Goal: Task Accomplishment & Management: Use online tool/utility

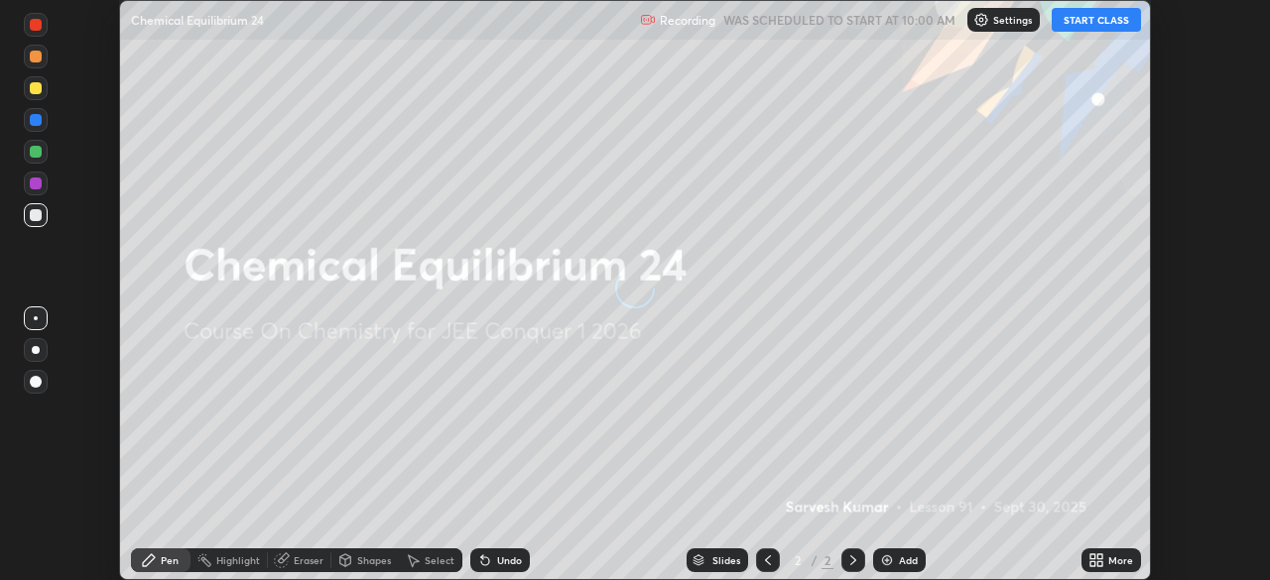
scroll to position [580, 1270]
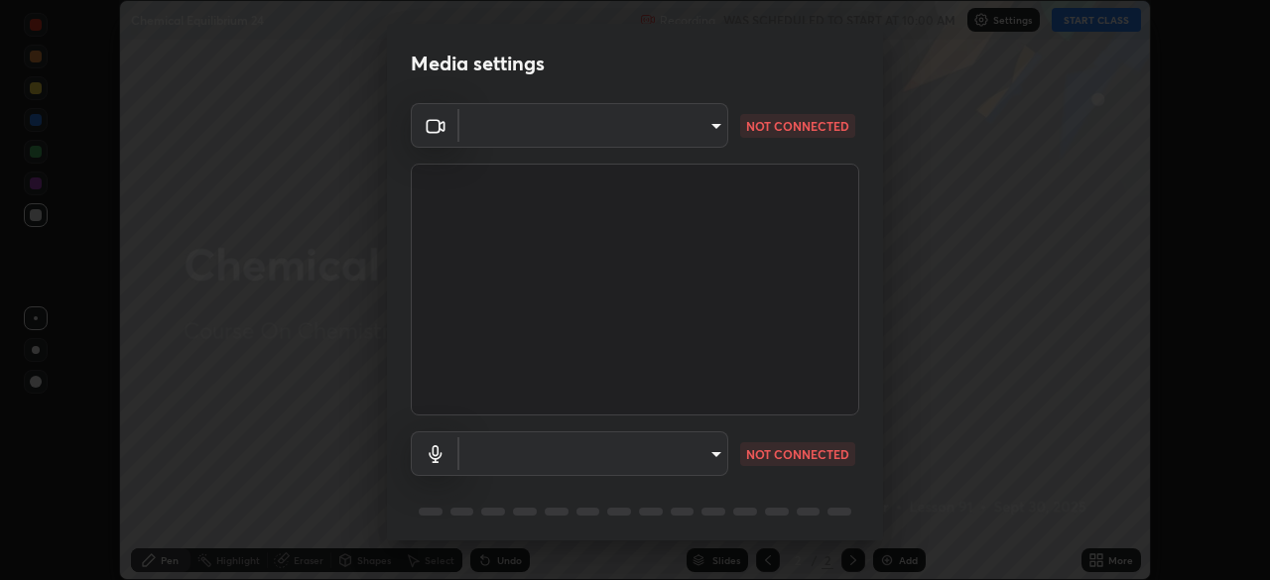
type input "45a9c953fc560ff4a06357cd143dcd85fc71fb1e664dcff5325b0048f3aa7c7e"
type input "default"
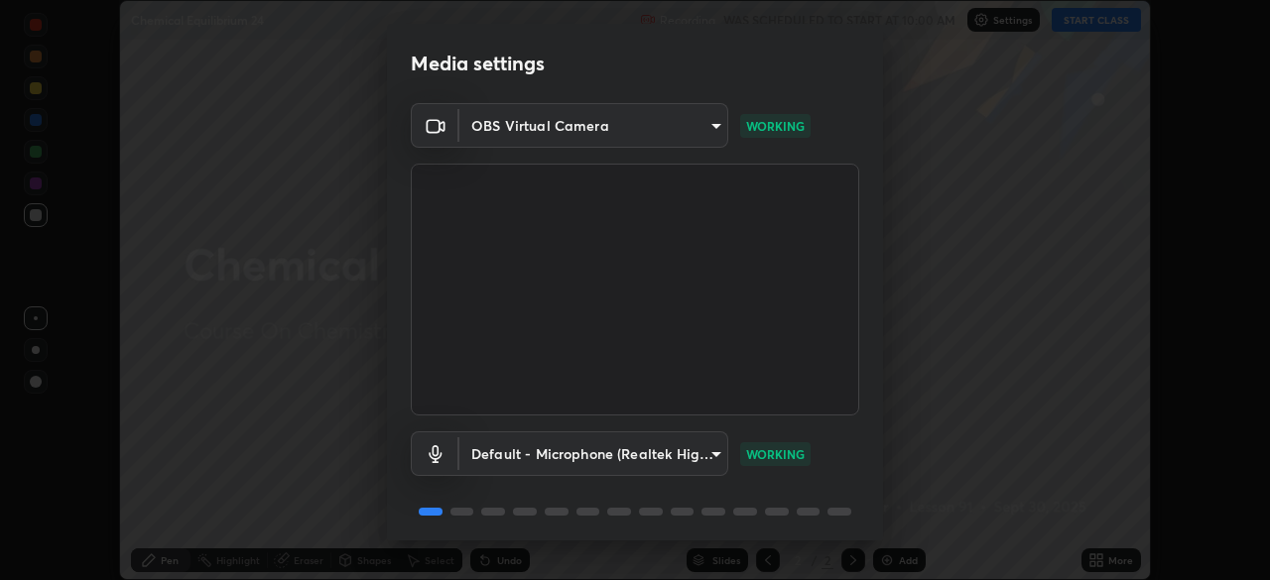
scroll to position [70, 0]
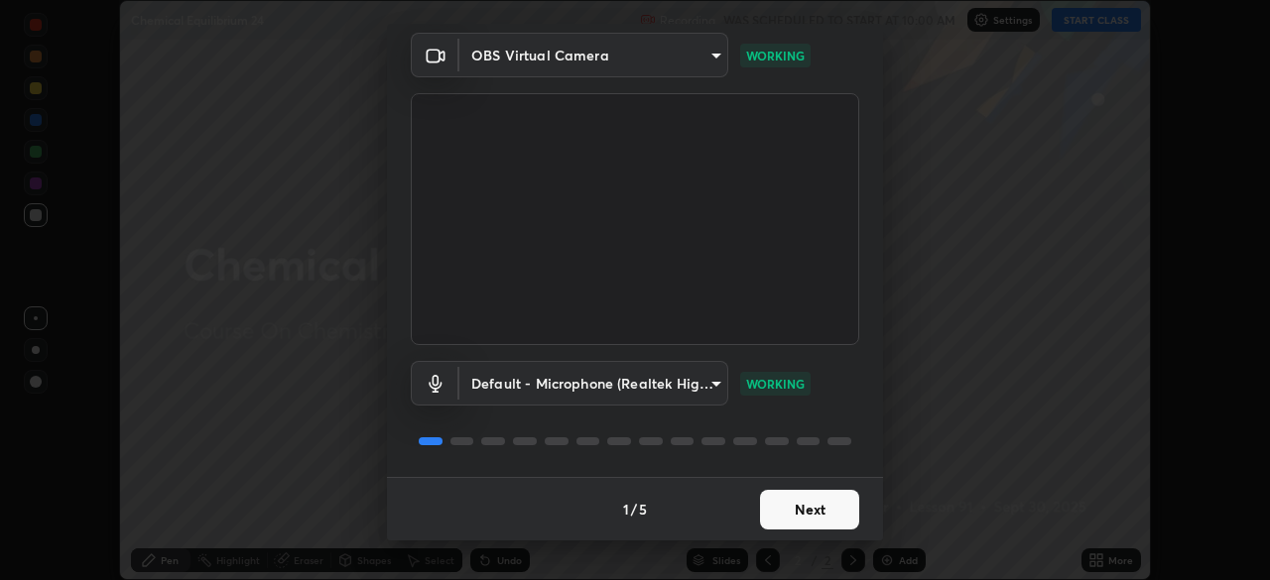
click at [796, 505] on button "Next" at bounding box center [809, 510] width 99 height 40
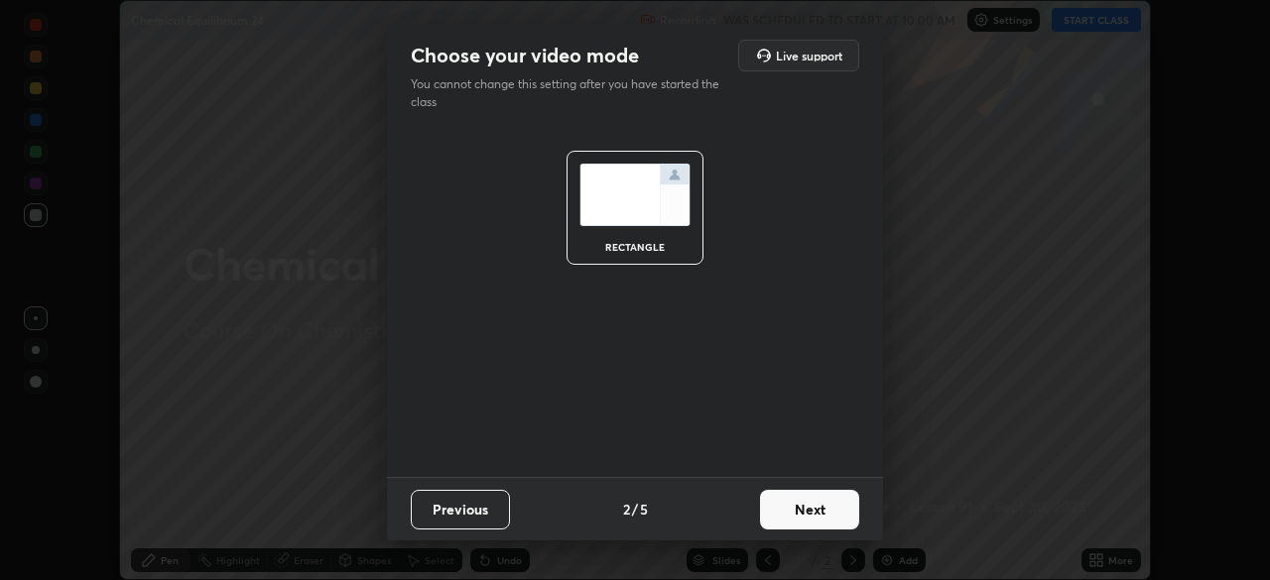
scroll to position [0, 0]
click at [806, 509] on button "Next" at bounding box center [809, 510] width 99 height 40
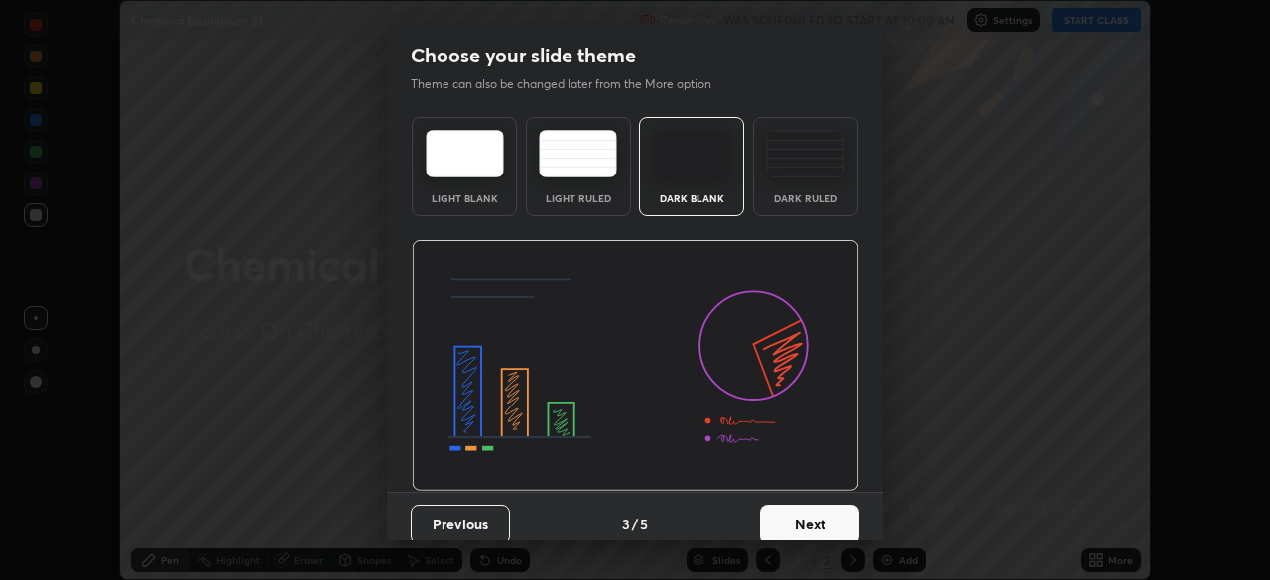
click at [813, 509] on button "Next" at bounding box center [809, 525] width 99 height 40
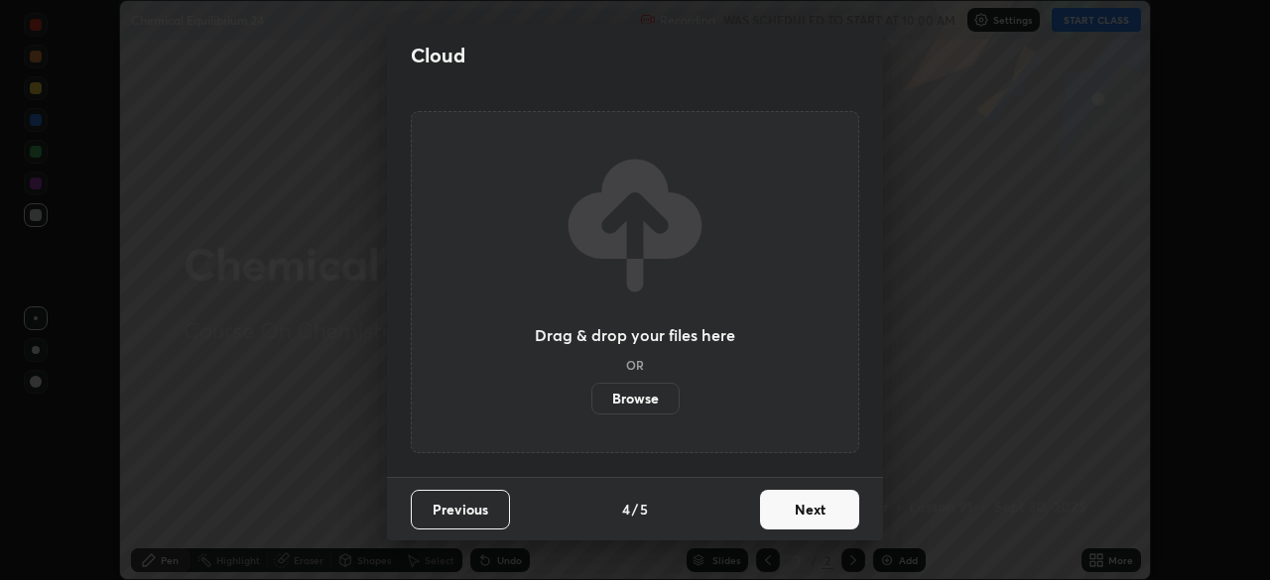
click at [811, 511] on button "Next" at bounding box center [809, 510] width 99 height 40
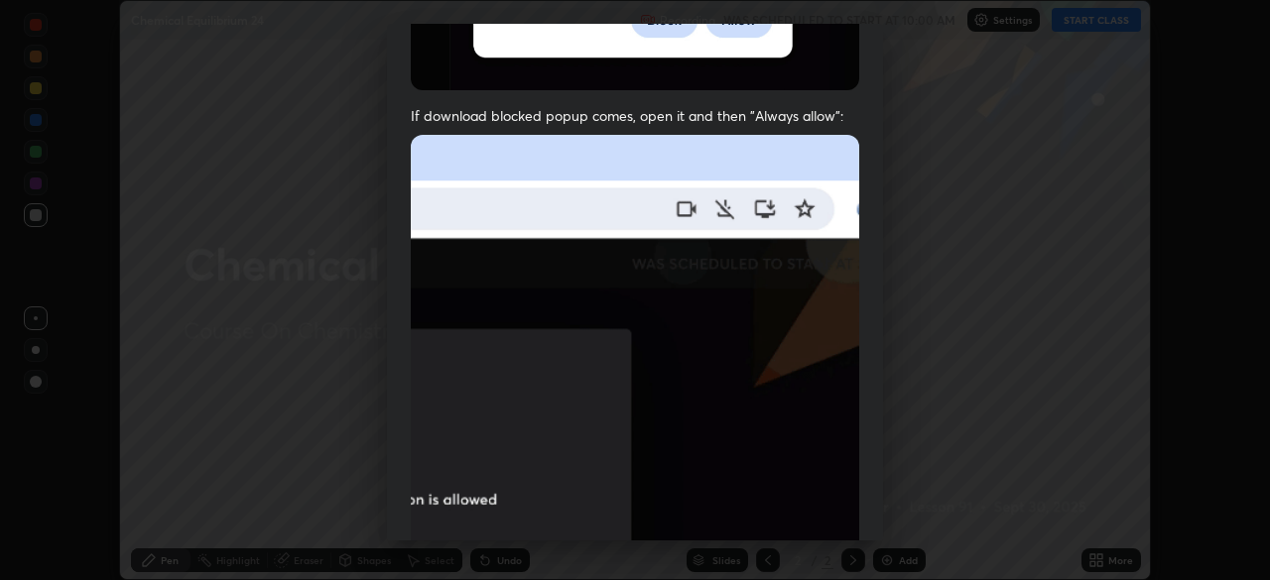
scroll to position [475, 0]
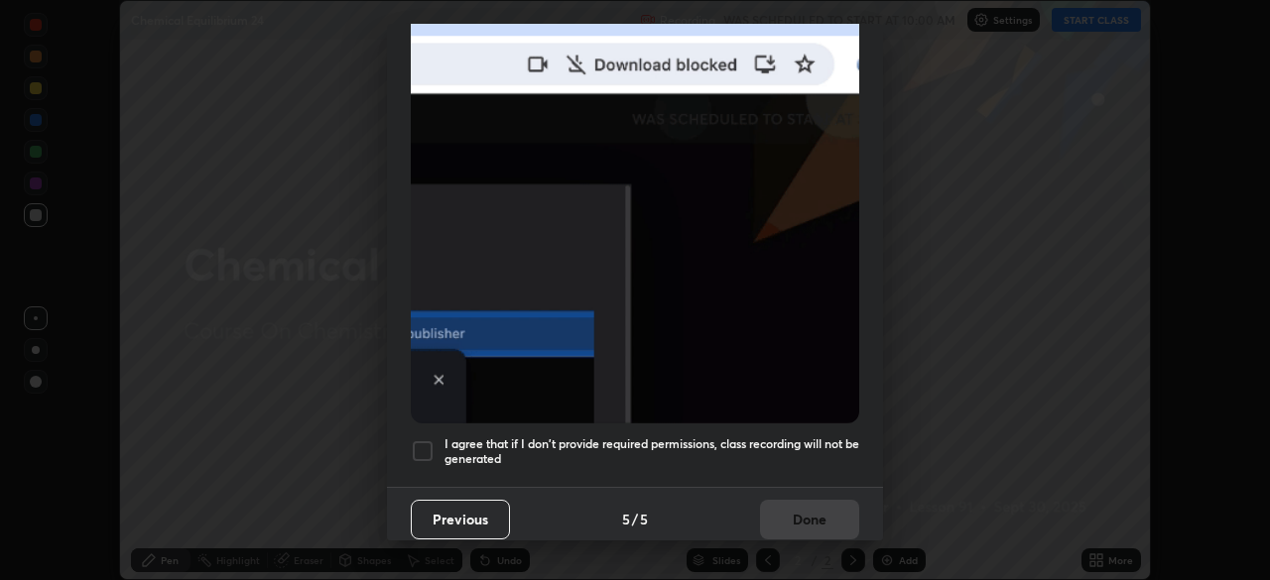
click at [431, 444] on div at bounding box center [423, 451] width 24 height 24
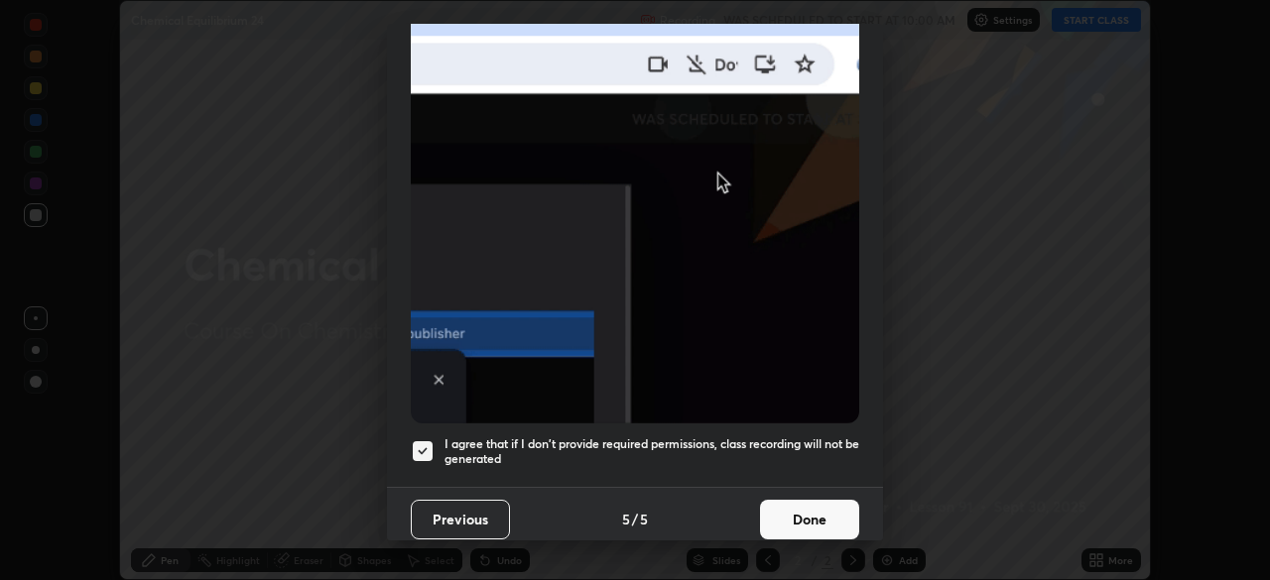
click at [818, 509] on button "Done" at bounding box center [809, 520] width 99 height 40
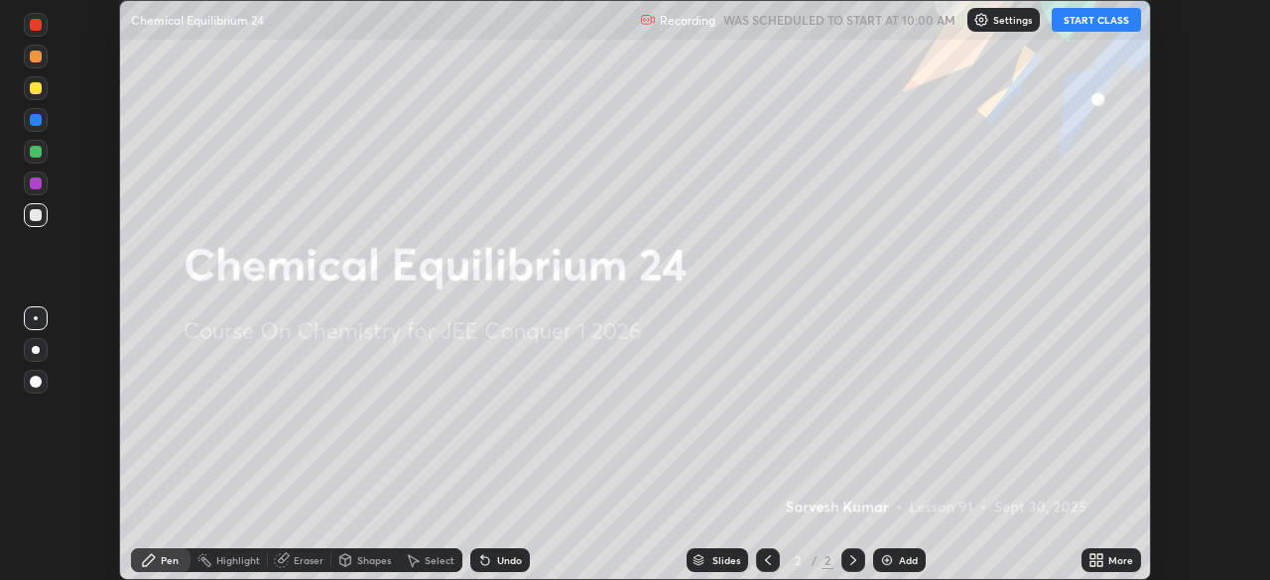
click at [1092, 26] on button "START CLASS" at bounding box center [1096, 20] width 89 height 24
click at [1094, 551] on div "More" at bounding box center [1111, 561] width 60 height 24
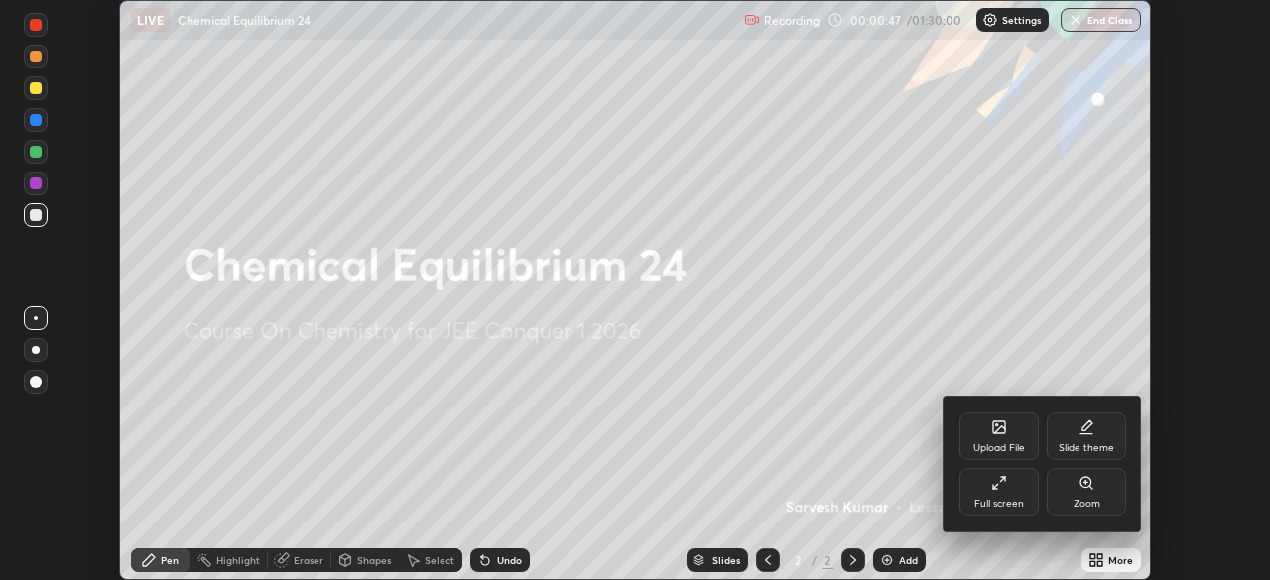
click at [983, 435] on div "Upload File" at bounding box center [998, 437] width 79 height 48
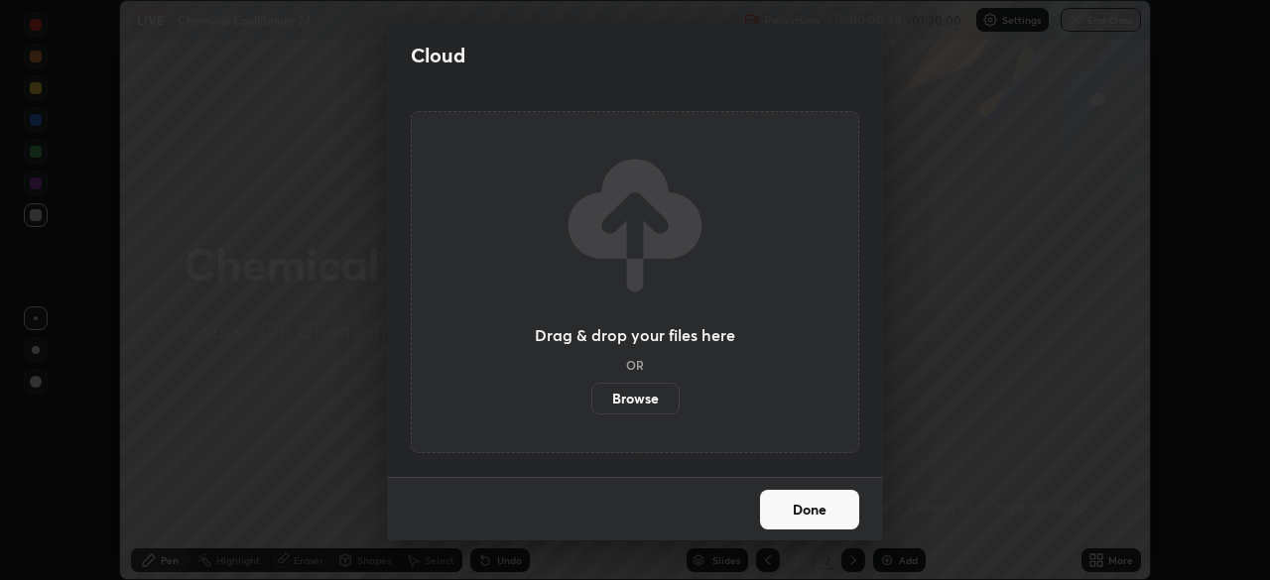
click at [653, 393] on label "Browse" at bounding box center [635, 399] width 88 height 32
click at [591, 393] on input "Browse" at bounding box center [591, 399] width 0 height 32
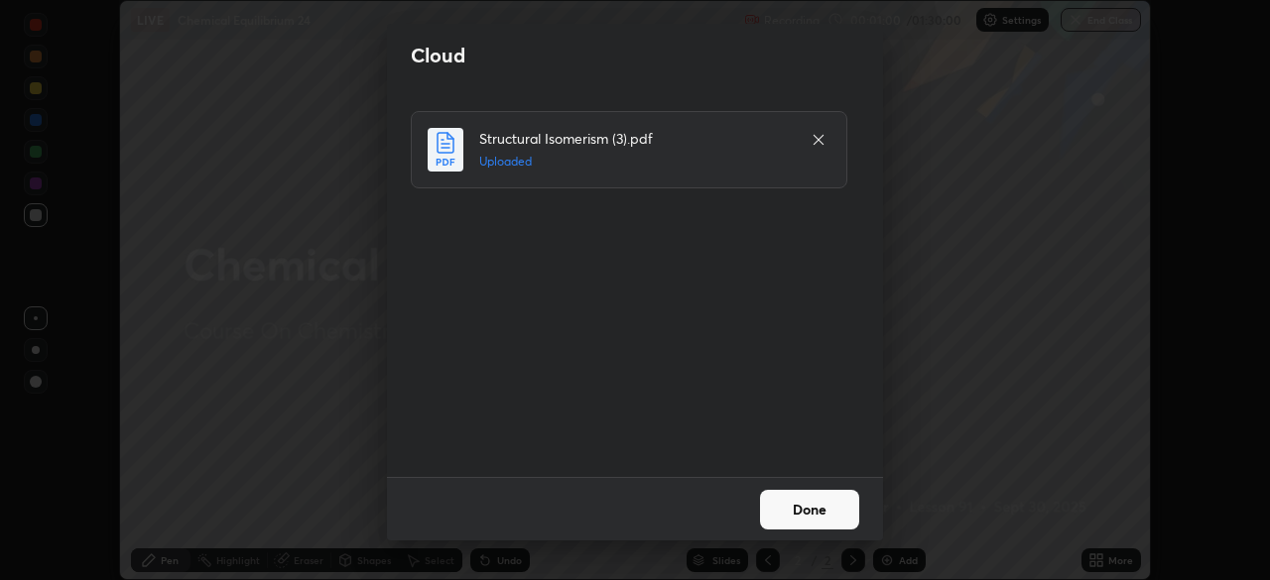
click at [800, 503] on button "Done" at bounding box center [809, 510] width 99 height 40
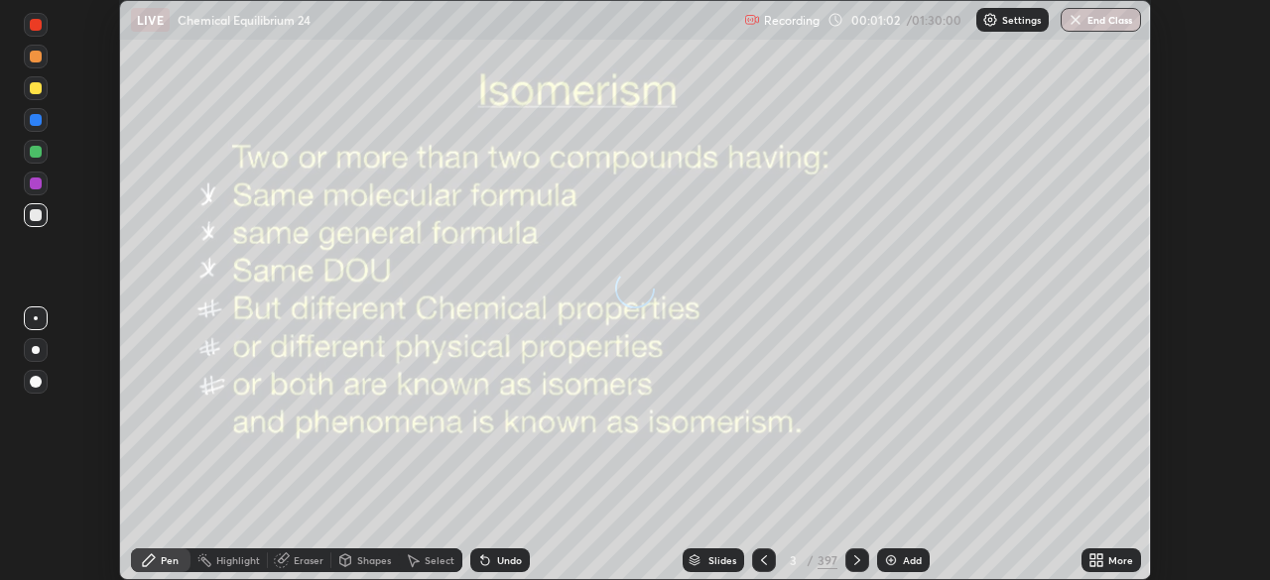
click at [696, 563] on icon at bounding box center [694, 563] width 10 height 3
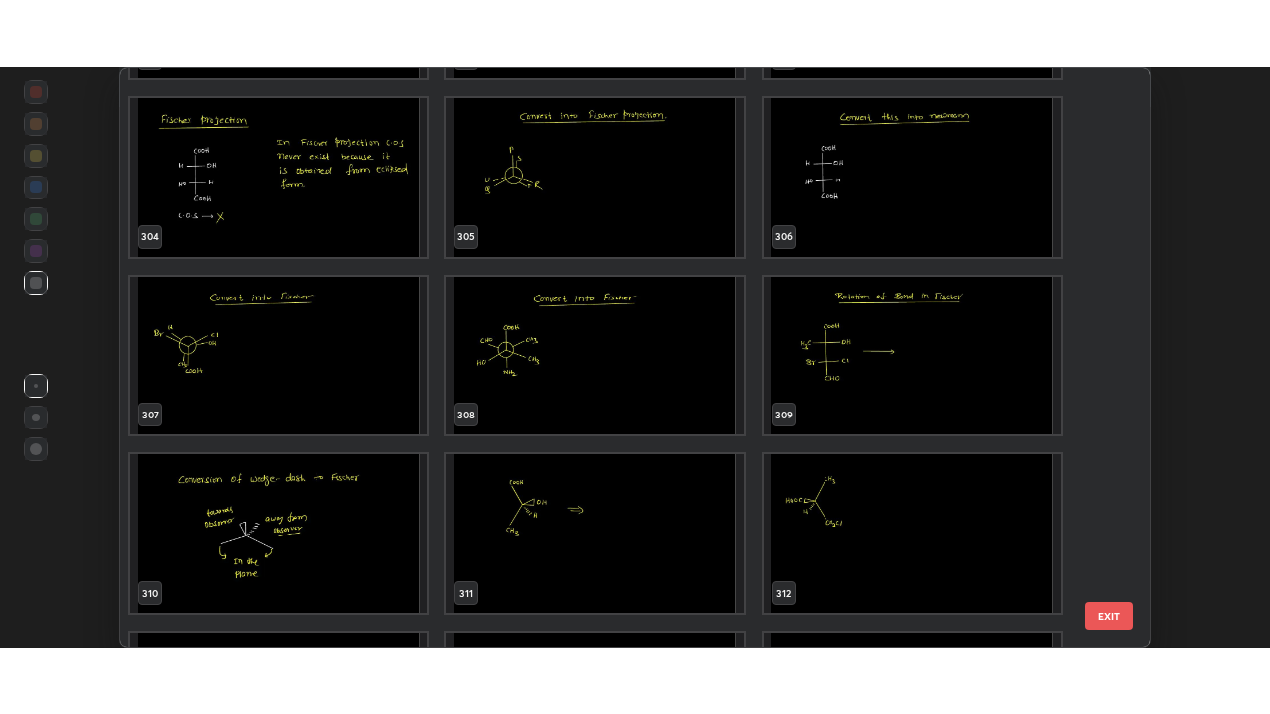
scroll to position [17978, 0]
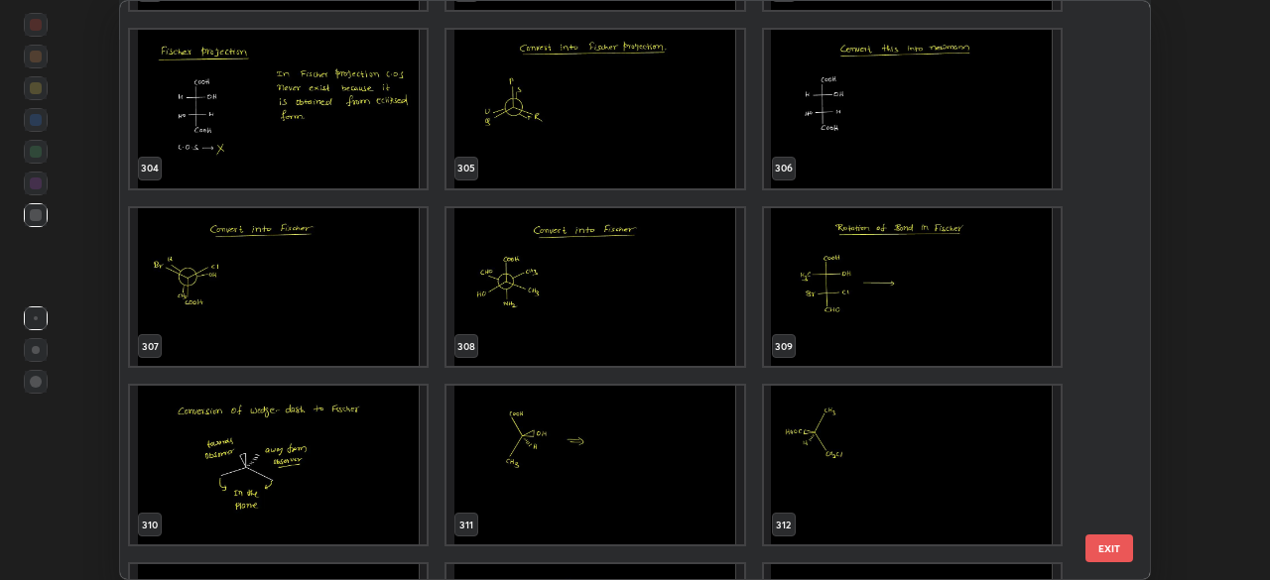
click at [697, 337] on img "grid" at bounding box center [594, 287] width 297 height 159
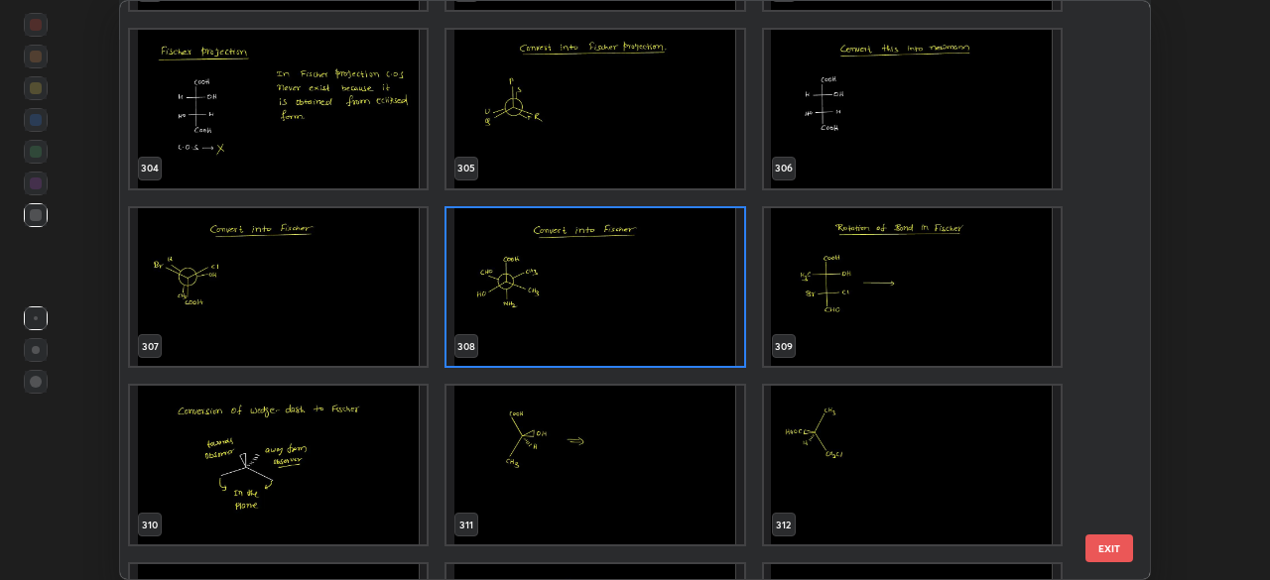
click at [704, 337] on img "grid" at bounding box center [594, 287] width 297 height 159
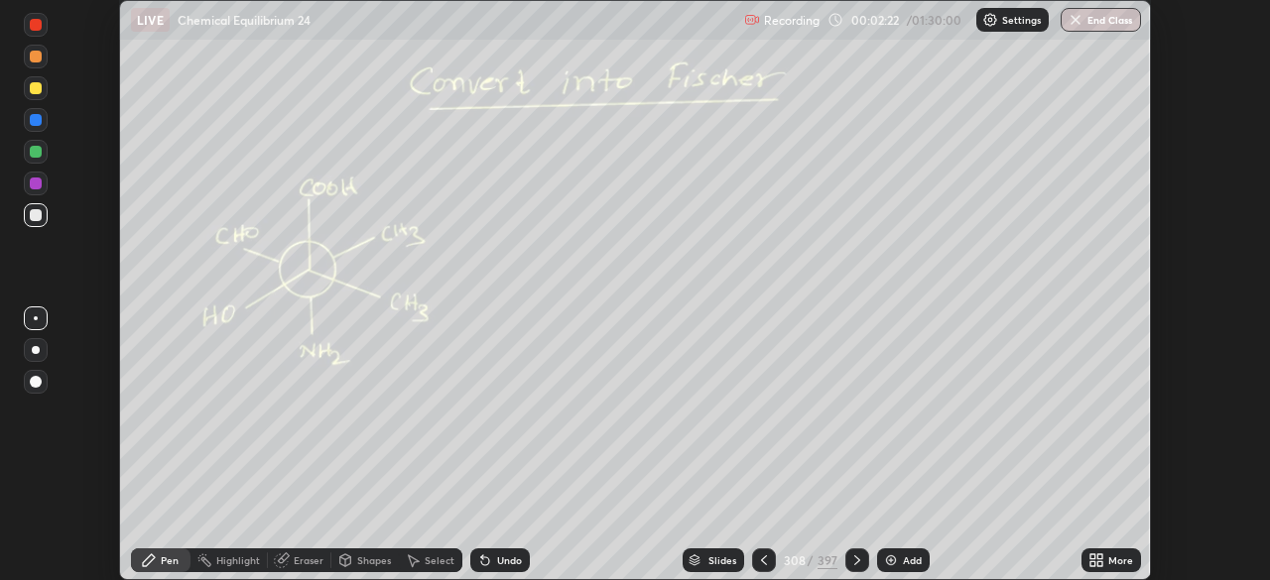
click at [1092, 557] on icon at bounding box center [1092, 557] width 5 height 5
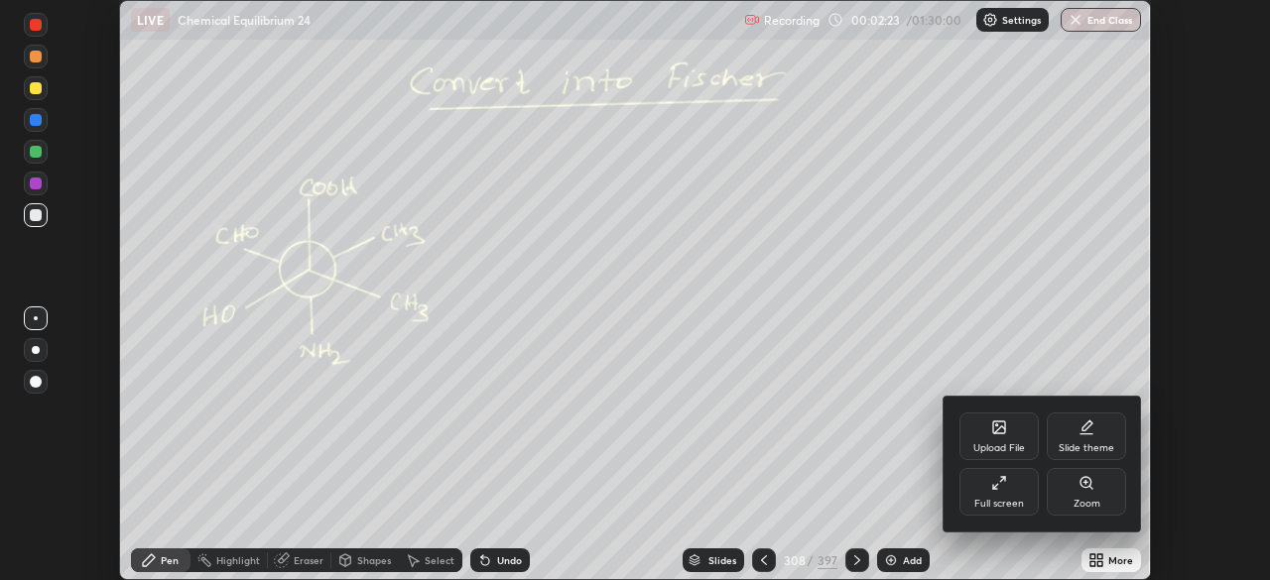
click at [1005, 504] on div "Full screen" at bounding box center [999, 504] width 50 height 10
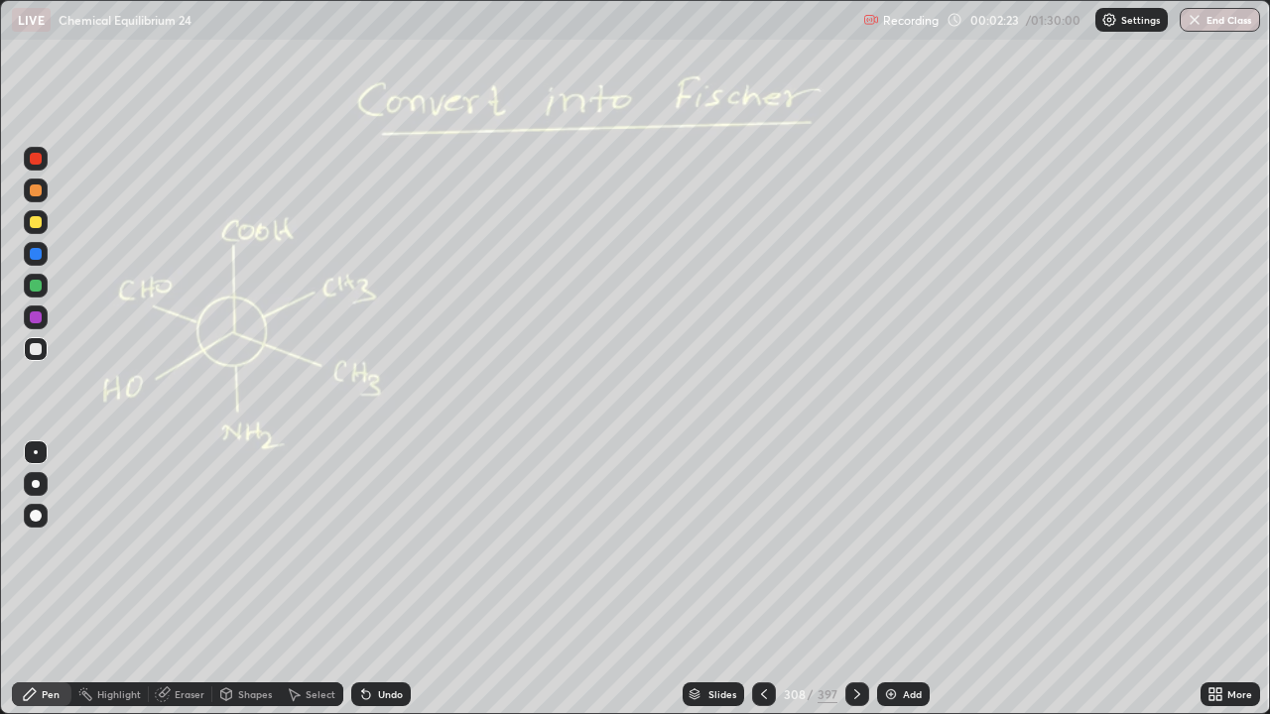
scroll to position [714, 1270]
click at [35, 284] on div at bounding box center [36, 286] width 12 height 12
click at [45, 285] on div at bounding box center [36, 286] width 24 height 24
click at [39, 353] on div at bounding box center [36, 349] width 12 height 12
click at [24, 288] on div at bounding box center [36, 286] width 24 height 24
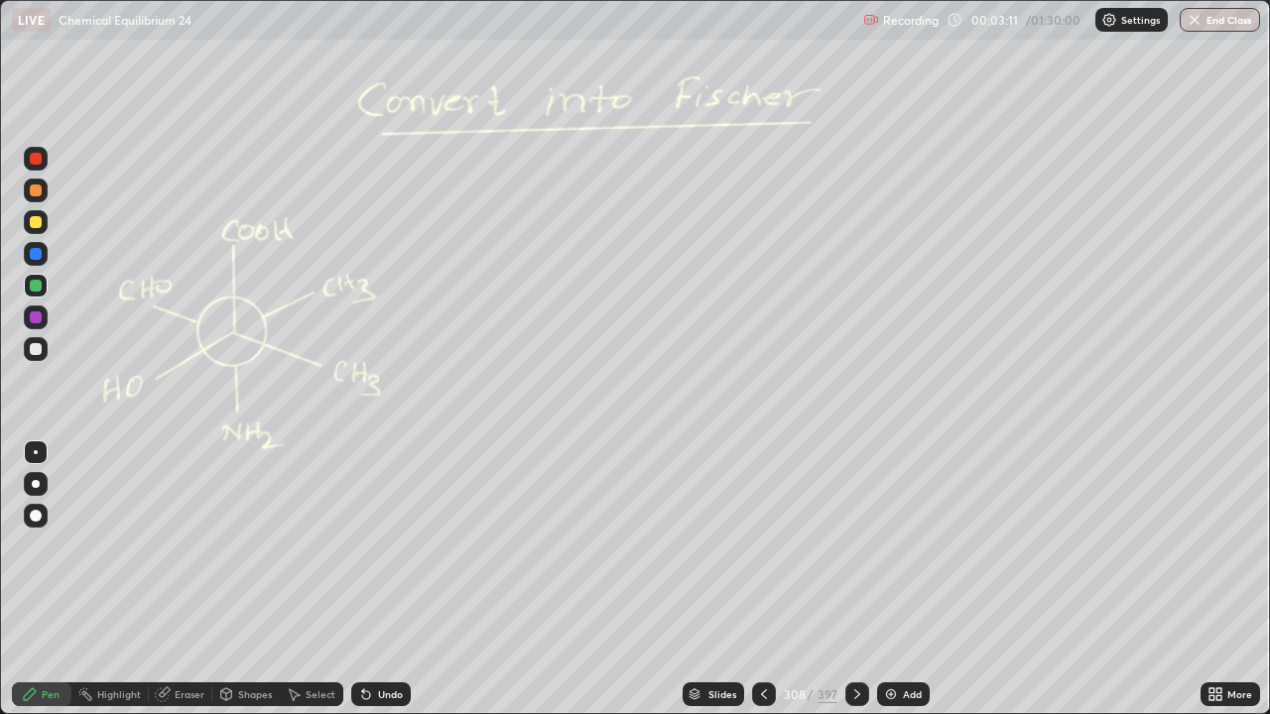
click at [29, 352] on div at bounding box center [36, 349] width 24 height 24
click at [192, 579] on div "Eraser" at bounding box center [190, 694] width 30 height 10
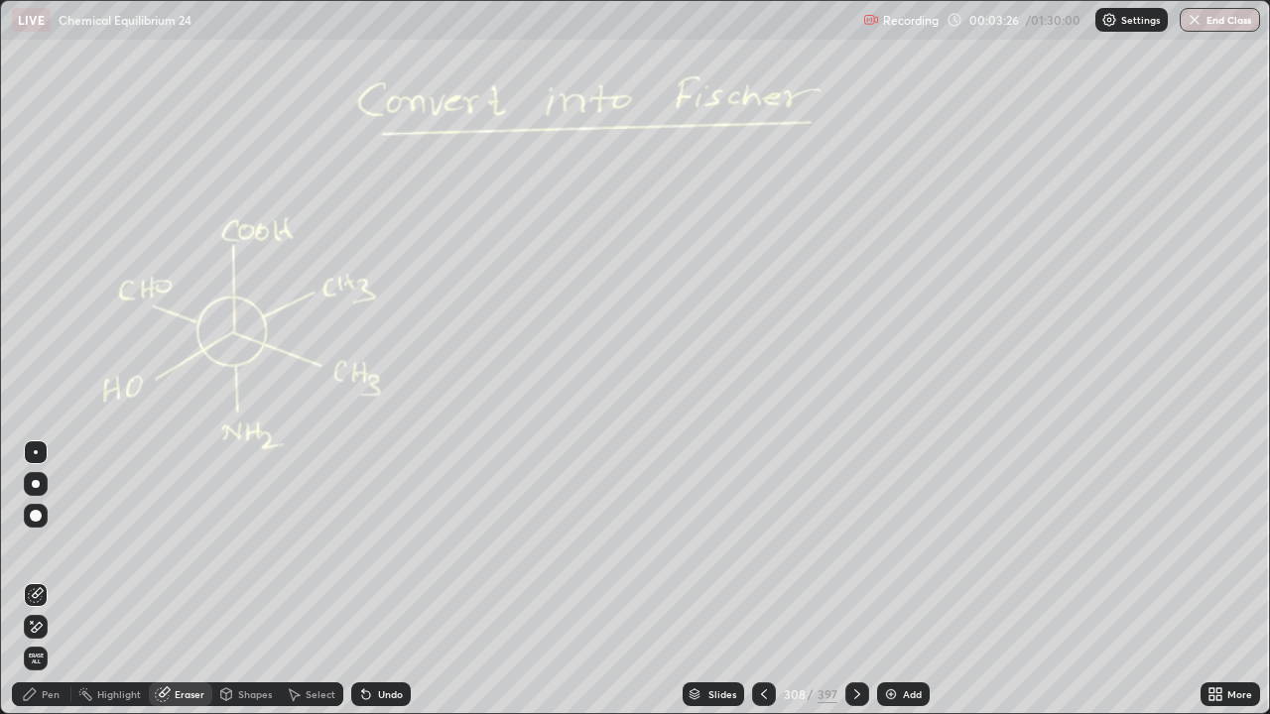
click at [38, 579] on div "Erase all" at bounding box center [36, 659] width 24 height 24
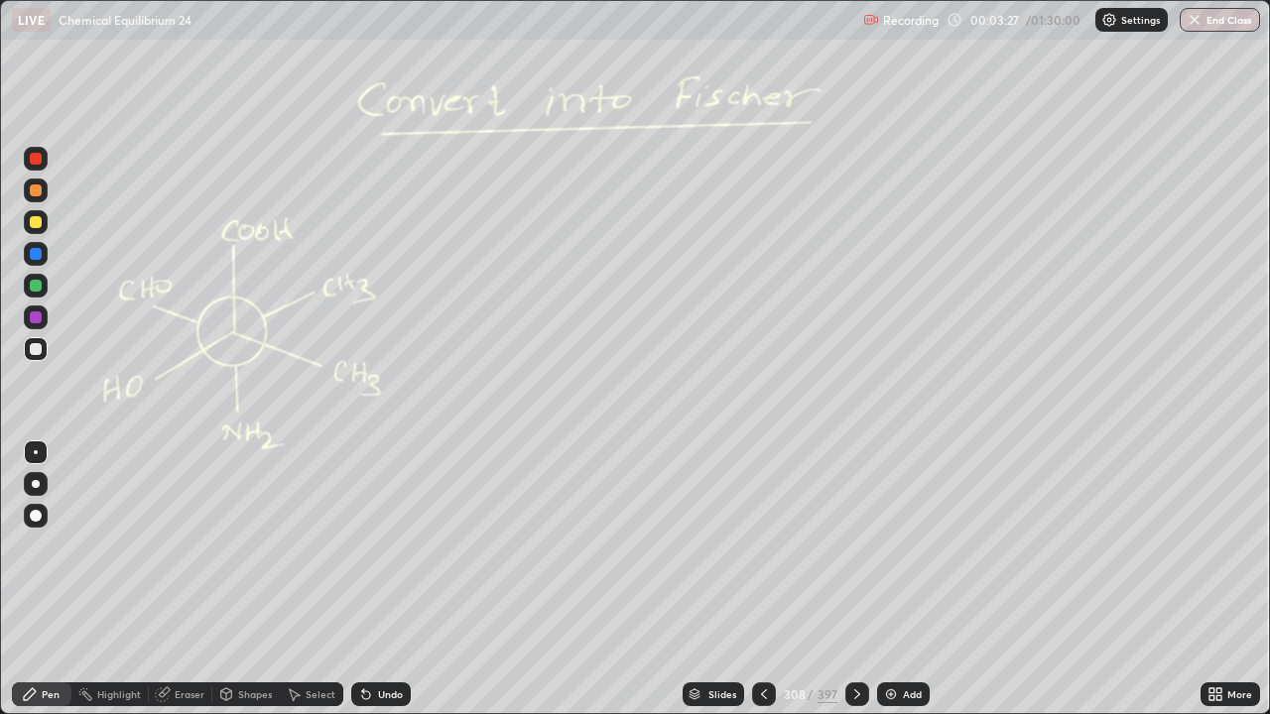
click at [60, 579] on div "Pen" at bounding box center [42, 695] width 60 height 24
click at [851, 579] on icon at bounding box center [857, 694] width 16 height 16
click at [767, 579] on icon at bounding box center [764, 694] width 16 height 16
click at [853, 579] on icon at bounding box center [857, 694] width 16 height 16
click at [242, 579] on div "Shapes" at bounding box center [255, 694] width 34 height 10
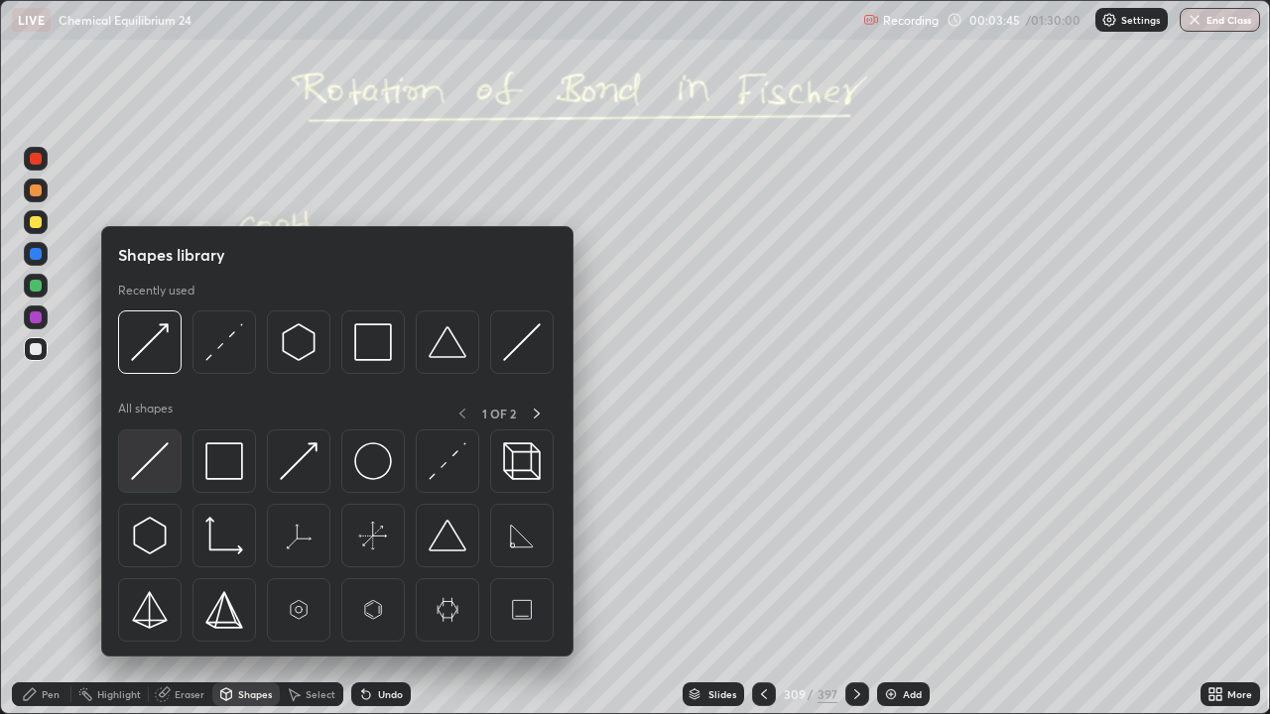
click at [165, 454] on img at bounding box center [150, 461] width 38 height 38
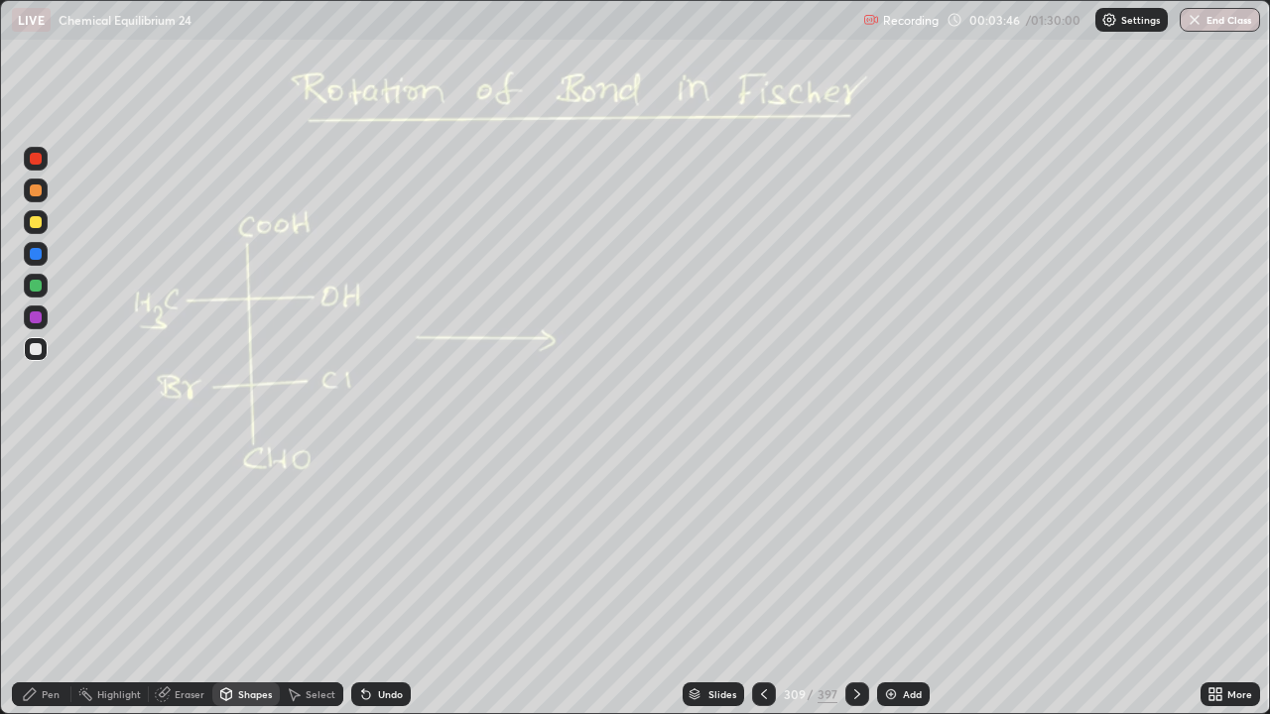
click at [37, 322] on div at bounding box center [36, 317] width 12 height 12
click at [34, 579] on icon at bounding box center [30, 694] width 16 height 16
click at [370, 579] on icon at bounding box center [366, 694] width 16 height 16
click at [862, 579] on icon at bounding box center [857, 694] width 16 height 16
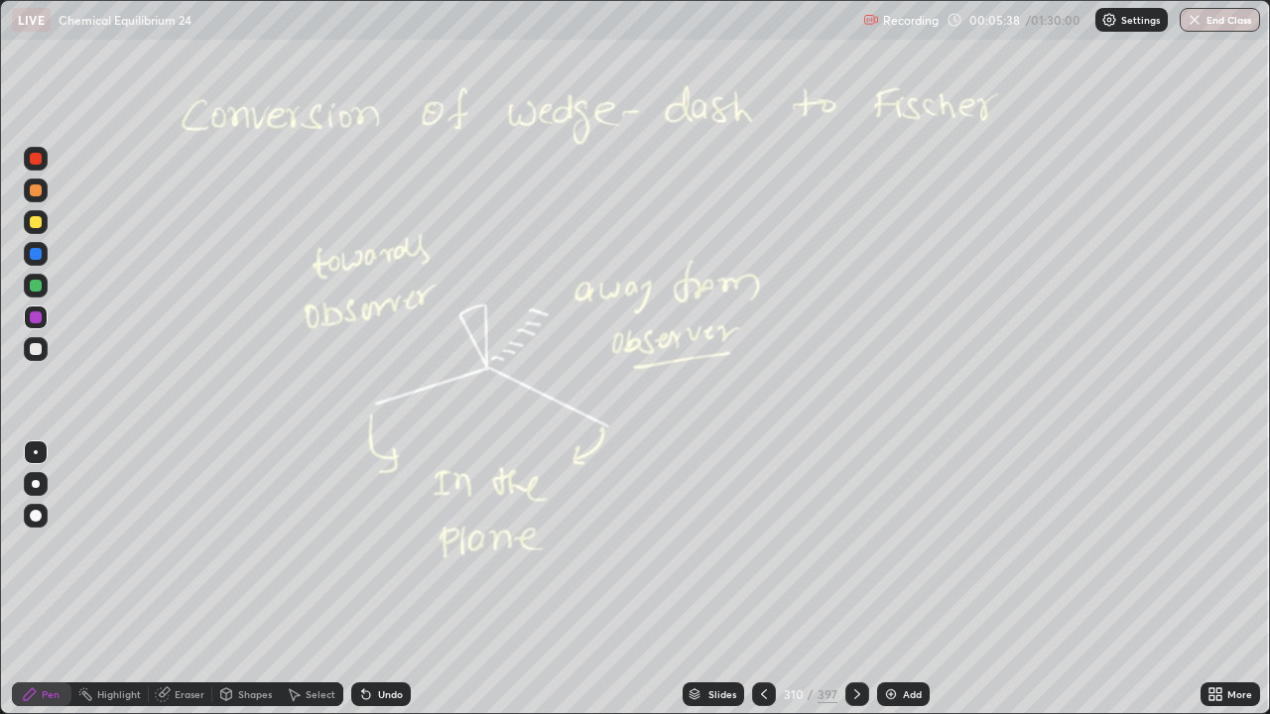
click at [771, 579] on div at bounding box center [764, 695] width 24 height 24
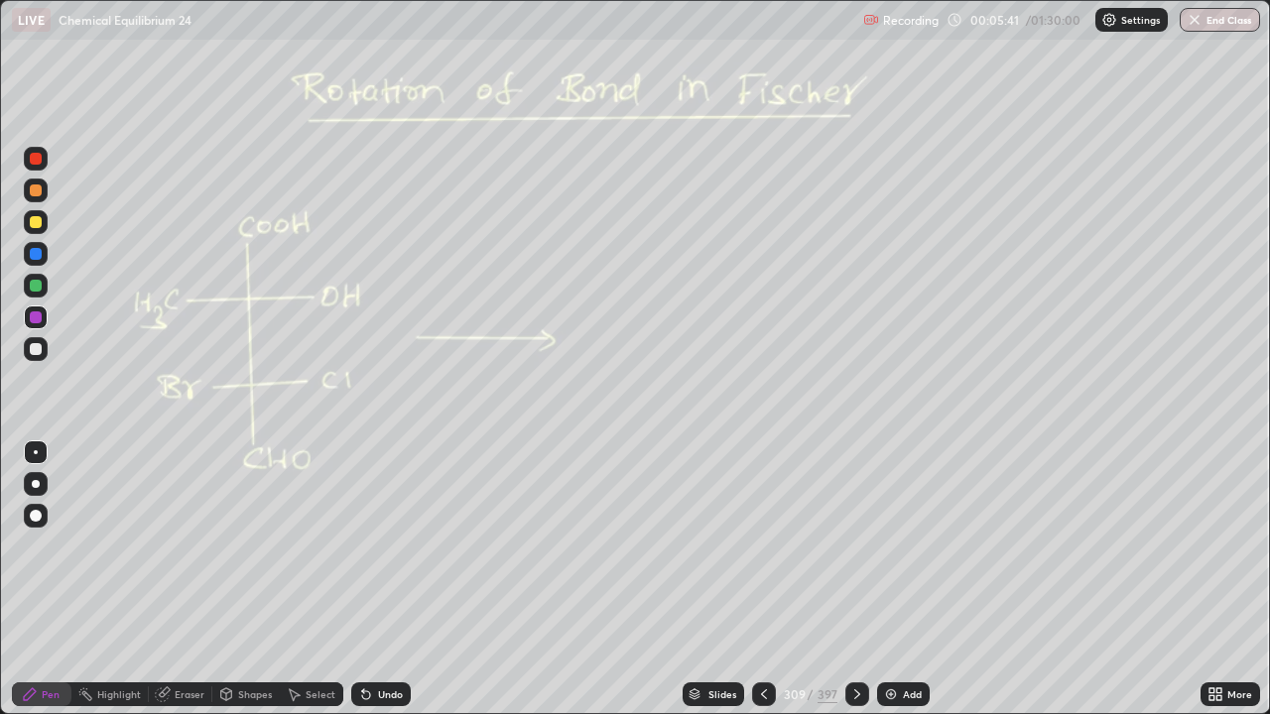
click at [194, 579] on div "Eraser" at bounding box center [190, 694] width 30 height 10
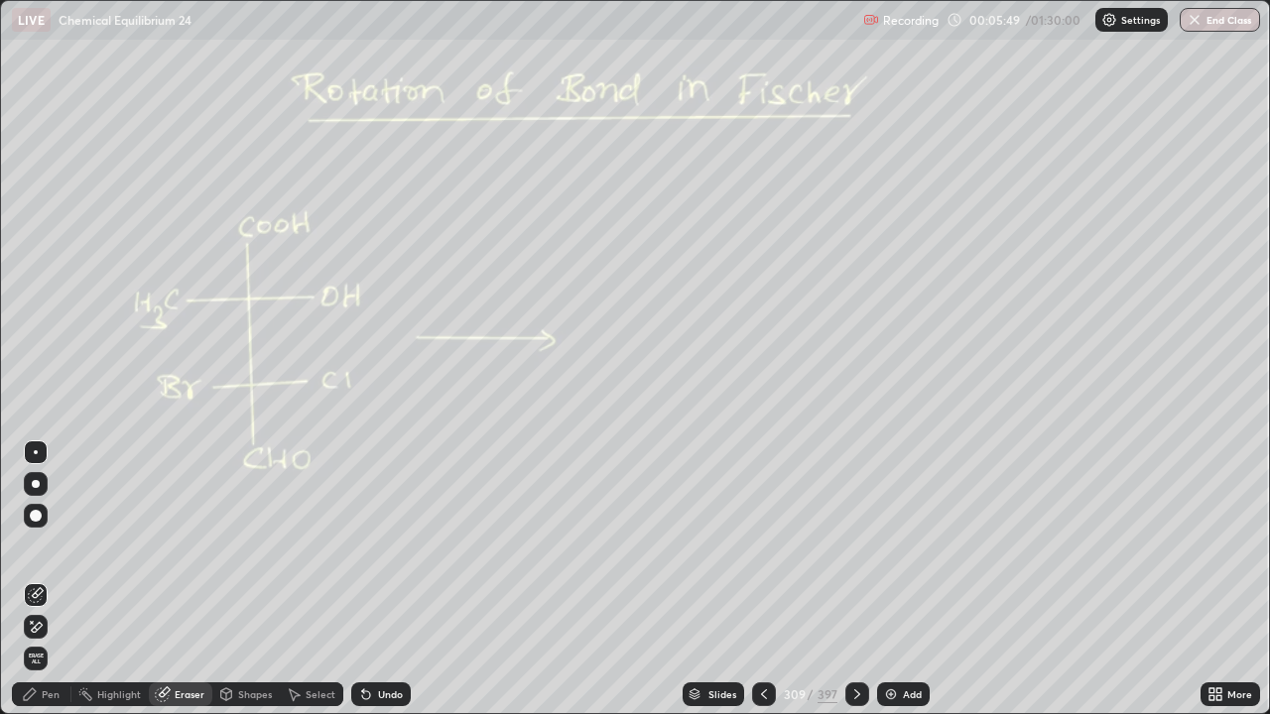
click at [43, 579] on div "Pen" at bounding box center [42, 695] width 60 height 24
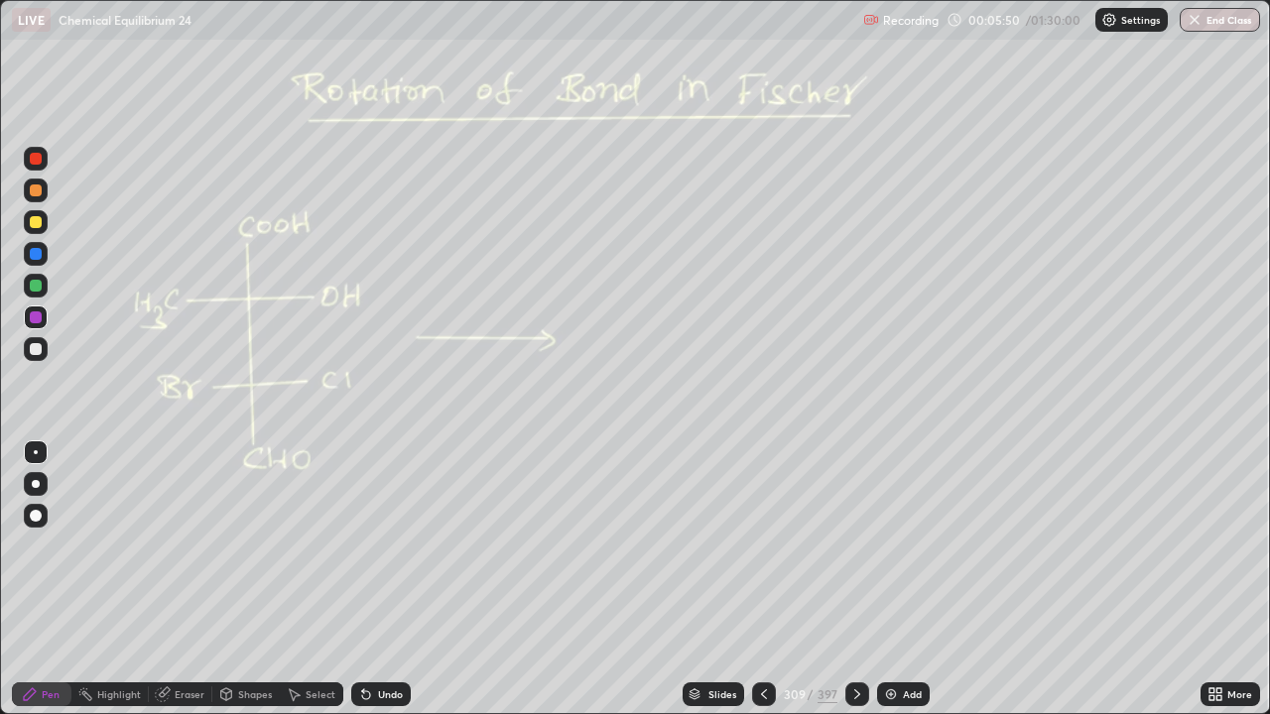
click at [231, 579] on icon at bounding box center [226, 694] width 16 height 16
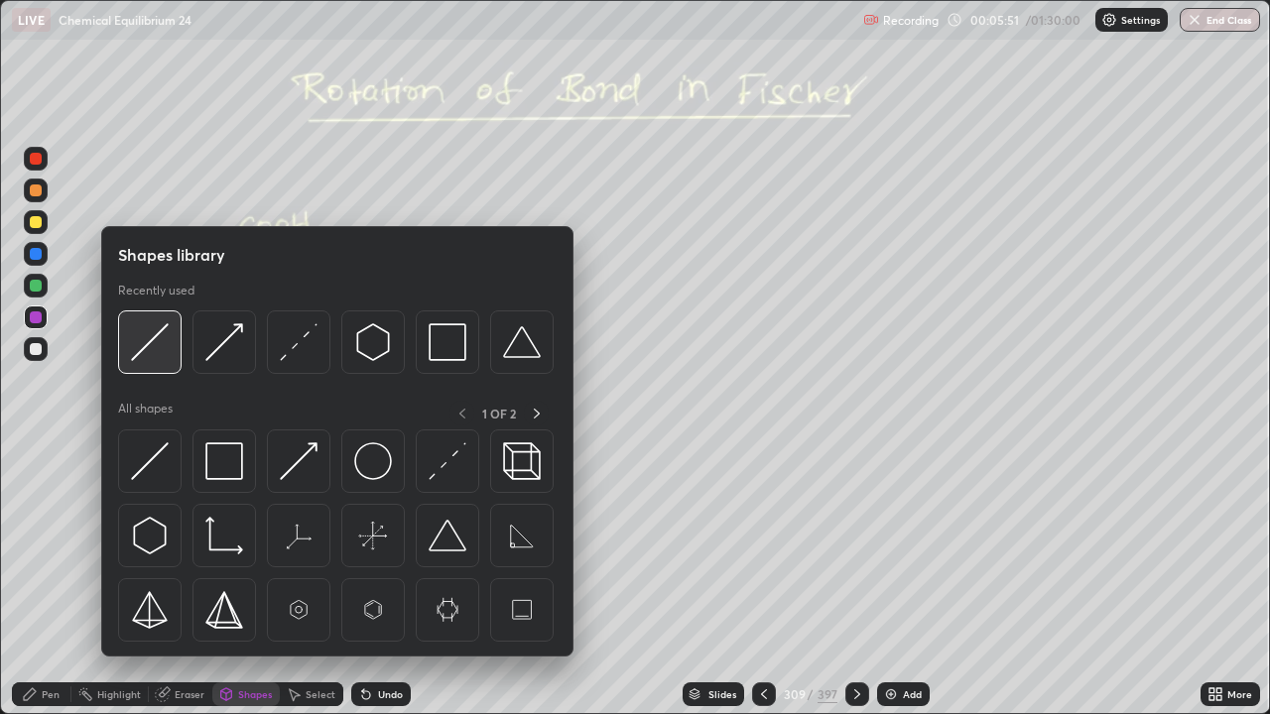
click at [163, 340] on img at bounding box center [150, 342] width 38 height 38
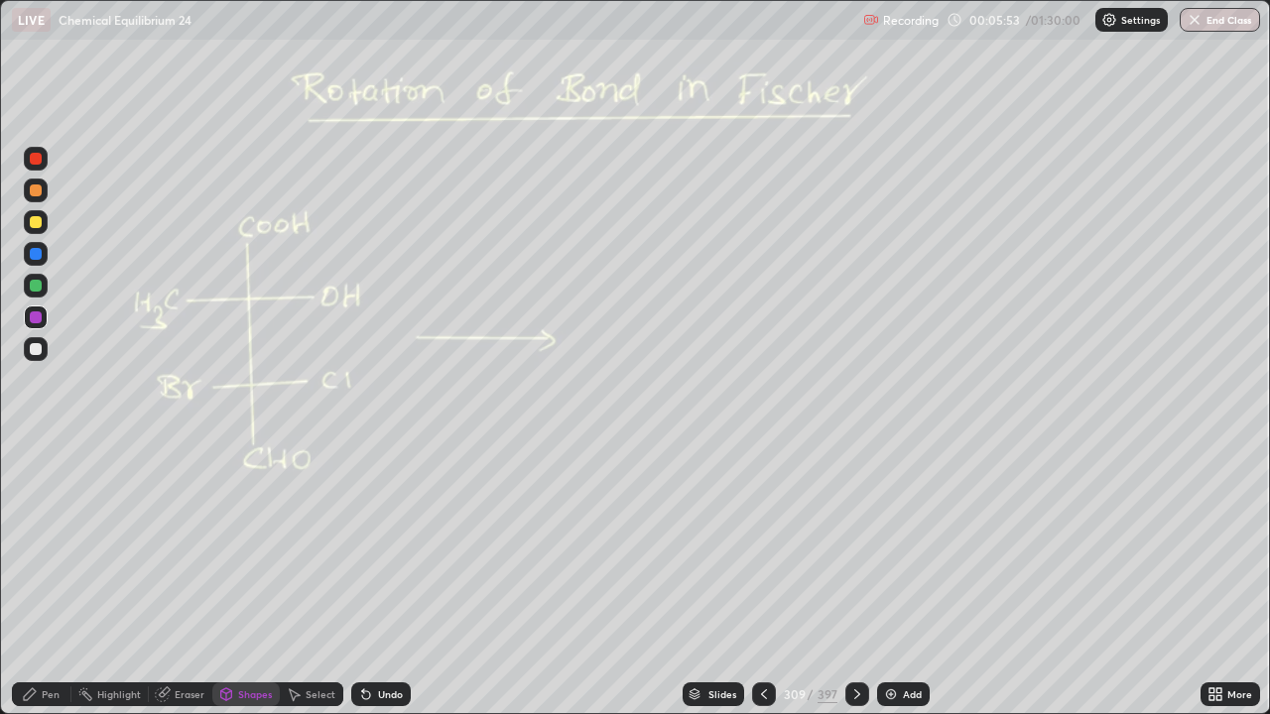
click at [52, 579] on div "Pen" at bounding box center [42, 695] width 60 height 24
click at [39, 283] on div at bounding box center [36, 286] width 12 height 12
click at [860, 579] on icon at bounding box center [857, 694] width 16 height 16
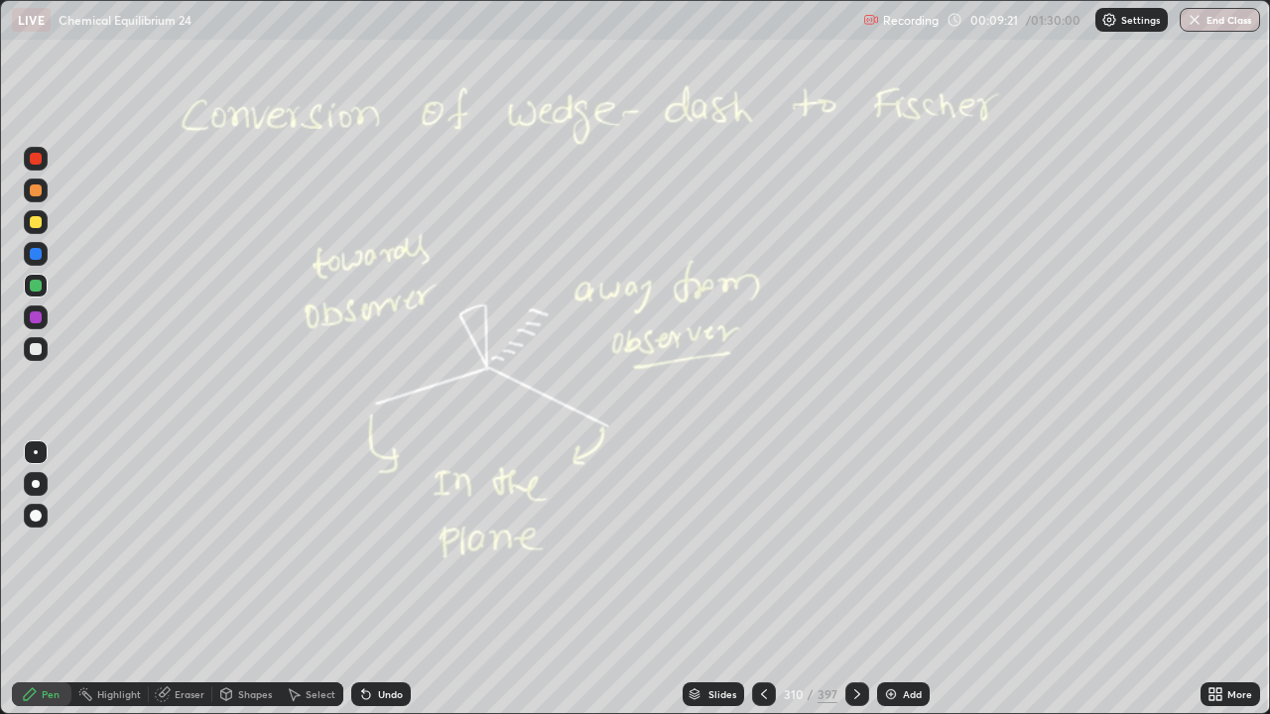
click at [900, 579] on div "Add" at bounding box center [903, 695] width 53 height 24
click at [755, 579] on icon at bounding box center [763, 694] width 16 height 16
click at [898, 579] on div "Add" at bounding box center [903, 695] width 53 height 24
click at [896, 579] on img at bounding box center [891, 694] width 16 height 16
click at [761, 579] on icon at bounding box center [762, 694] width 16 height 16
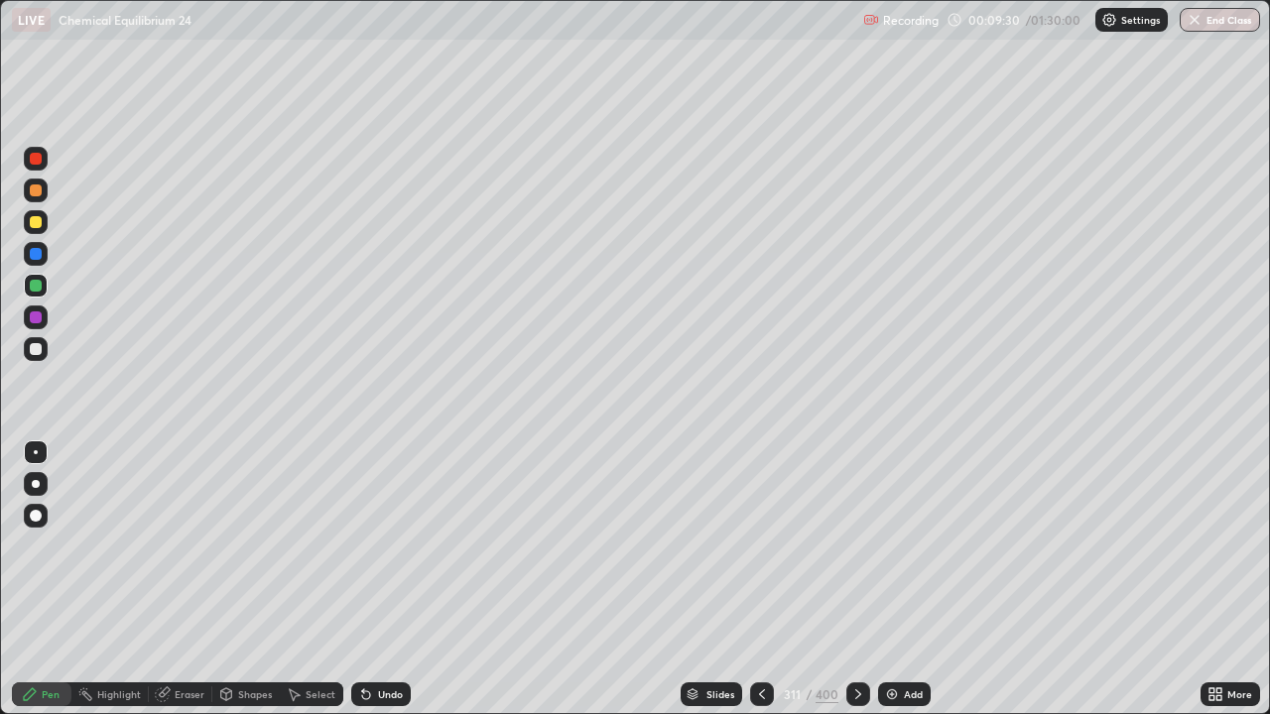
click at [760, 579] on icon at bounding box center [762, 694] width 6 height 10
click at [316, 579] on div "Select" at bounding box center [321, 694] width 30 height 10
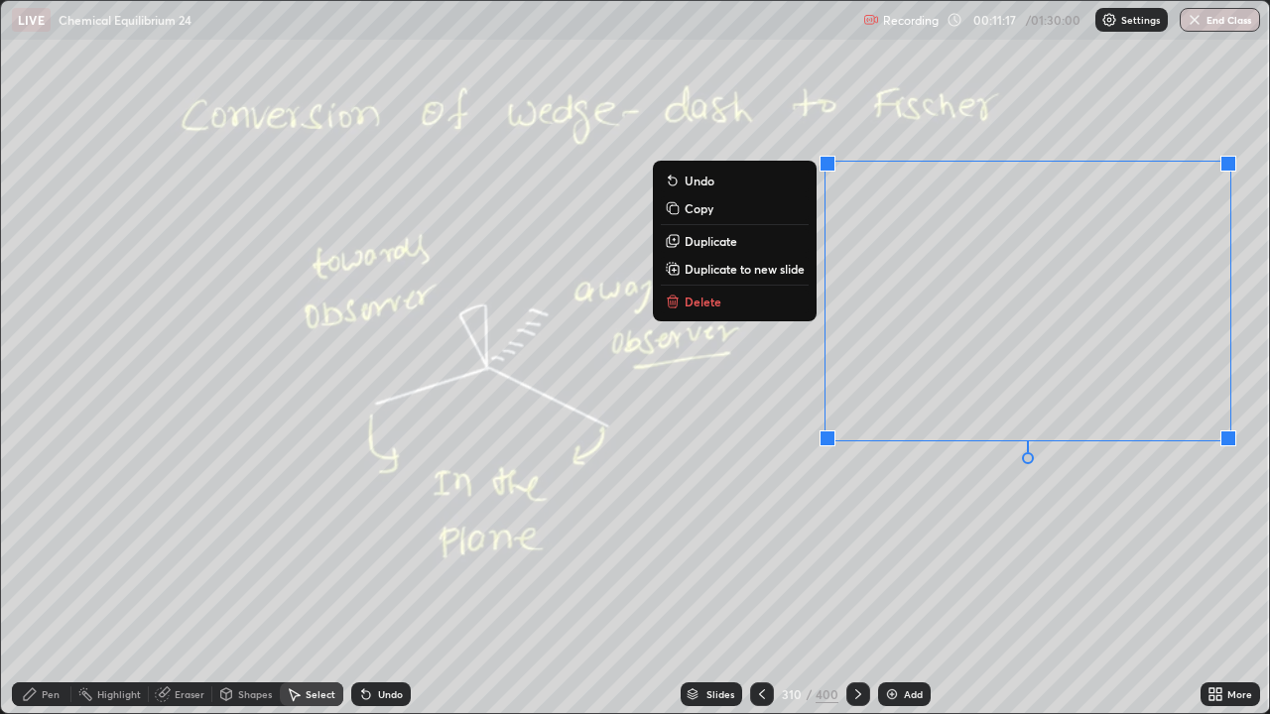
click at [942, 518] on div "0 ° Undo Copy Duplicate Duplicate to new slide Delete" at bounding box center [635, 357] width 1268 height 712
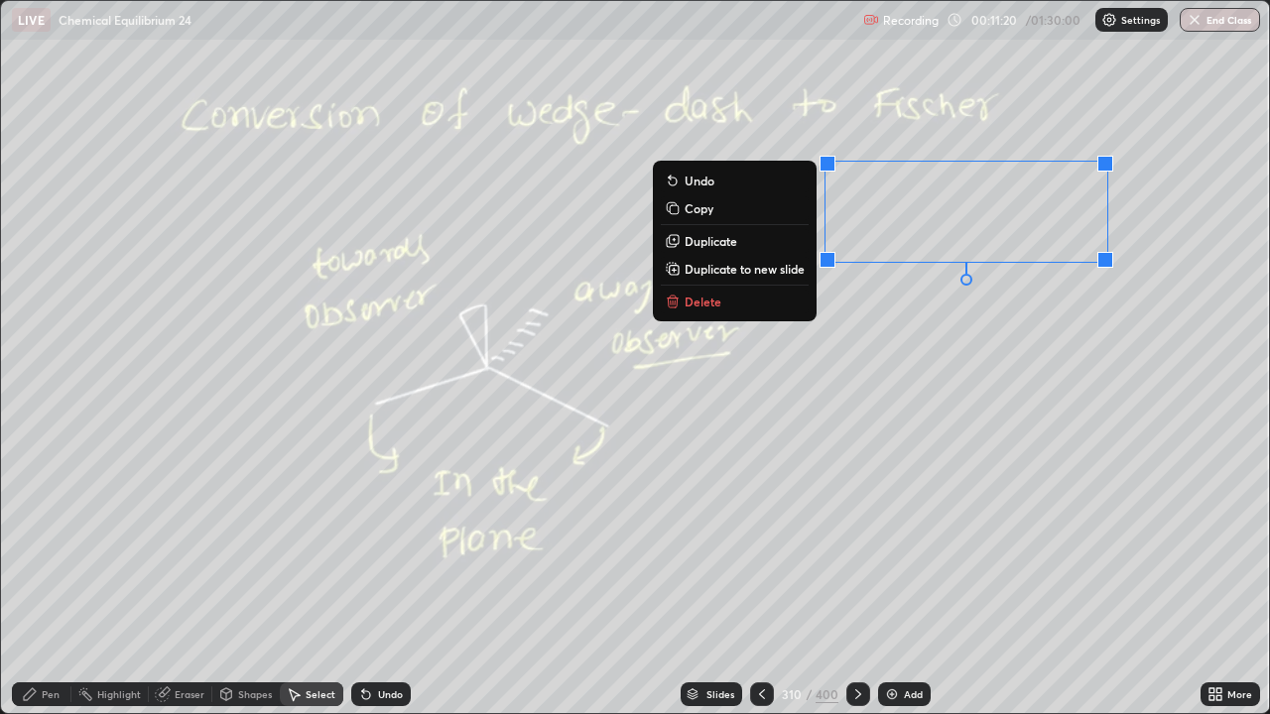
click at [727, 302] on button "Delete" at bounding box center [735, 302] width 148 height 24
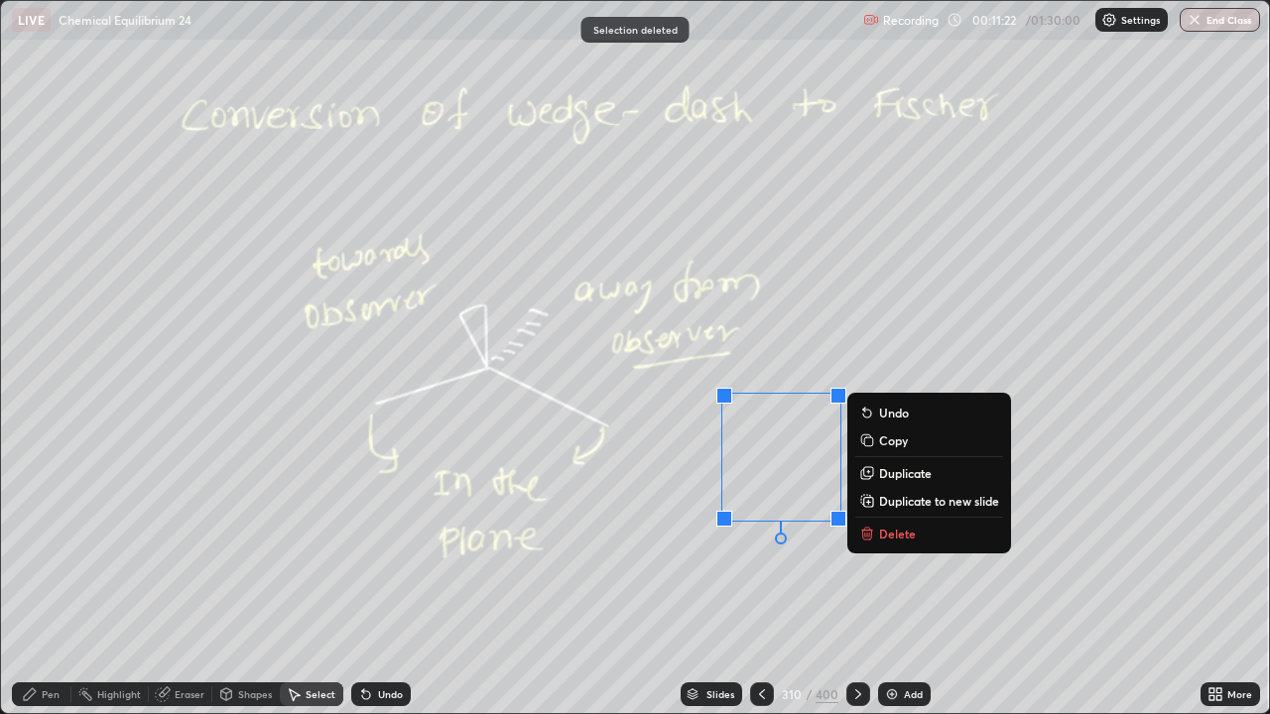
click at [918, 539] on button "Delete" at bounding box center [929, 534] width 148 height 24
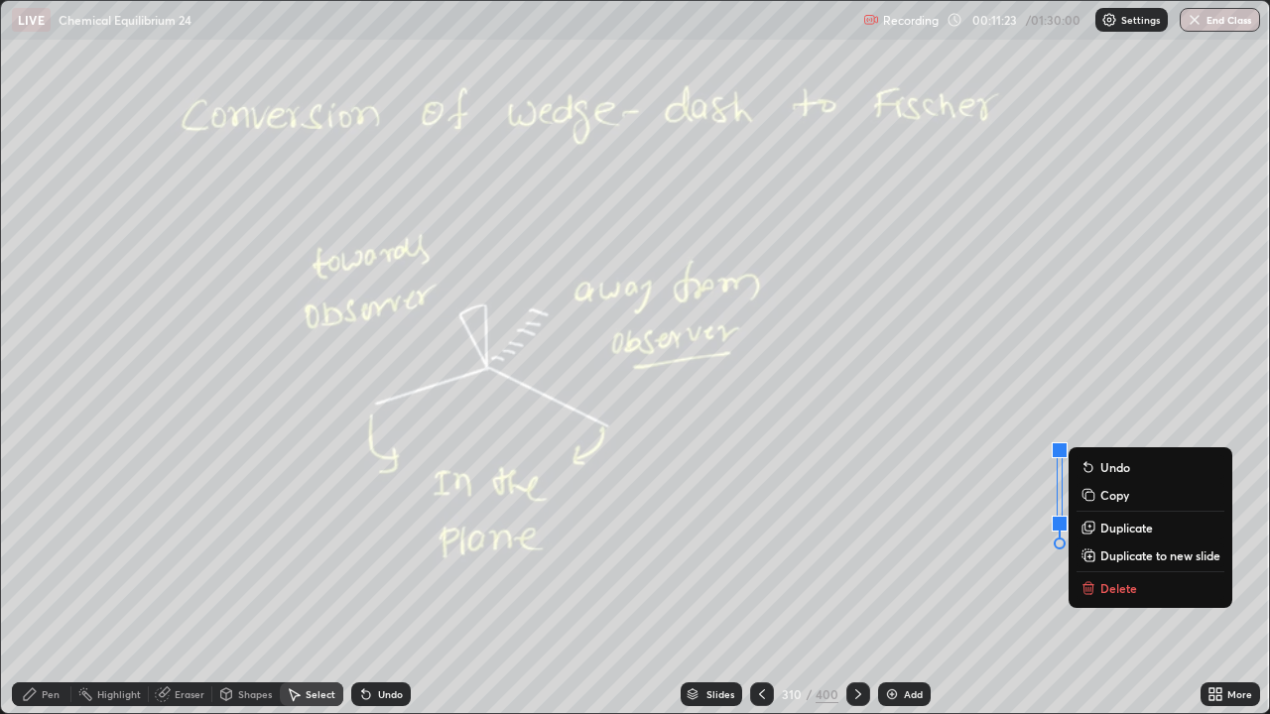
click at [1109, 579] on p "Delete" at bounding box center [1118, 588] width 37 height 16
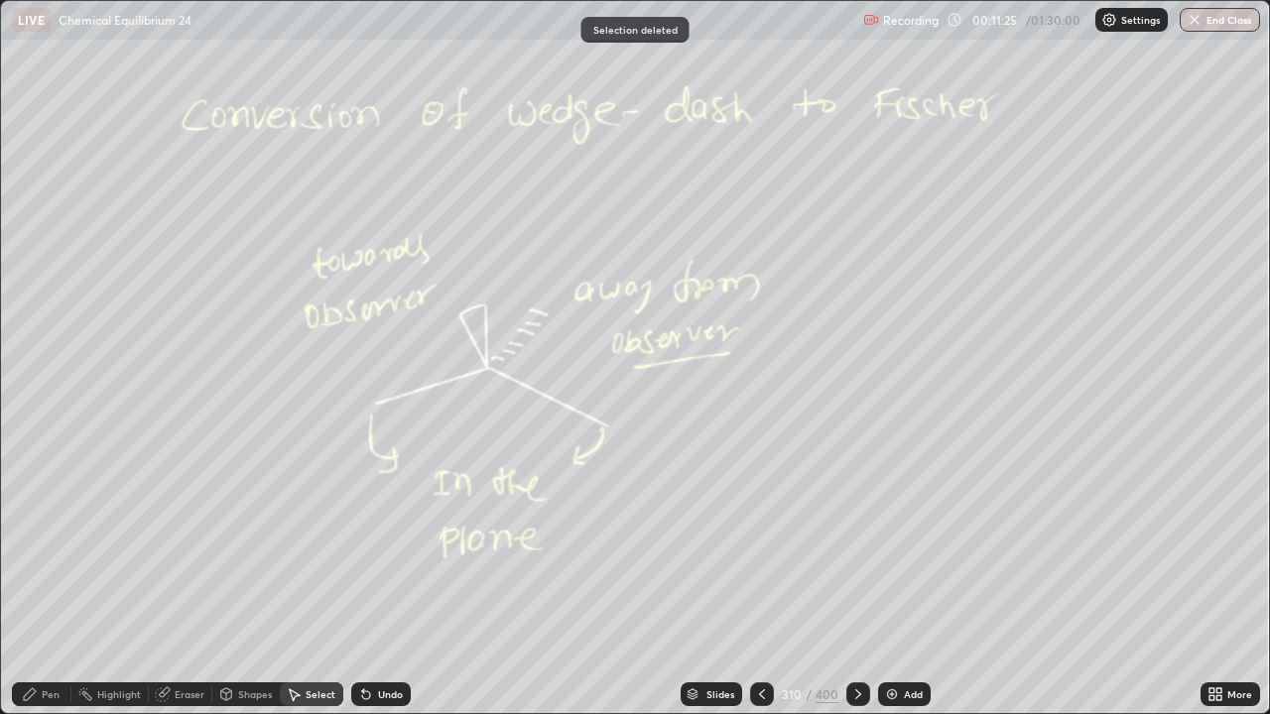
click at [54, 579] on div "Pen" at bounding box center [51, 694] width 18 height 10
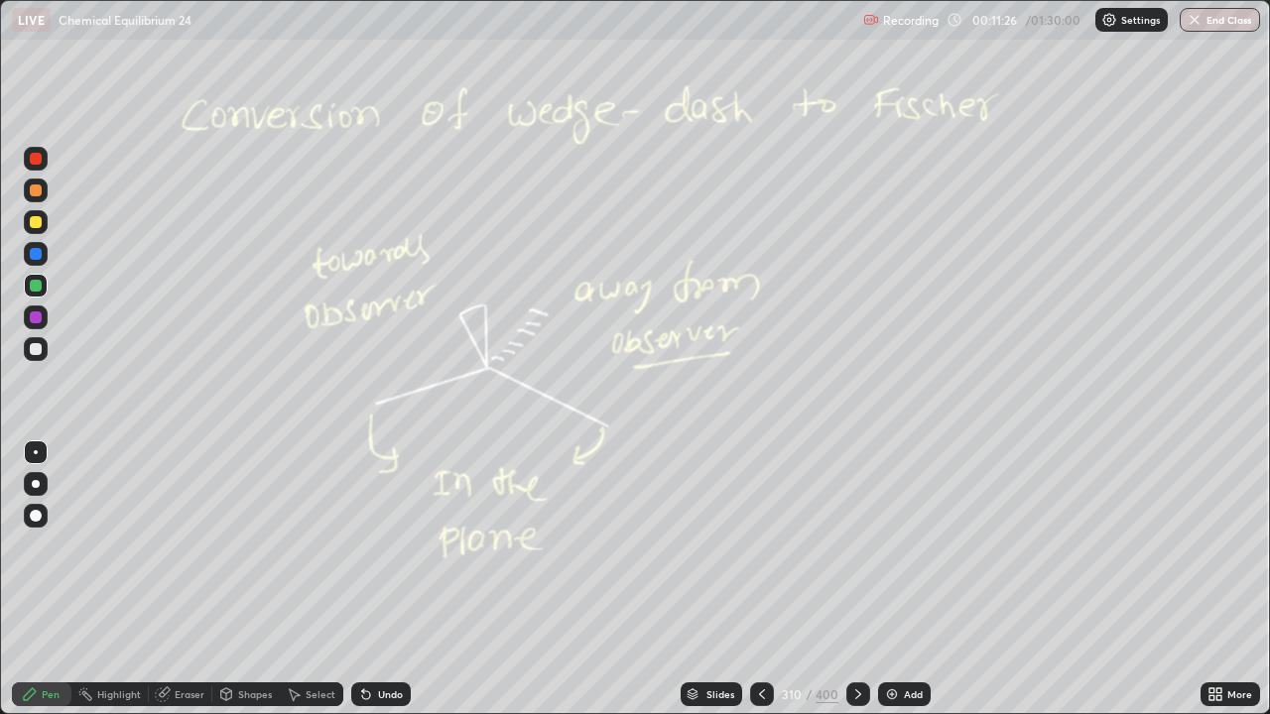
click at [39, 349] on div at bounding box center [36, 349] width 12 height 12
click at [31, 316] on div at bounding box center [36, 317] width 12 height 12
click at [858, 579] on div at bounding box center [858, 695] width 24 height 24
click at [860, 579] on icon at bounding box center [858, 694] width 16 height 16
click at [858, 579] on icon at bounding box center [858, 694] width 16 height 16
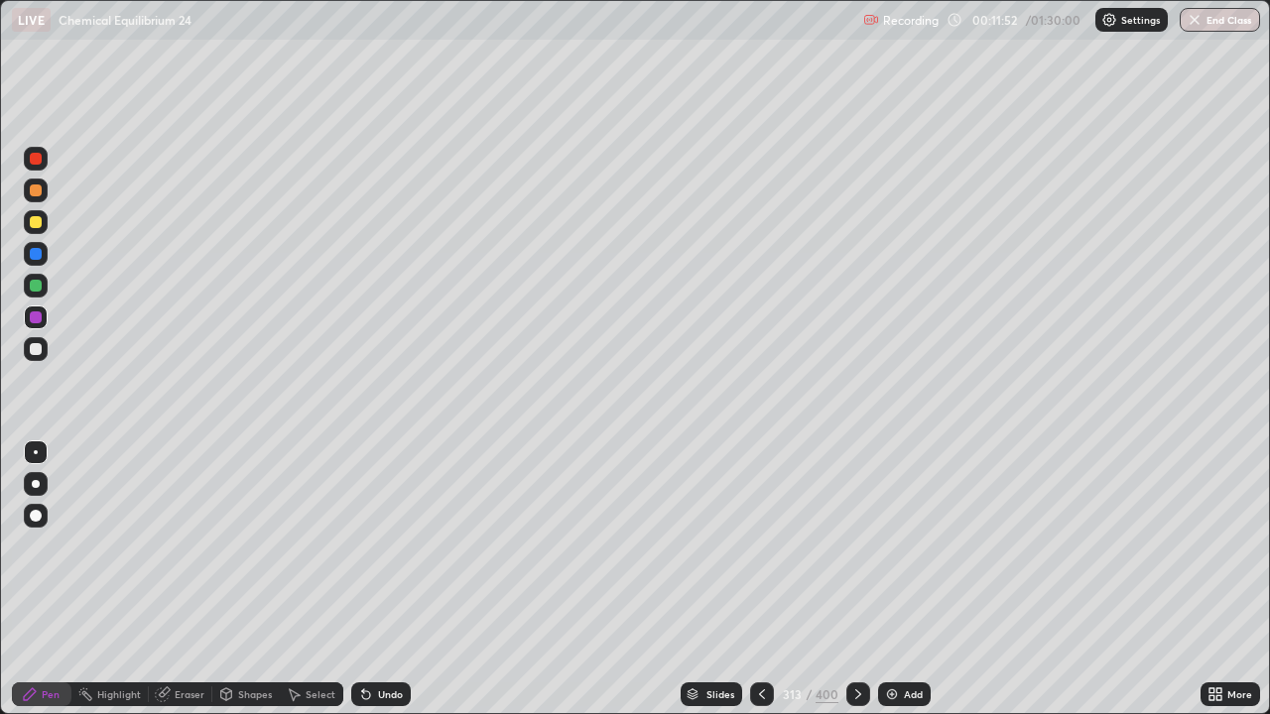
click at [855, 579] on icon at bounding box center [858, 694] width 6 height 10
click at [37, 350] on div at bounding box center [36, 349] width 12 height 12
click at [850, 579] on icon at bounding box center [858, 694] width 16 height 16
click at [857, 579] on icon at bounding box center [858, 694] width 16 height 16
click at [751, 579] on div at bounding box center [762, 695] width 24 height 40
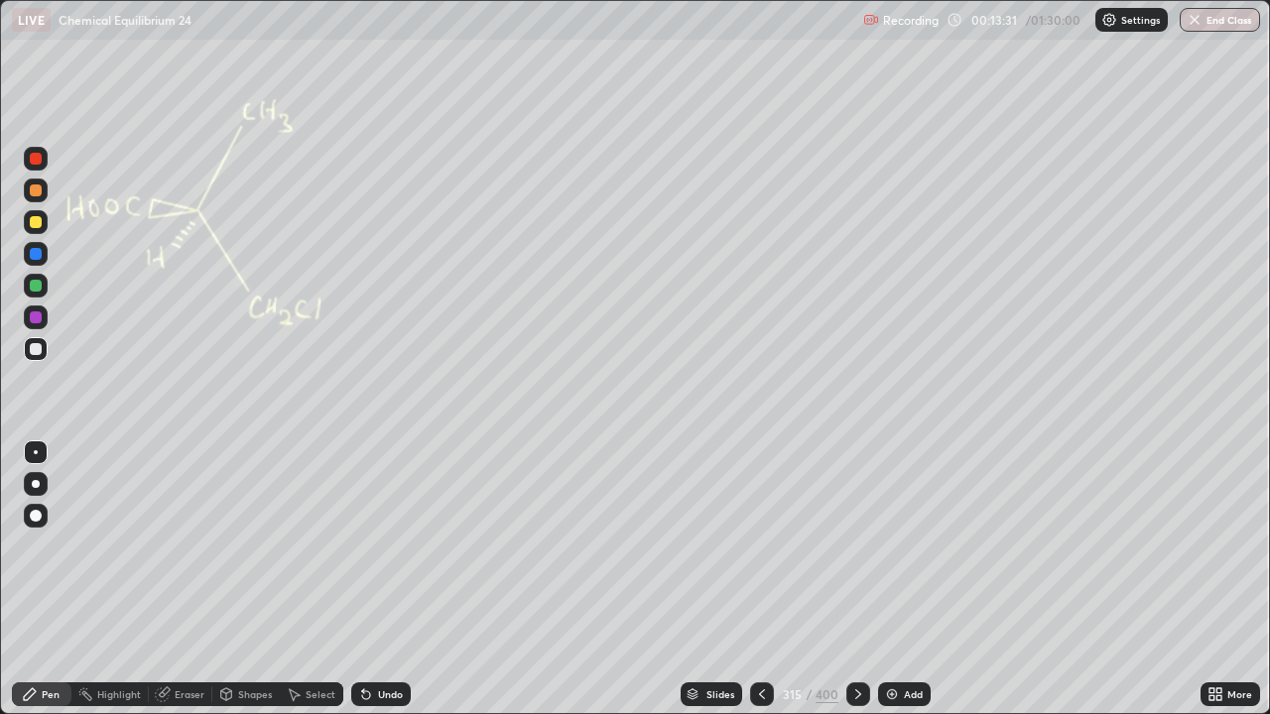
click at [754, 579] on div at bounding box center [762, 695] width 24 height 24
click at [364, 579] on icon at bounding box center [366, 694] width 16 height 16
click at [358, 579] on icon at bounding box center [366, 694] width 16 height 16
click at [367, 579] on div "Undo" at bounding box center [376, 695] width 67 height 40
click at [757, 579] on div at bounding box center [762, 695] width 24 height 24
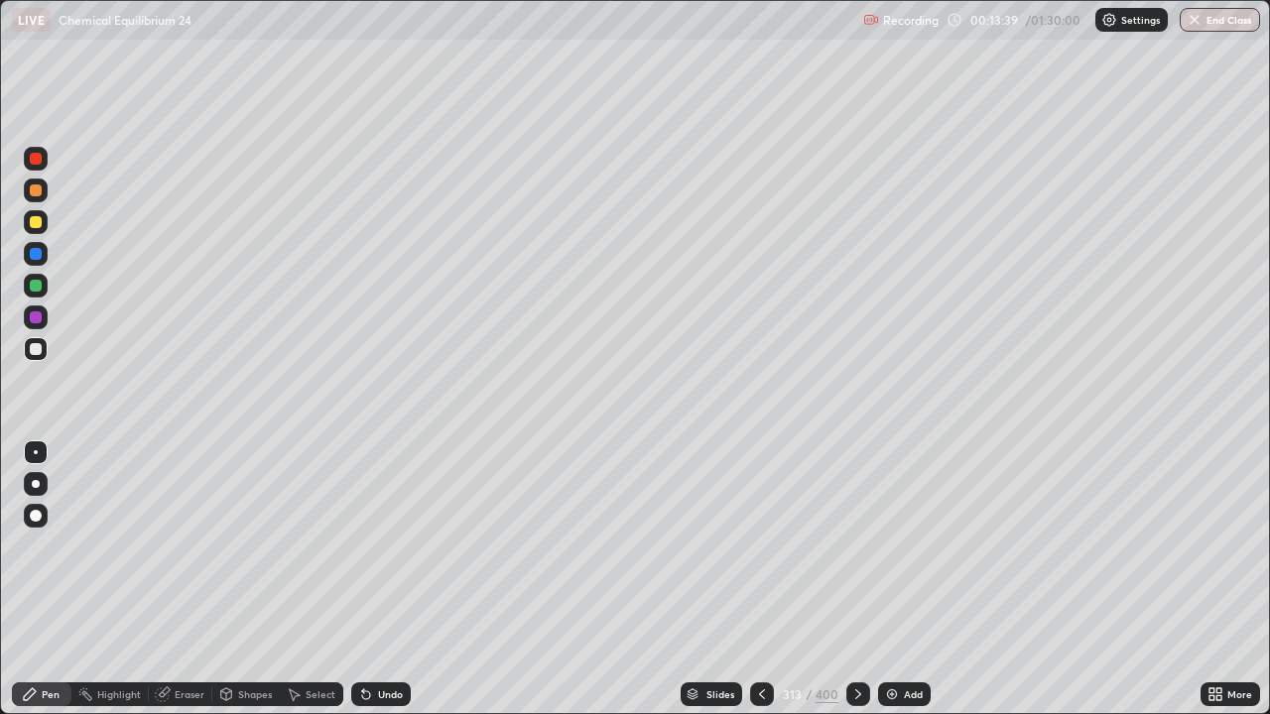
click at [853, 579] on icon at bounding box center [858, 694] width 16 height 16
click at [858, 579] on icon at bounding box center [858, 694] width 6 height 10
click at [204, 579] on div "Eraser" at bounding box center [180, 695] width 63 height 24
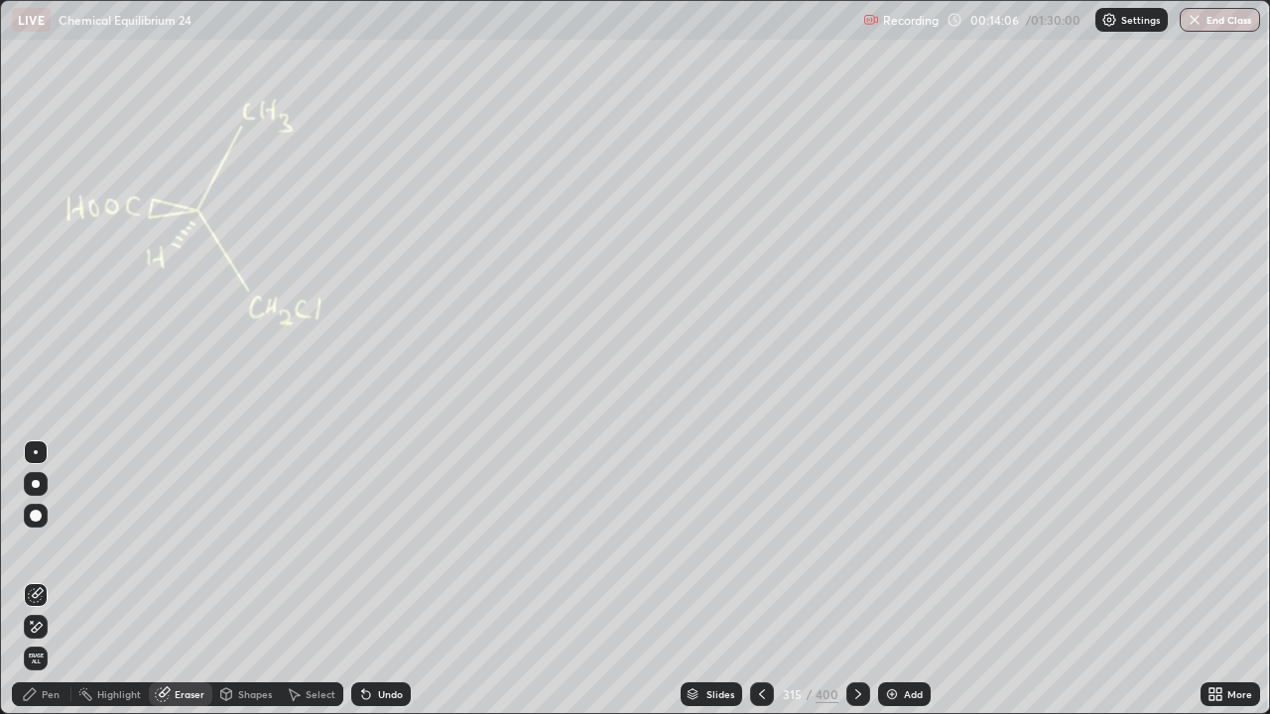
click at [852, 579] on icon at bounding box center [858, 694] width 16 height 16
click at [754, 579] on div at bounding box center [762, 695] width 24 height 24
click at [53, 579] on div "Pen" at bounding box center [51, 694] width 18 height 10
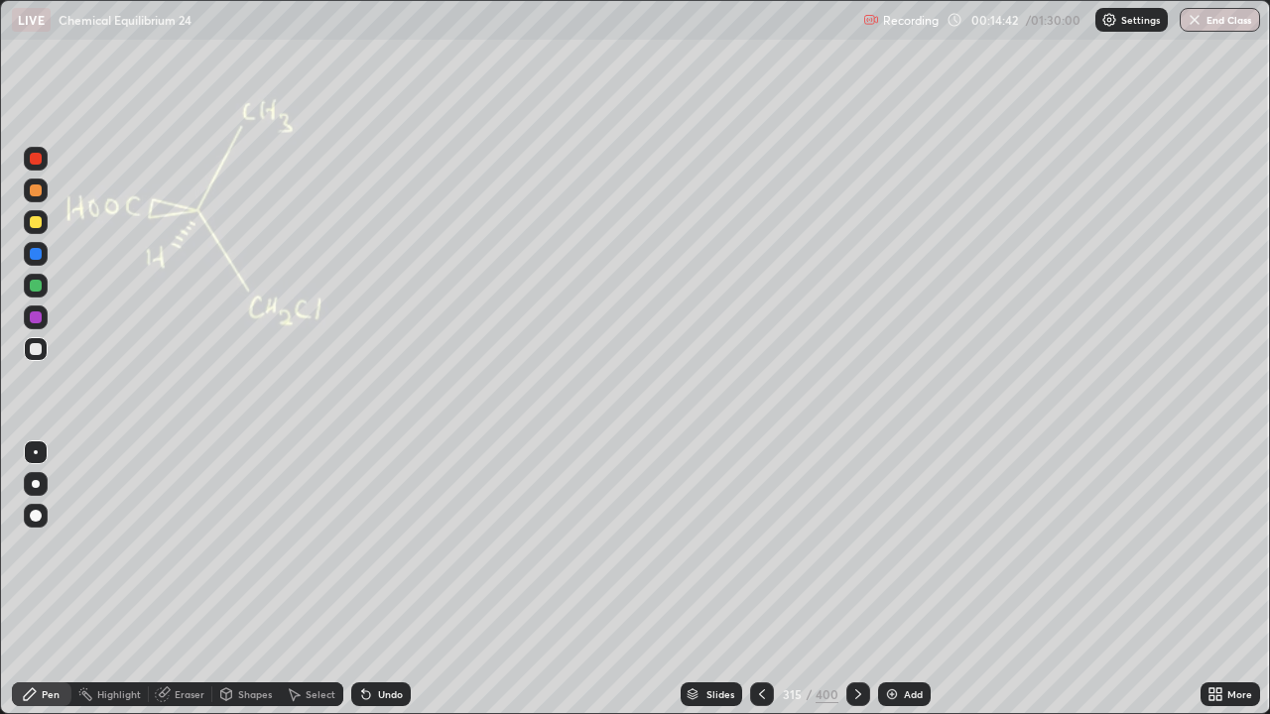
click at [852, 579] on icon at bounding box center [858, 694] width 16 height 16
click at [381, 579] on div "Undo" at bounding box center [390, 694] width 25 height 10
click at [379, 579] on div "Undo" at bounding box center [390, 694] width 25 height 10
click at [369, 579] on div "Undo" at bounding box center [376, 695] width 67 height 40
click at [372, 579] on div "Undo" at bounding box center [381, 695] width 60 height 24
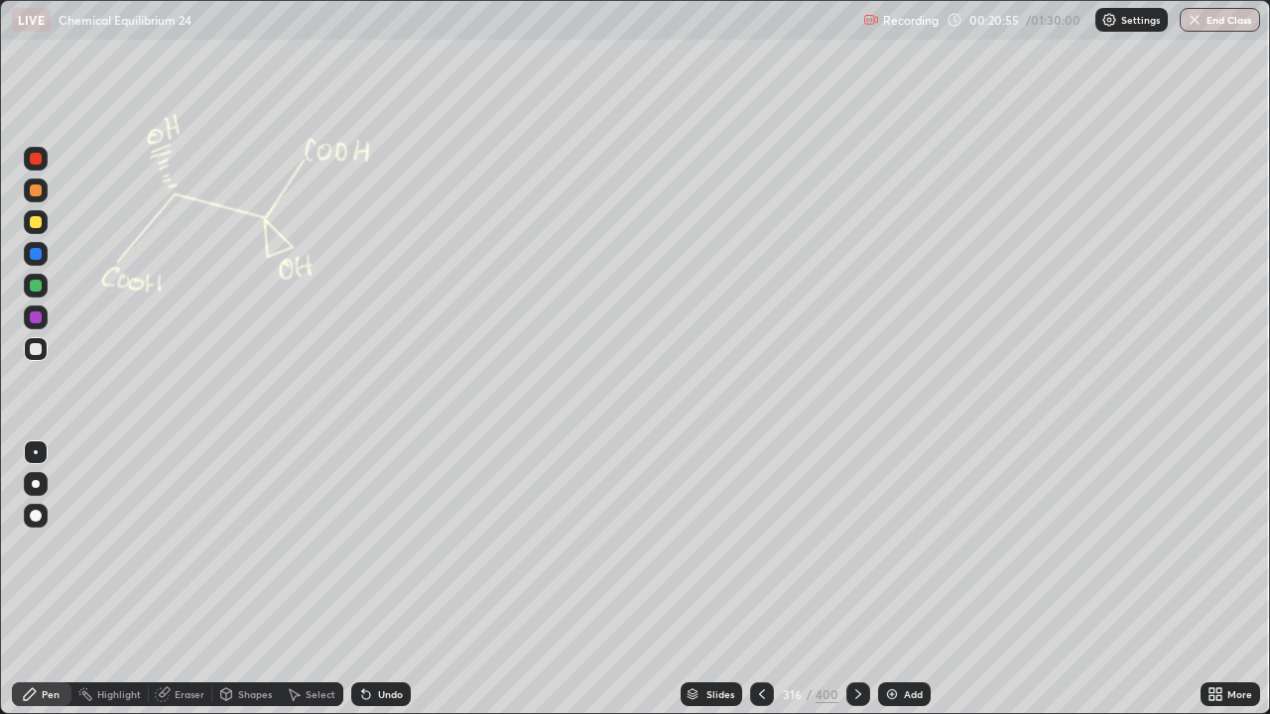
click at [855, 579] on icon at bounding box center [858, 694] width 6 height 10
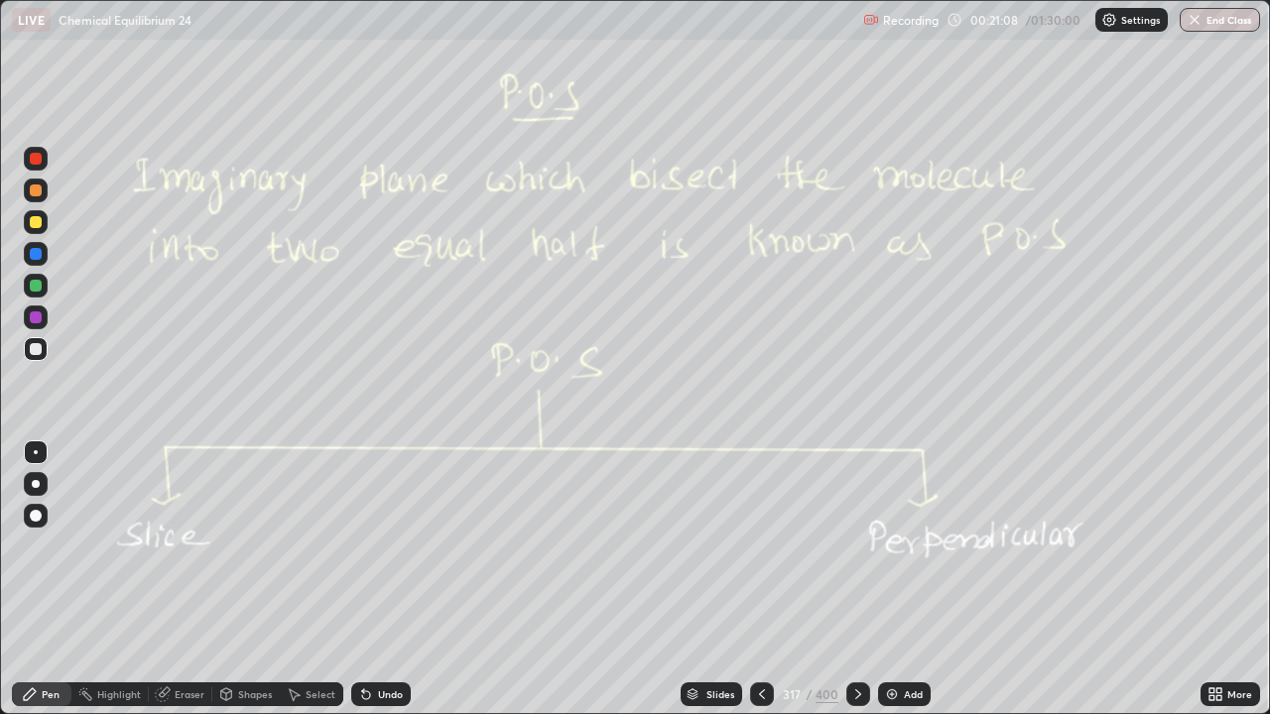
click at [761, 579] on icon at bounding box center [762, 694] width 16 height 16
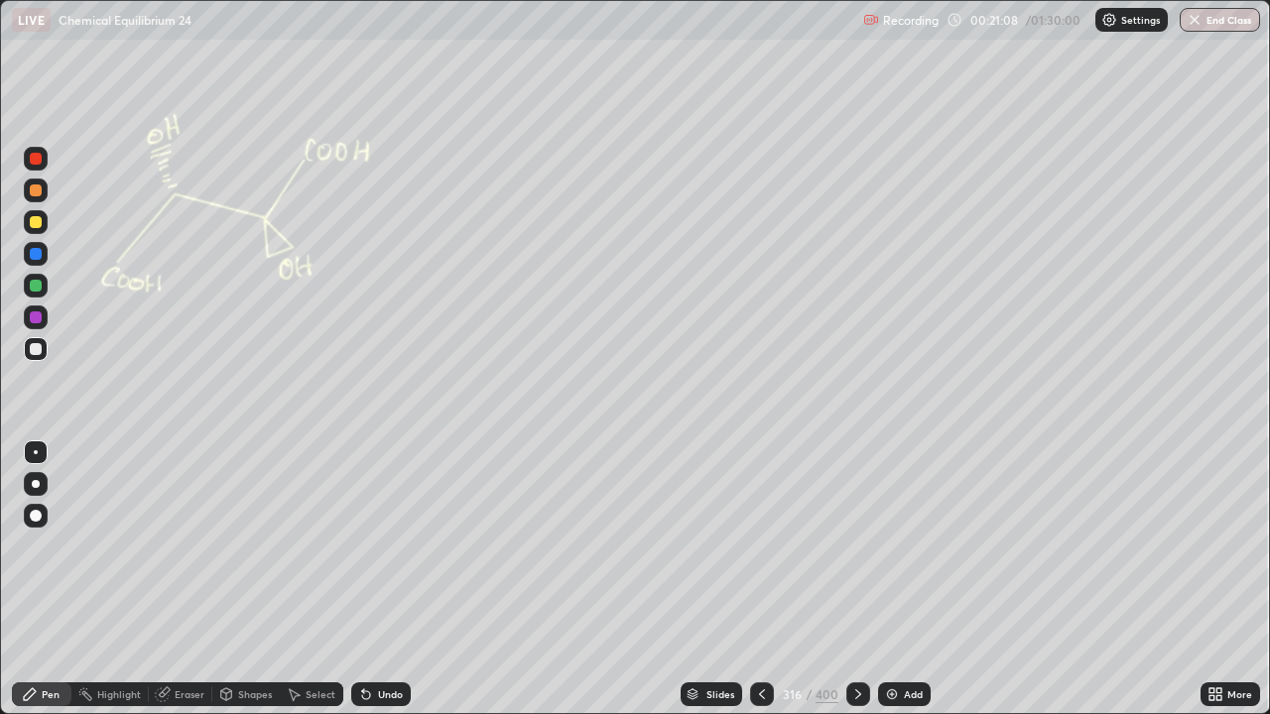
click at [911, 579] on div "Add" at bounding box center [913, 694] width 19 height 10
click at [38, 192] on div at bounding box center [36, 191] width 12 height 12
click at [384, 579] on div "Undo" at bounding box center [390, 694] width 25 height 10
click at [363, 579] on icon at bounding box center [366, 695] width 8 height 8
click at [253, 579] on div "Shapes" at bounding box center [245, 695] width 67 height 24
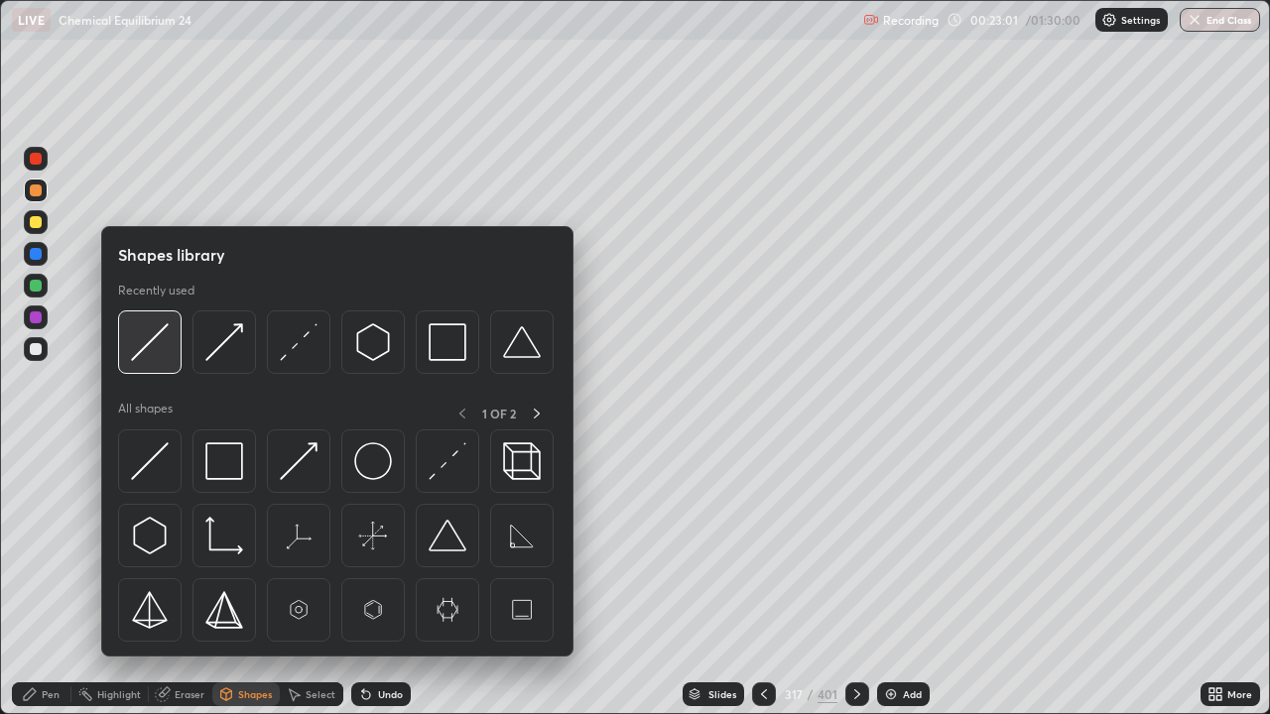
click at [162, 339] on img at bounding box center [150, 342] width 38 height 38
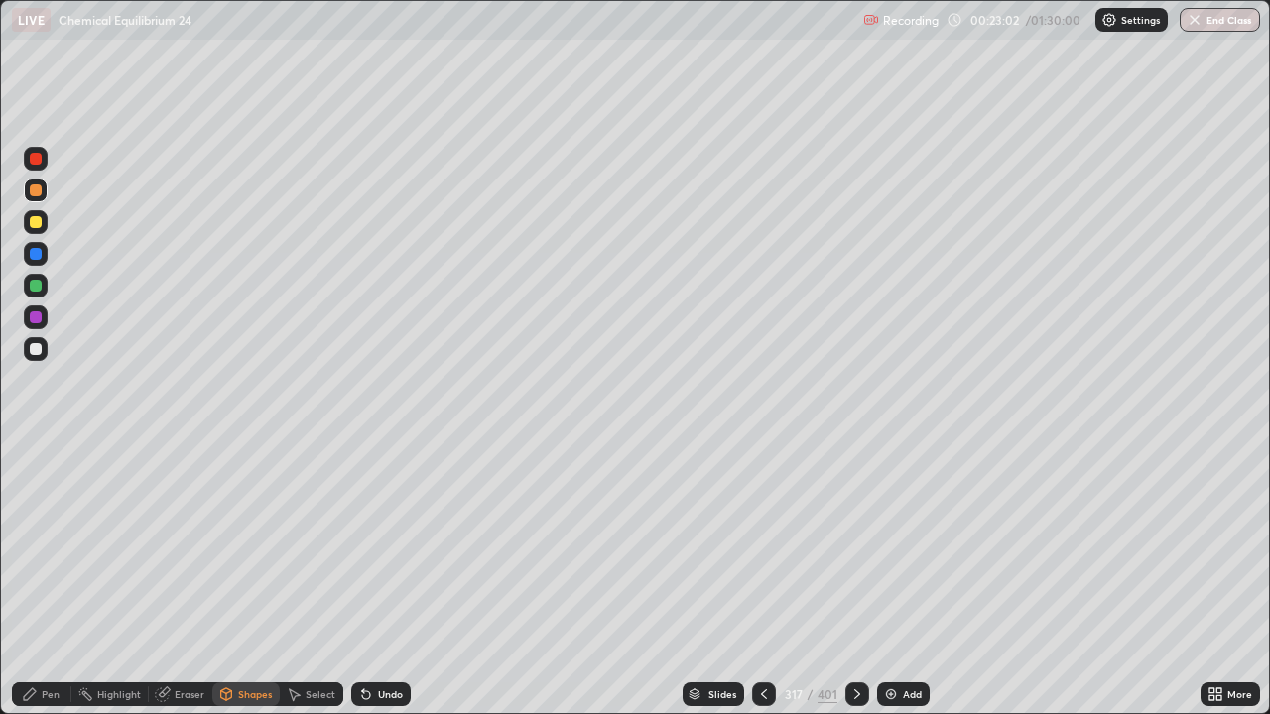
click at [27, 282] on div at bounding box center [36, 286] width 24 height 24
click at [51, 579] on div "Pen" at bounding box center [51, 694] width 18 height 10
click at [40, 192] on div at bounding box center [36, 191] width 12 height 12
click at [390, 579] on div "Undo" at bounding box center [381, 695] width 60 height 24
click at [186, 579] on div "Eraser" at bounding box center [190, 694] width 30 height 10
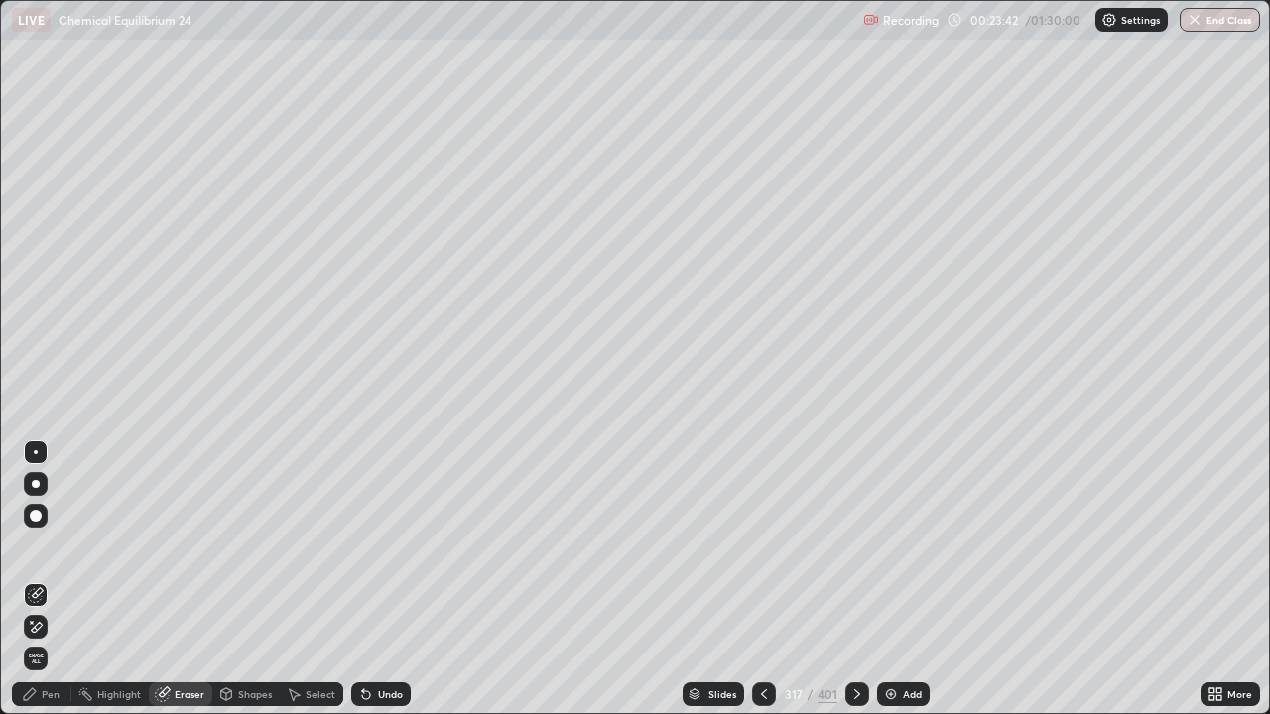
click at [54, 579] on div "Pen" at bounding box center [51, 694] width 18 height 10
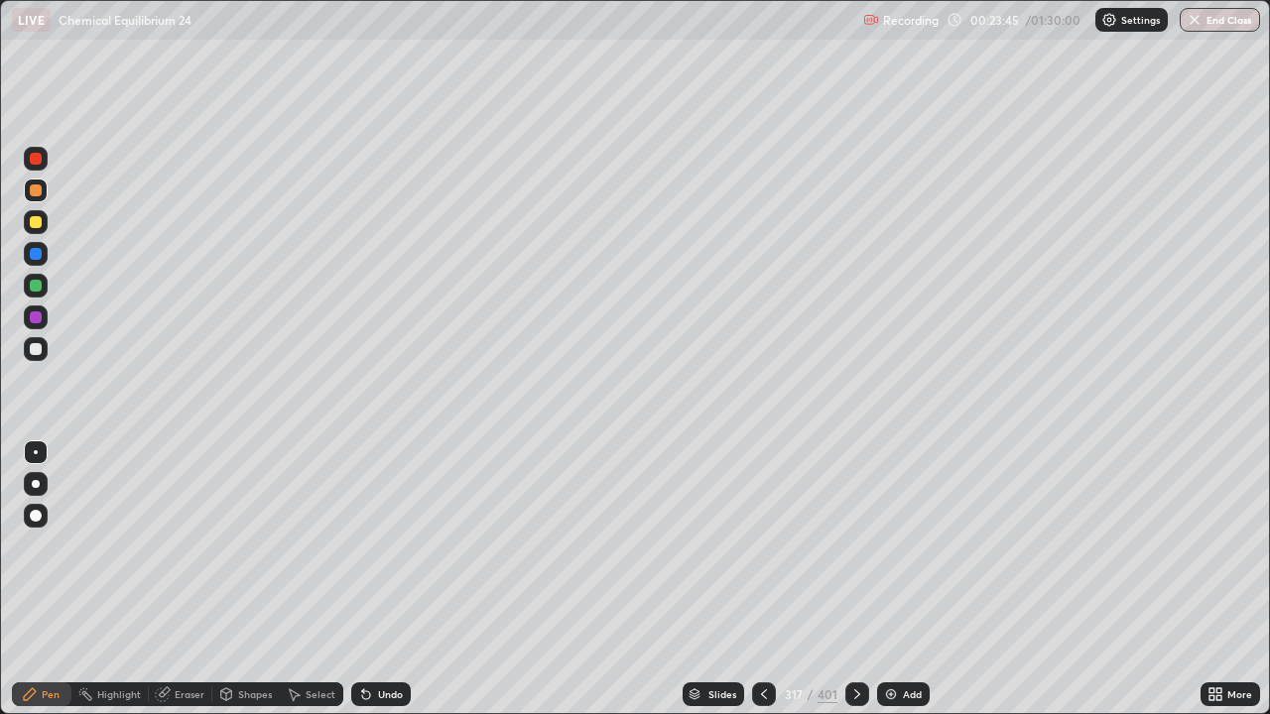
click at [311, 579] on div "Select" at bounding box center [321, 694] width 30 height 10
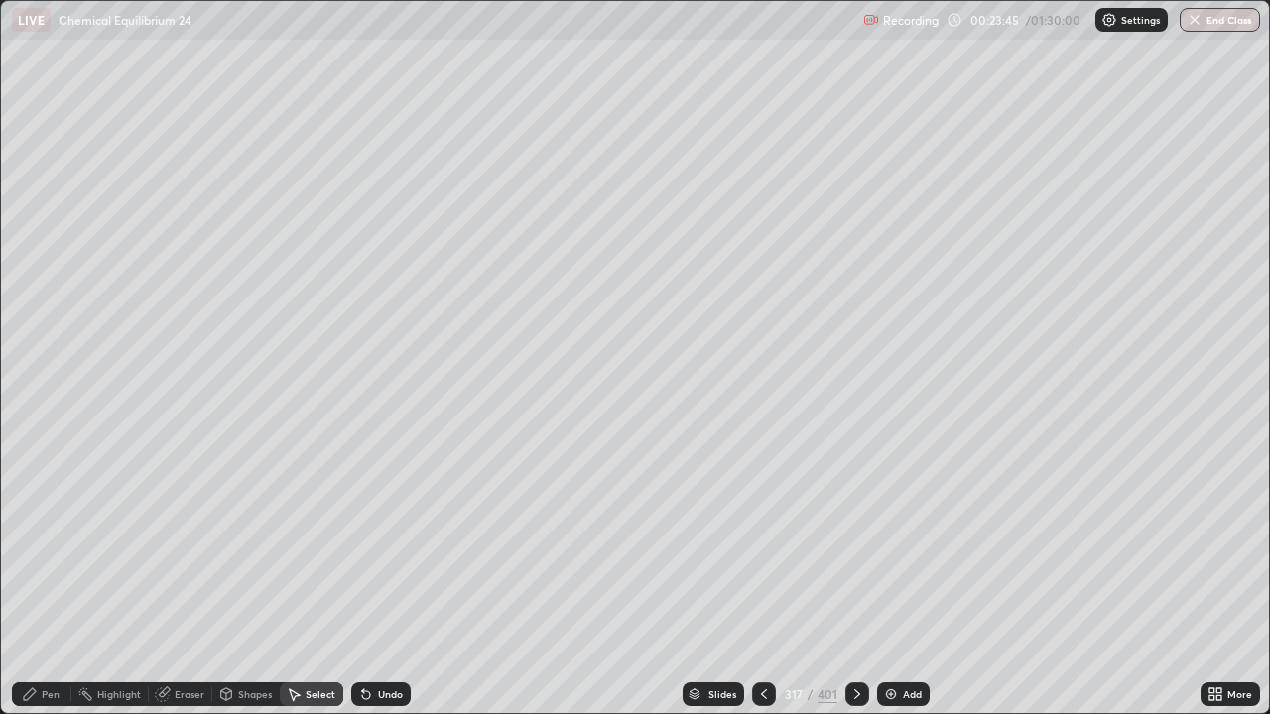
click at [250, 579] on div "Shapes" at bounding box center [255, 694] width 34 height 10
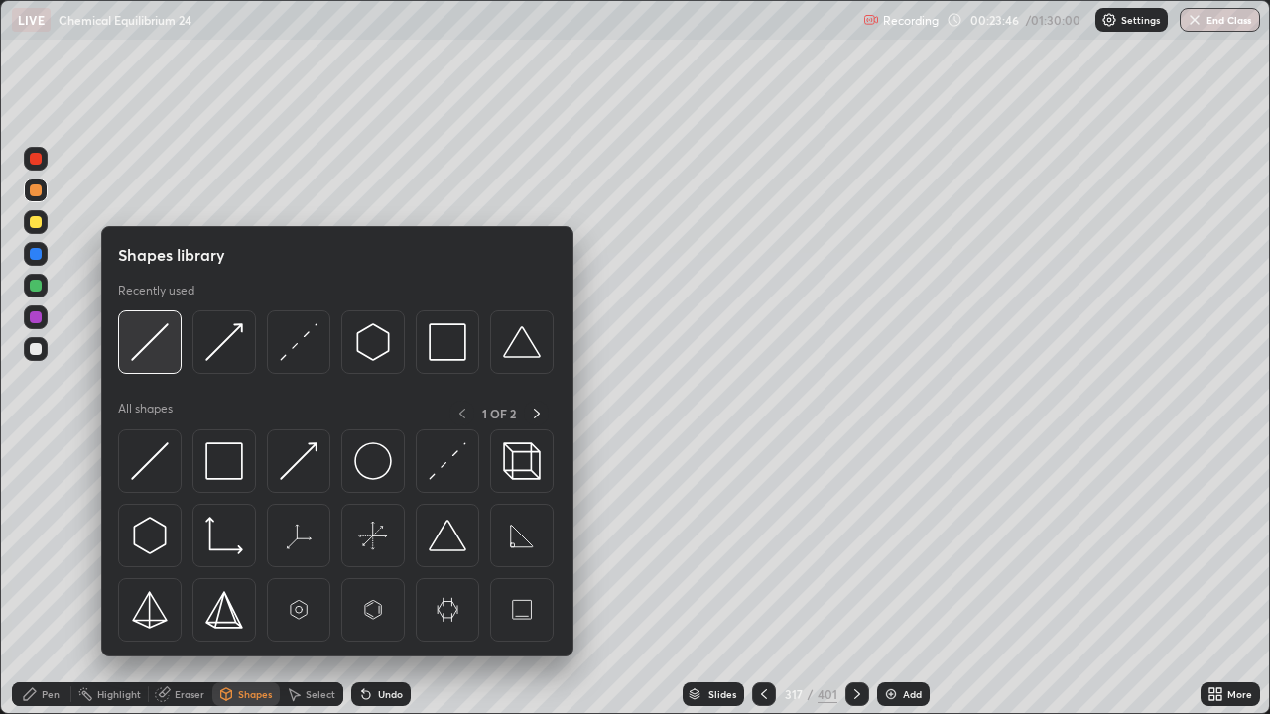
click at [167, 350] on img at bounding box center [150, 342] width 38 height 38
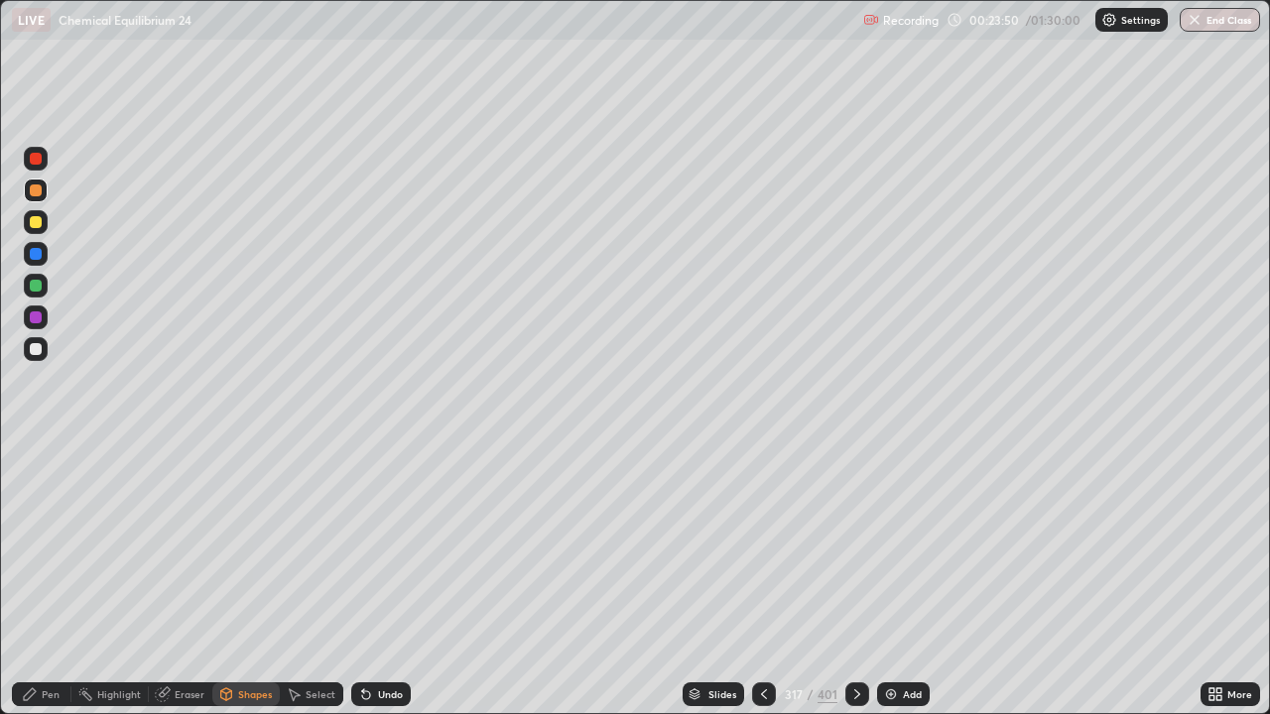
click at [378, 579] on div "Undo" at bounding box center [390, 694] width 25 height 10
click at [26, 295] on div at bounding box center [36, 286] width 24 height 24
click at [325, 579] on div "Select" at bounding box center [321, 694] width 30 height 10
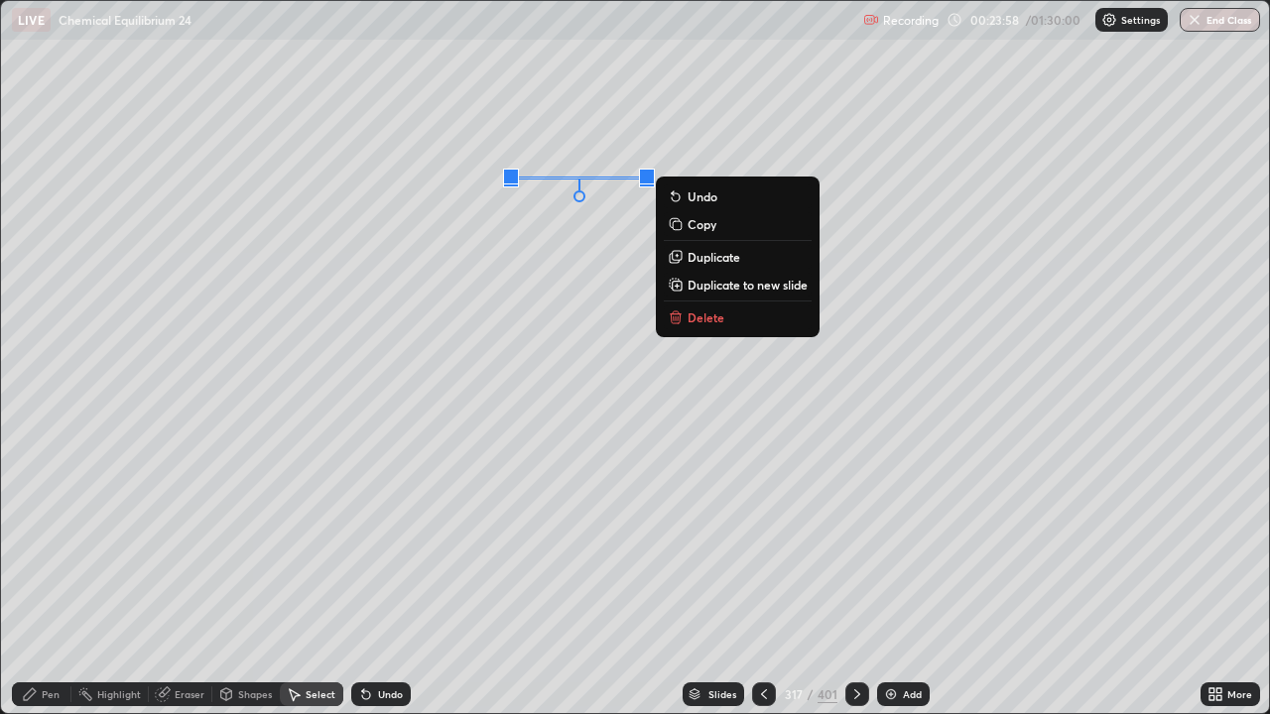
click at [716, 320] on p "Delete" at bounding box center [705, 318] width 37 height 16
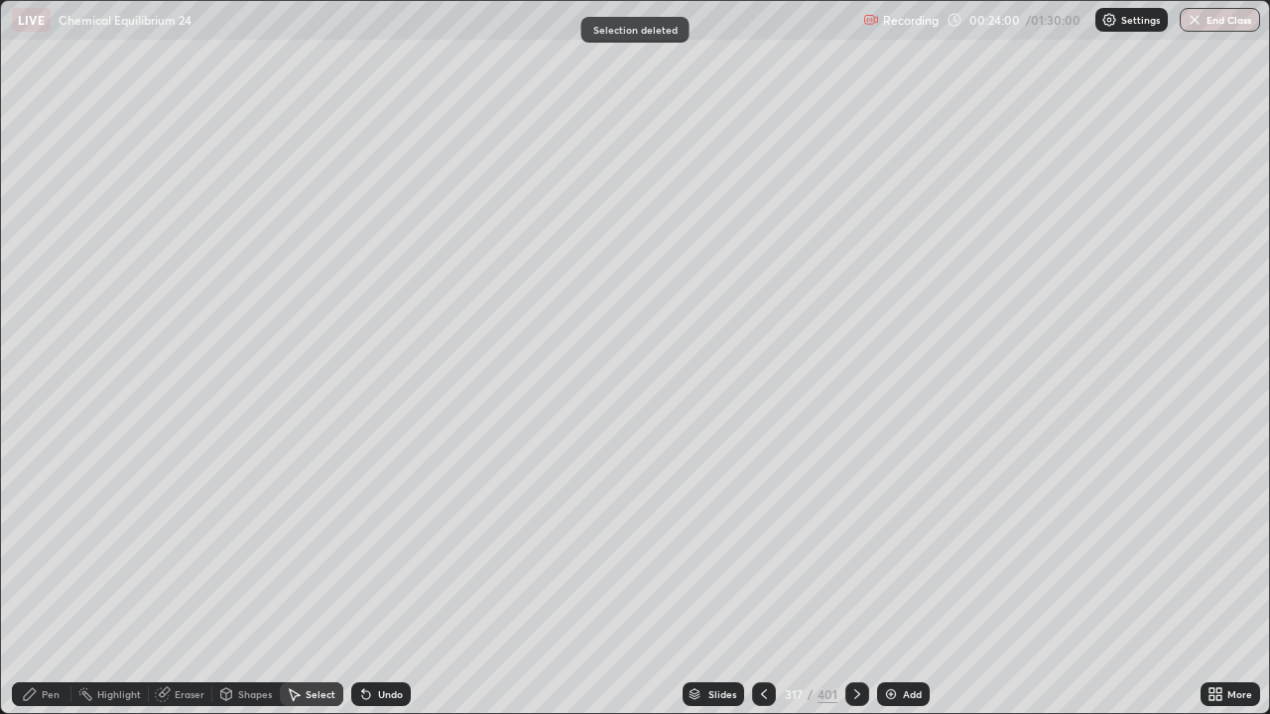
click at [187, 579] on div "Eraser" at bounding box center [190, 694] width 30 height 10
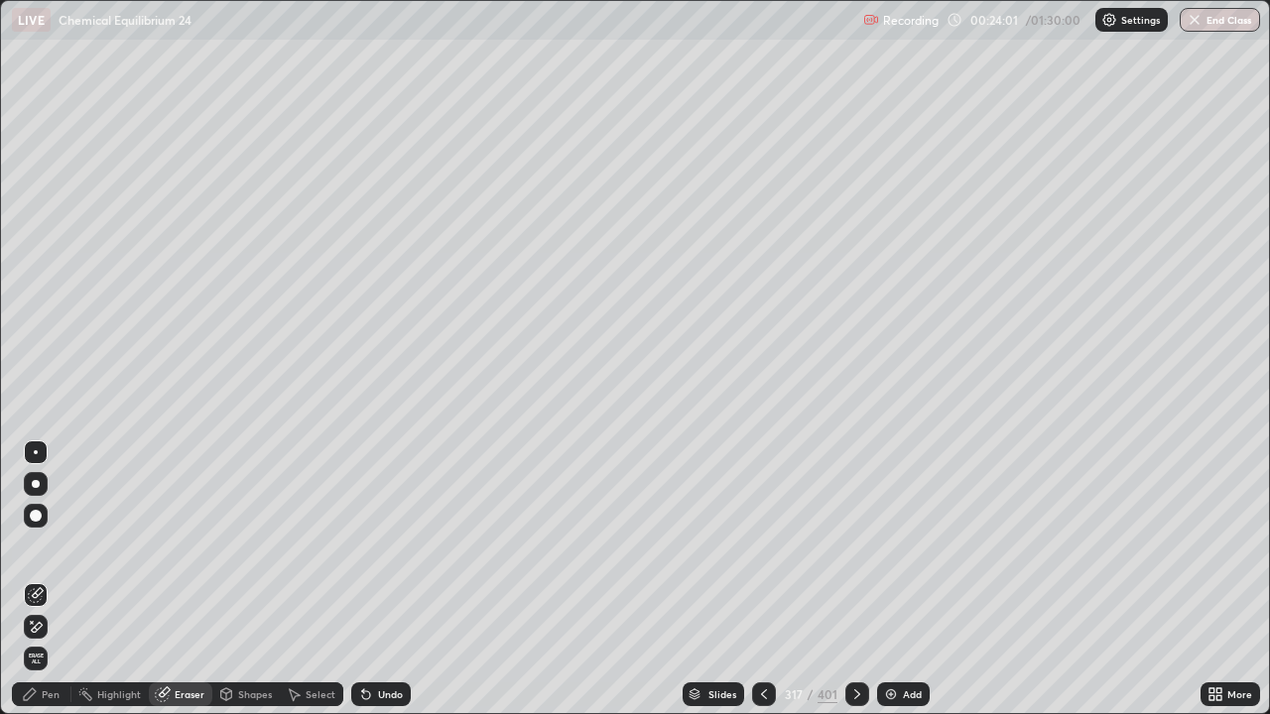
click at [266, 579] on div "Shapes" at bounding box center [255, 694] width 34 height 10
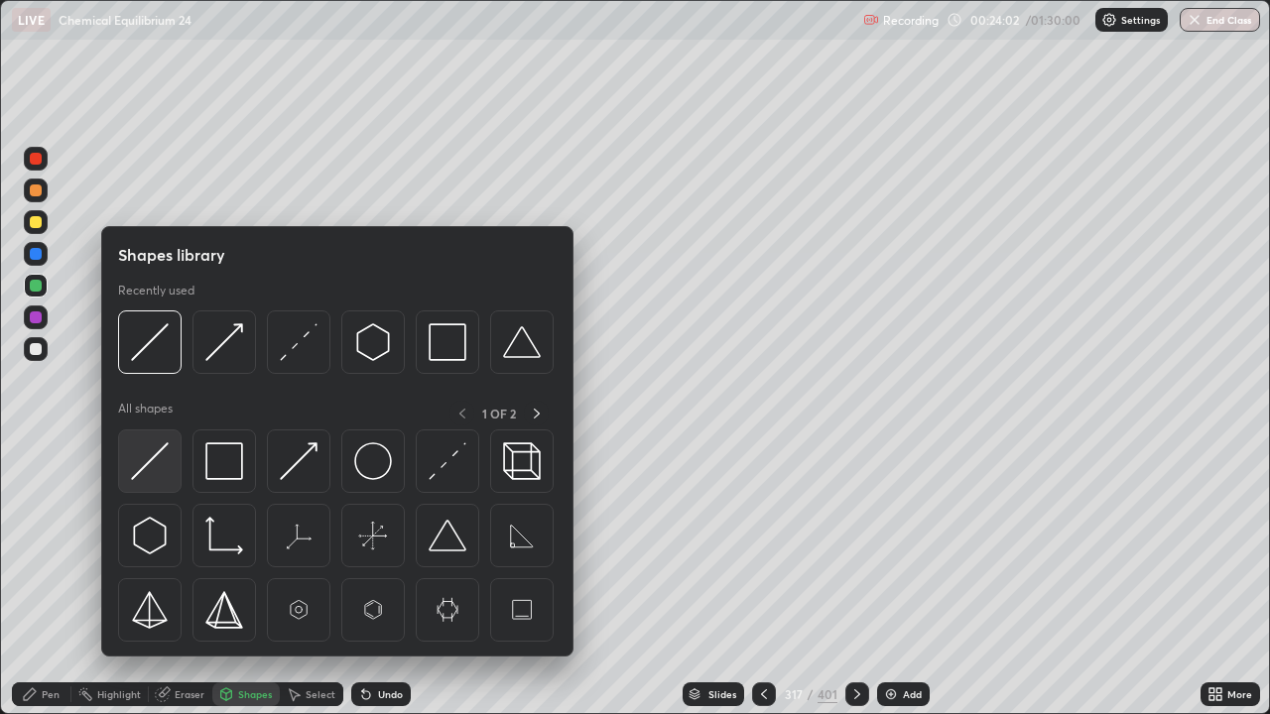
click at [168, 464] on img at bounding box center [150, 461] width 38 height 38
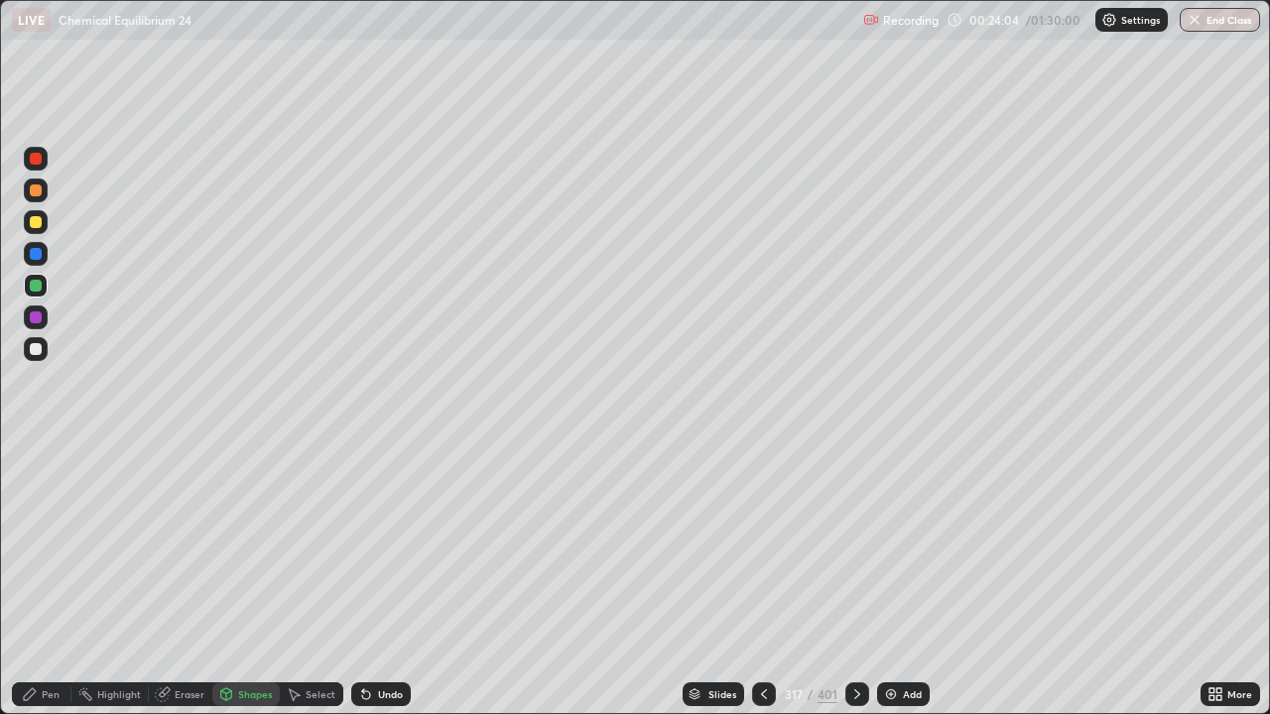
click at [195, 579] on div "Eraser" at bounding box center [180, 695] width 63 height 24
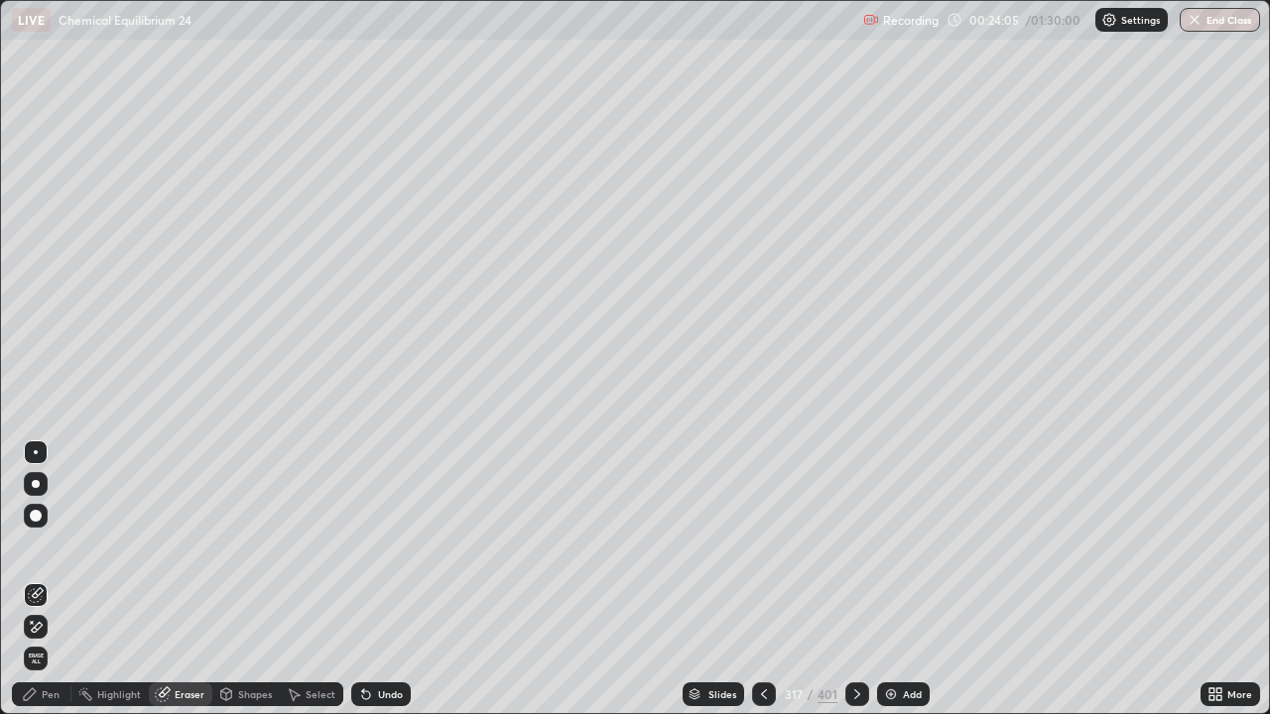
click at [42, 579] on div "Pen" at bounding box center [51, 694] width 18 height 10
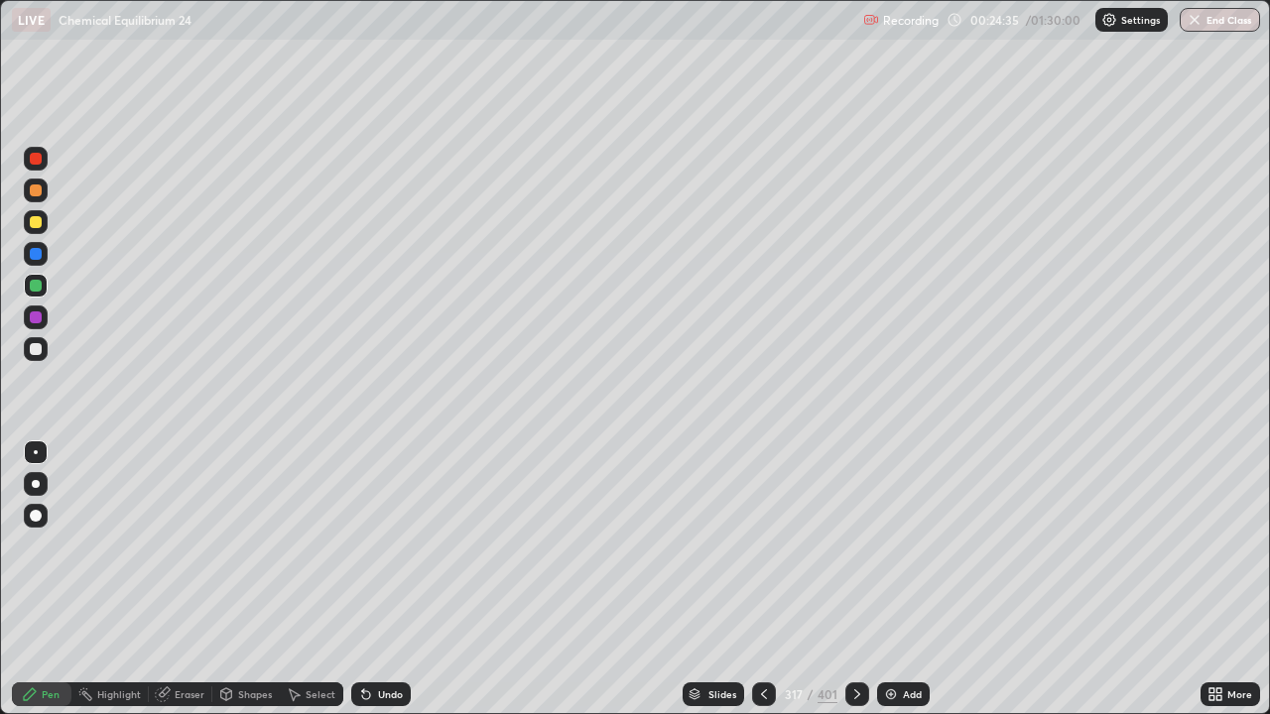
click at [854, 579] on icon at bounding box center [857, 694] width 16 height 16
click at [45, 37] on div "LIVE Chemical Equilibrium 24" at bounding box center [433, 20] width 843 height 40
click at [264, 579] on div "Shapes" at bounding box center [255, 694] width 34 height 10
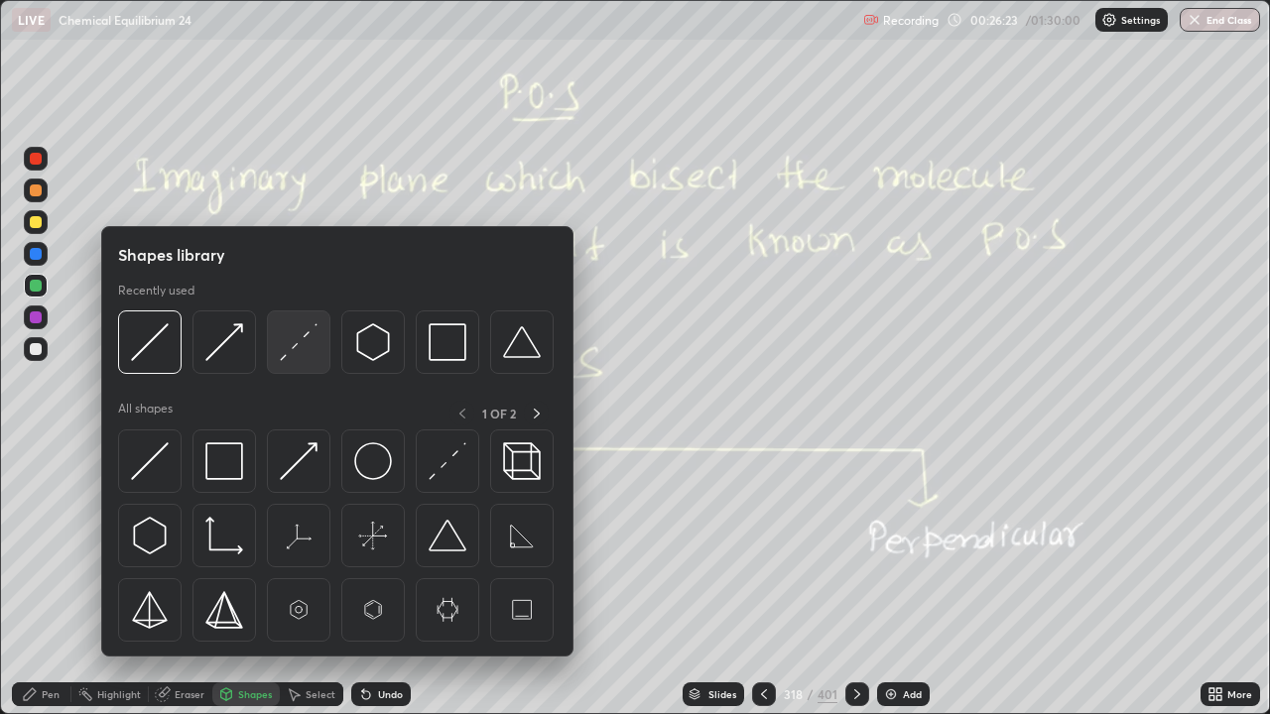
click at [295, 348] on img at bounding box center [299, 342] width 38 height 38
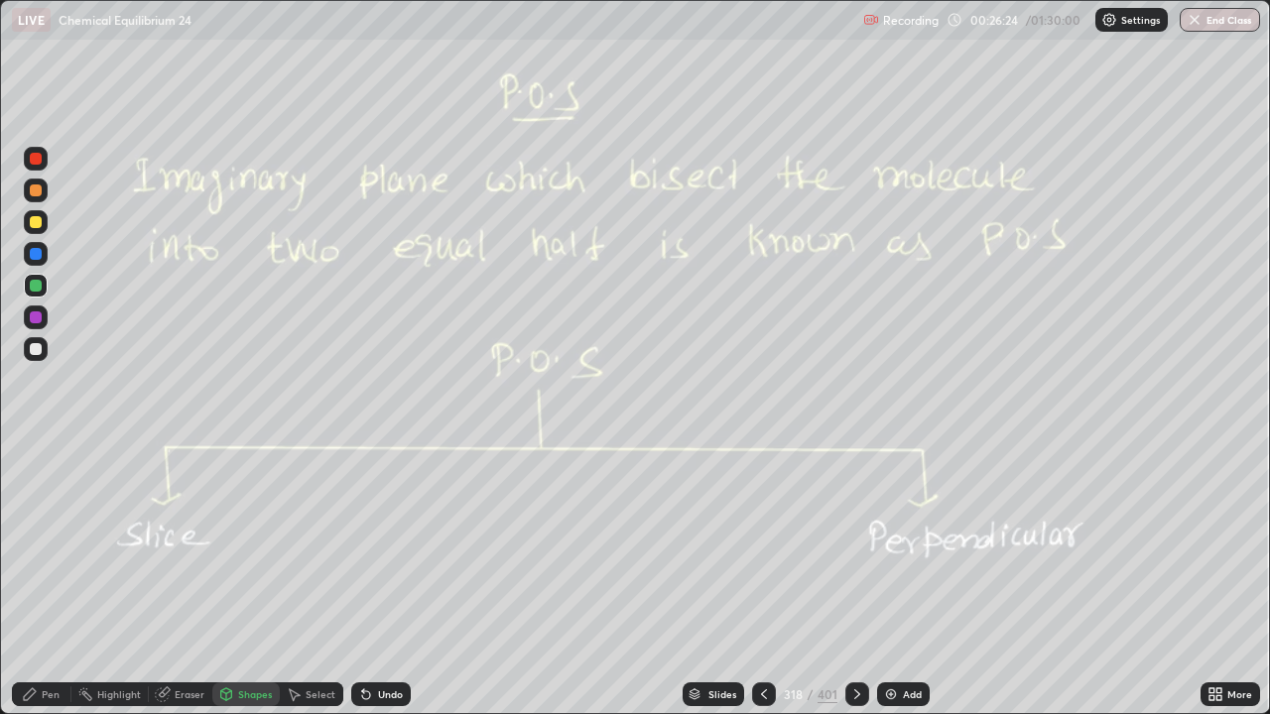
click at [901, 579] on div "Add" at bounding box center [903, 695] width 53 height 24
click at [241, 579] on div "Shapes" at bounding box center [255, 694] width 34 height 10
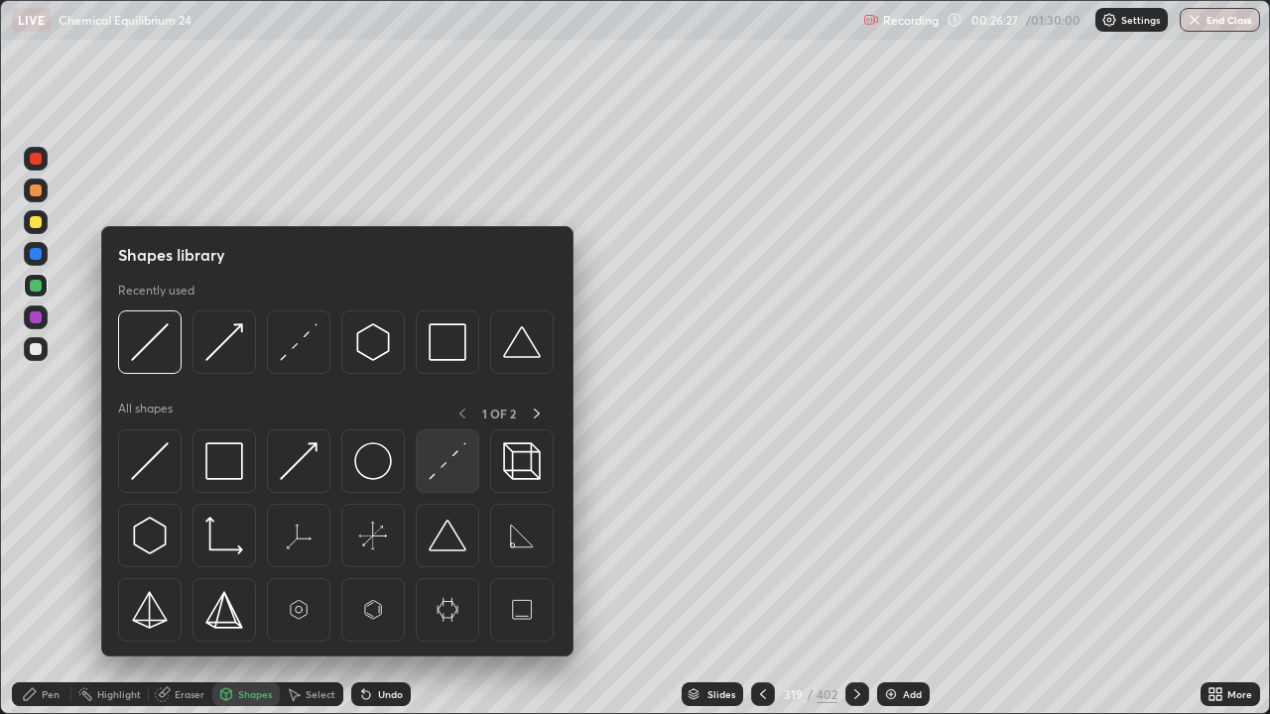
click at [449, 460] on img at bounding box center [448, 461] width 38 height 38
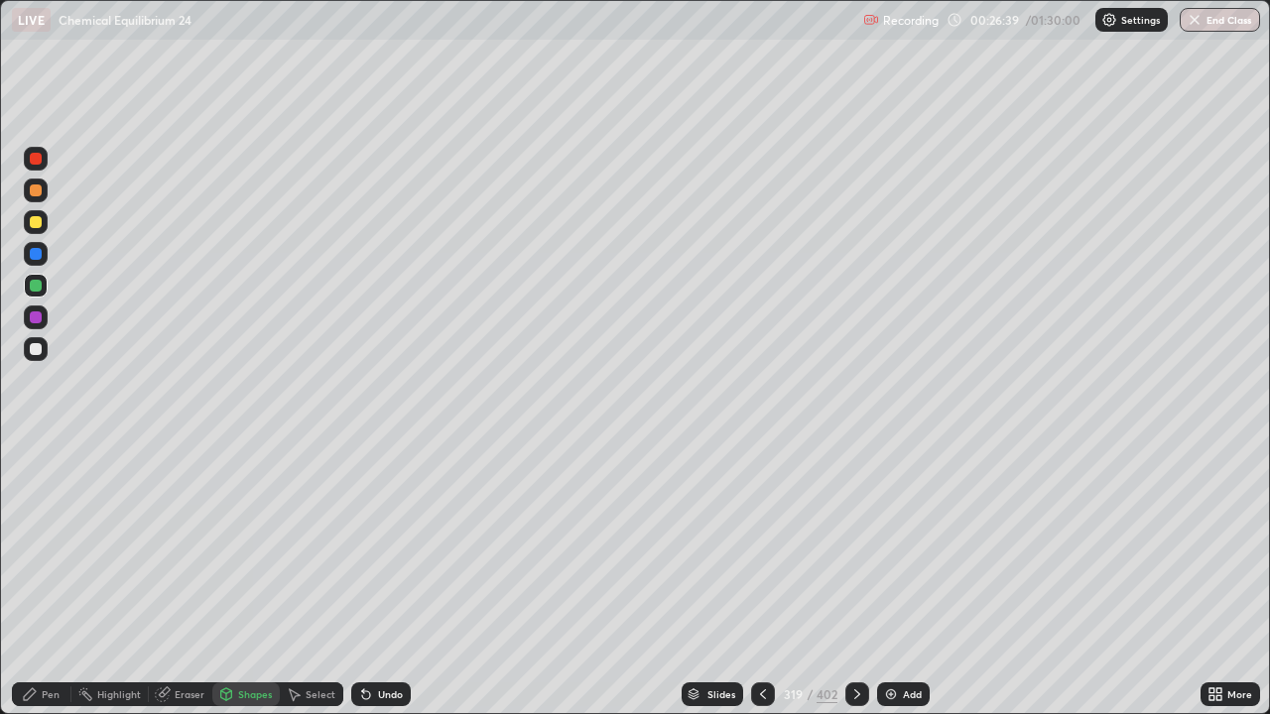
click at [53, 579] on div "Pen" at bounding box center [51, 694] width 18 height 10
click at [36, 351] on div at bounding box center [36, 349] width 12 height 12
click at [256, 579] on div "Shapes" at bounding box center [255, 694] width 34 height 10
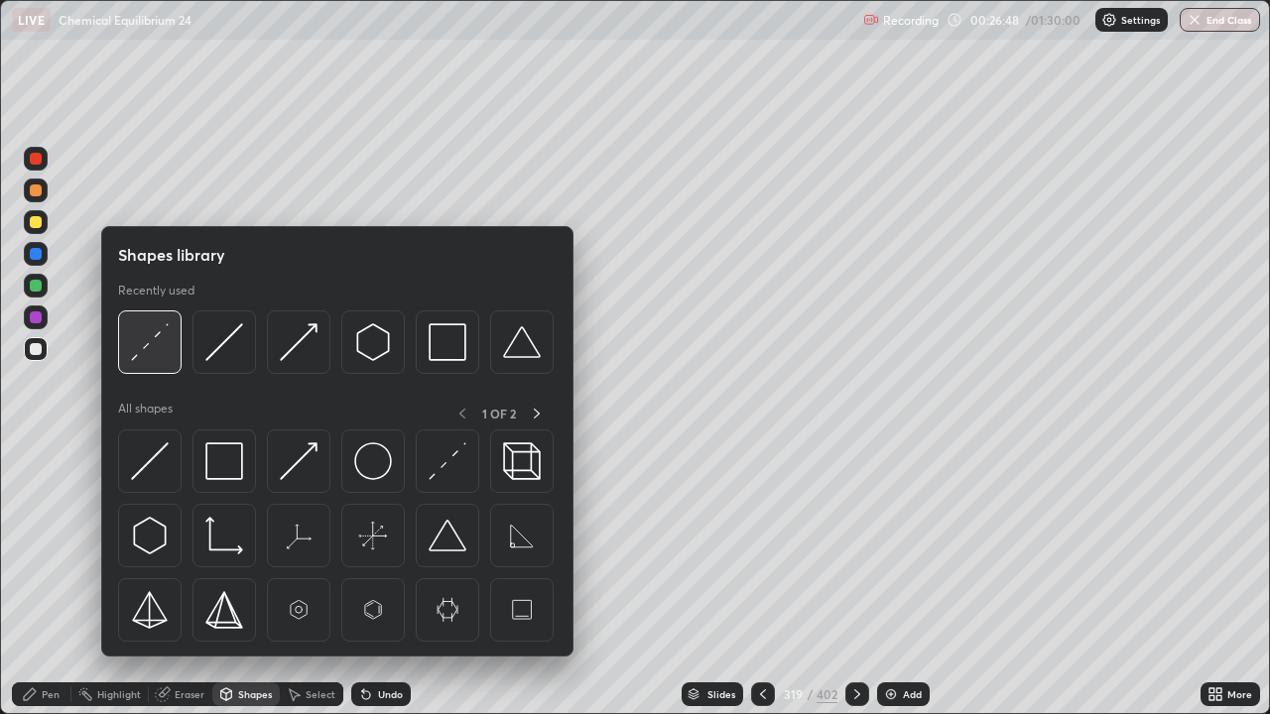
click at [154, 346] on img at bounding box center [150, 342] width 38 height 38
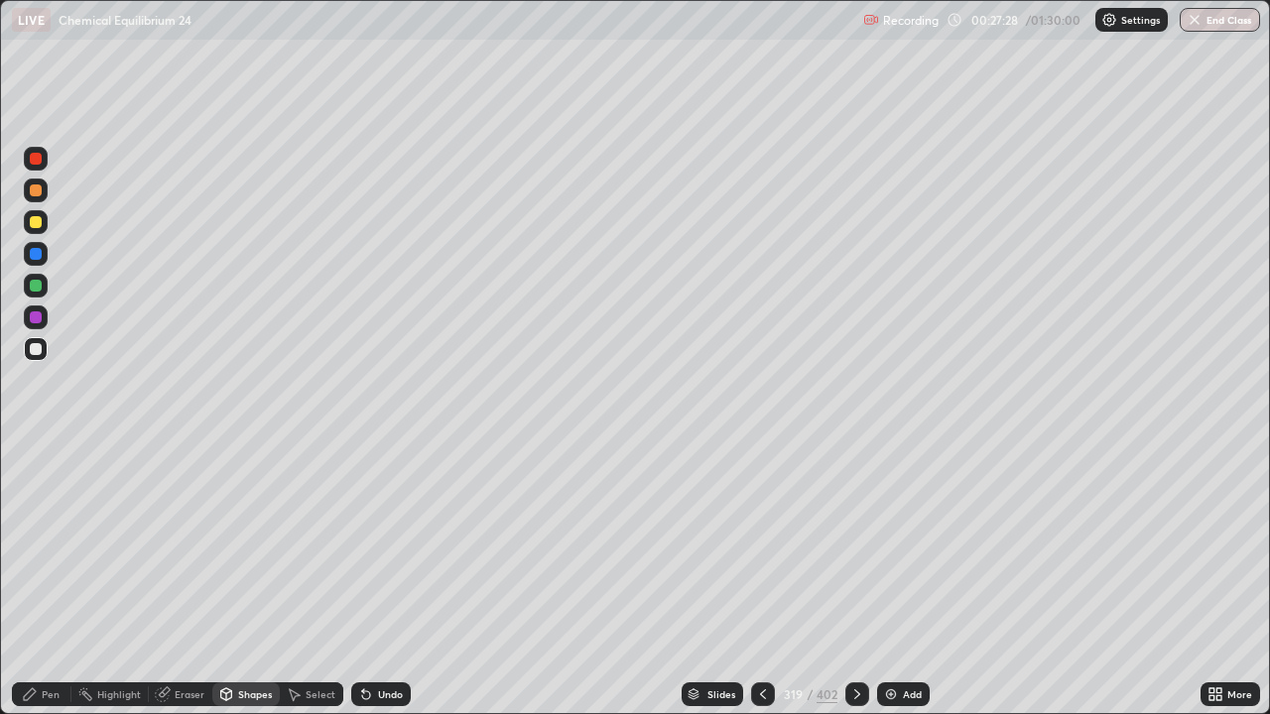
click at [390, 579] on div "Undo" at bounding box center [381, 695] width 60 height 24
click at [392, 579] on div "Undo" at bounding box center [381, 695] width 60 height 24
click at [385, 579] on div "Undo" at bounding box center [390, 694] width 25 height 10
click at [392, 579] on div "Undo" at bounding box center [390, 694] width 25 height 10
click at [247, 579] on div "Shapes" at bounding box center [255, 694] width 34 height 10
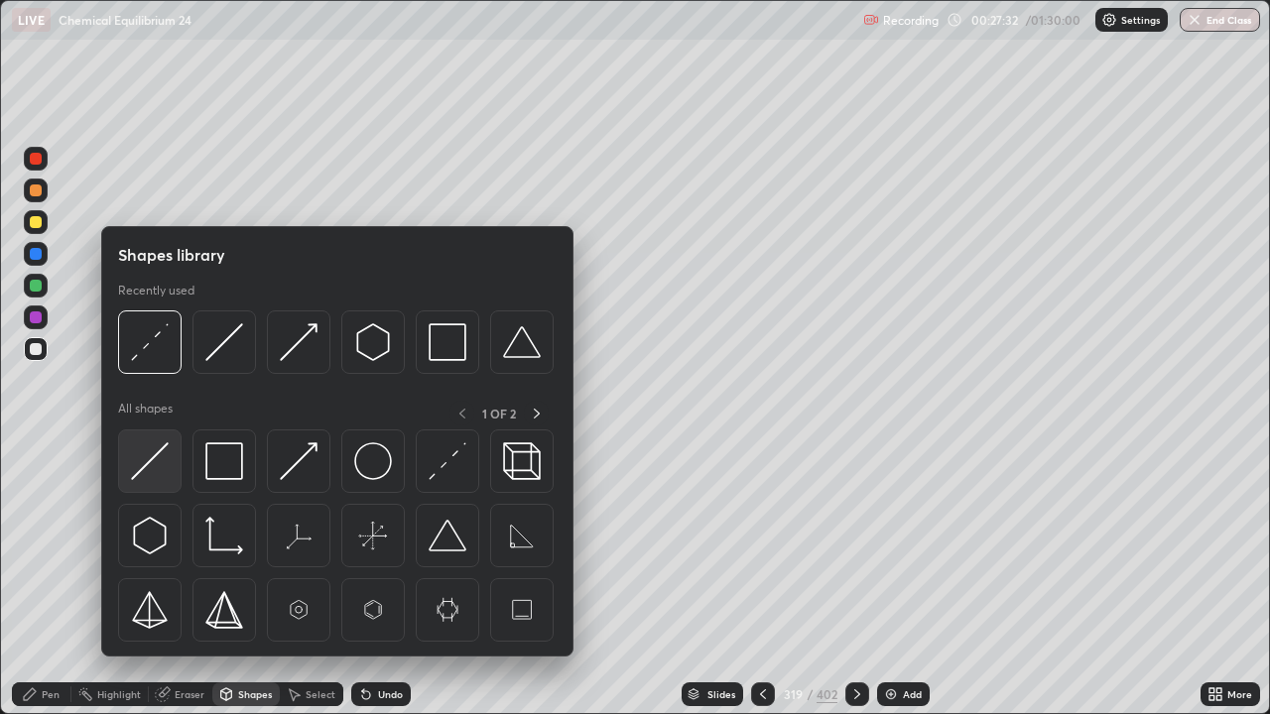
click at [148, 469] on img at bounding box center [150, 461] width 38 height 38
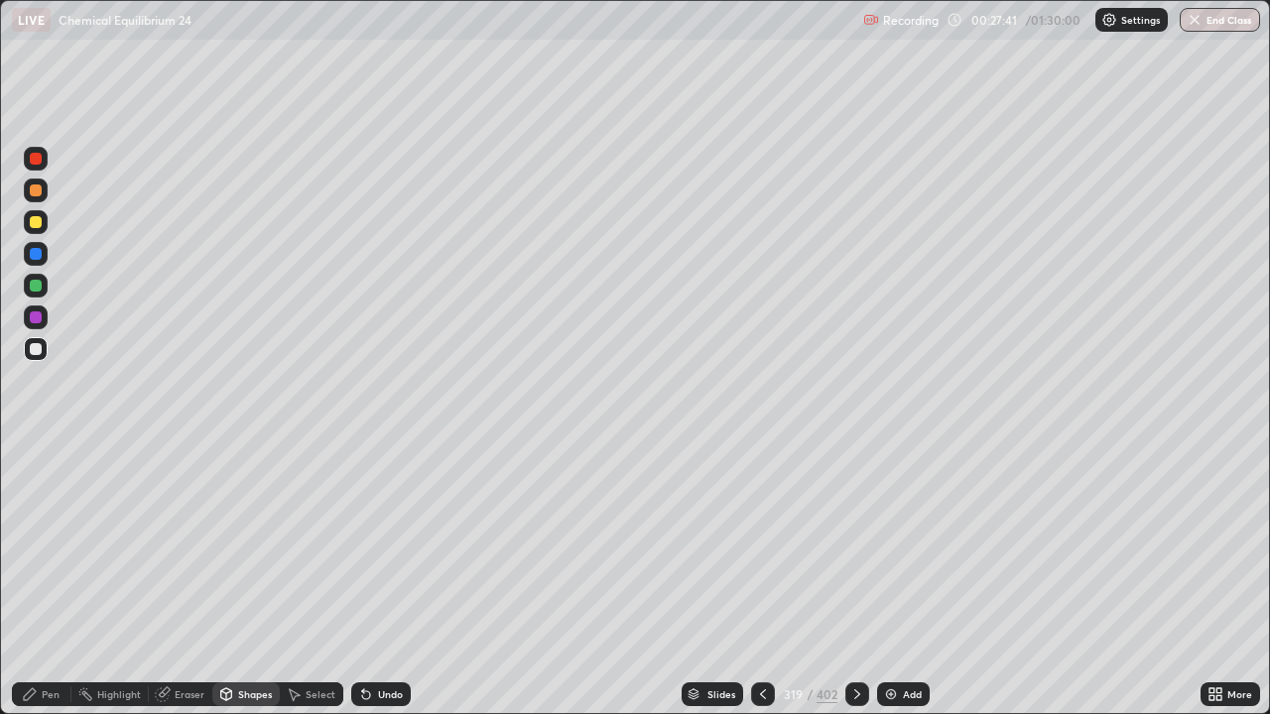
click at [63, 579] on div "Pen" at bounding box center [42, 695] width 60 height 24
click at [36, 287] on div at bounding box center [36, 286] width 12 height 12
click at [44, 579] on div "Pen" at bounding box center [51, 694] width 18 height 10
click at [266, 579] on div "Shapes" at bounding box center [255, 694] width 34 height 10
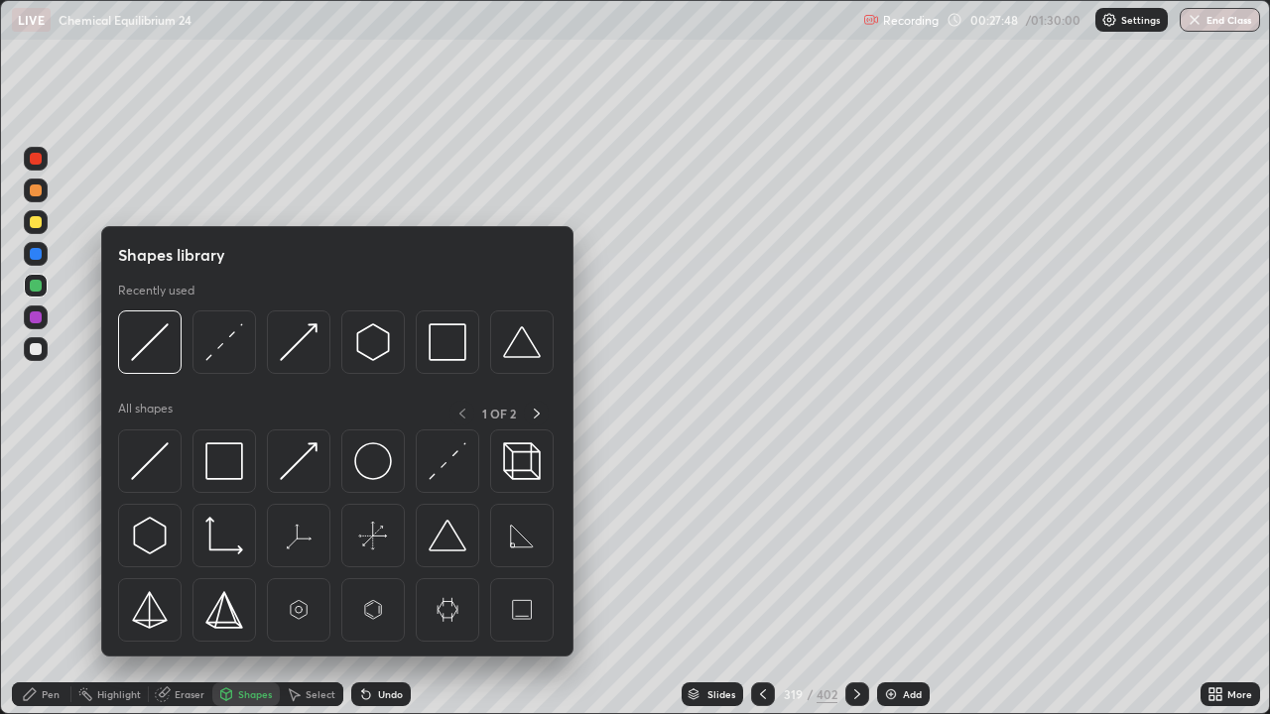
click at [158, 341] on img at bounding box center [150, 342] width 38 height 38
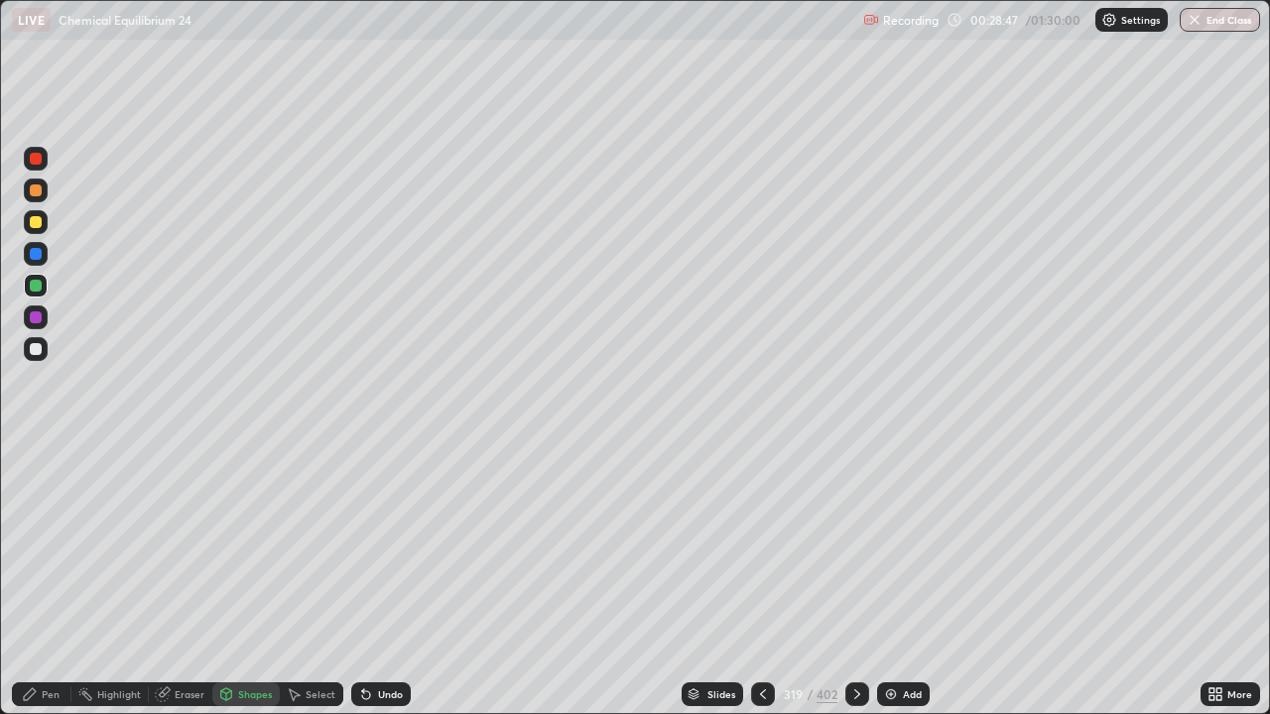
click at [55, 579] on div "Pen" at bounding box center [51, 694] width 18 height 10
click at [189, 579] on div "Eraser" at bounding box center [190, 694] width 30 height 10
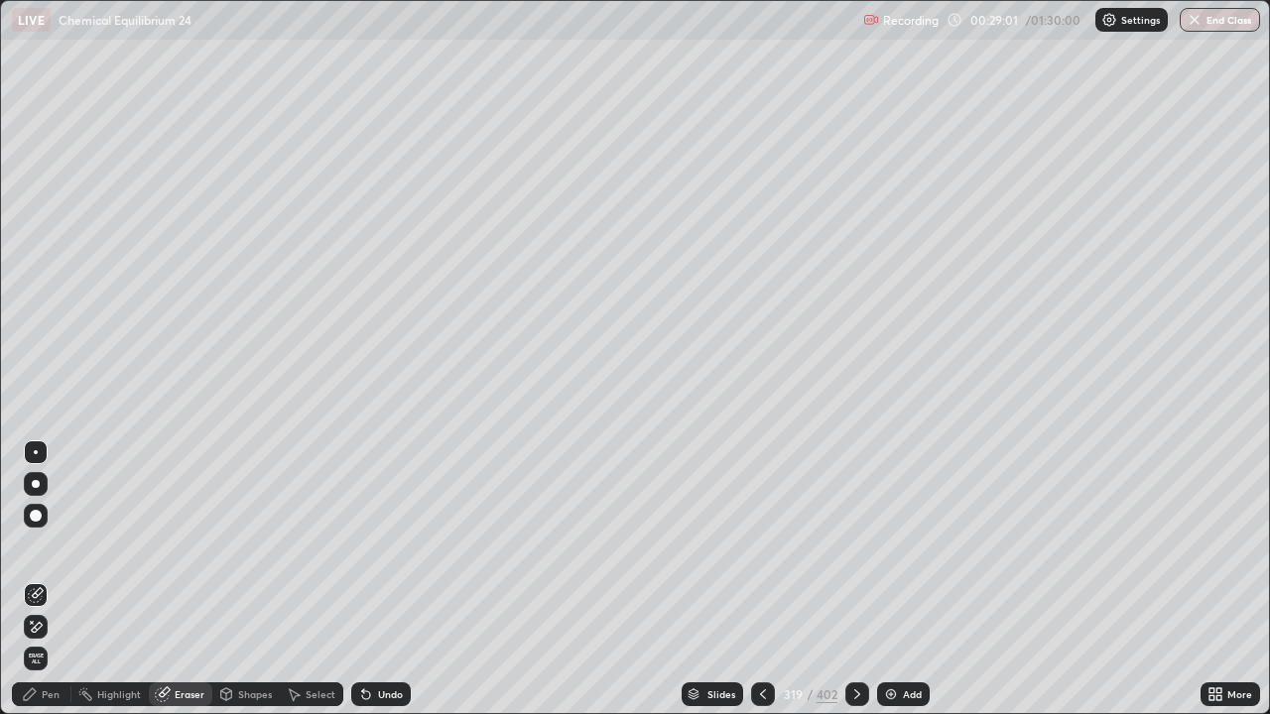
click at [42, 579] on div at bounding box center [36, 627] width 24 height 24
click at [251, 579] on div "Shapes" at bounding box center [255, 694] width 34 height 10
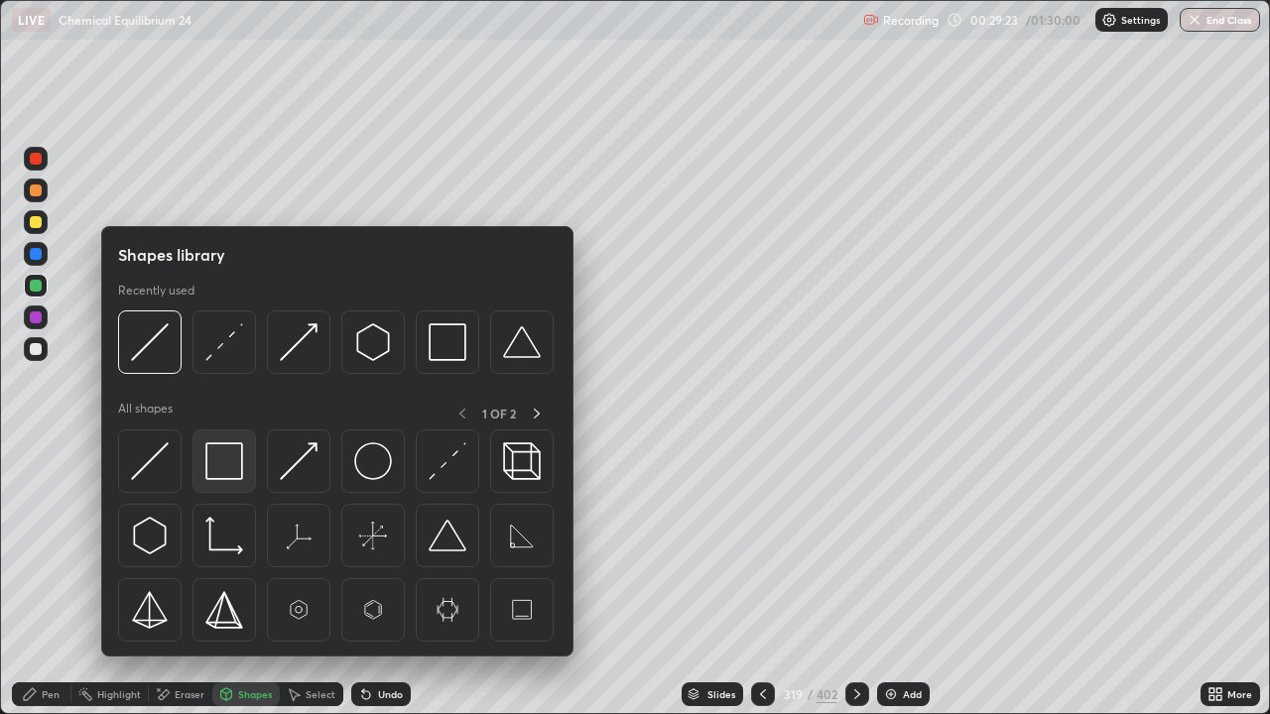
click at [234, 455] on img at bounding box center [224, 461] width 38 height 38
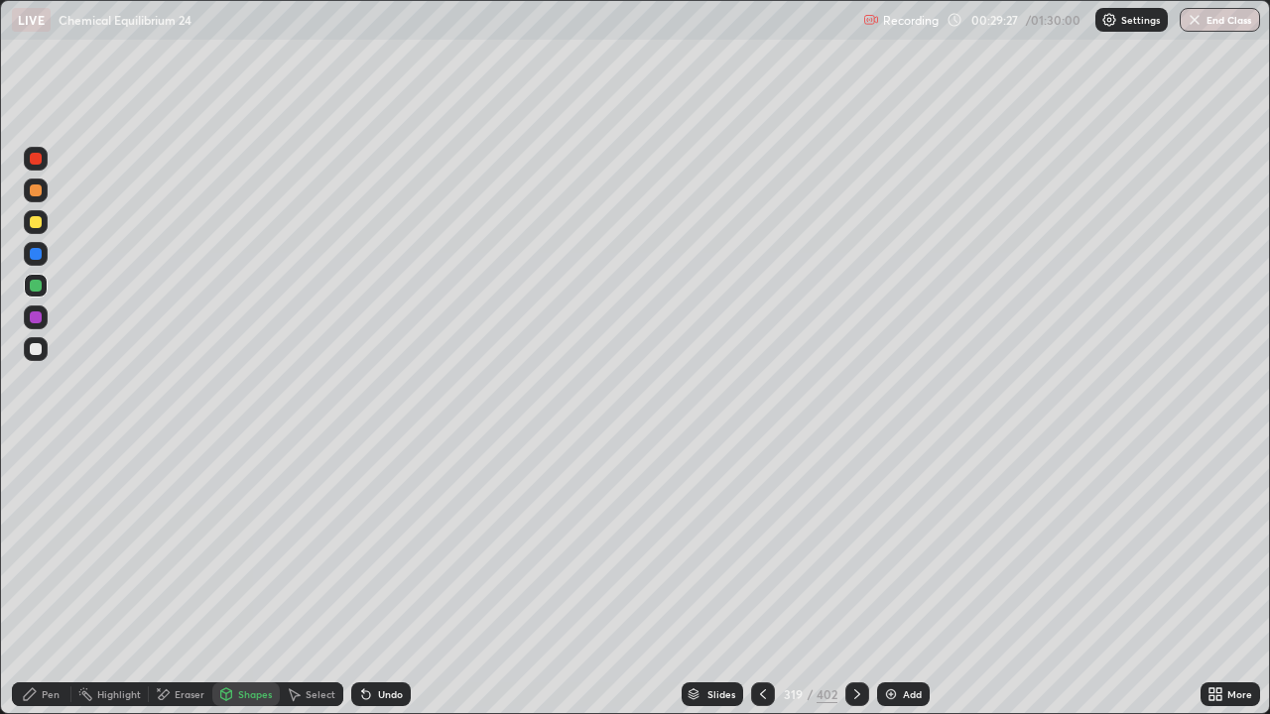
click at [252, 579] on div "Shapes" at bounding box center [245, 695] width 67 height 40
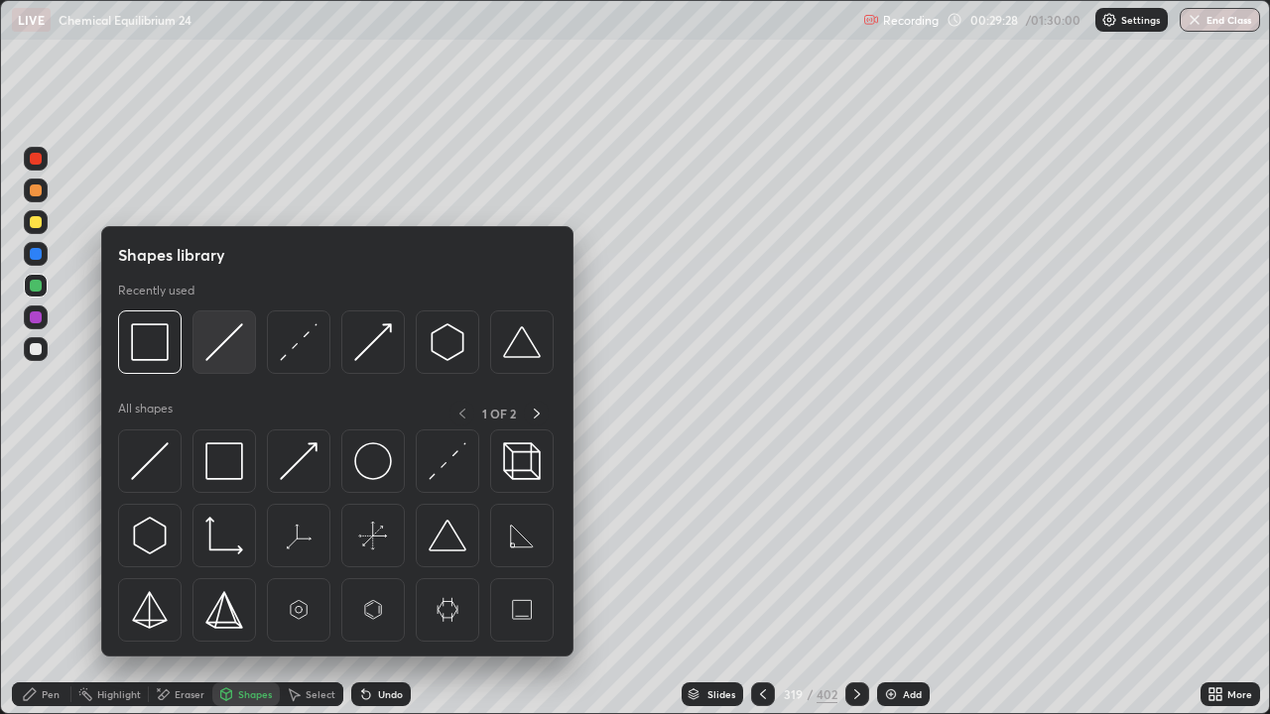
click at [219, 339] on img at bounding box center [224, 342] width 38 height 38
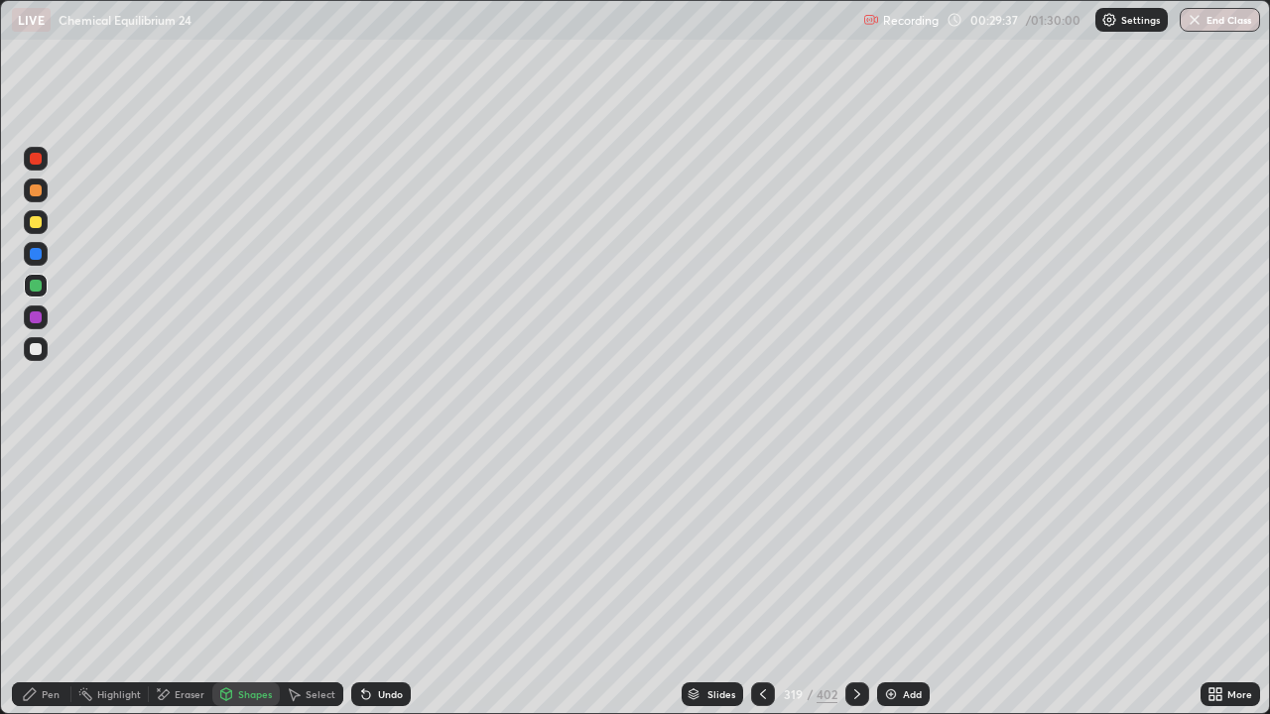
click at [39, 222] on div at bounding box center [36, 222] width 12 height 12
click at [397, 579] on div "Undo" at bounding box center [381, 695] width 60 height 24
click at [403, 579] on div "Undo" at bounding box center [381, 695] width 60 height 24
click at [387, 579] on div "Undo" at bounding box center [390, 694] width 25 height 10
click at [244, 579] on div "Shapes" at bounding box center [255, 694] width 34 height 10
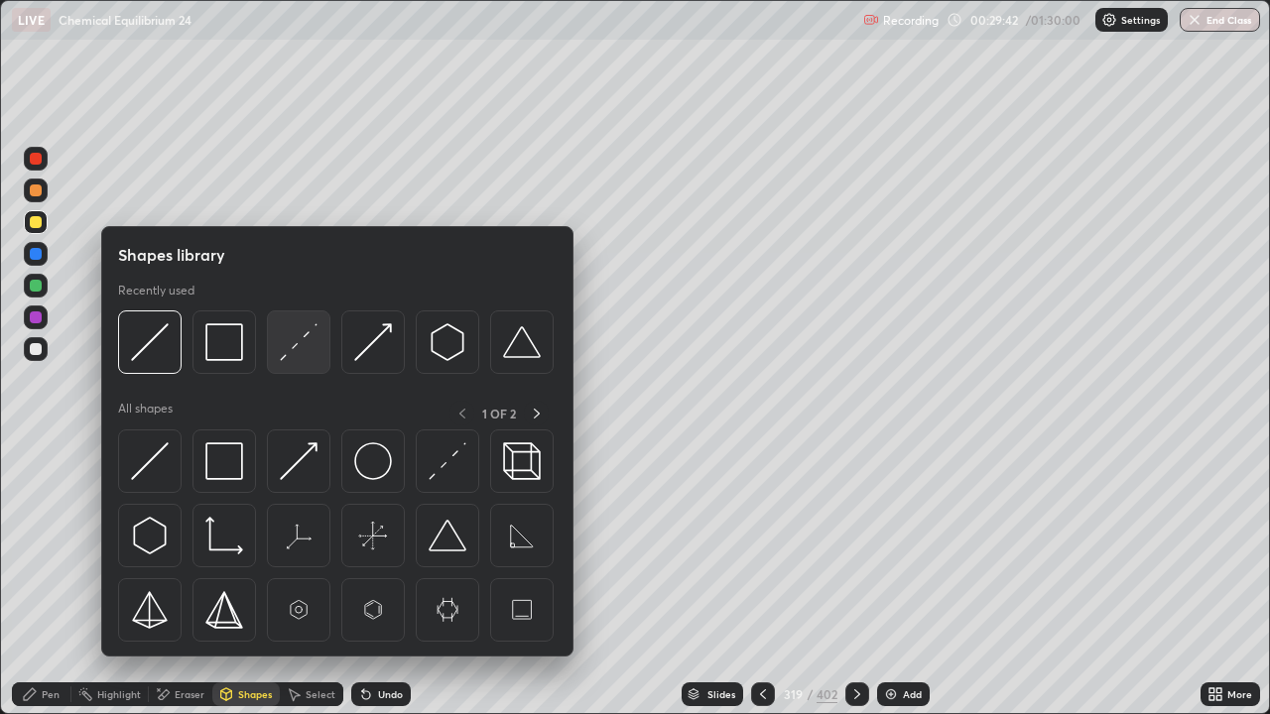
click at [312, 346] on img at bounding box center [299, 342] width 38 height 38
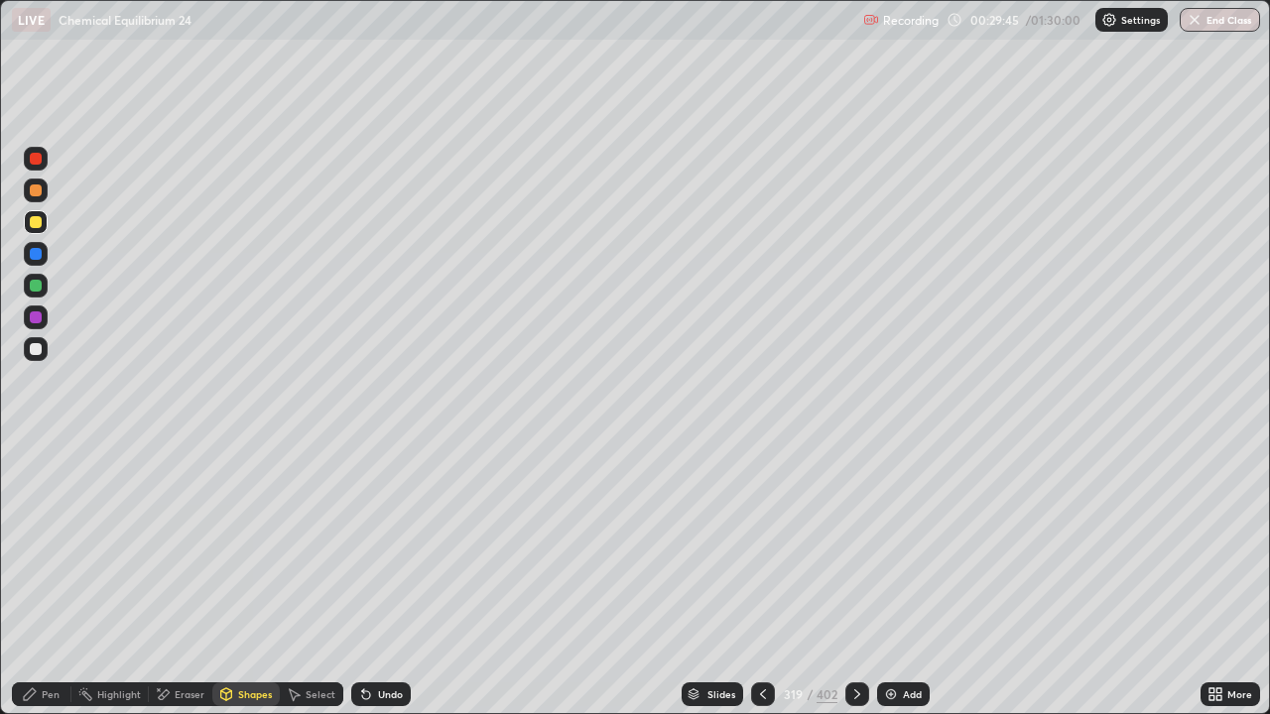
click at [54, 579] on div "Pen" at bounding box center [51, 694] width 18 height 10
click at [247, 579] on div "Shapes" at bounding box center [255, 694] width 34 height 10
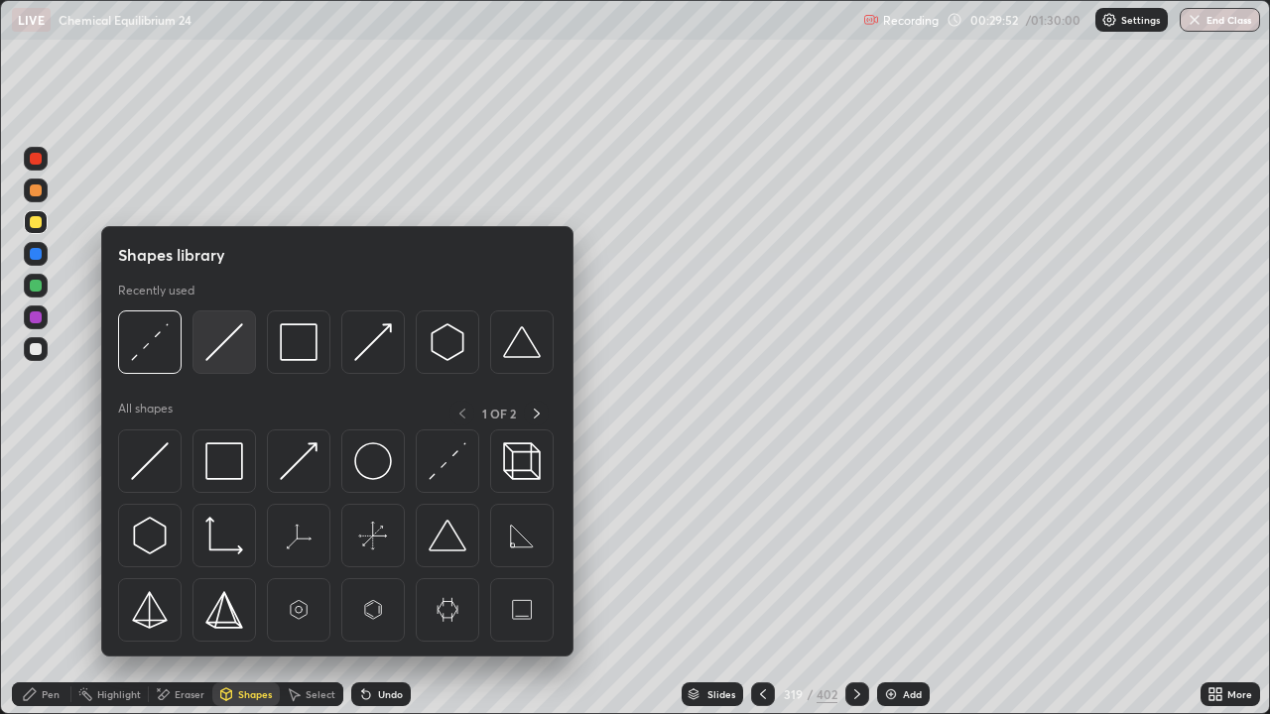
click at [215, 347] on img at bounding box center [224, 342] width 38 height 38
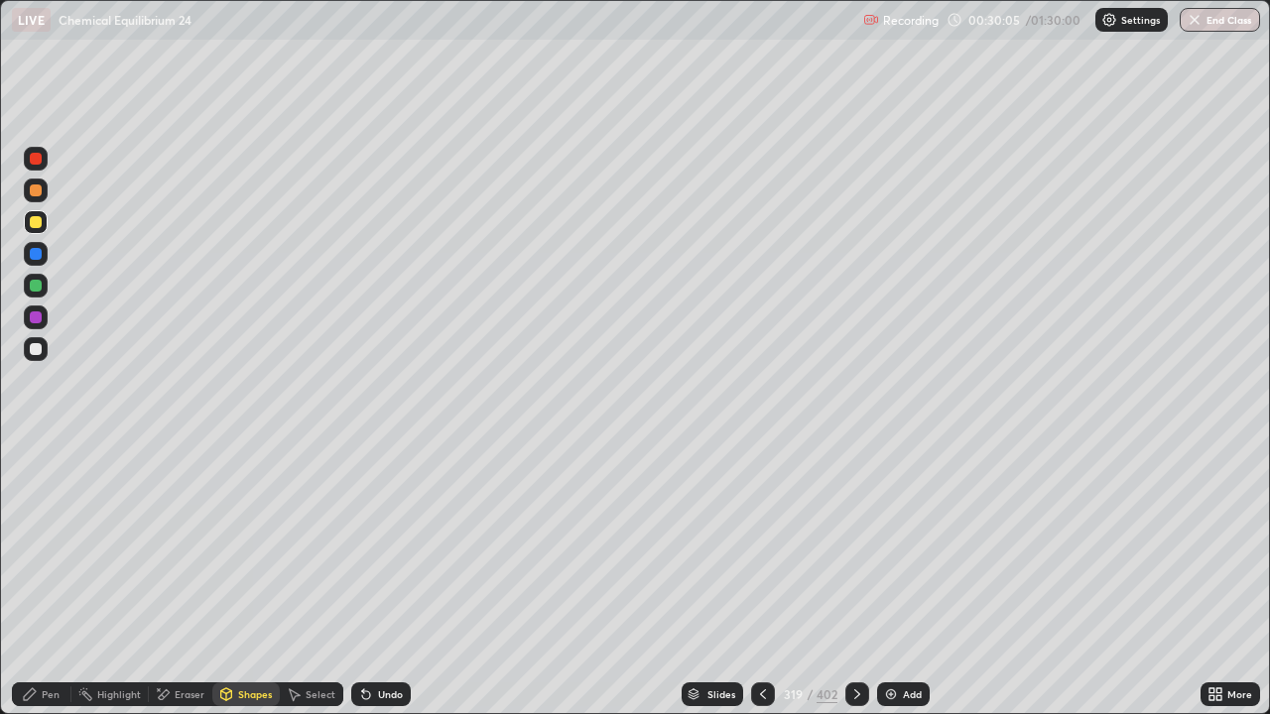
click at [265, 579] on div "Shapes" at bounding box center [245, 695] width 67 height 24
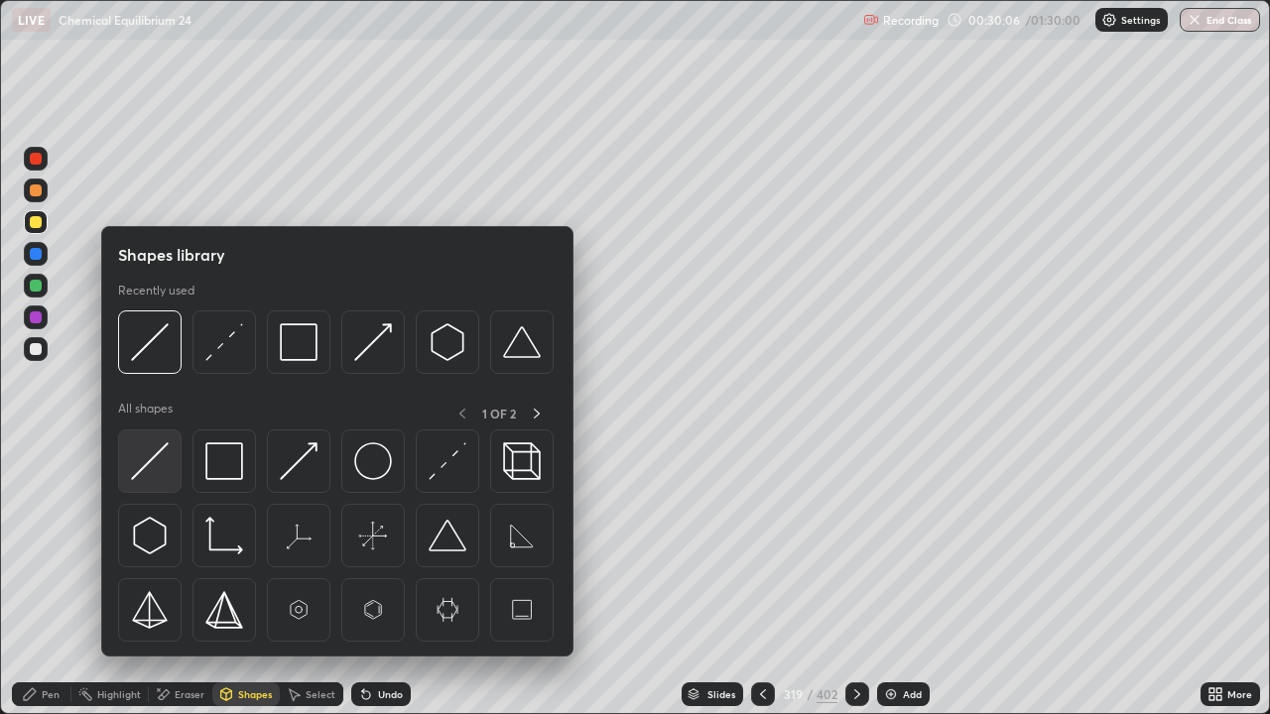
click at [171, 460] on div at bounding box center [149, 461] width 63 height 63
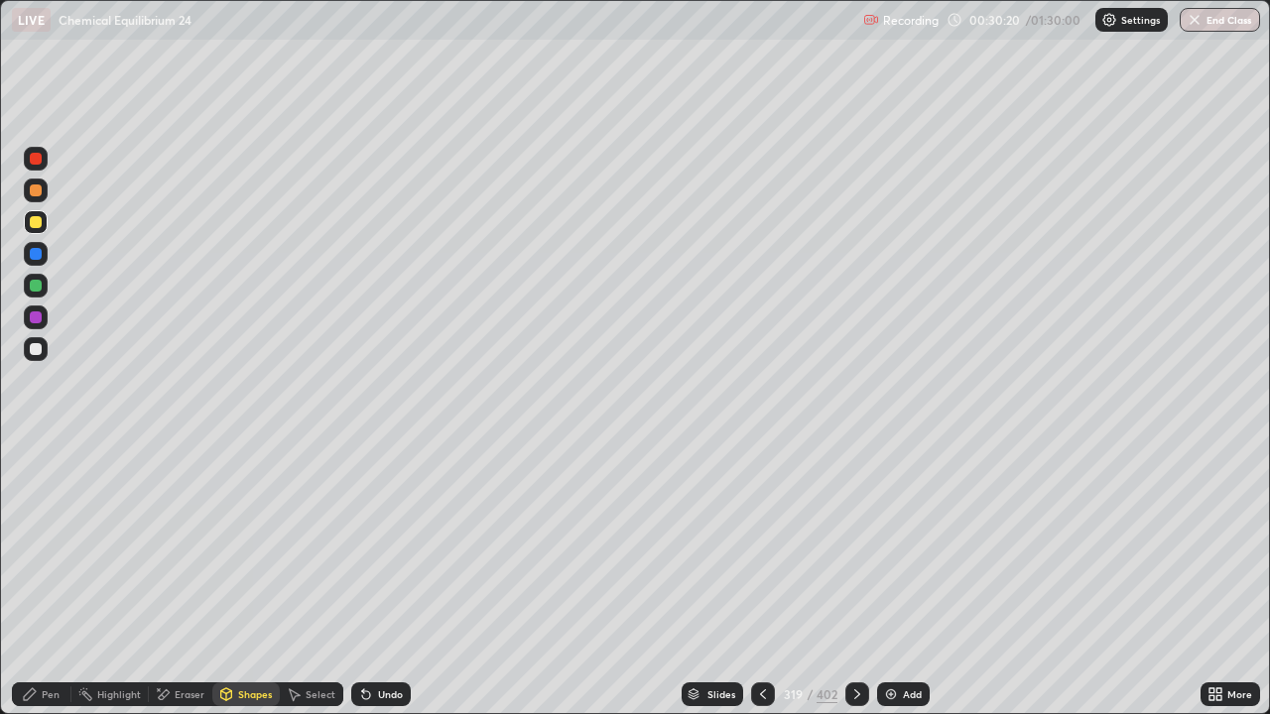
click at [307, 579] on div "Select" at bounding box center [321, 694] width 30 height 10
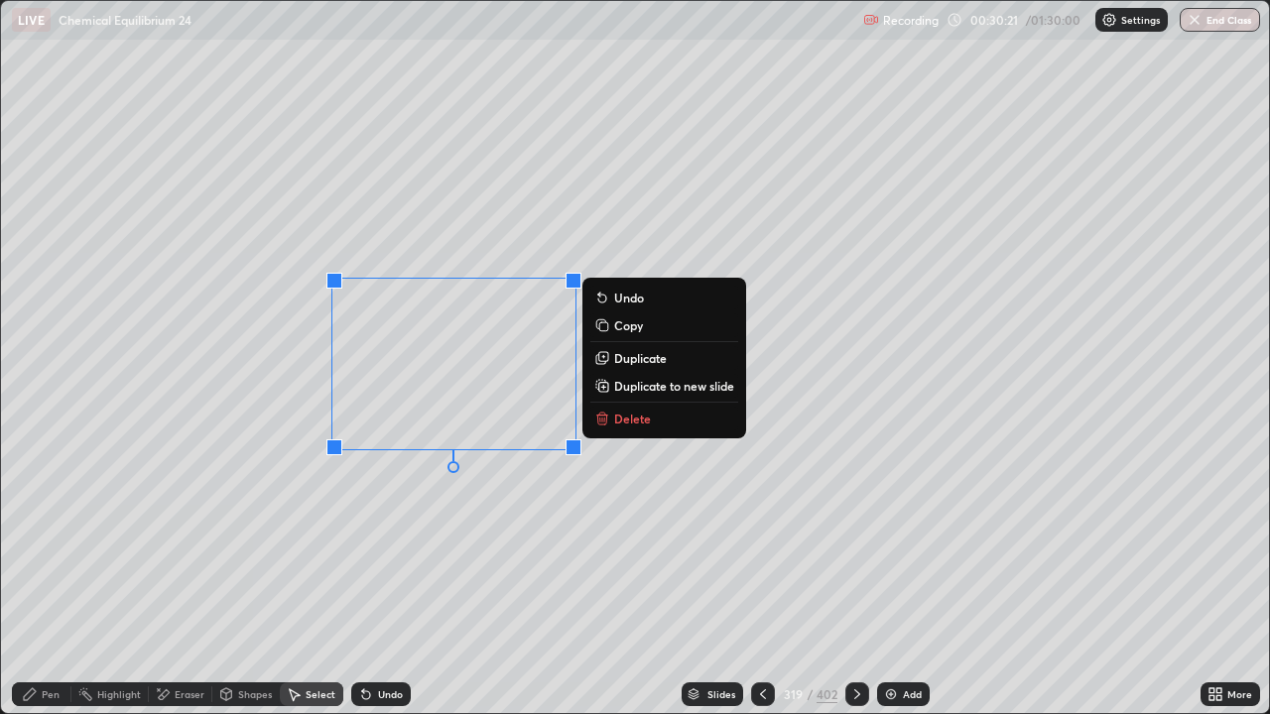
click at [613, 418] on button "Delete" at bounding box center [664, 419] width 148 height 24
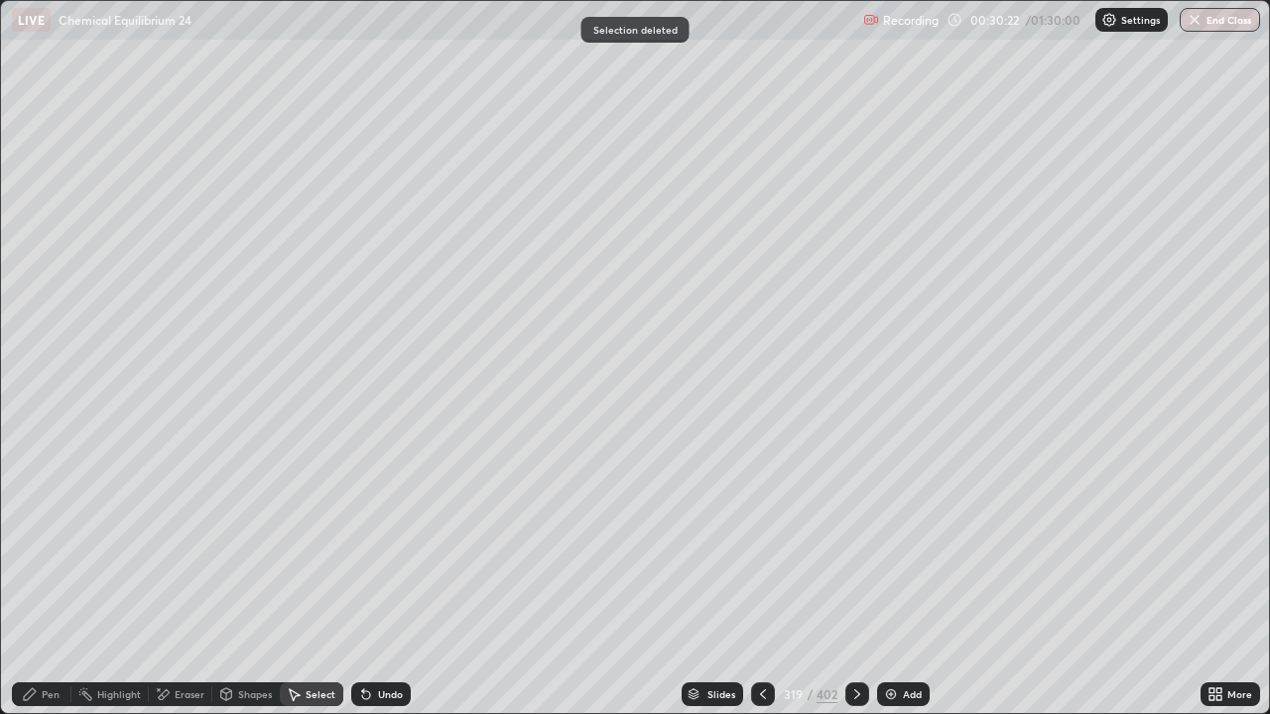
click at [41, 579] on div "Pen" at bounding box center [42, 695] width 60 height 24
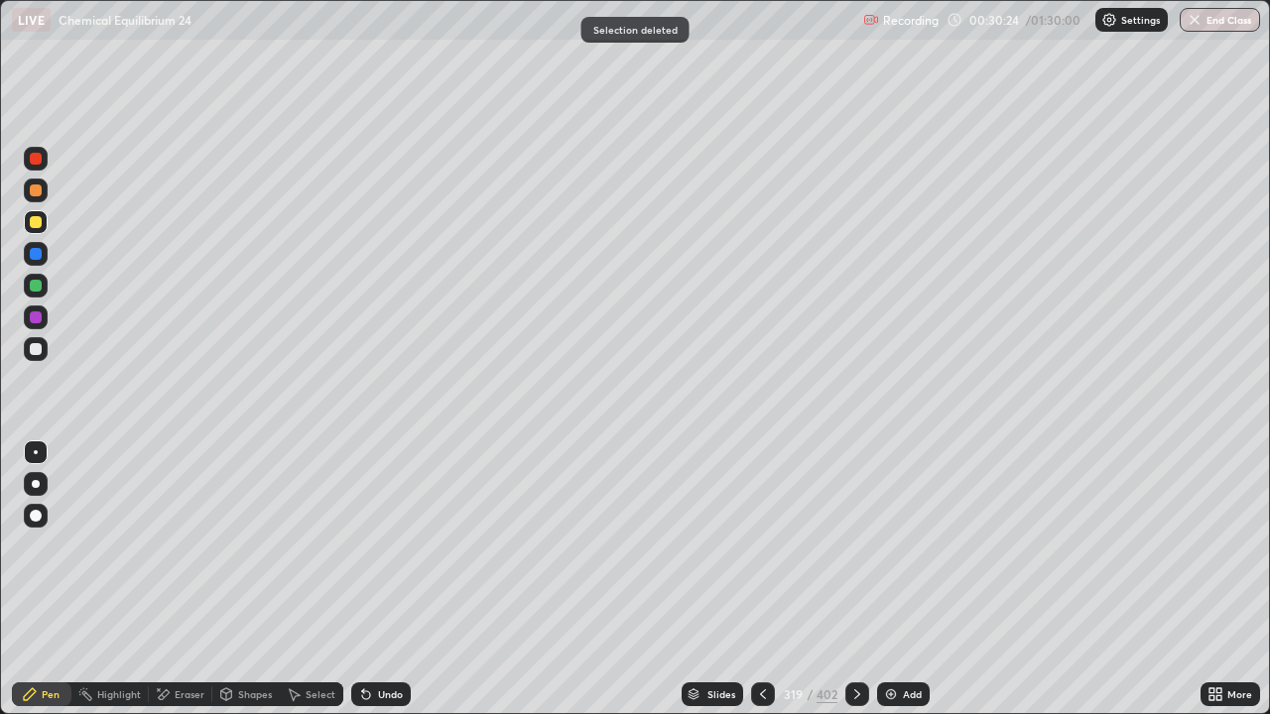
click at [850, 579] on icon at bounding box center [857, 694] width 16 height 16
click at [393, 579] on div "Undo" at bounding box center [390, 694] width 25 height 10
click at [388, 579] on div "Undo" at bounding box center [390, 694] width 25 height 10
click at [384, 579] on div "Undo" at bounding box center [376, 695] width 67 height 40
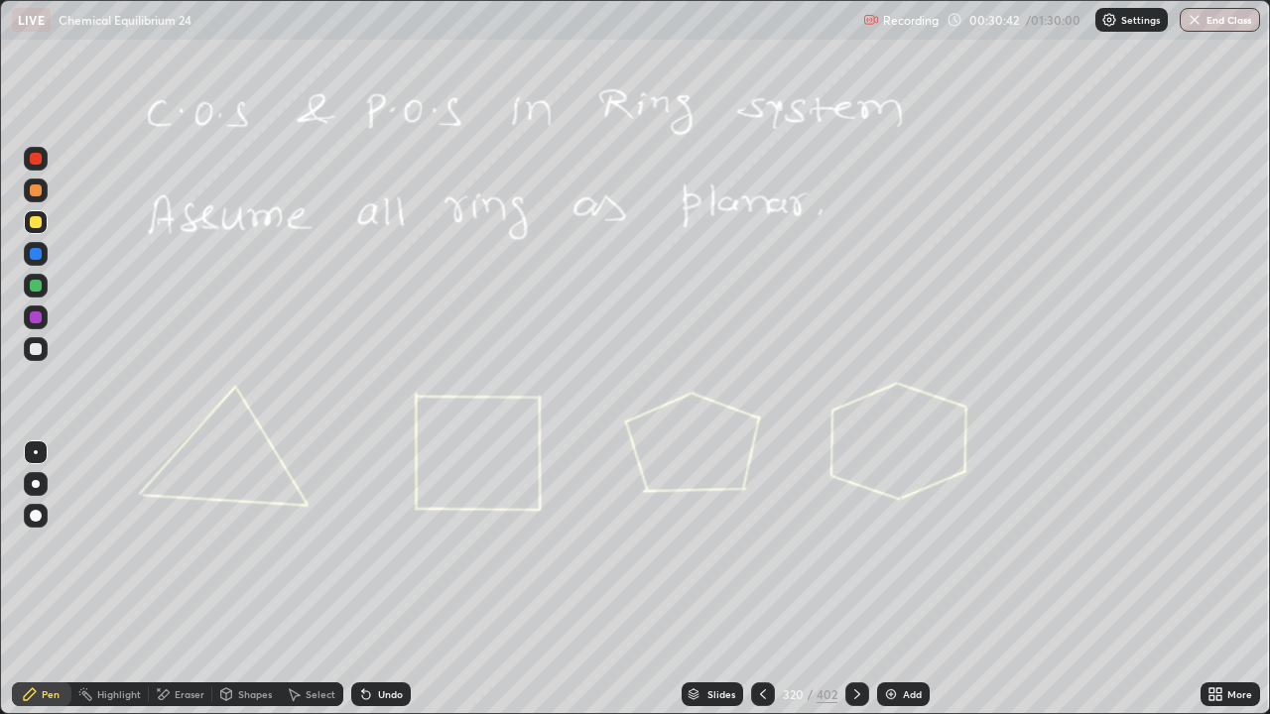
click at [389, 579] on div "Undo" at bounding box center [390, 694] width 25 height 10
click at [387, 579] on div "Undo" at bounding box center [381, 695] width 60 height 24
click at [390, 579] on div "Undo" at bounding box center [390, 694] width 25 height 10
click at [386, 579] on div "Undo" at bounding box center [381, 695] width 60 height 24
click at [389, 579] on div "Undo" at bounding box center [381, 695] width 60 height 24
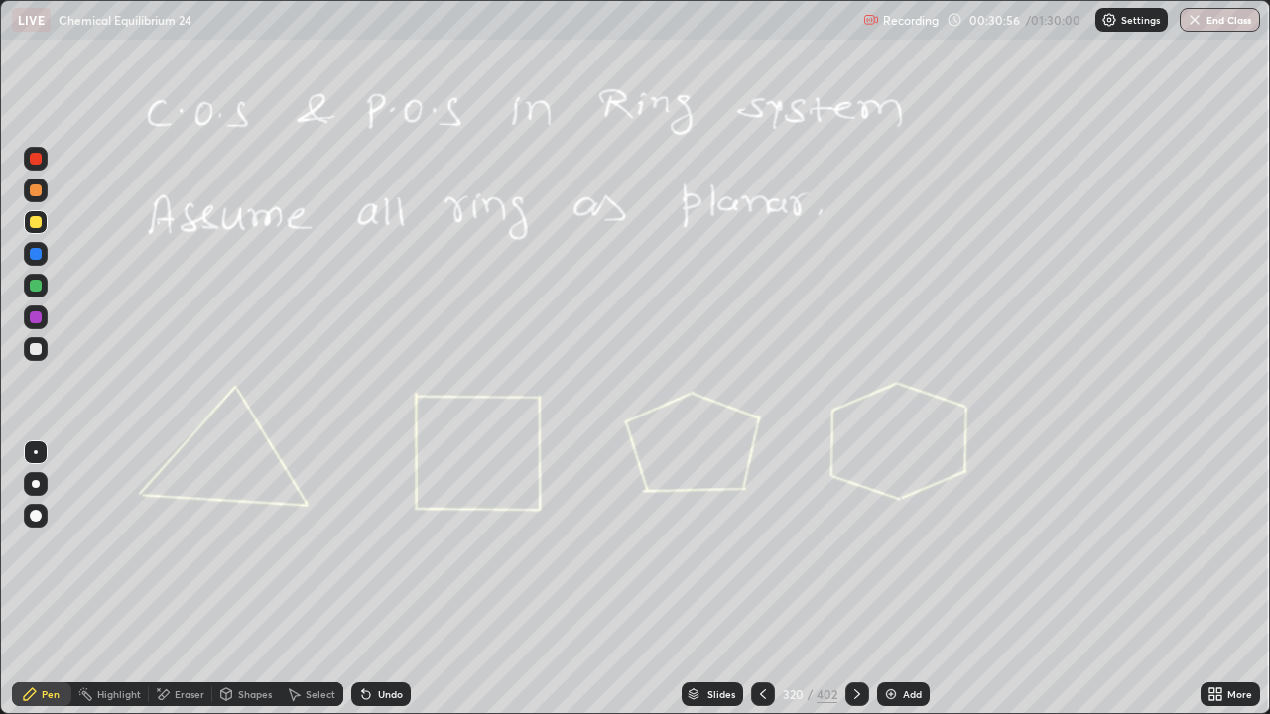
click at [393, 579] on div "Undo" at bounding box center [376, 695] width 67 height 40
click at [390, 579] on div "Undo" at bounding box center [376, 695] width 67 height 40
click at [384, 579] on div "Undo" at bounding box center [376, 695] width 67 height 40
click at [382, 579] on div "Undo" at bounding box center [376, 695] width 67 height 40
click at [382, 579] on div "Undo" at bounding box center [381, 695] width 60 height 24
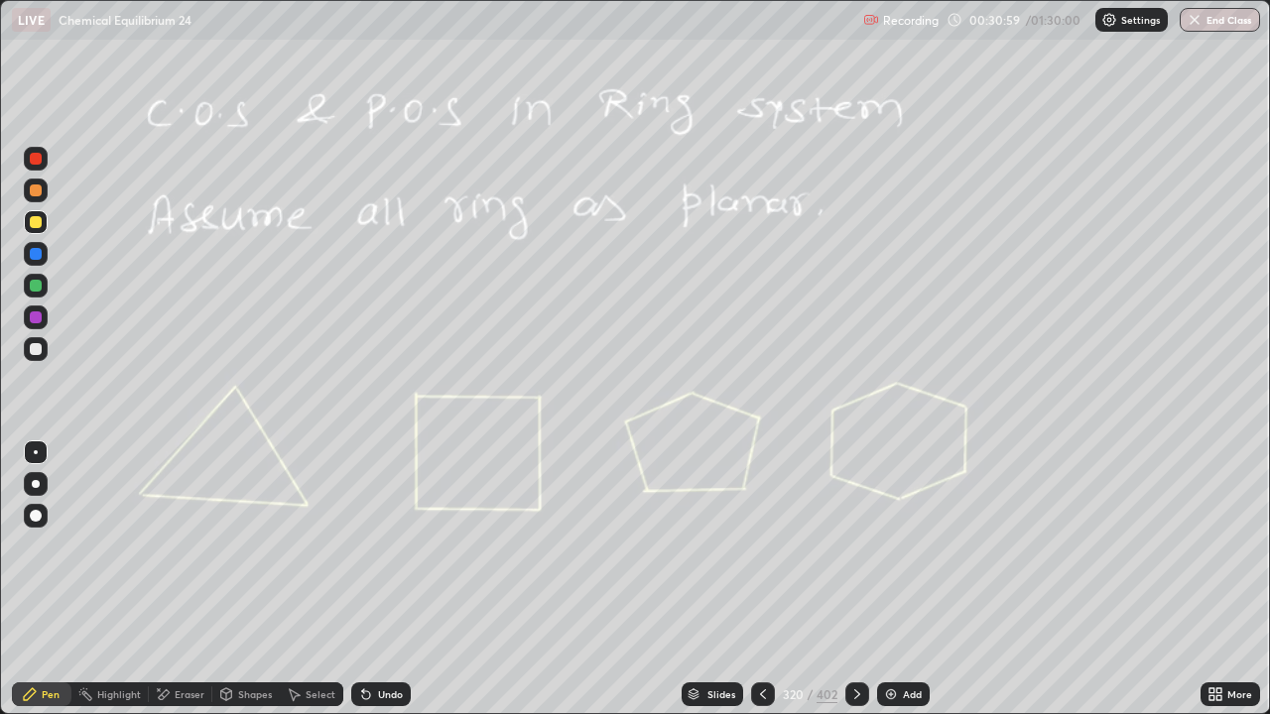
click at [386, 579] on div "Undo" at bounding box center [390, 694] width 25 height 10
click at [382, 579] on div "Undo" at bounding box center [376, 695] width 67 height 40
click at [389, 579] on div "Undo" at bounding box center [390, 694] width 25 height 10
click at [384, 579] on div "Undo" at bounding box center [381, 695] width 60 height 24
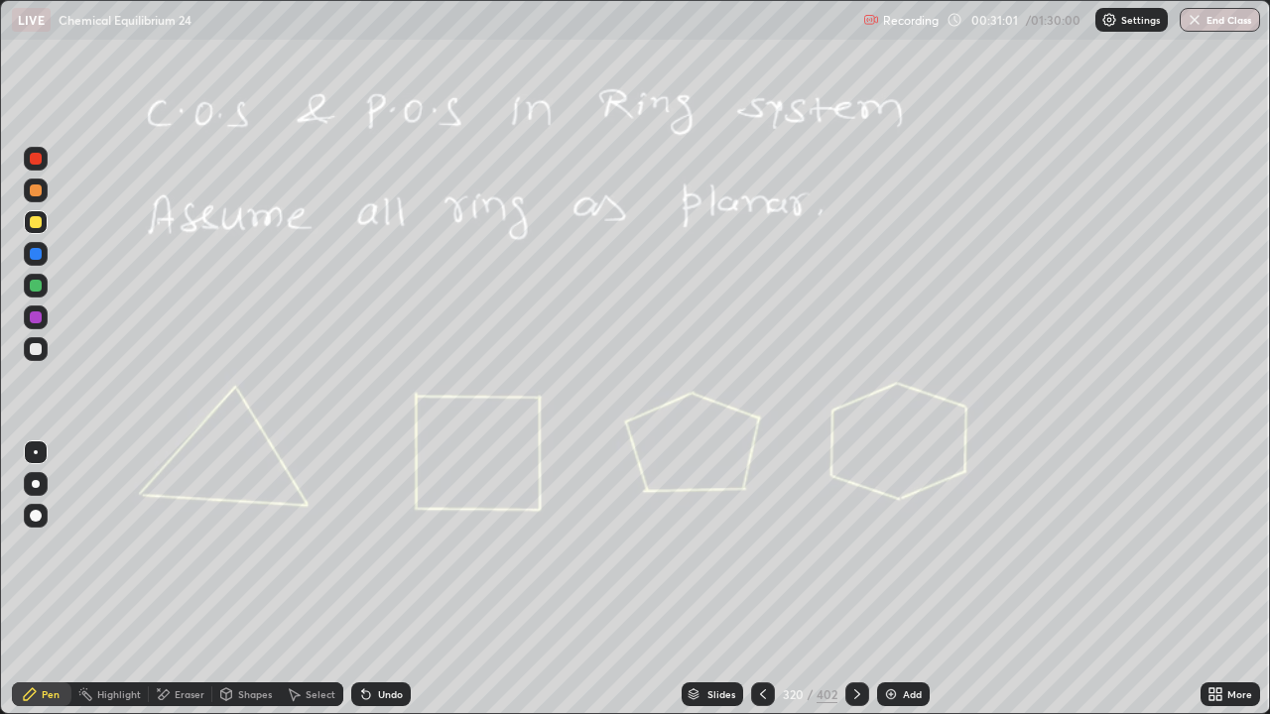
click at [377, 579] on div "Undo" at bounding box center [376, 695] width 67 height 40
click at [379, 579] on div "Undo" at bounding box center [390, 694] width 25 height 10
click at [391, 579] on div "Undo" at bounding box center [381, 695] width 60 height 24
click at [187, 579] on div "Eraser" at bounding box center [190, 694] width 30 height 10
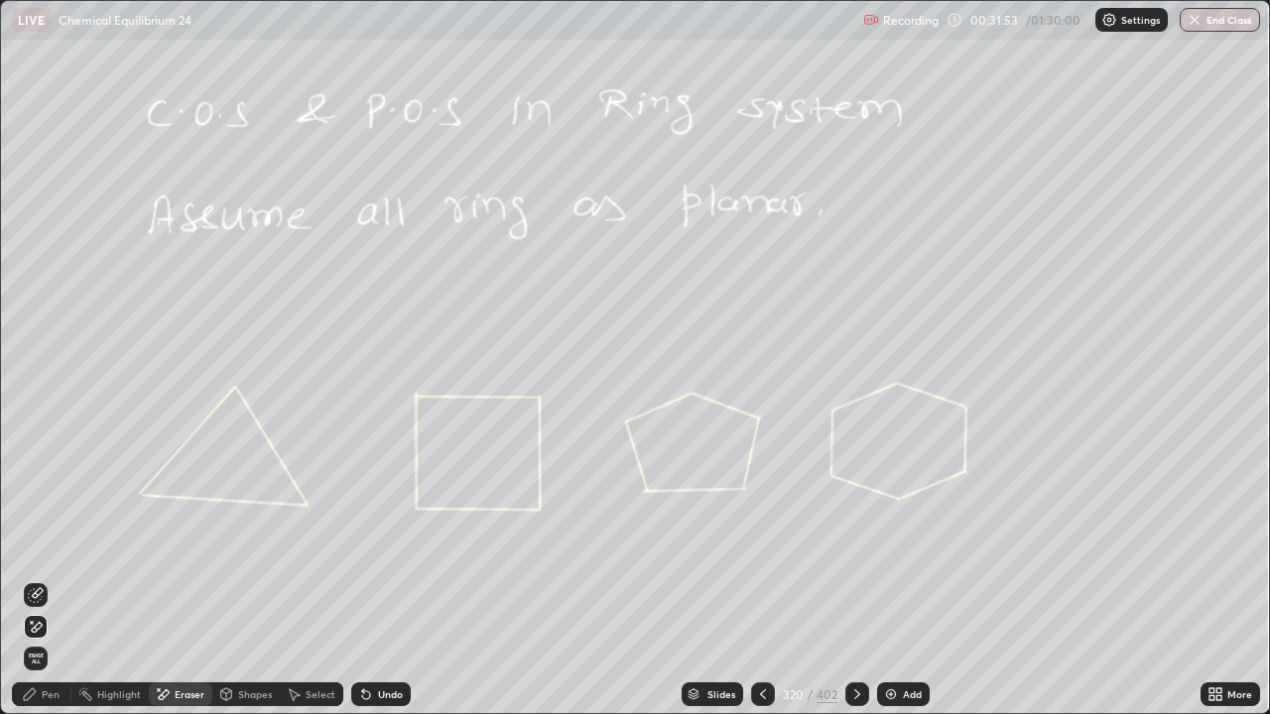
click at [44, 579] on span "Erase all" at bounding box center [36, 659] width 22 height 12
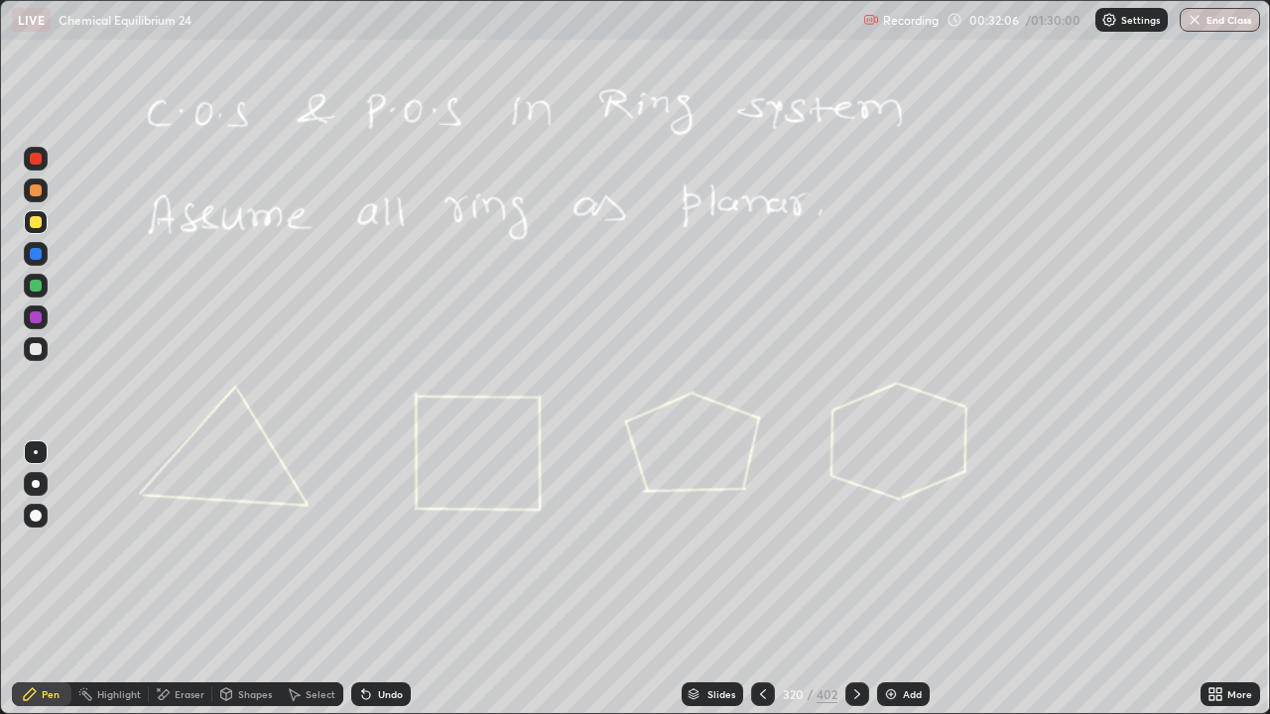
click at [857, 579] on icon at bounding box center [857, 694] width 16 height 16
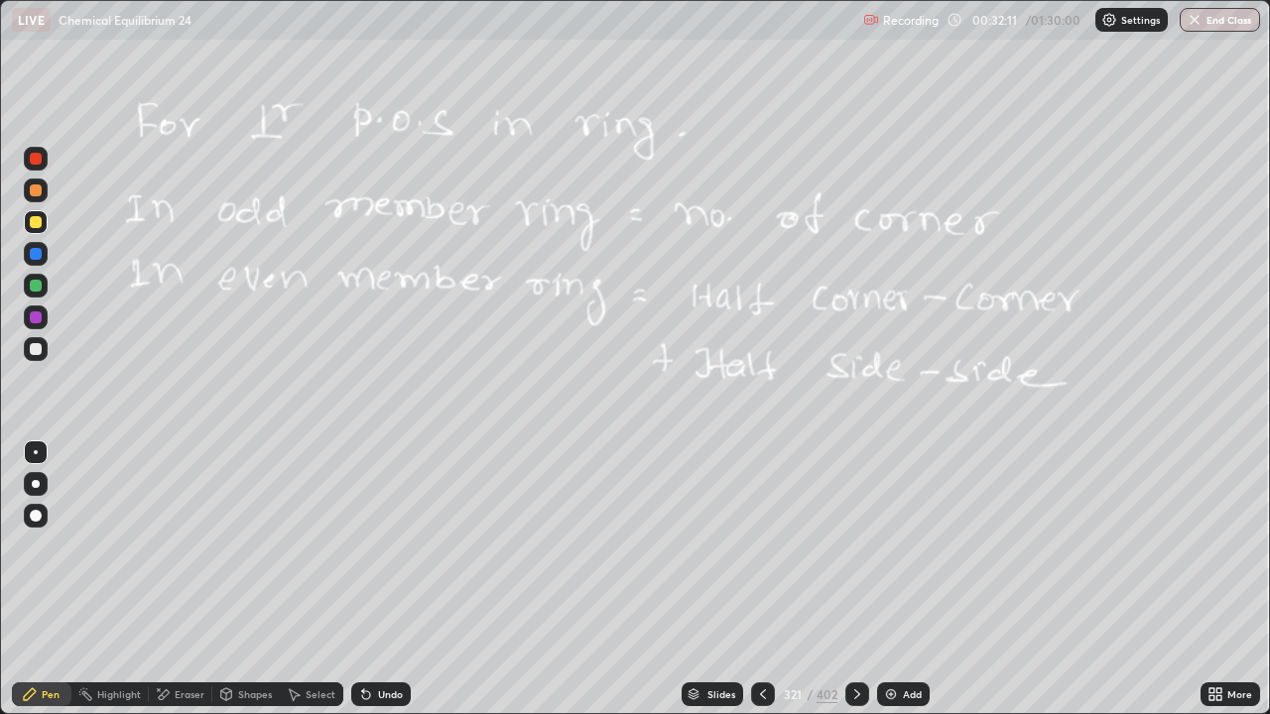
click at [35, 283] on div at bounding box center [36, 286] width 12 height 12
click at [761, 579] on icon at bounding box center [763, 694] width 16 height 16
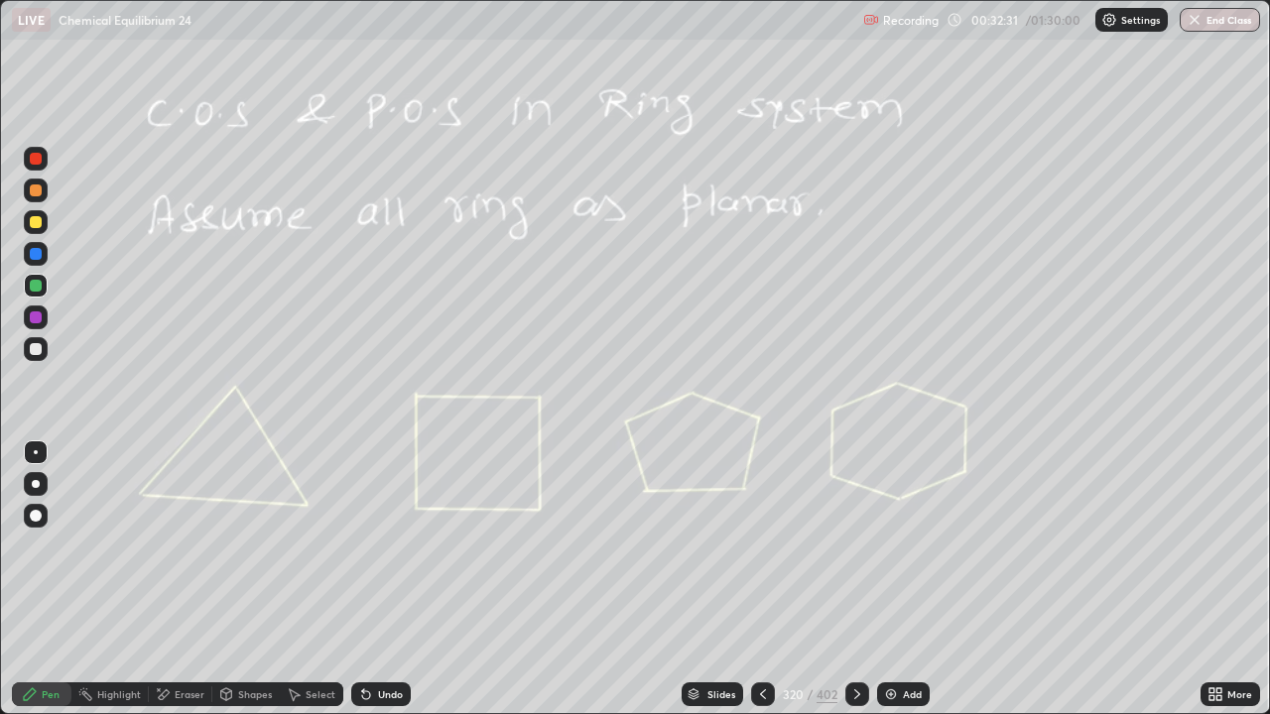
click at [863, 579] on icon at bounding box center [857, 694] width 16 height 16
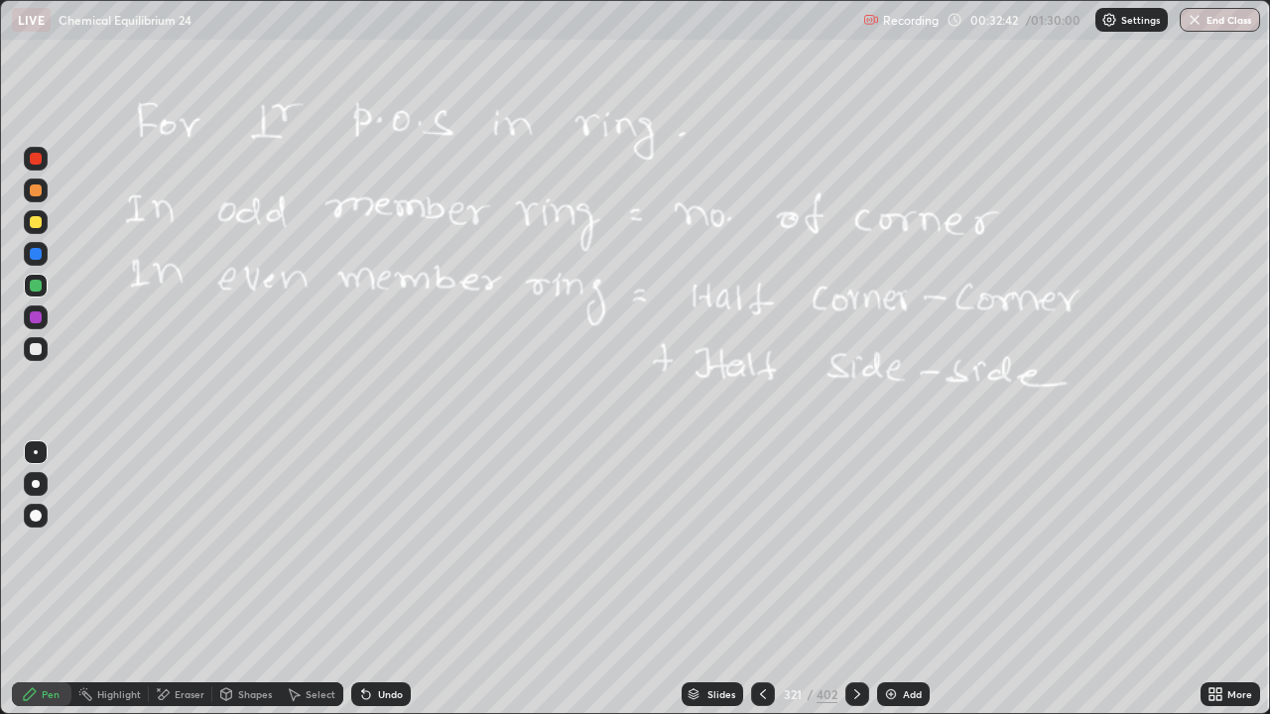
click at [853, 579] on icon at bounding box center [857, 694] width 16 height 16
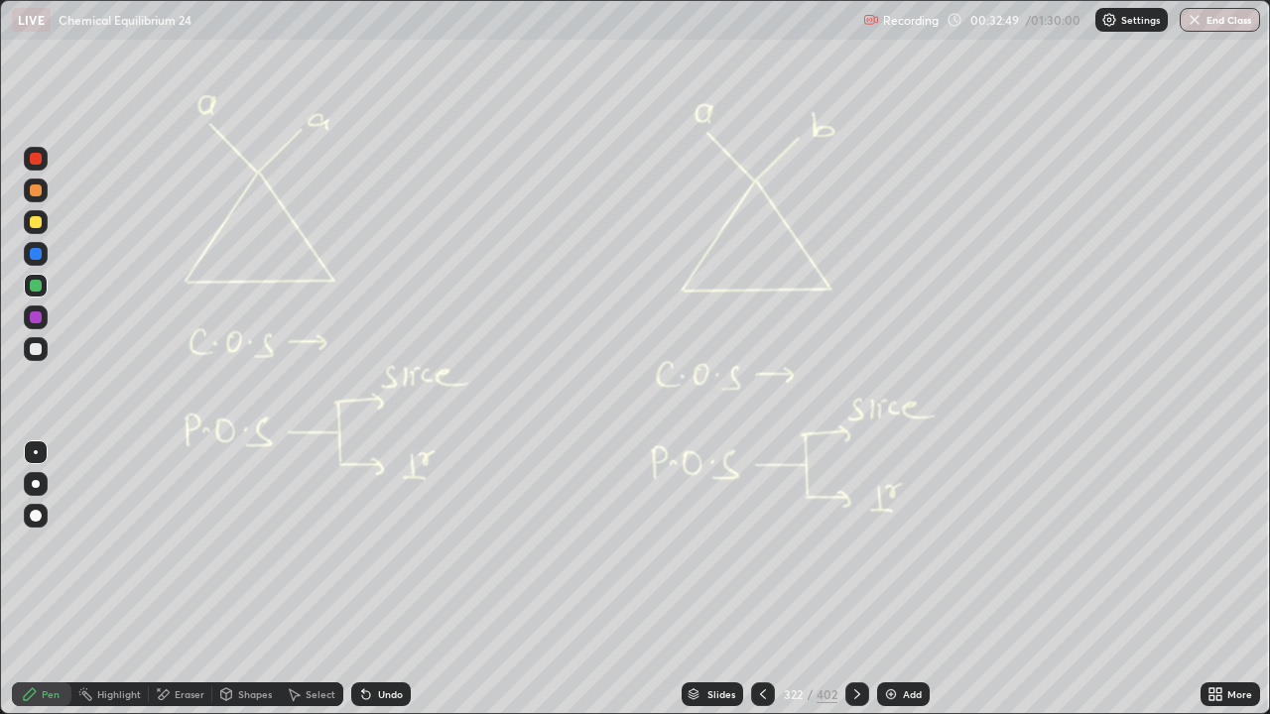
click at [866, 579] on div at bounding box center [857, 695] width 24 height 40
click at [854, 579] on icon at bounding box center [857, 694] width 16 height 16
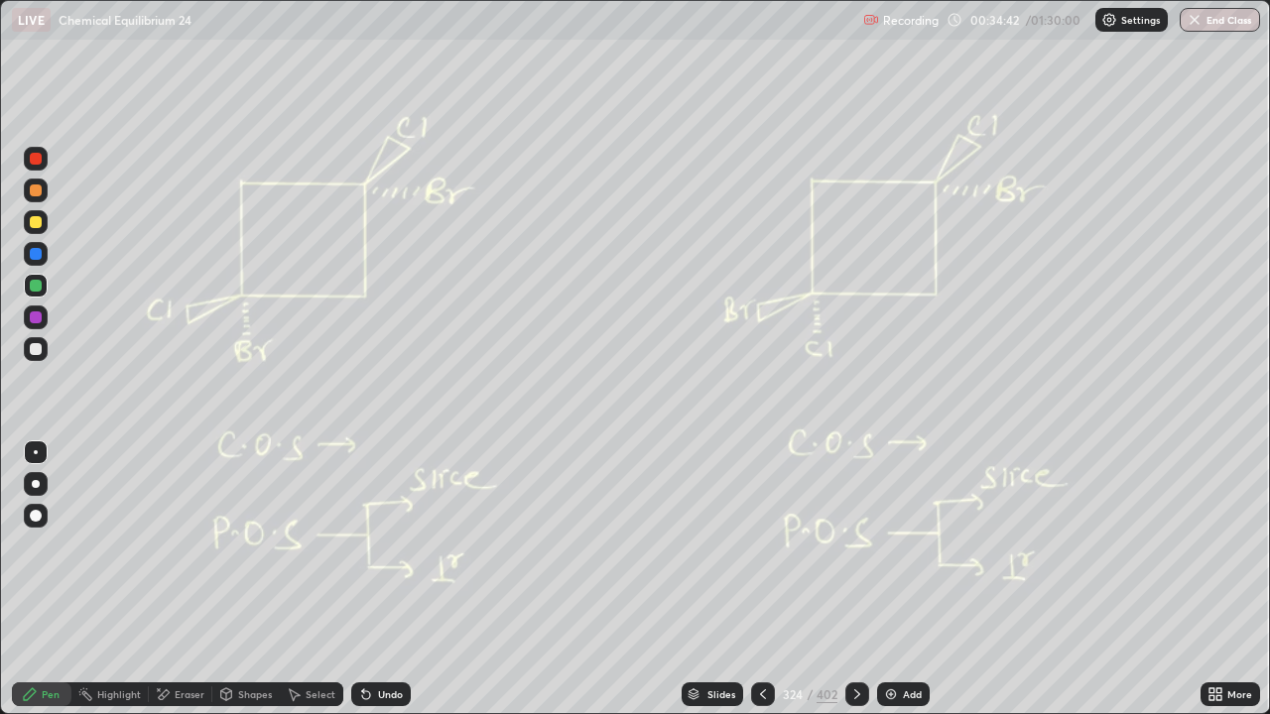
click at [761, 579] on icon at bounding box center [763, 694] width 16 height 16
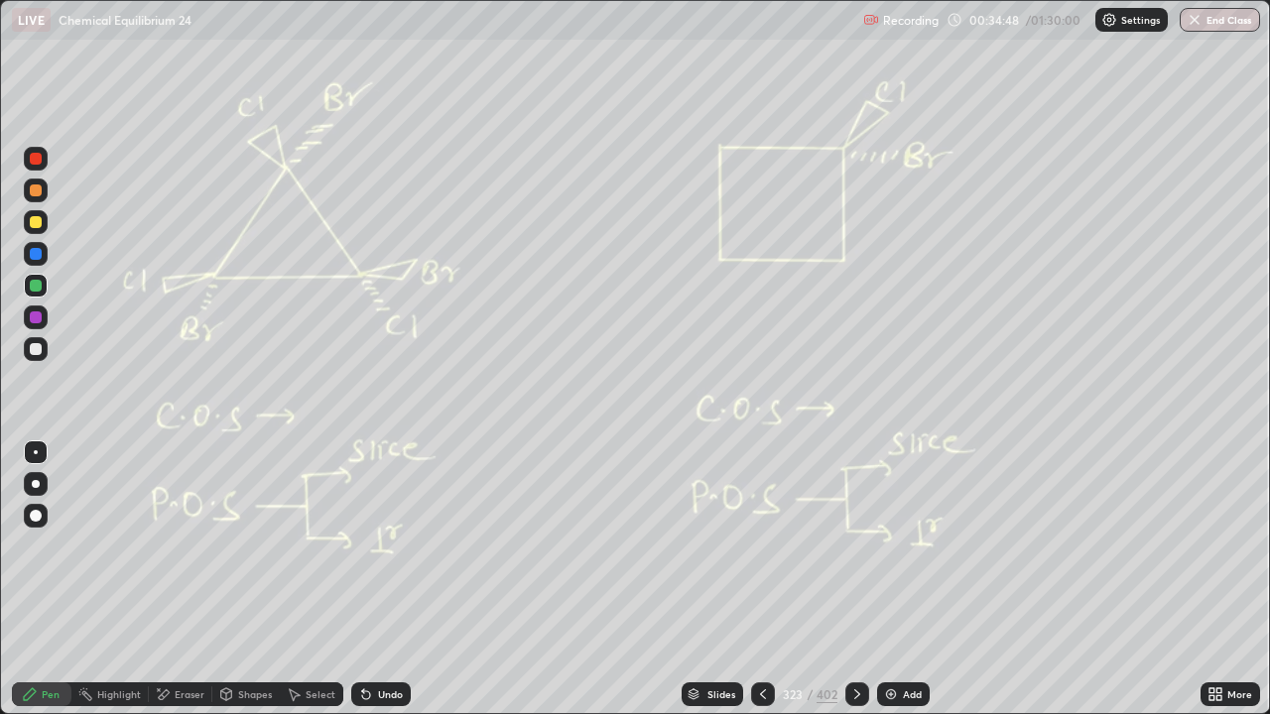
click at [189, 579] on div "Eraser" at bounding box center [190, 694] width 30 height 10
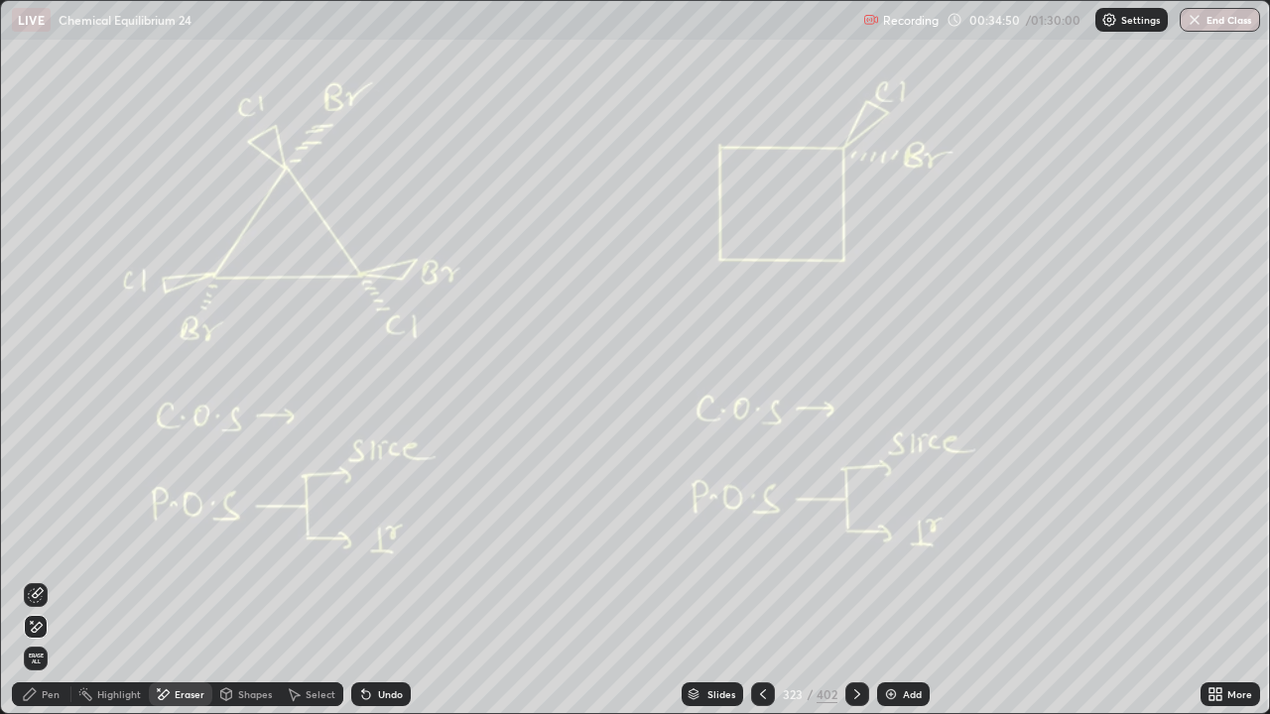
click at [37, 579] on icon at bounding box center [30, 694] width 16 height 16
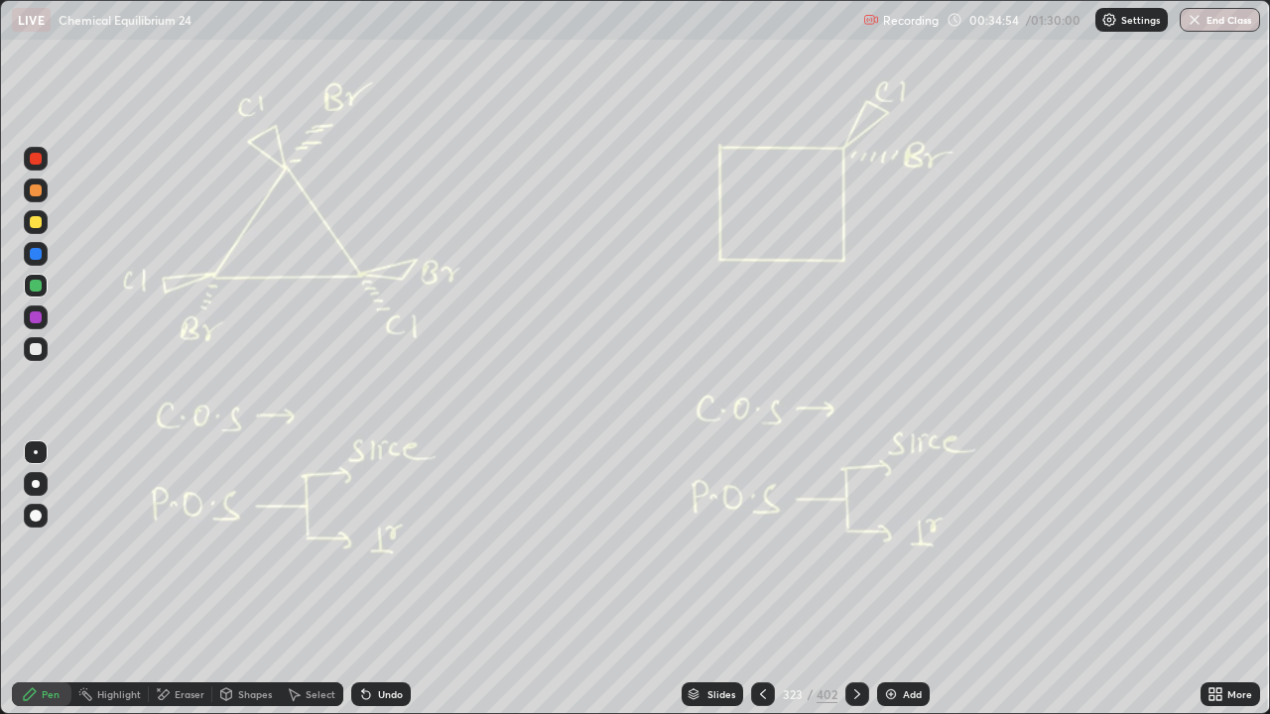
click at [849, 579] on div at bounding box center [857, 695] width 24 height 40
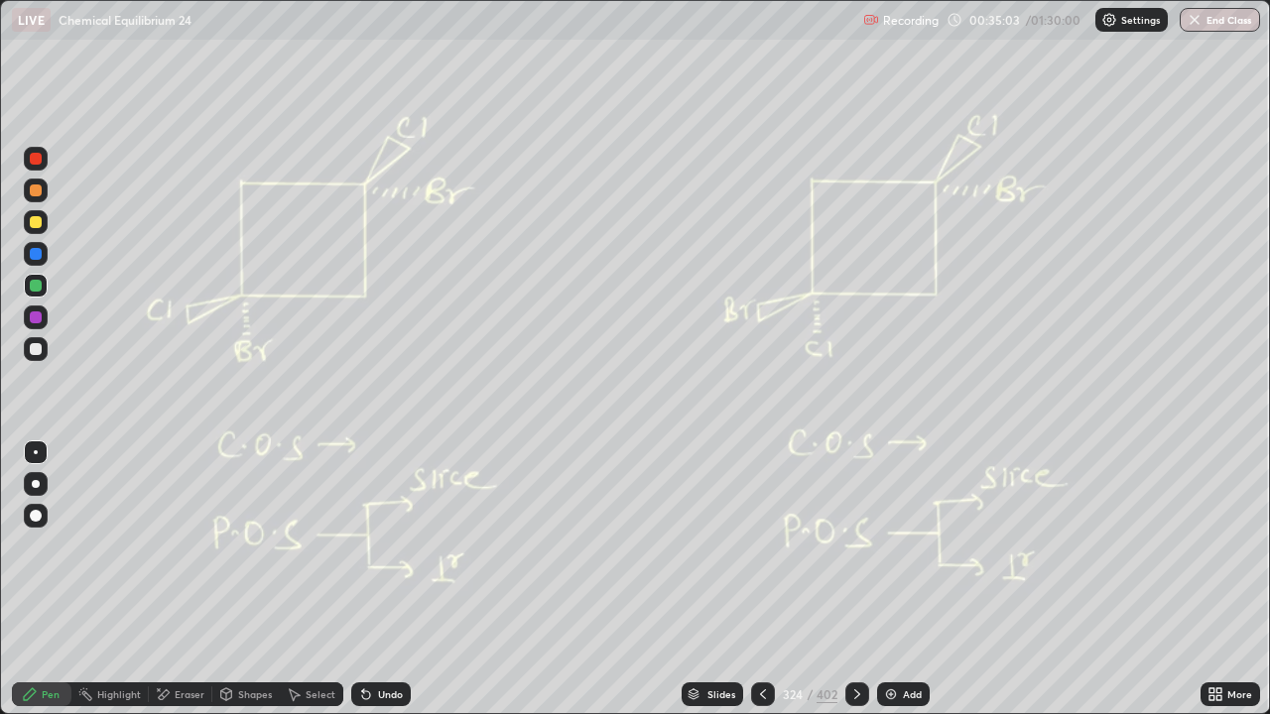
click at [195, 579] on div "Eraser" at bounding box center [190, 694] width 30 height 10
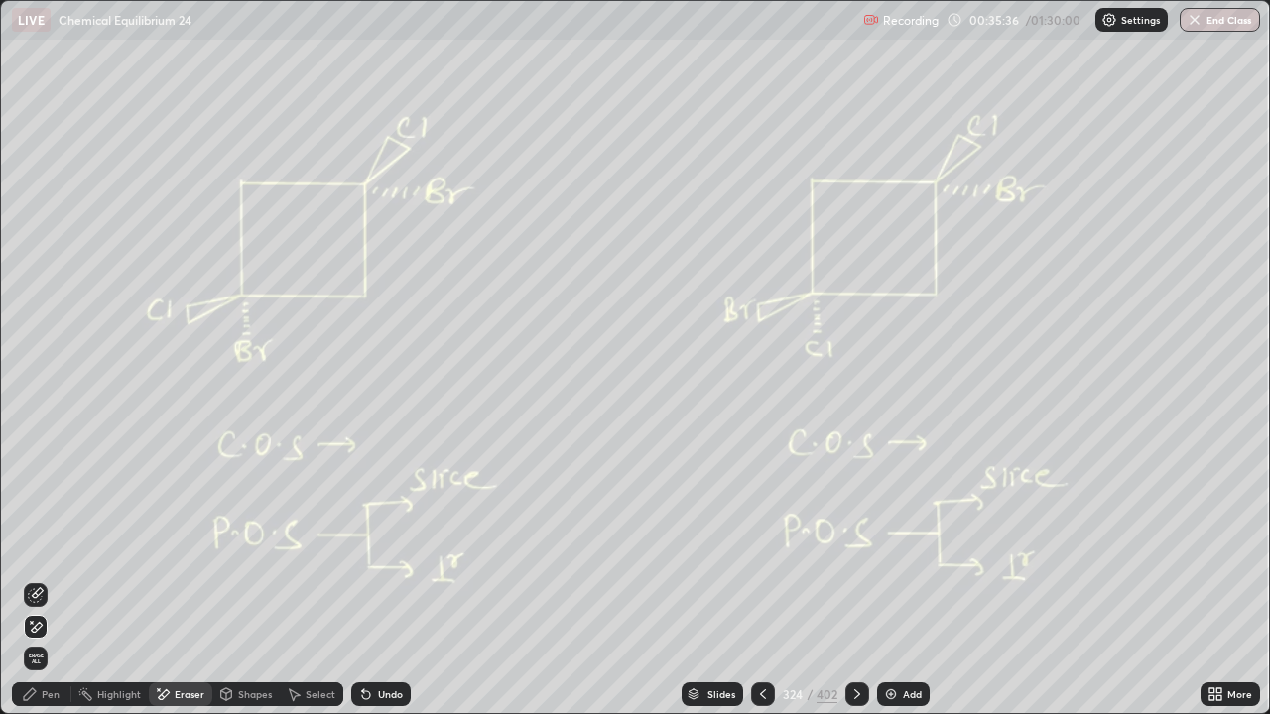
click at [48, 579] on div "Pen" at bounding box center [51, 694] width 18 height 10
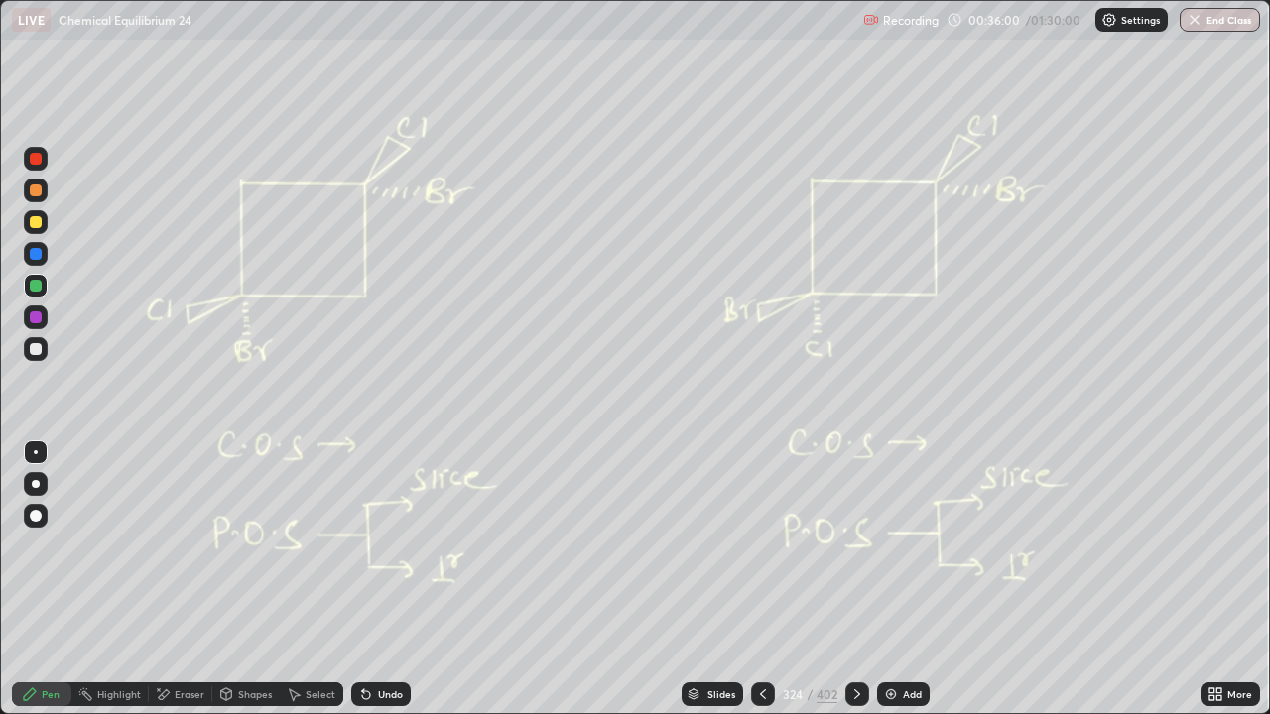
click at [381, 579] on div "Undo" at bounding box center [381, 695] width 60 height 24
click at [383, 579] on div "Undo" at bounding box center [390, 694] width 25 height 10
click at [381, 579] on div "Undo" at bounding box center [390, 694] width 25 height 10
click at [378, 579] on div "Undo" at bounding box center [381, 695] width 60 height 24
click at [379, 579] on div "Undo" at bounding box center [390, 694] width 25 height 10
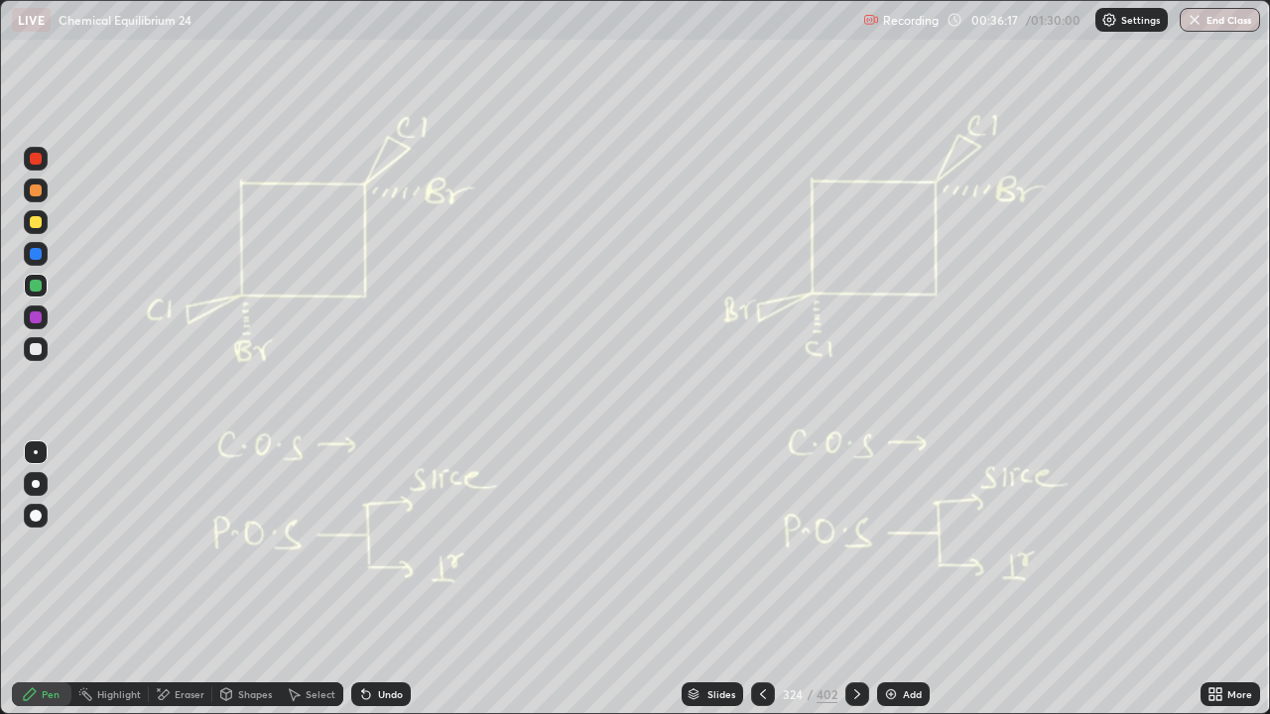
click at [386, 579] on div "Undo" at bounding box center [390, 694] width 25 height 10
click at [392, 579] on div "Undo" at bounding box center [381, 695] width 60 height 24
click at [189, 579] on div "Eraser" at bounding box center [180, 695] width 63 height 24
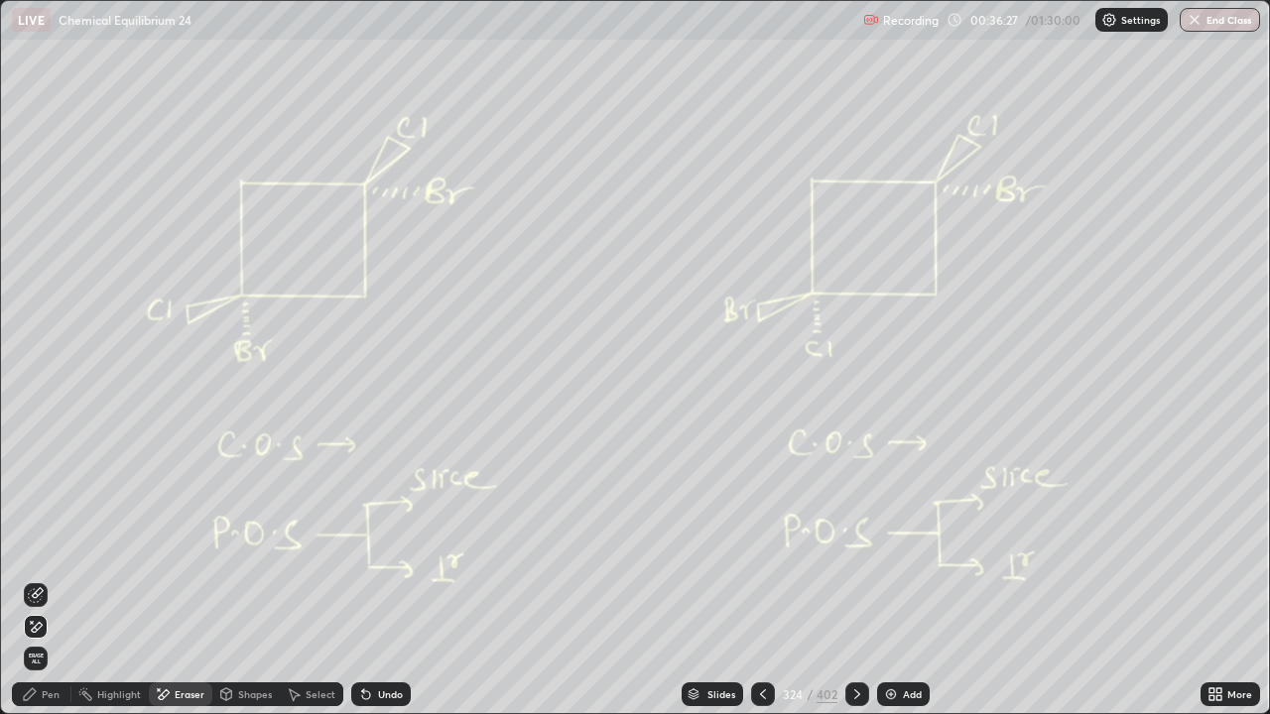
click at [54, 579] on div "Pen" at bounding box center [51, 694] width 18 height 10
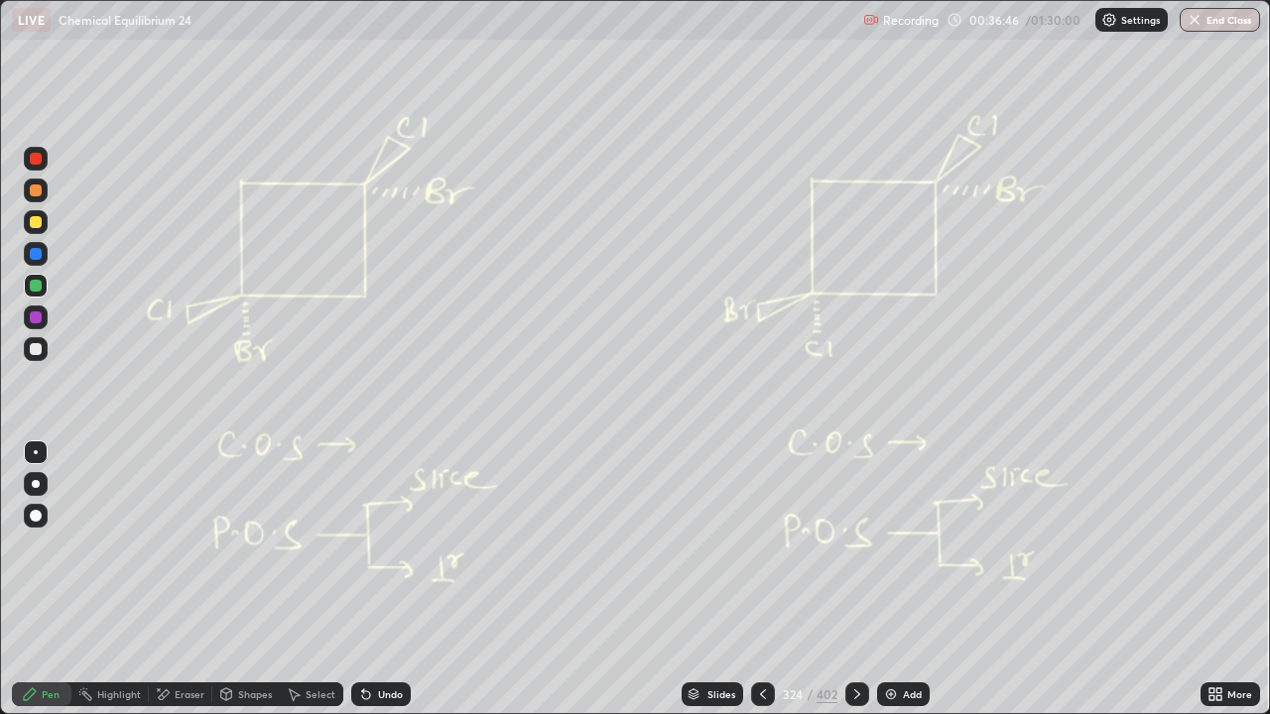
click at [188, 579] on div "Eraser" at bounding box center [190, 694] width 30 height 10
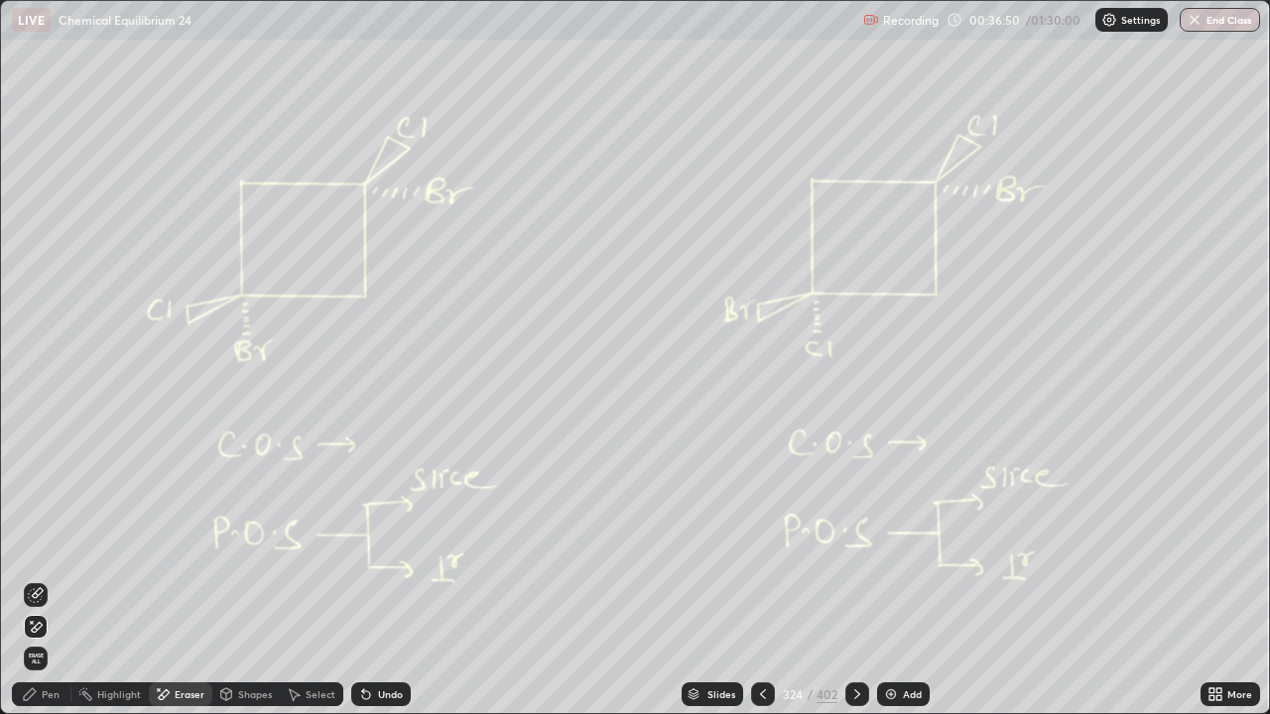
click at [851, 579] on icon at bounding box center [857, 694] width 16 height 16
click at [57, 579] on div "Pen" at bounding box center [51, 694] width 18 height 10
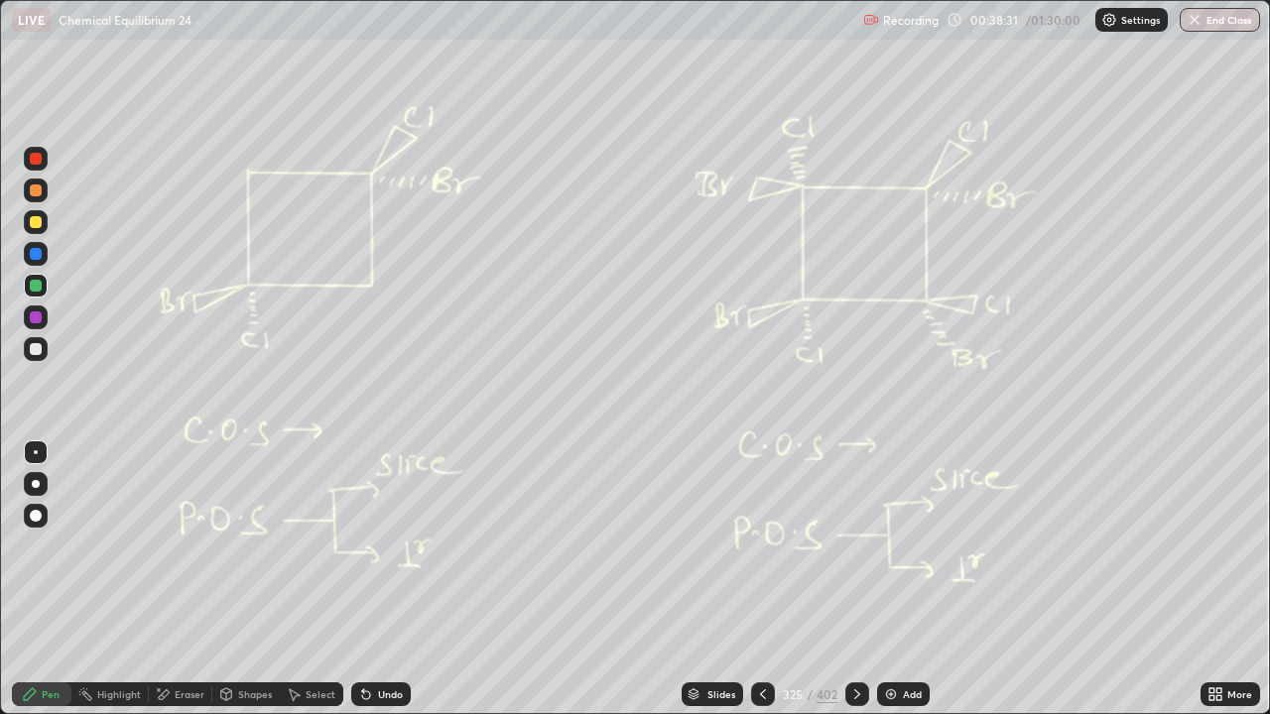
click at [197, 579] on div "Eraser" at bounding box center [190, 694] width 30 height 10
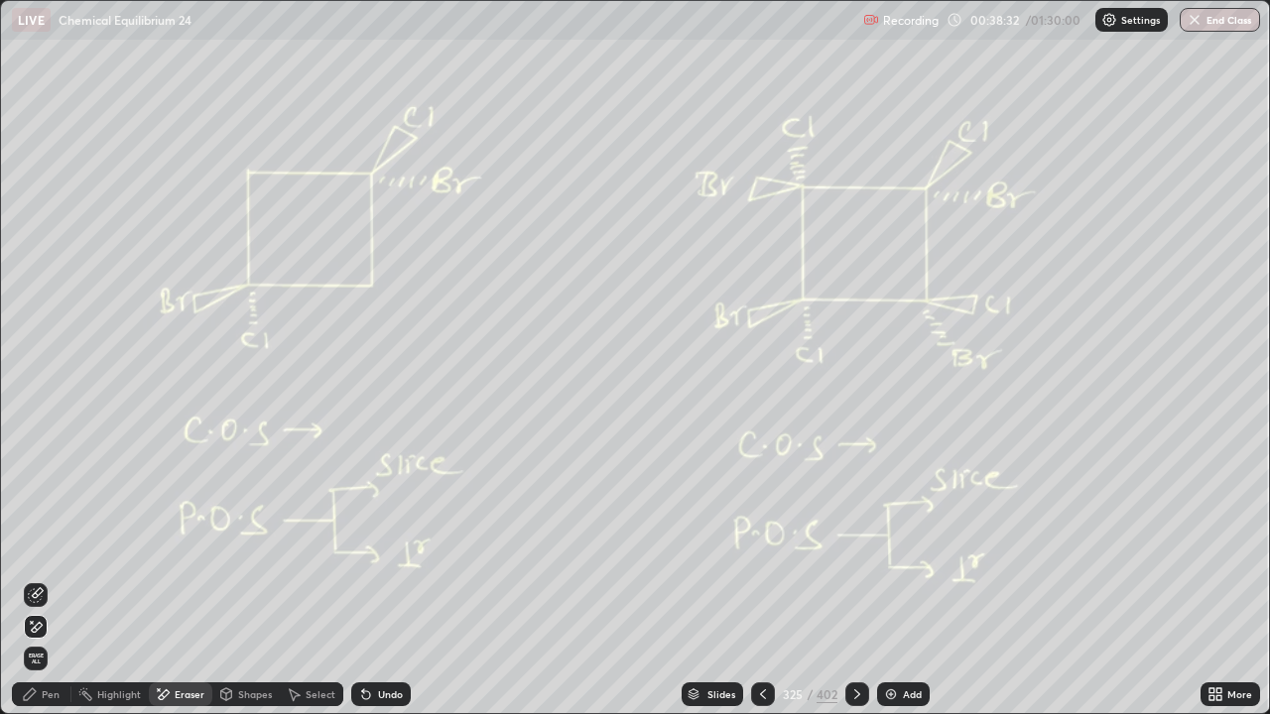
click at [51, 579] on div "Pen" at bounding box center [42, 695] width 60 height 24
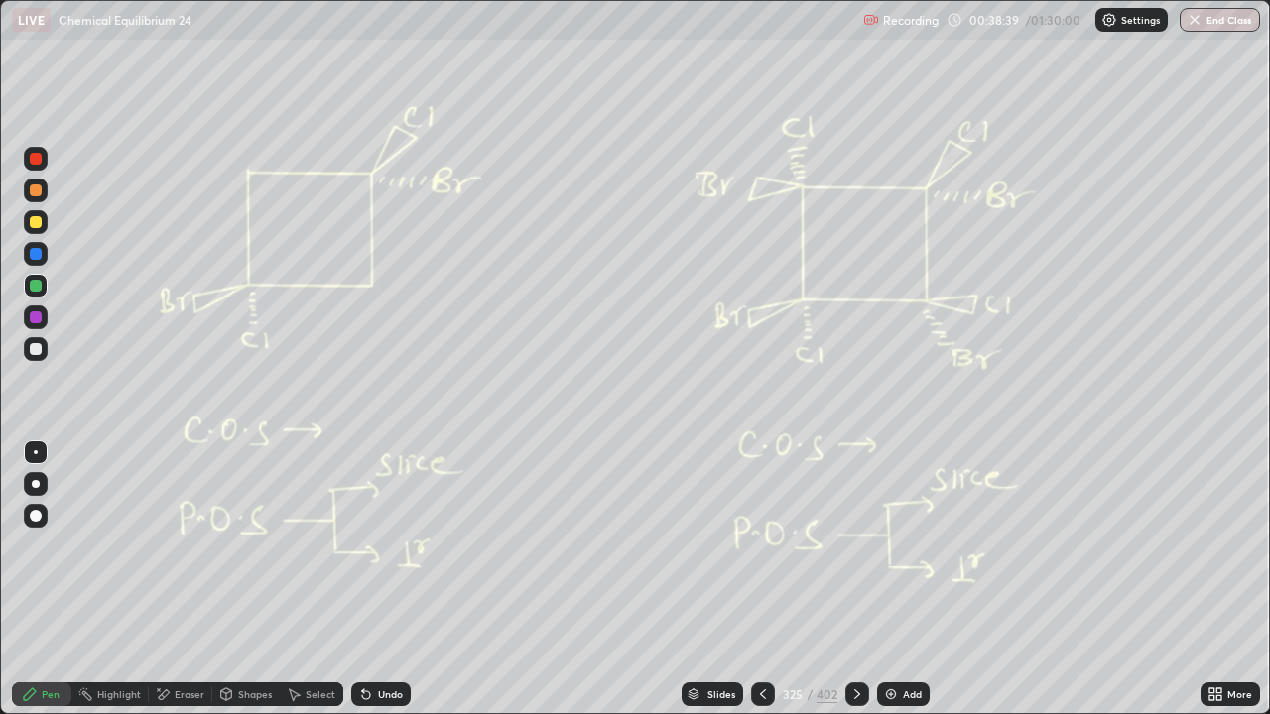
click at [852, 579] on icon at bounding box center [857, 694] width 16 height 16
click at [197, 579] on div "Eraser" at bounding box center [190, 694] width 30 height 10
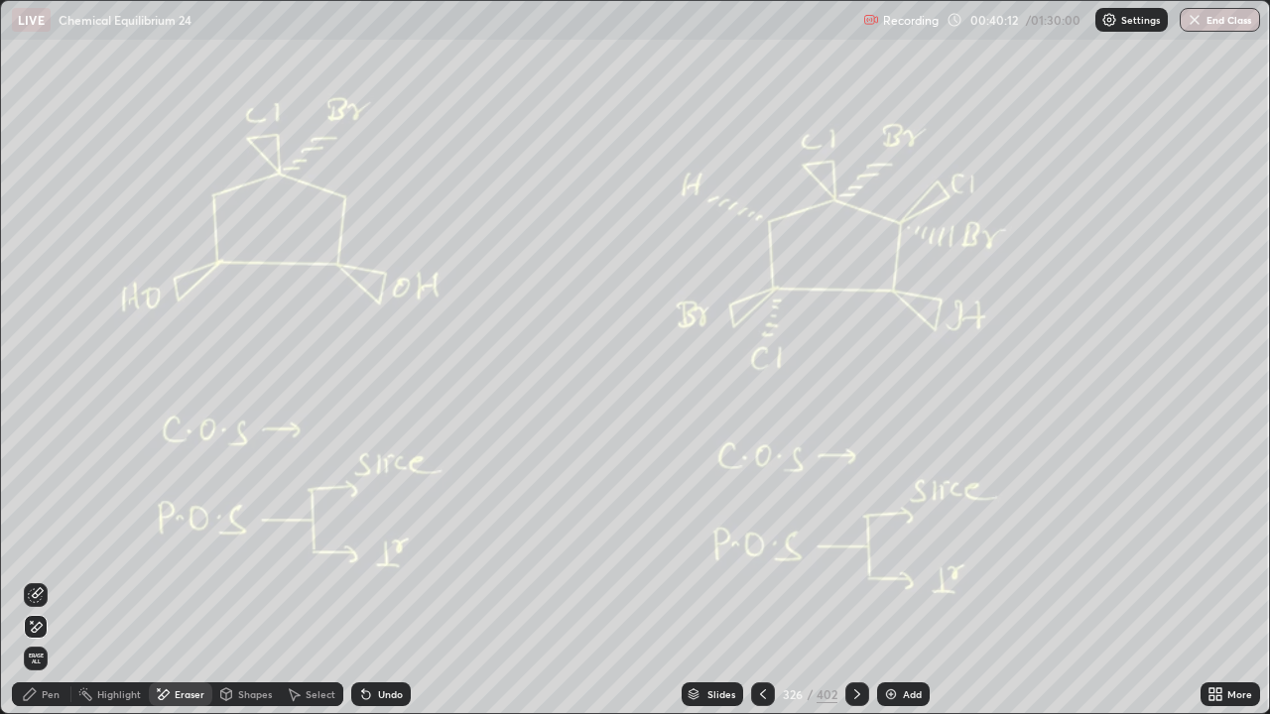
click at [263, 579] on div "Shapes" at bounding box center [255, 694] width 34 height 10
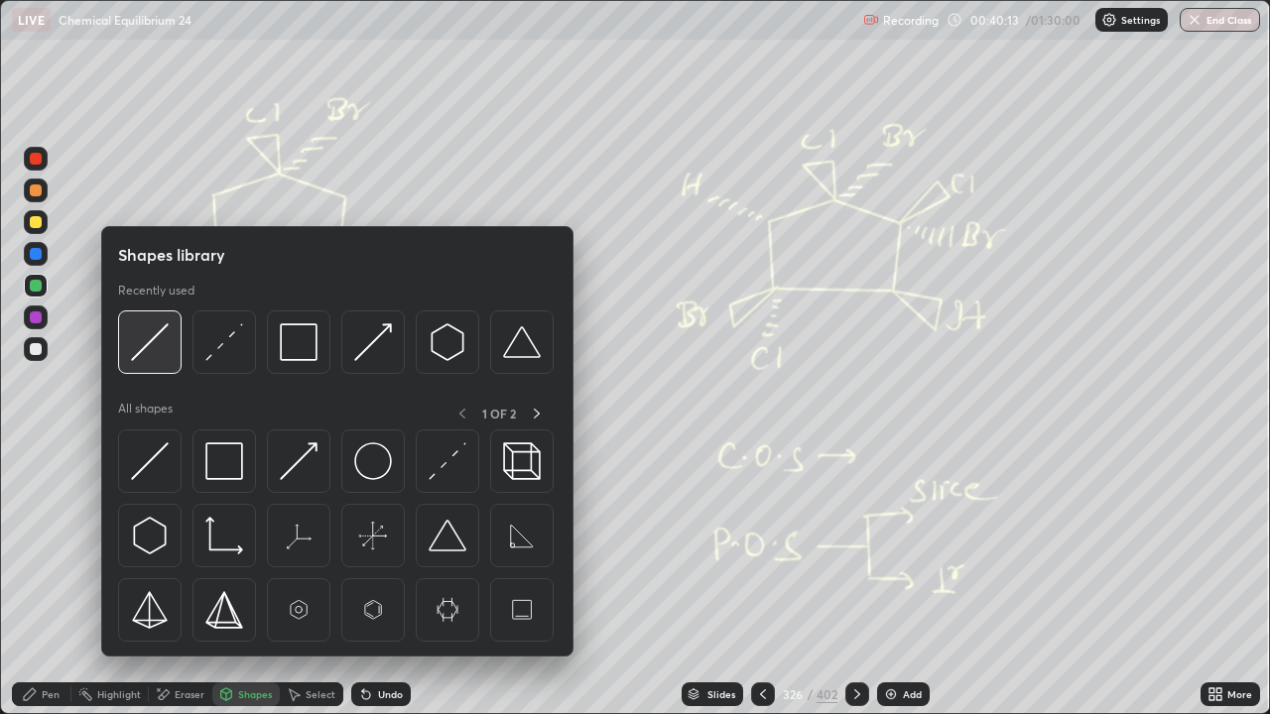
click at [174, 339] on div at bounding box center [149, 342] width 63 height 63
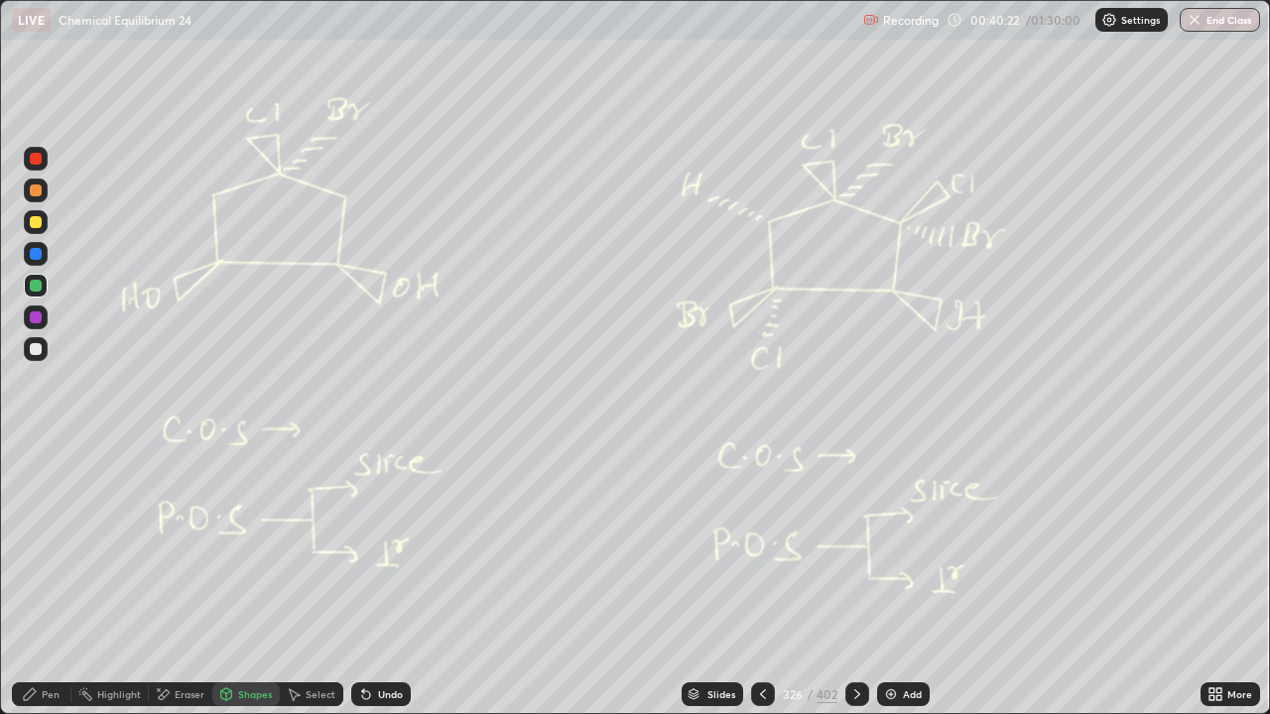
click at [378, 579] on div "Undo" at bounding box center [390, 694] width 25 height 10
click at [48, 579] on div "Pen" at bounding box center [51, 694] width 18 height 10
click at [198, 579] on div "Eraser" at bounding box center [190, 694] width 30 height 10
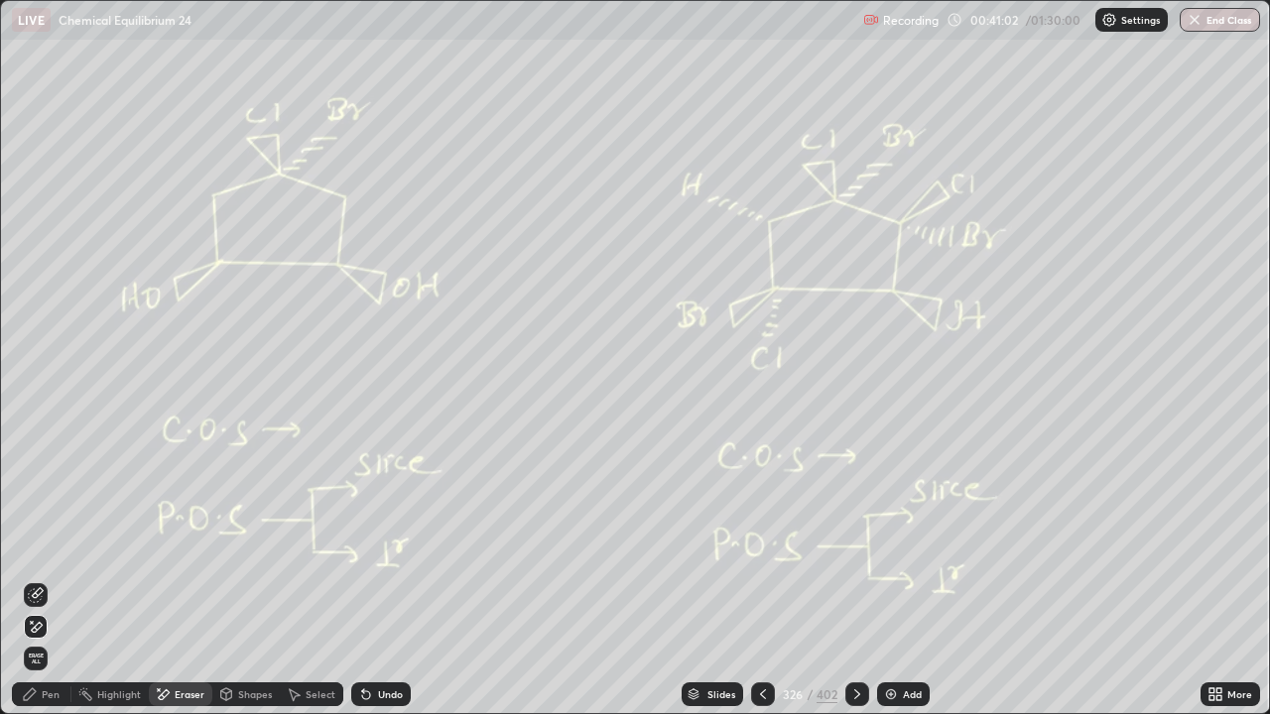
click at [83, 579] on circle at bounding box center [83, 688] width 2 height 2
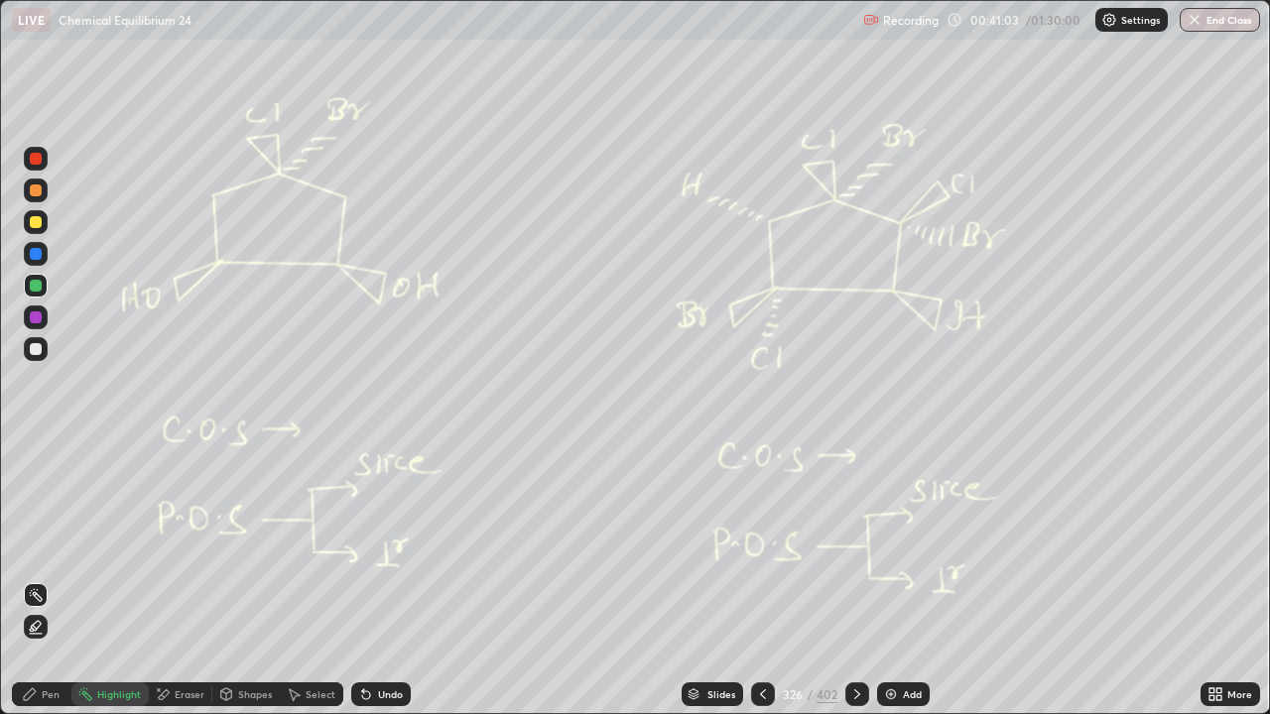
click at [398, 579] on div "Undo" at bounding box center [381, 695] width 60 height 24
click at [36, 579] on div "Pen" at bounding box center [42, 695] width 60 height 24
click at [389, 579] on div "Undo" at bounding box center [390, 694] width 25 height 10
click at [392, 579] on div "Undo" at bounding box center [390, 694] width 25 height 10
click at [396, 579] on div "Undo" at bounding box center [390, 694] width 25 height 10
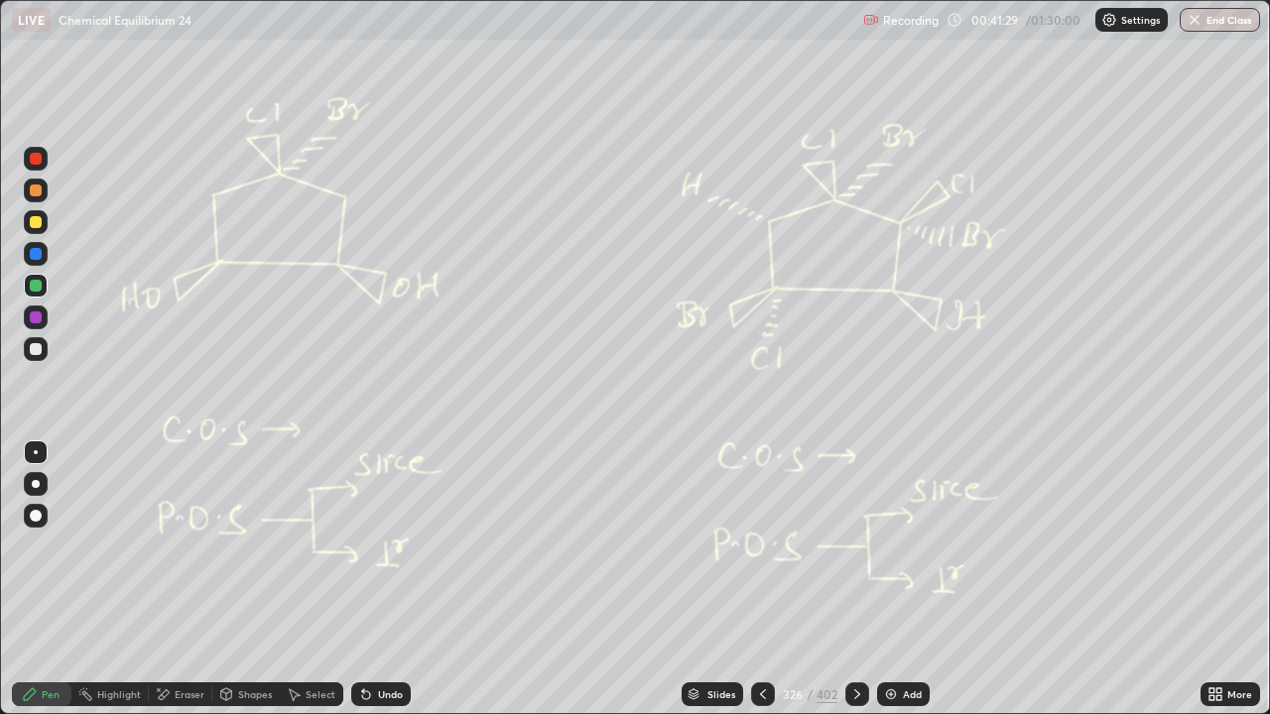
click at [391, 579] on div "Undo" at bounding box center [390, 694] width 25 height 10
click at [865, 579] on div at bounding box center [857, 695] width 24 height 24
click at [855, 579] on icon at bounding box center [857, 694] width 6 height 10
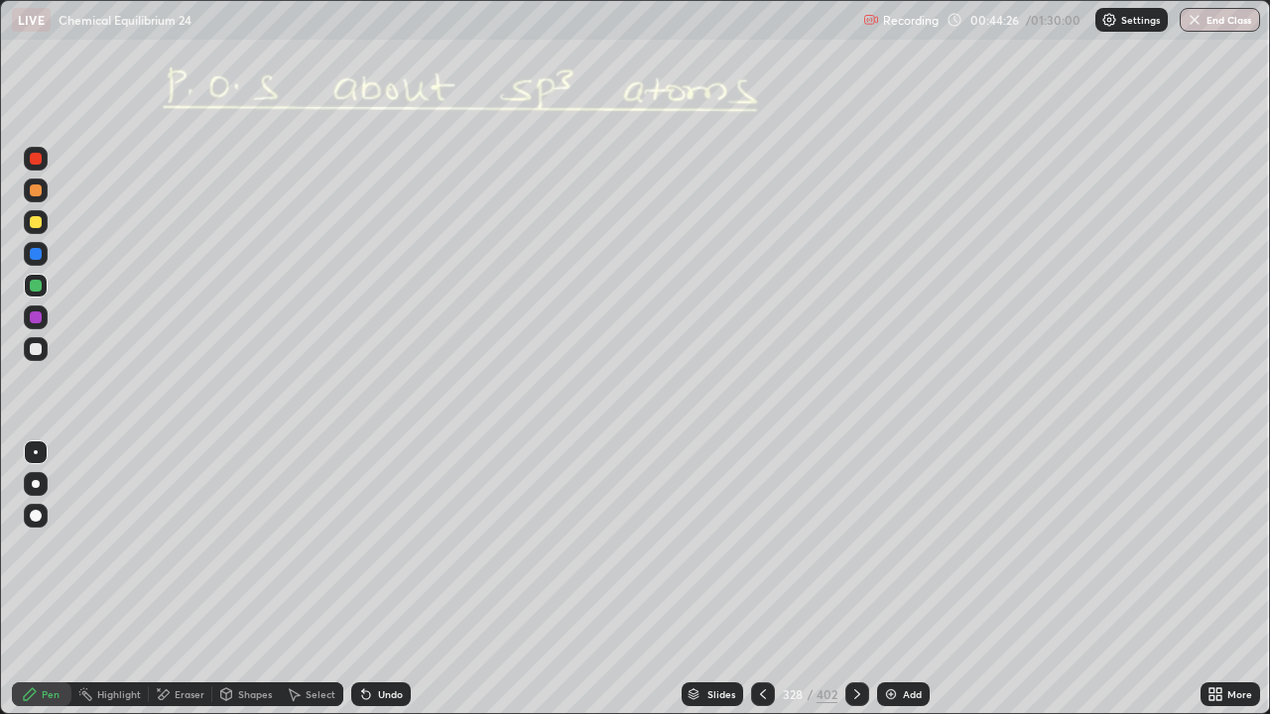
click at [854, 579] on icon at bounding box center [857, 694] width 16 height 16
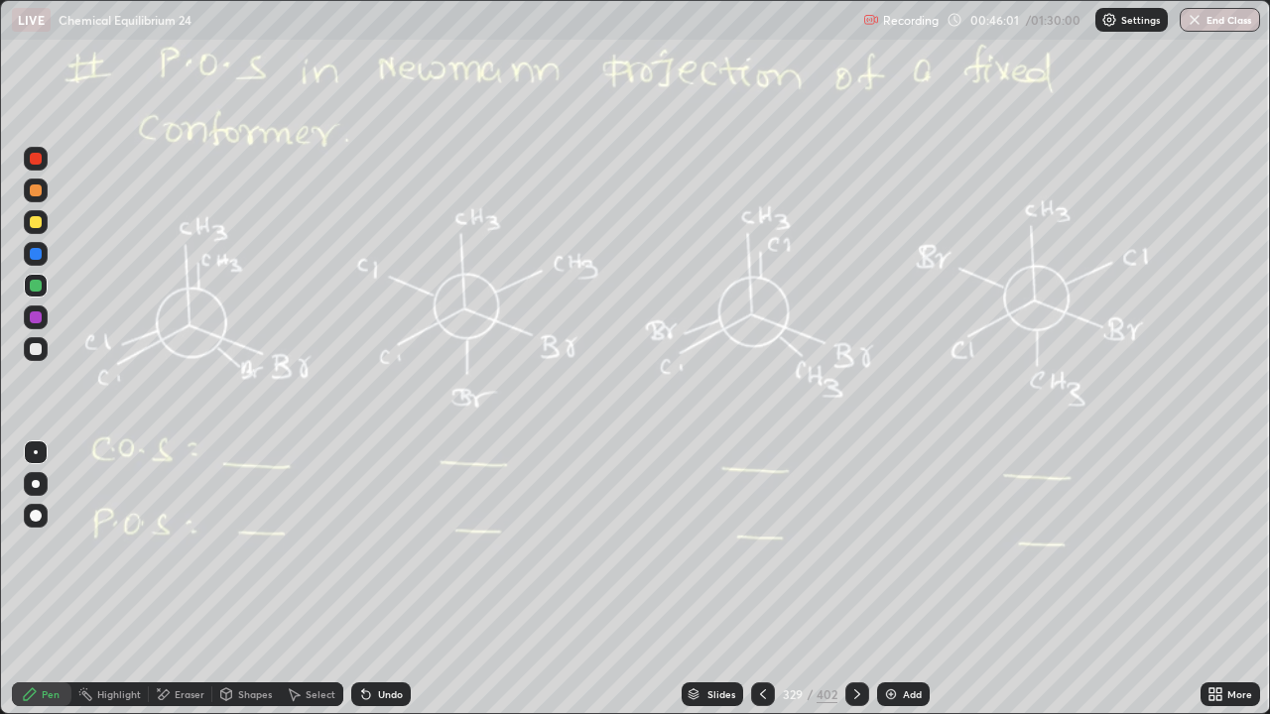
click at [851, 579] on icon at bounding box center [857, 694] width 16 height 16
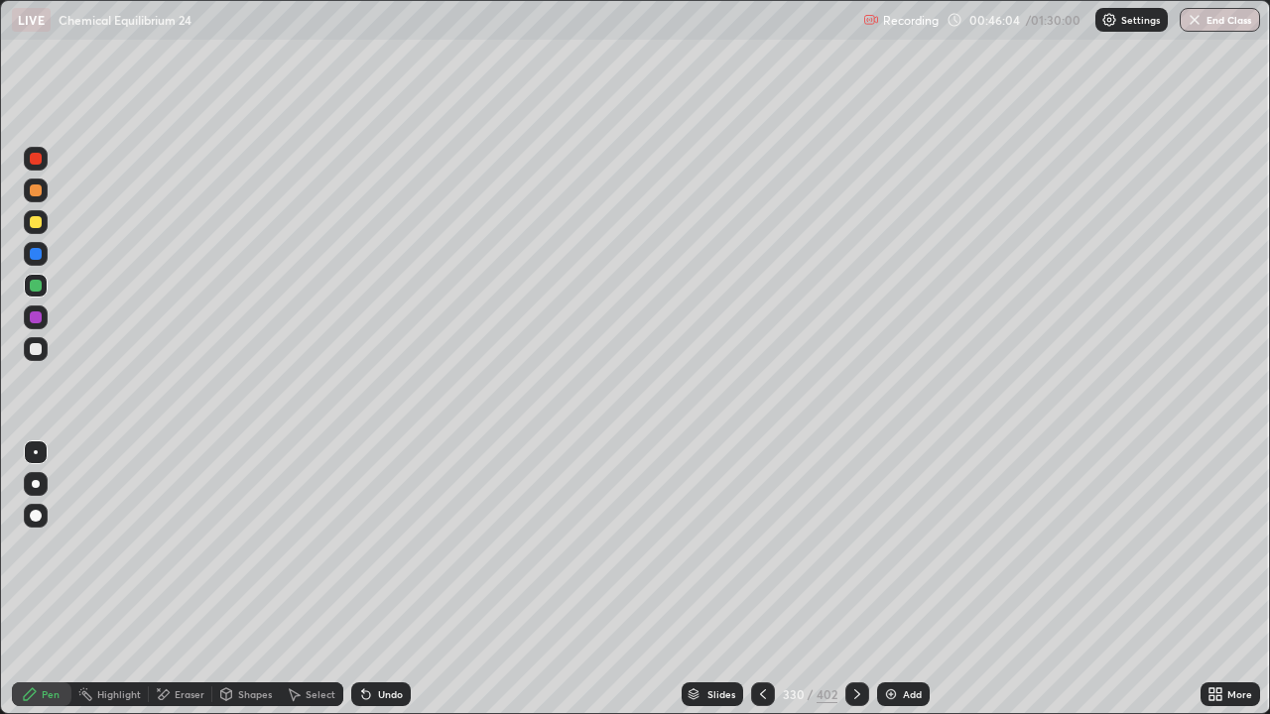
click at [866, 579] on div at bounding box center [857, 695] width 24 height 24
click at [854, 579] on div at bounding box center [857, 695] width 24 height 40
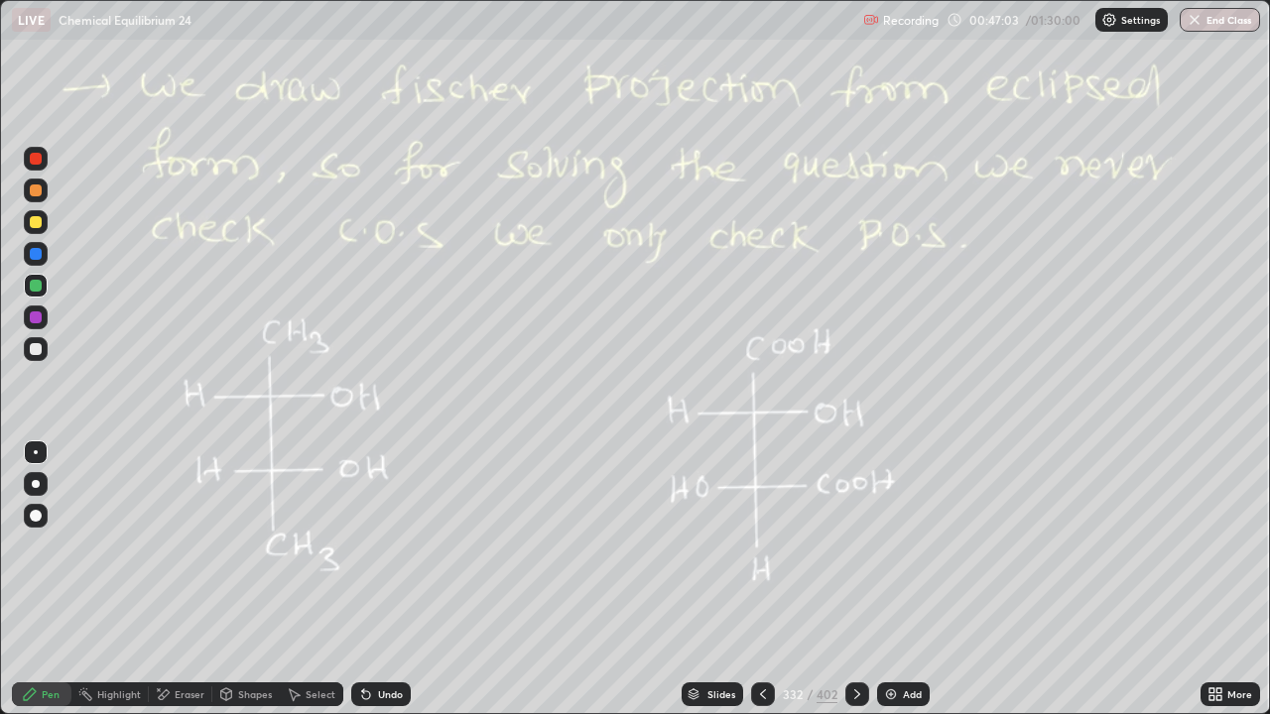
click at [908, 579] on div "Add" at bounding box center [912, 694] width 19 height 10
click at [753, 579] on div at bounding box center [763, 695] width 24 height 24
click at [856, 579] on div at bounding box center [858, 695] width 24 height 24
click at [851, 579] on div at bounding box center [858, 695] width 24 height 24
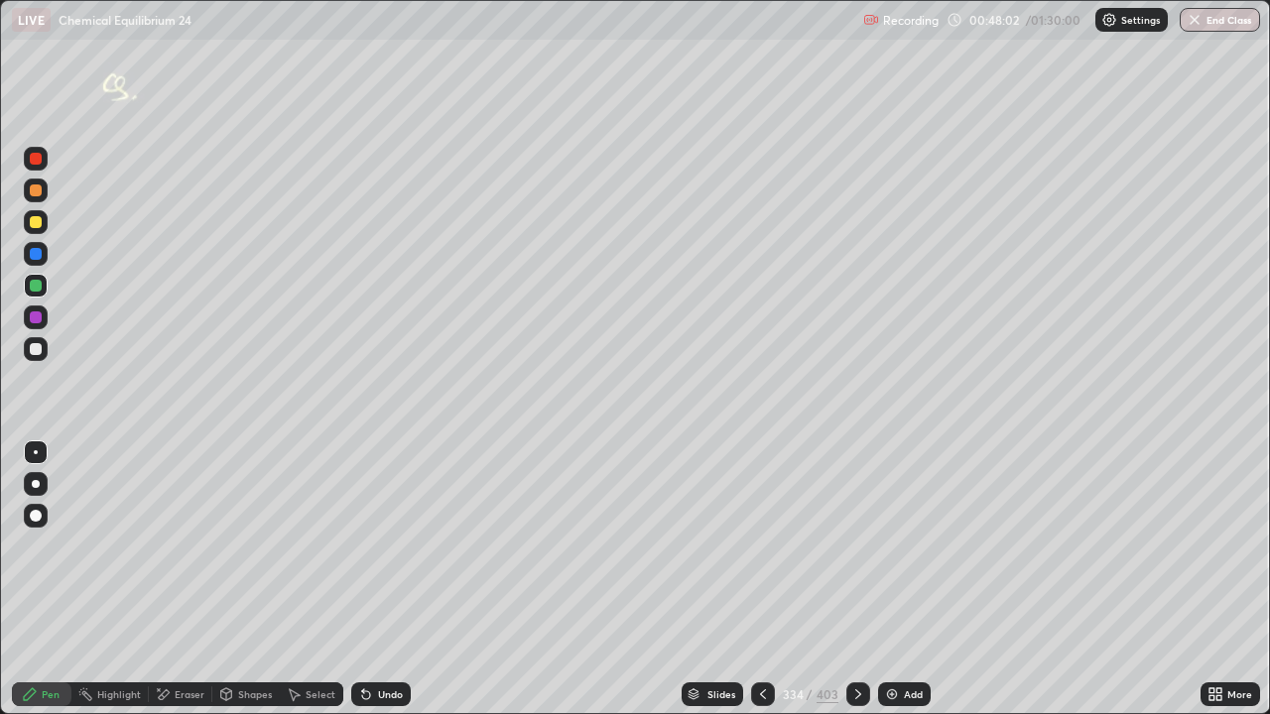
click at [861, 579] on div at bounding box center [858, 695] width 24 height 24
click at [855, 579] on icon at bounding box center [858, 694] width 16 height 16
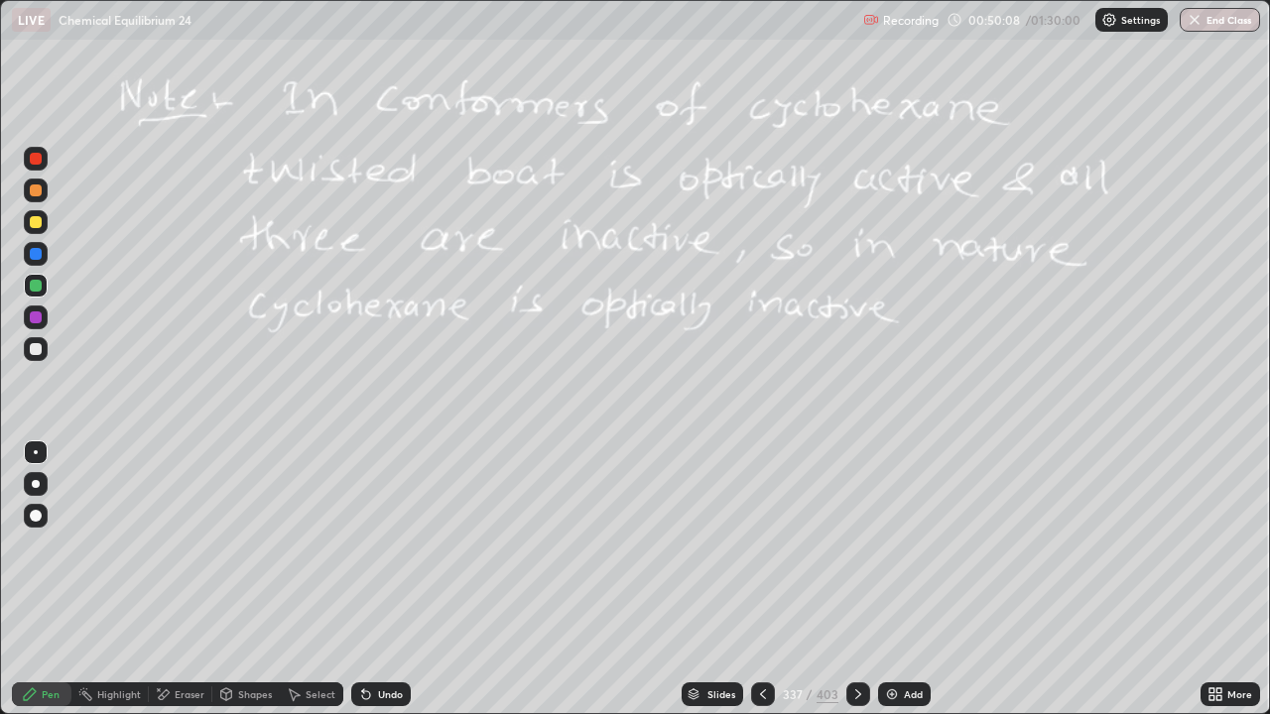
click at [769, 579] on icon at bounding box center [763, 694] width 16 height 16
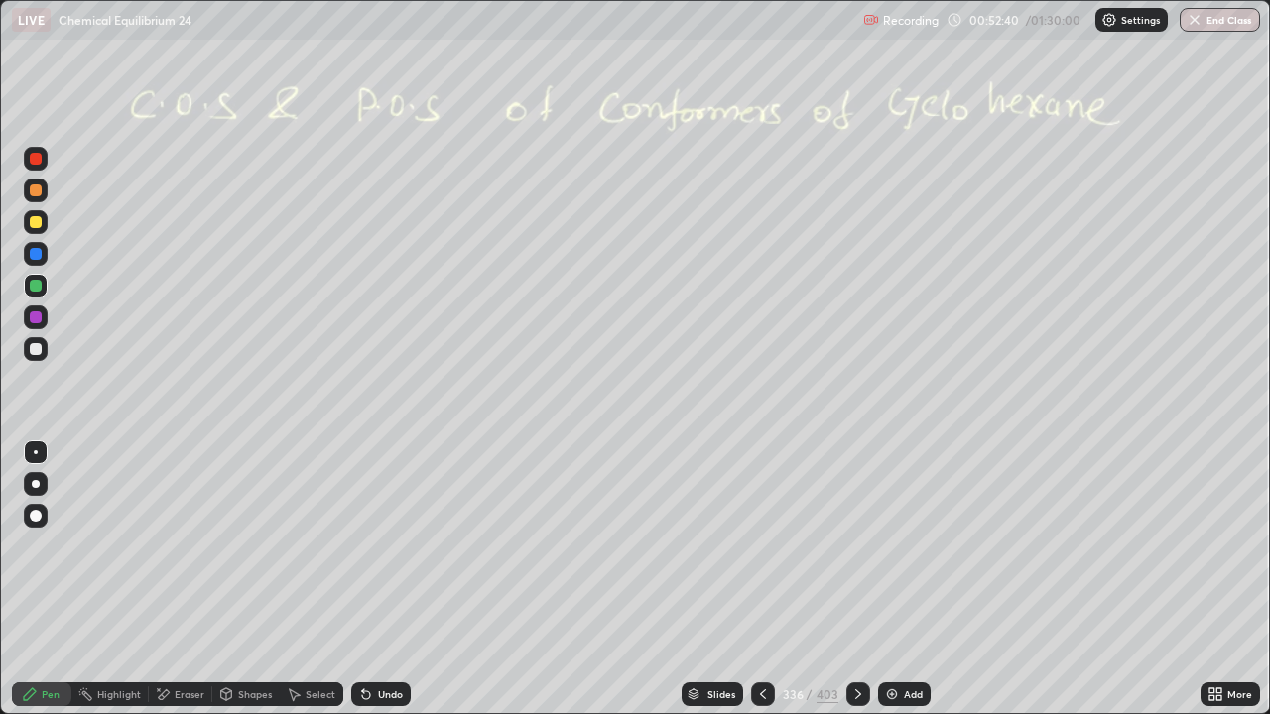
click at [323, 579] on div "Select" at bounding box center [321, 694] width 30 height 10
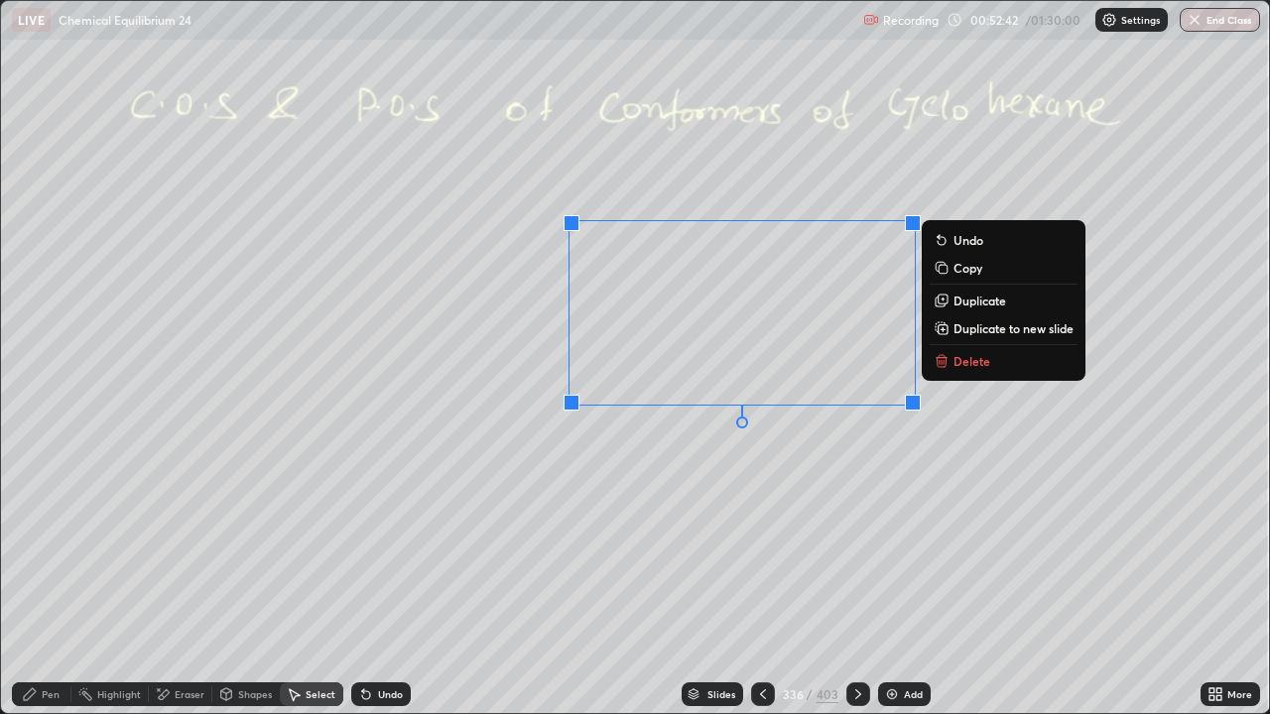
click at [962, 358] on p "Delete" at bounding box center [971, 361] width 37 height 16
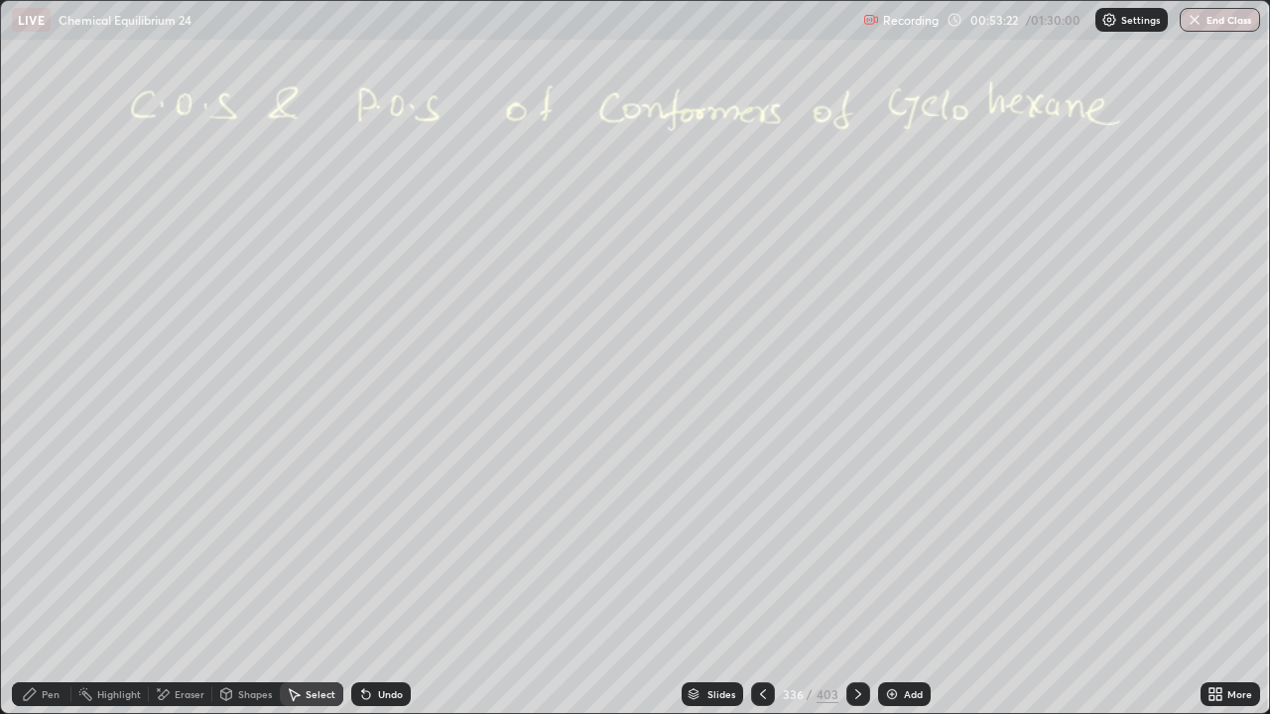
click at [239, 579] on div "Shapes" at bounding box center [255, 694] width 34 height 10
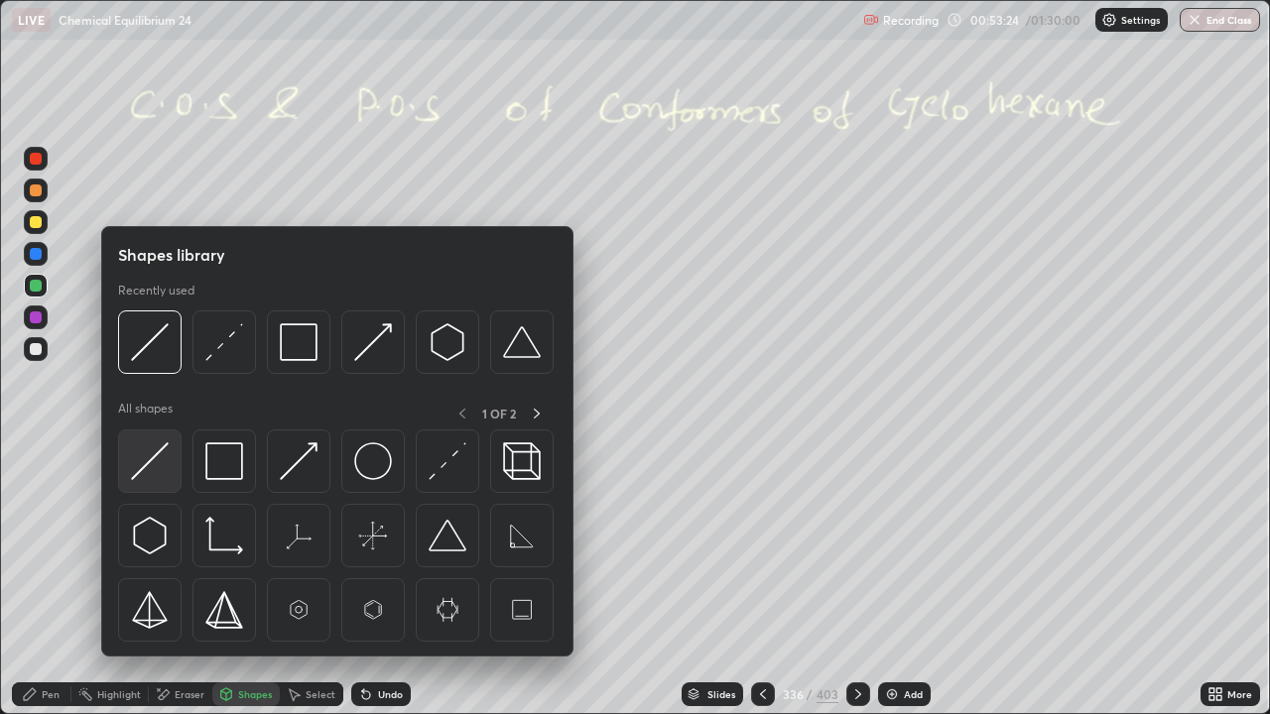
click at [150, 450] on img at bounding box center [150, 461] width 38 height 38
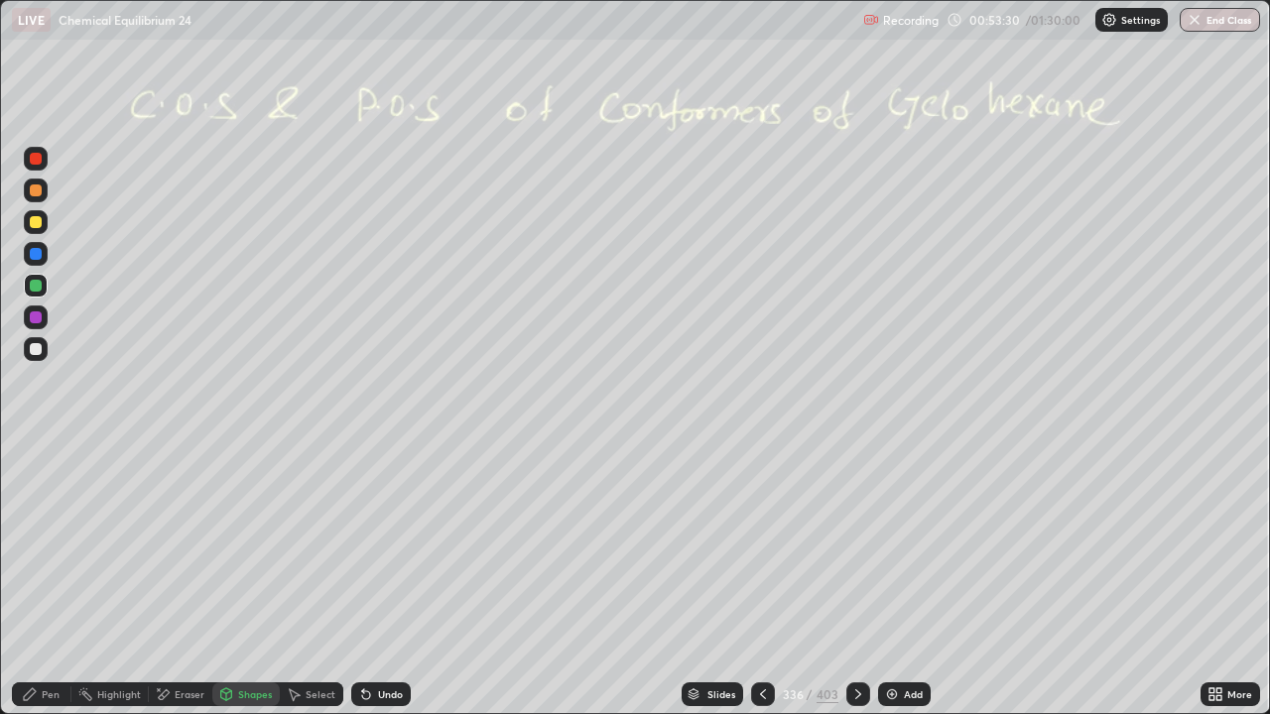
click at [390, 579] on div "Undo" at bounding box center [390, 694] width 25 height 10
click at [383, 579] on div "Undo" at bounding box center [390, 694] width 25 height 10
click at [384, 579] on div "Undo" at bounding box center [390, 694] width 25 height 10
click at [38, 347] on div at bounding box center [36, 349] width 12 height 12
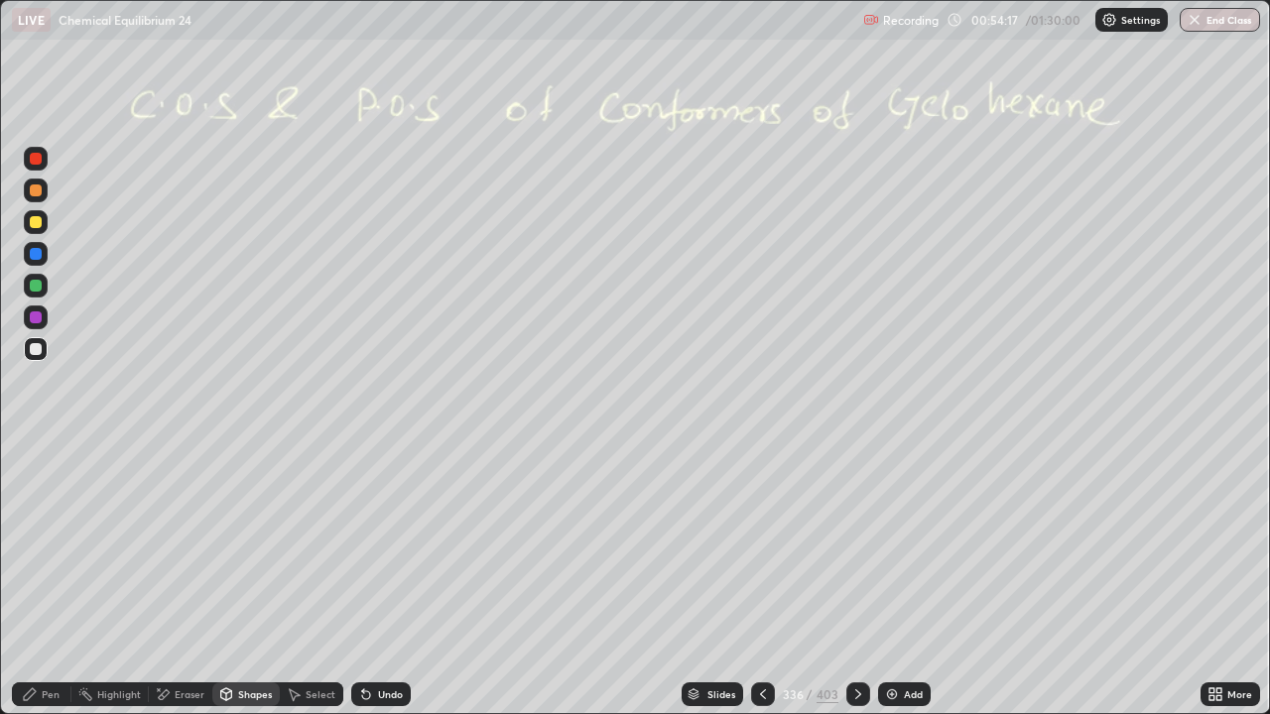
click at [53, 579] on div "Pen" at bounding box center [51, 694] width 18 height 10
click at [247, 579] on div "Shapes" at bounding box center [255, 694] width 34 height 10
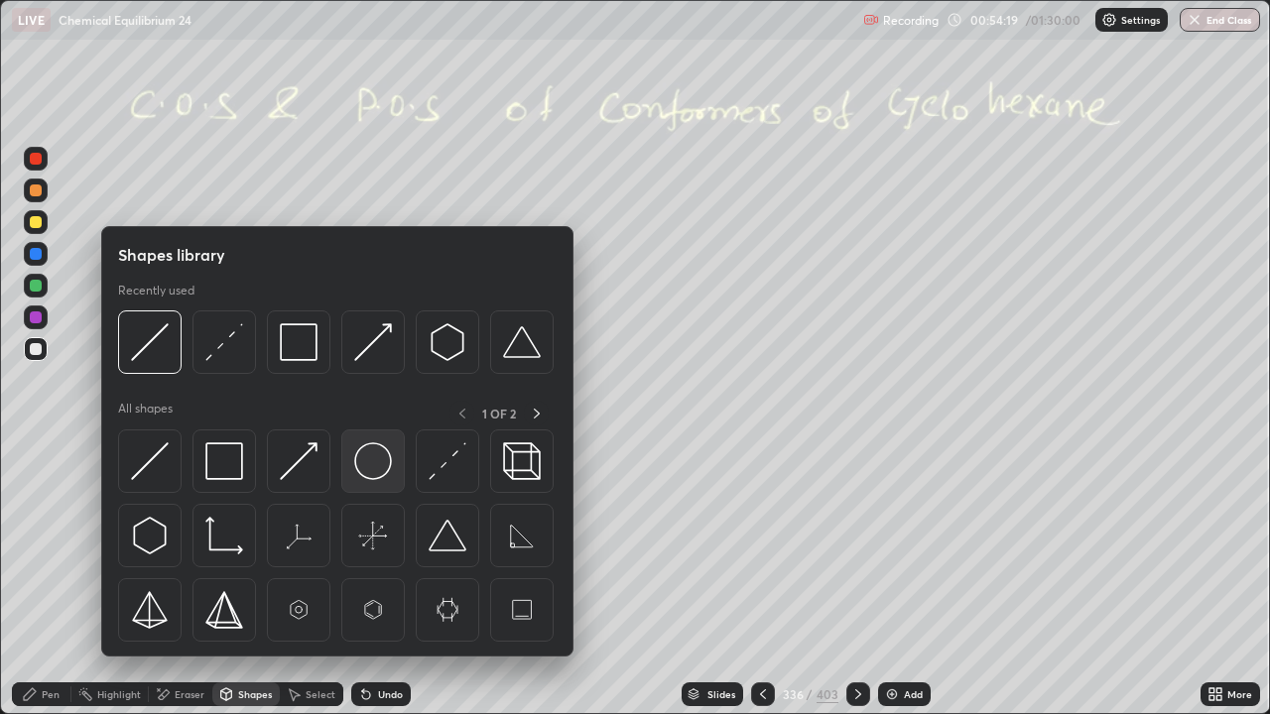
click at [372, 456] on img at bounding box center [373, 461] width 38 height 38
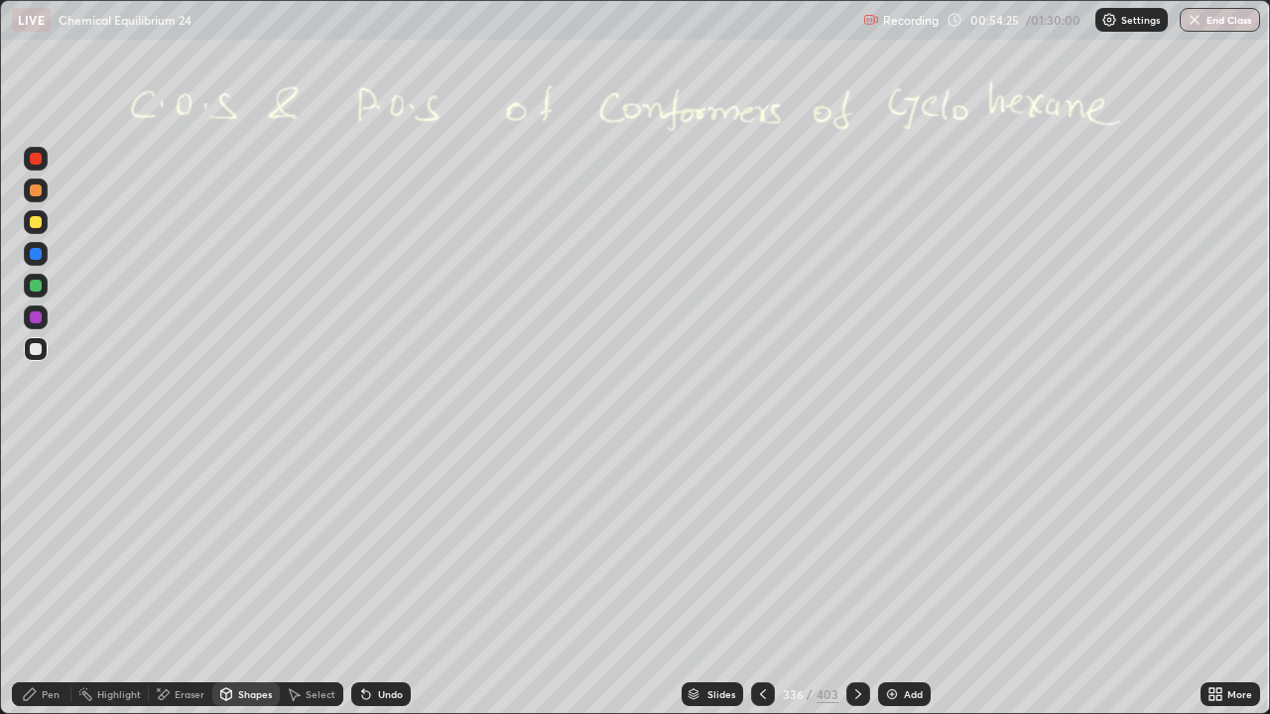
click at [381, 579] on div "Undo" at bounding box center [390, 694] width 25 height 10
click at [313, 579] on div "Select" at bounding box center [321, 694] width 30 height 10
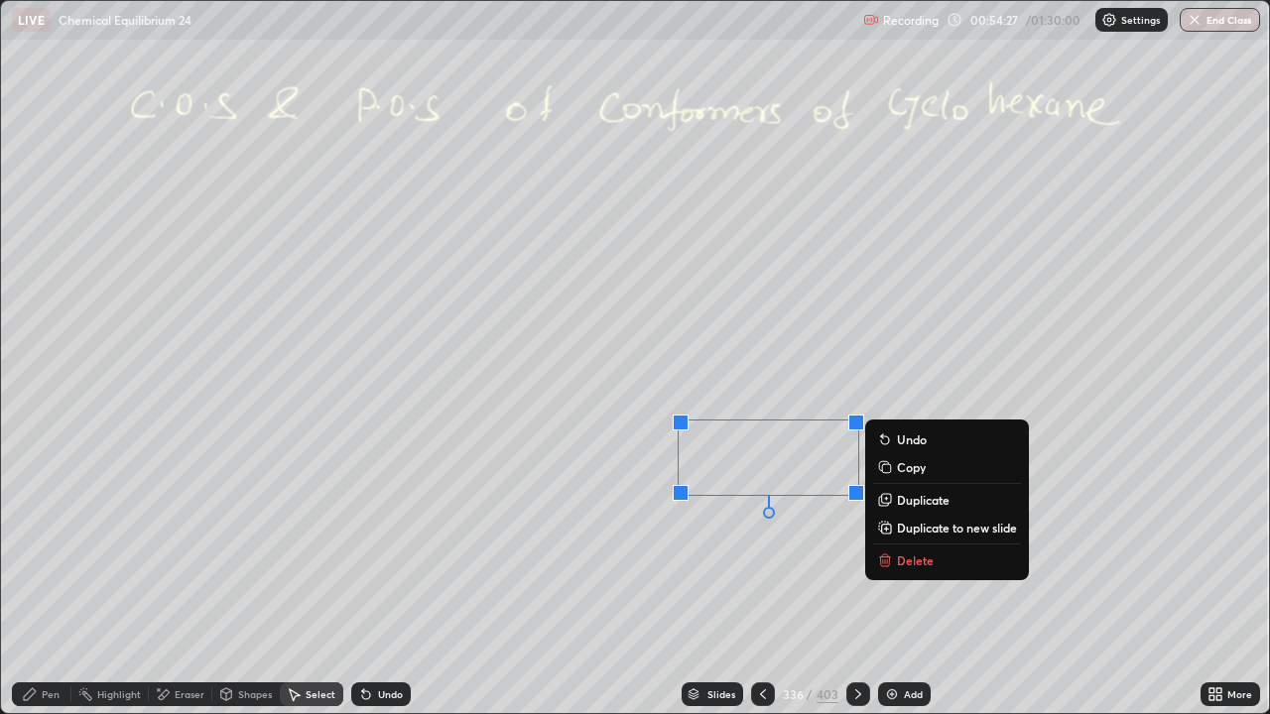
click at [914, 497] on p "Duplicate" at bounding box center [923, 500] width 53 height 16
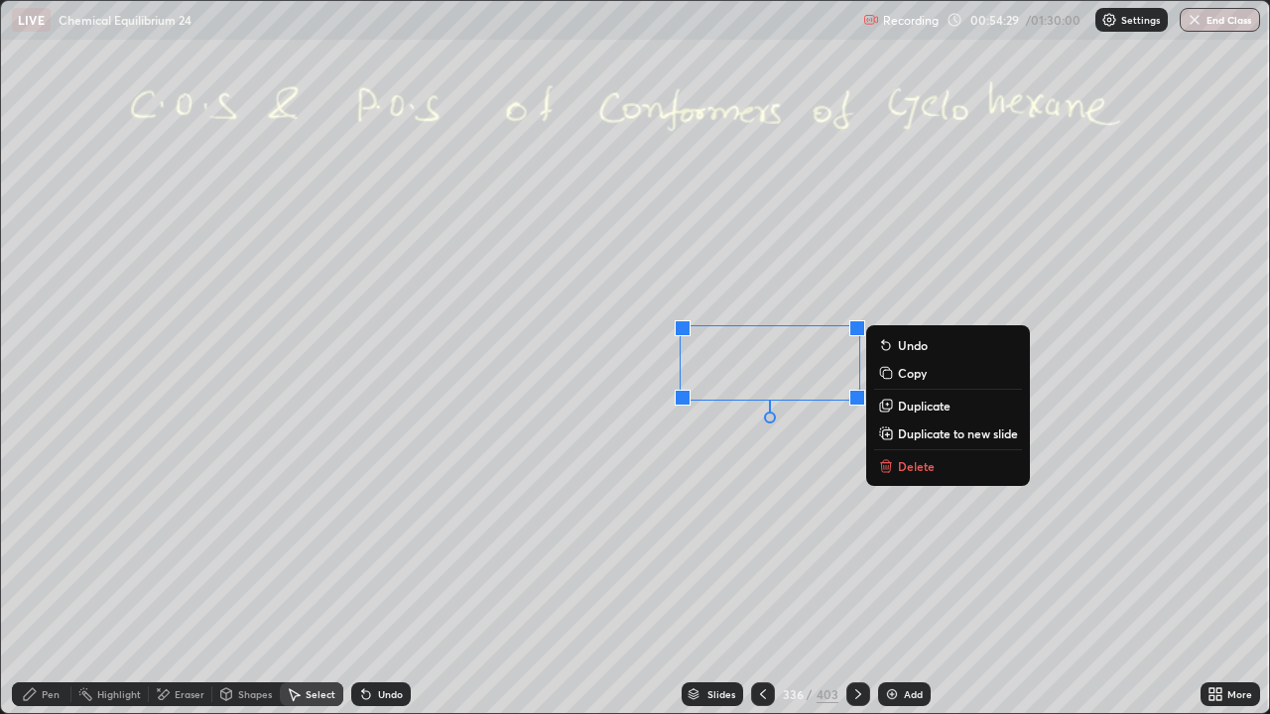
click at [54, 579] on div "Pen" at bounding box center [42, 695] width 60 height 24
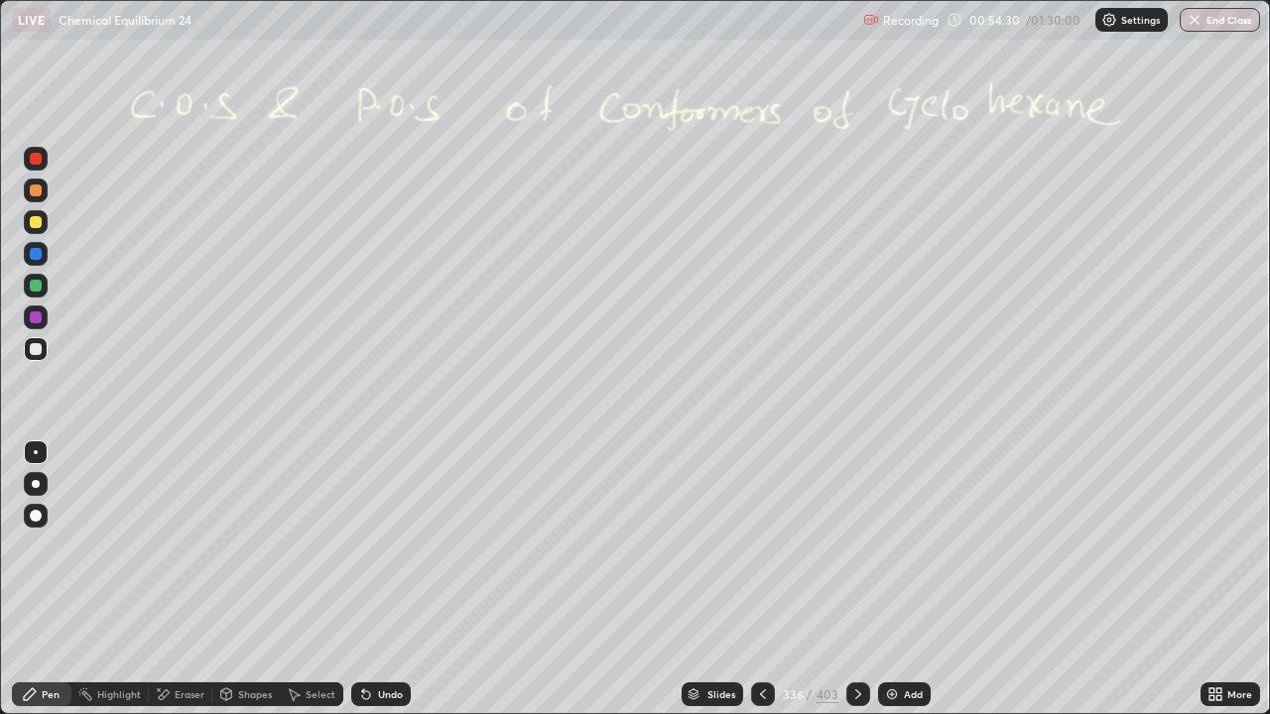
click at [36, 284] on div at bounding box center [36, 286] width 12 height 12
click at [399, 579] on div "Undo" at bounding box center [381, 695] width 60 height 24
click at [400, 579] on div "Undo" at bounding box center [381, 695] width 60 height 24
click at [401, 579] on div "Undo" at bounding box center [381, 695] width 60 height 24
click at [44, 314] on div at bounding box center [36, 318] width 24 height 24
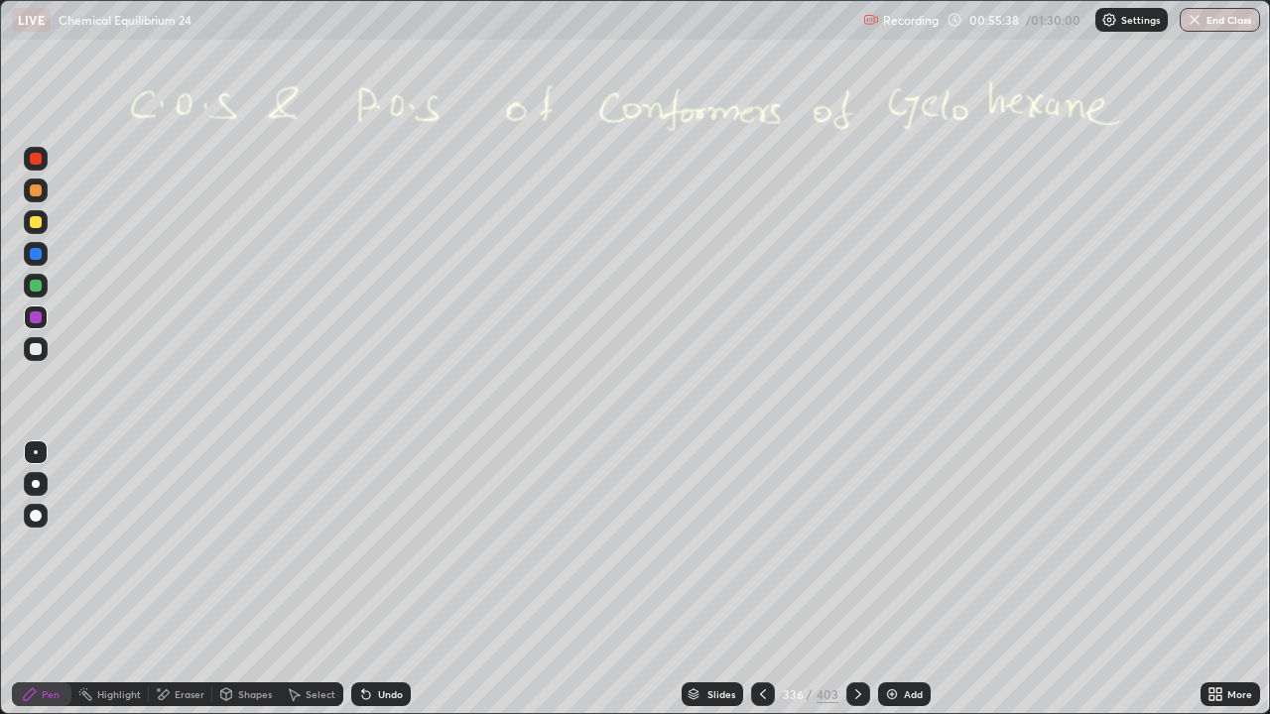
click at [846, 579] on div at bounding box center [858, 695] width 24 height 40
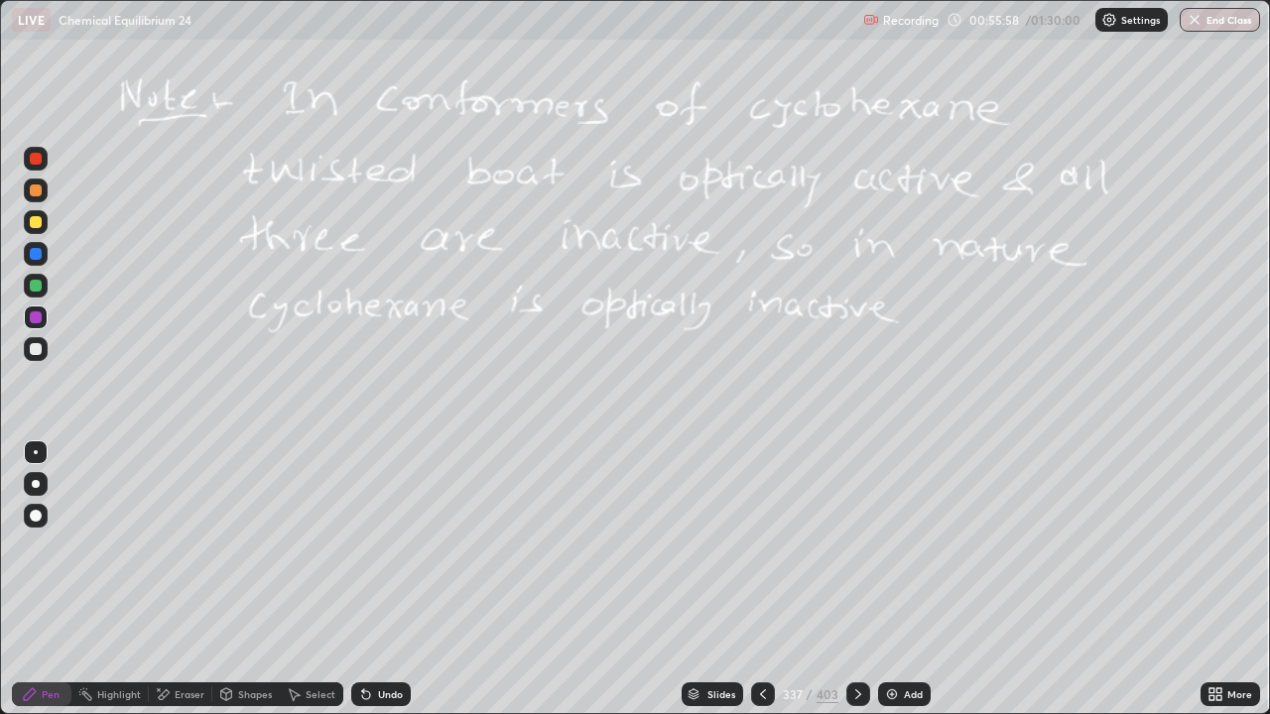
click at [853, 579] on icon at bounding box center [858, 694] width 16 height 16
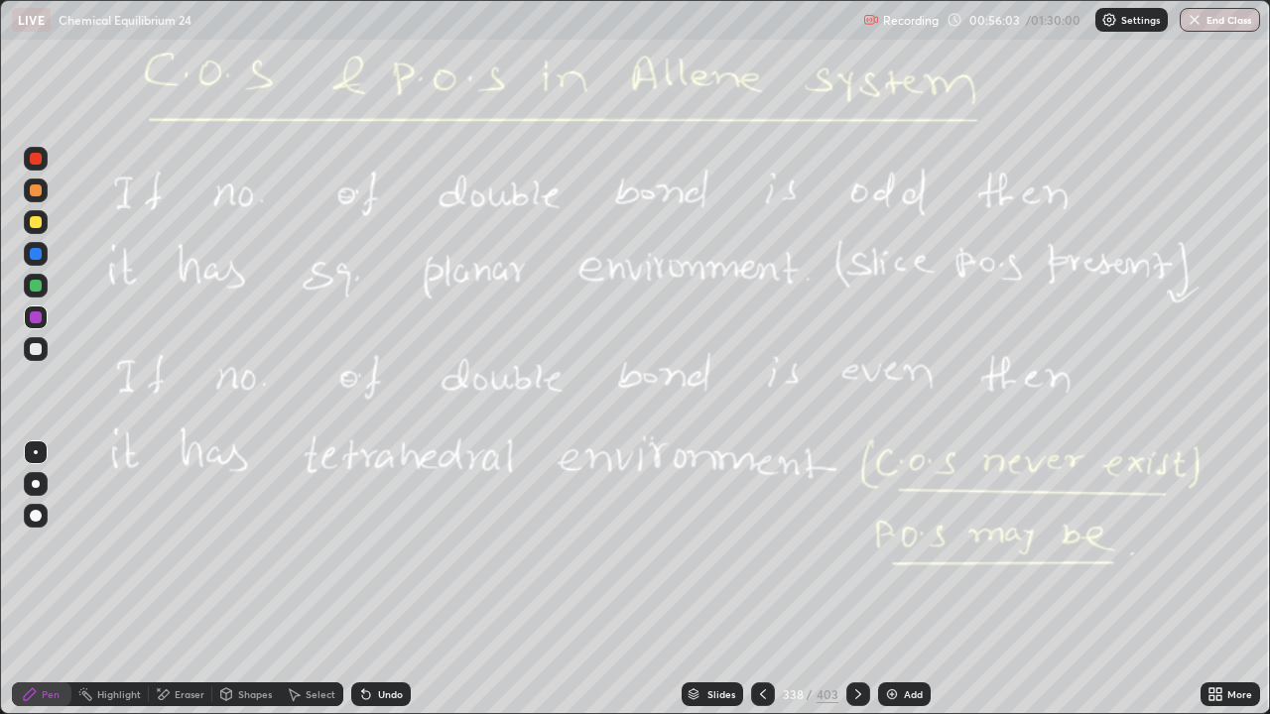
click at [771, 579] on div at bounding box center [763, 695] width 24 height 40
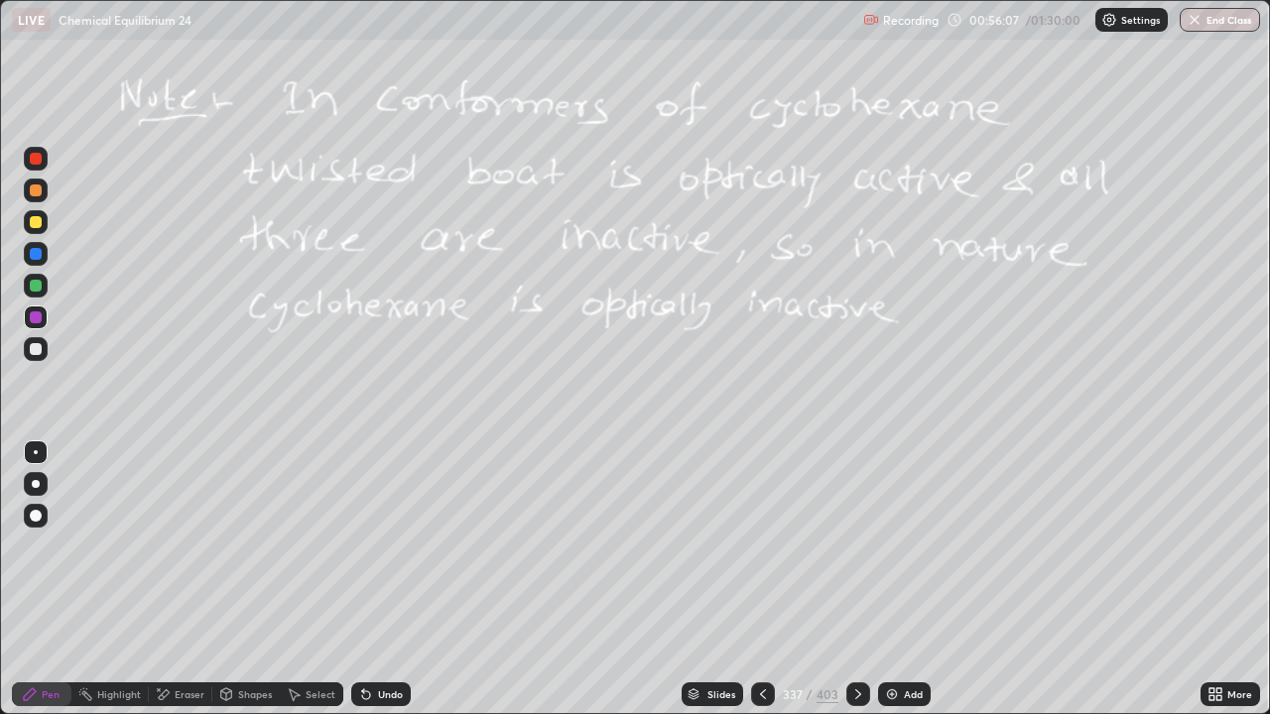
click at [864, 579] on div at bounding box center [858, 695] width 24 height 24
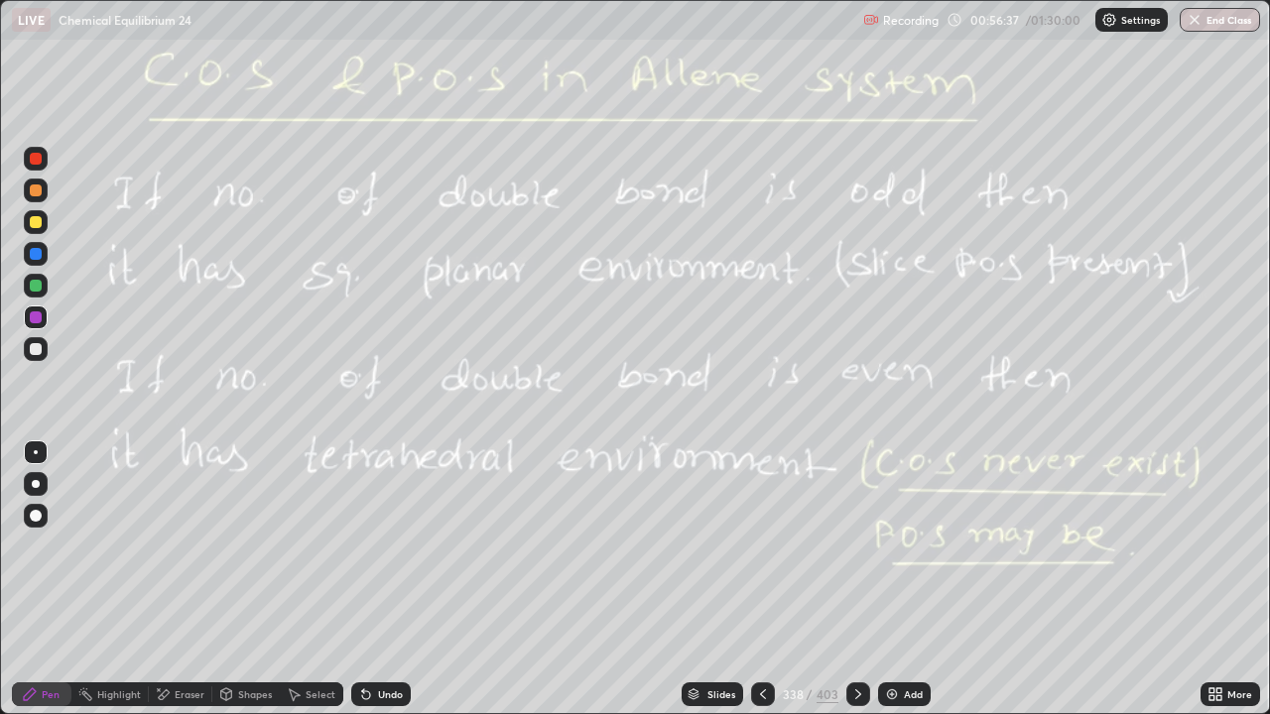
click at [904, 579] on div "Add" at bounding box center [913, 694] width 19 height 10
click at [764, 579] on div at bounding box center [763, 695] width 24 height 24
click at [865, 579] on div at bounding box center [858, 695] width 24 height 24
click at [856, 579] on icon at bounding box center [858, 694] width 16 height 16
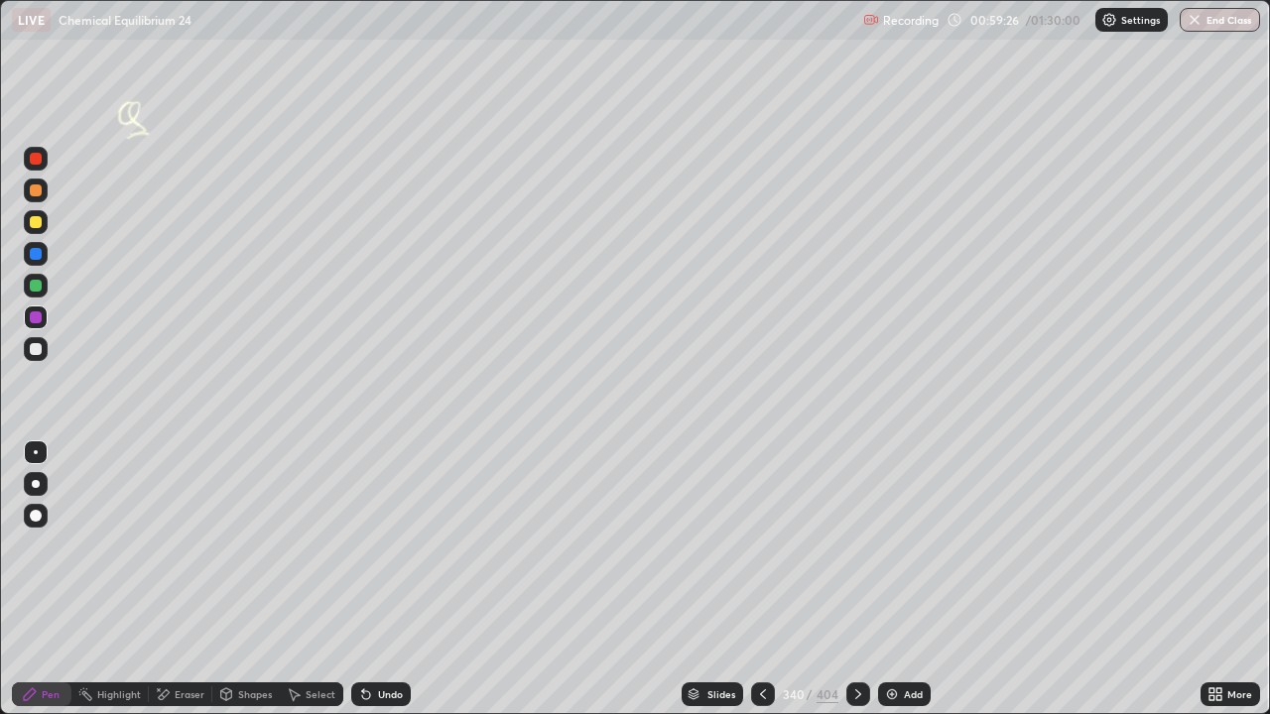
click at [856, 579] on icon at bounding box center [858, 694] width 6 height 10
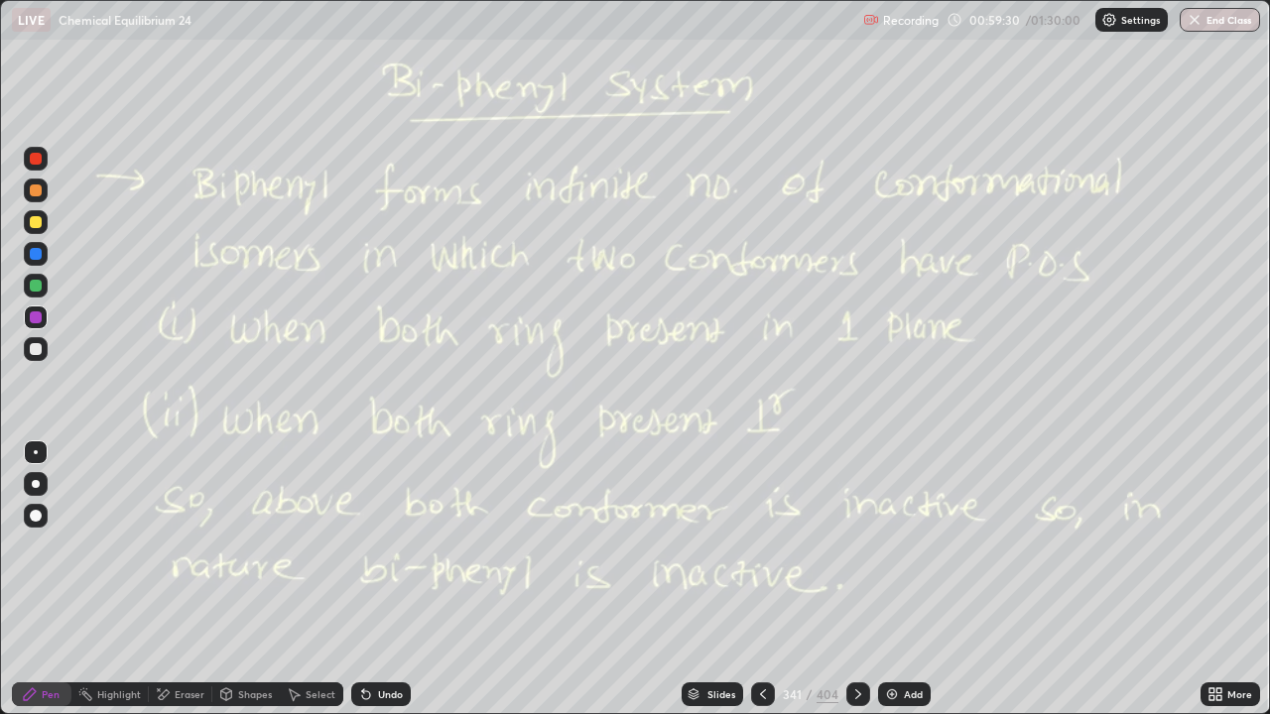
click at [758, 579] on icon at bounding box center [763, 694] width 16 height 16
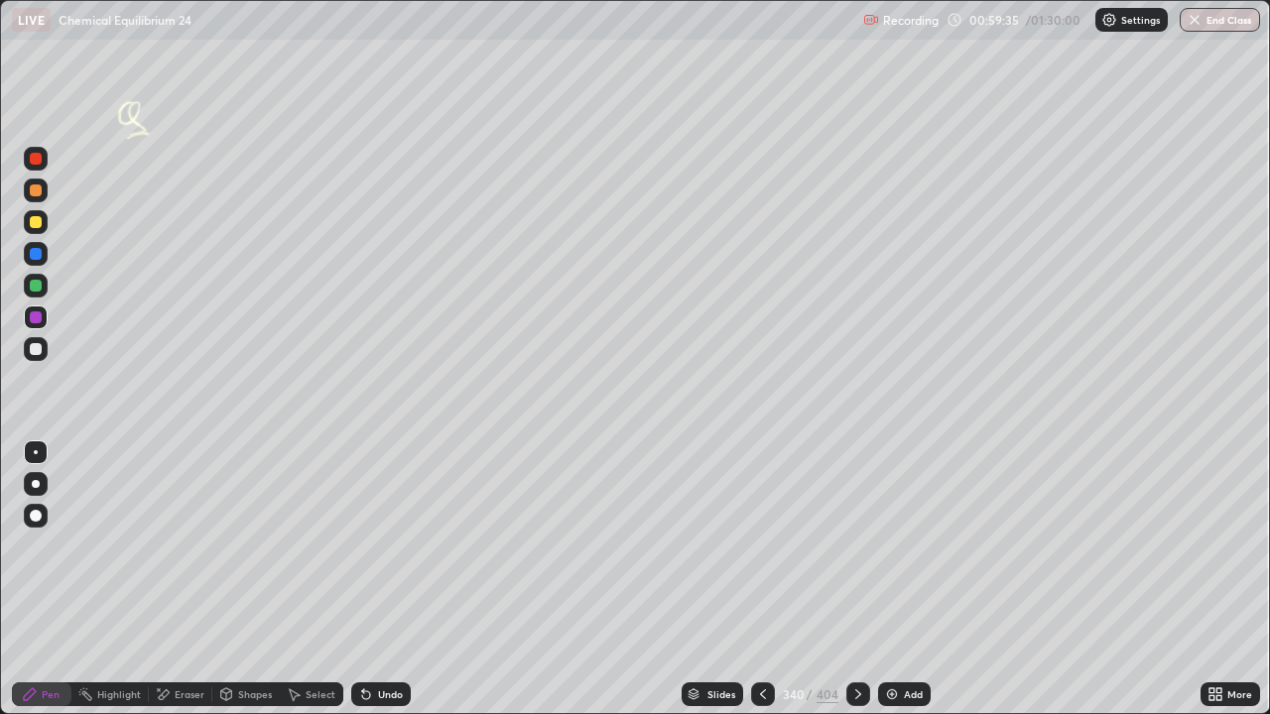
click at [42, 349] on div at bounding box center [36, 349] width 24 height 24
click at [388, 579] on div "Undo" at bounding box center [381, 695] width 60 height 24
click at [196, 579] on div "Eraser" at bounding box center [190, 694] width 30 height 10
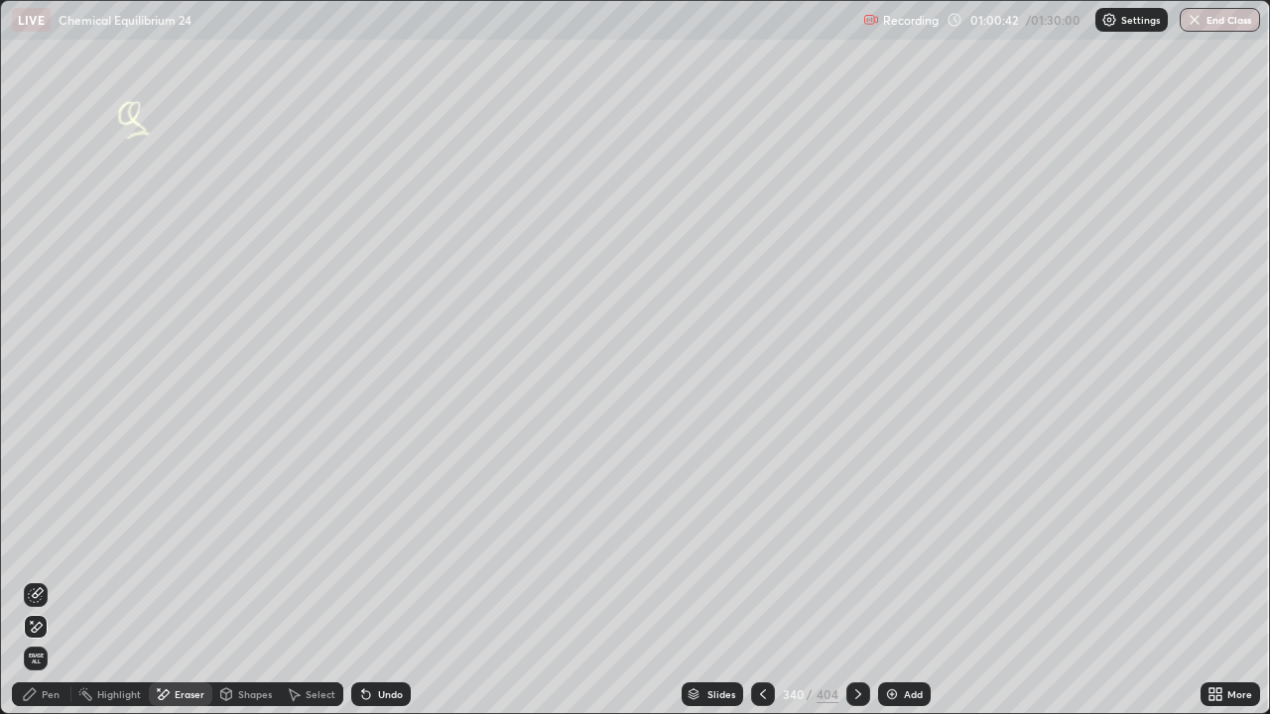
click at [39, 579] on div "Pen" at bounding box center [42, 695] width 60 height 24
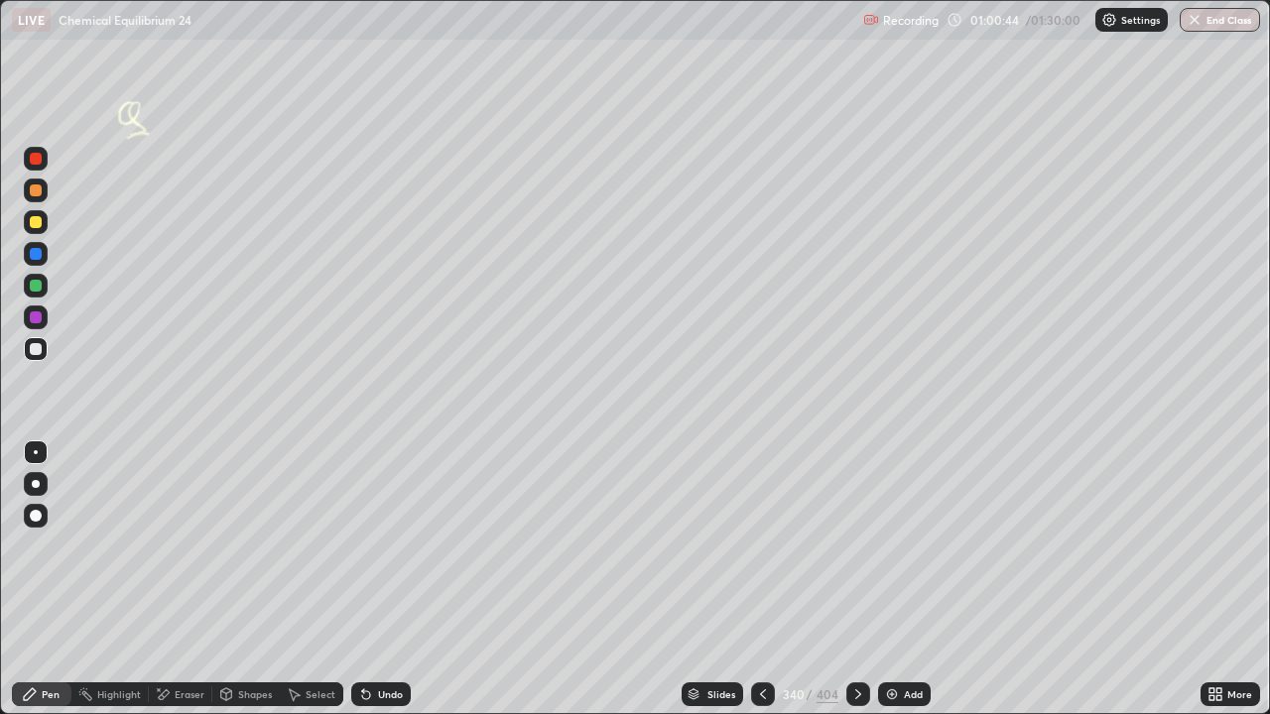
click at [390, 579] on div "Undo" at bounding box center [381, 695] width 60 height 24
click at [189, 579] on div "Eraser" at bounding box center [190, 694] width 30 height 10
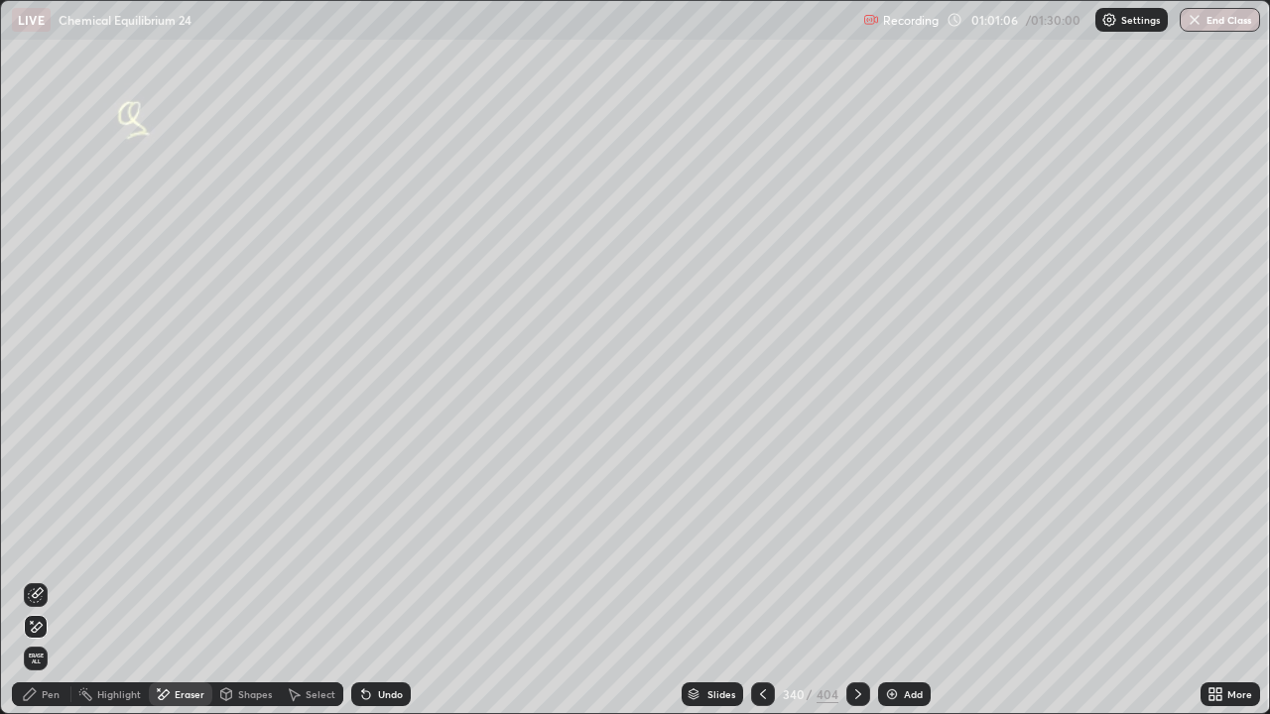
click at [59, 579] on div "Pen" at bounding box center [51, 694] width 18 height 10
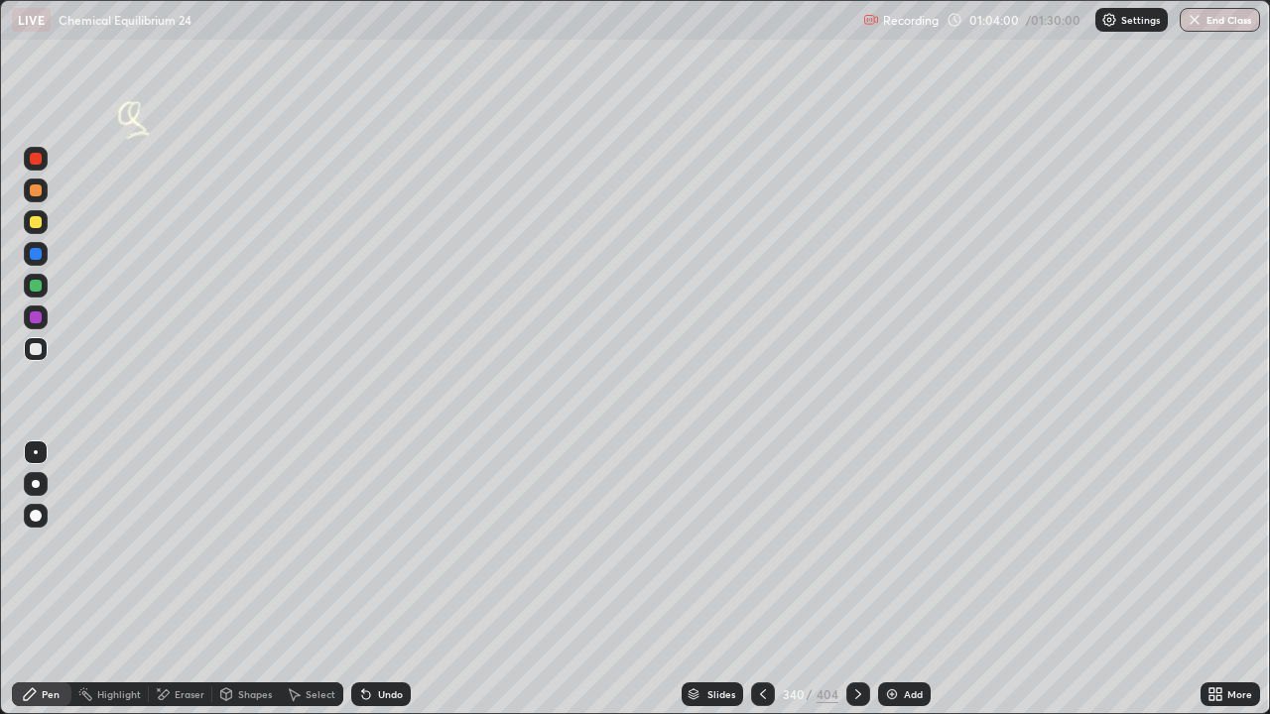
click at [398, 579] on div "Undo" at bounding box center [381, 695] width 60 height 24
click at [379, 579] on div "Undo" at bounding box center [381, 695] width 60 height 24
click at [389, 579] on div "Undo" at bounding box center [390, 694] width 25 height 10
click at [394, 579] on div "Undo" at bounding box center [381, 695] width 60 height 24
click at [856, 579] on icon at bounding box center [858, 694] width 16 height 16
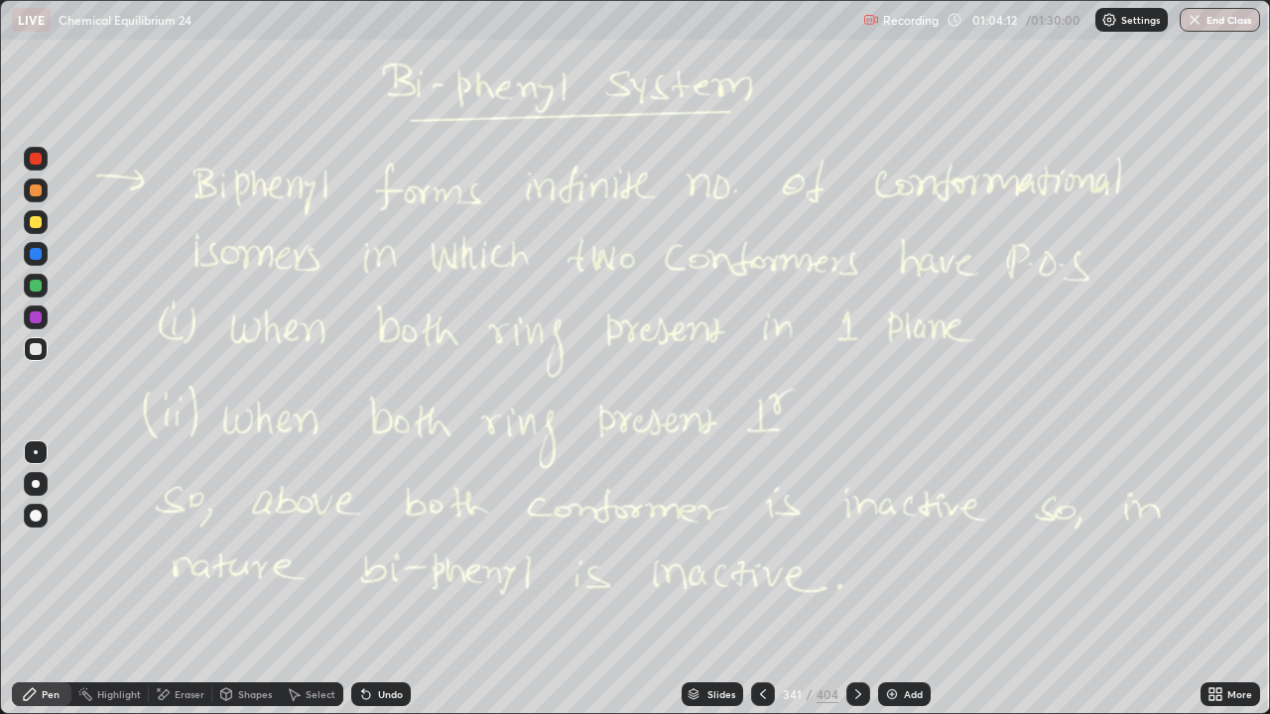
click at [761, 579] on icon at bounding box center [763, 694] width 16 height 16
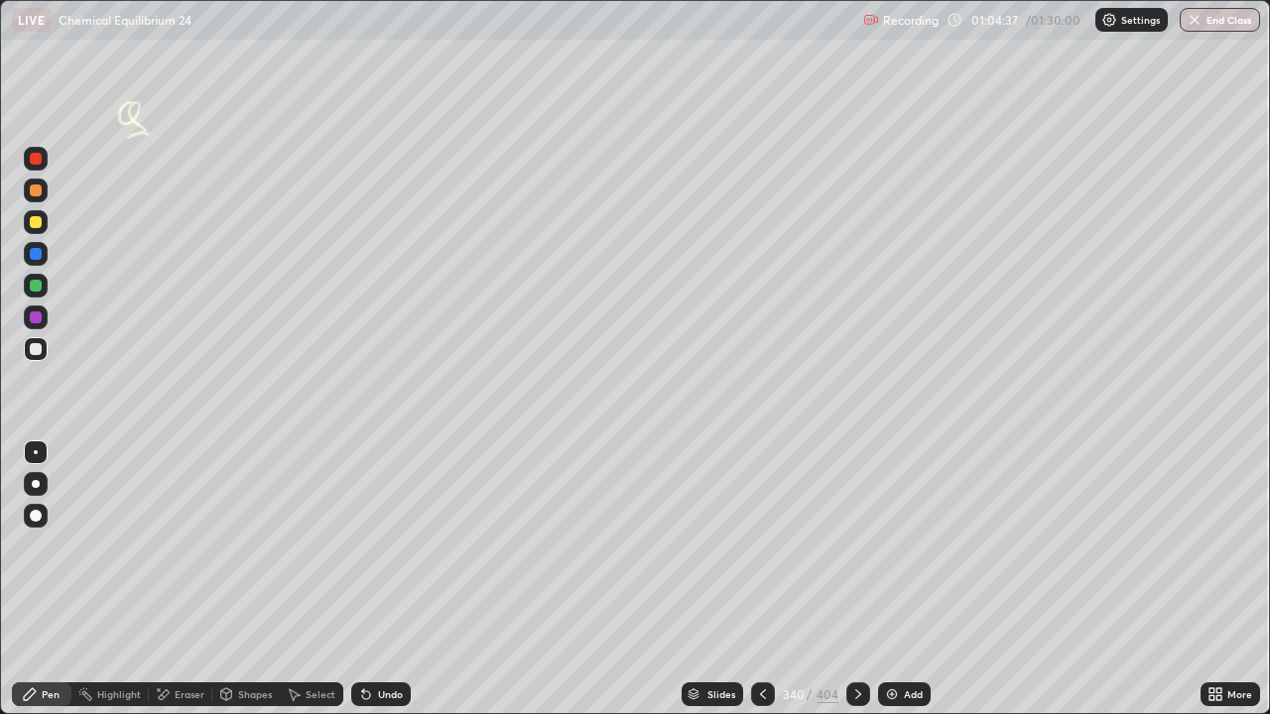
click at [194, 579] on div "Eraser" at bounding box center [180, 695] width 63 height 24
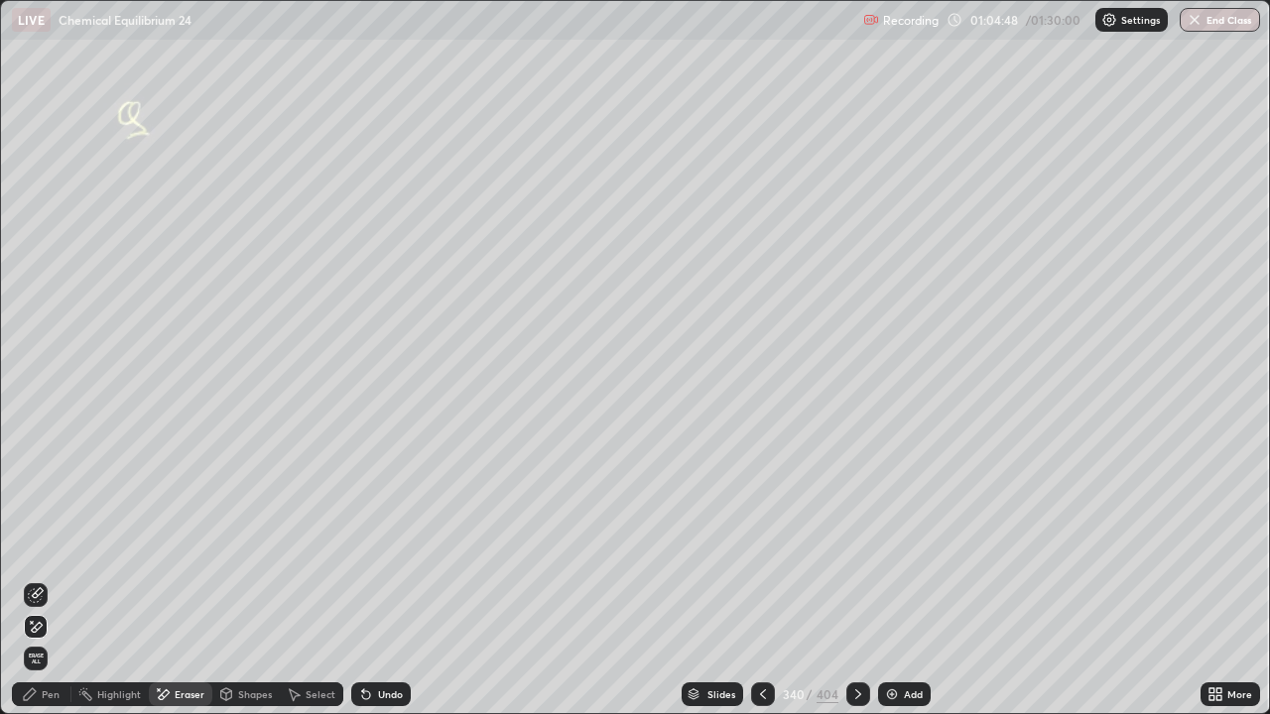
click at [859, 579] on div at bounding box center [858, 695] width 24 height 24
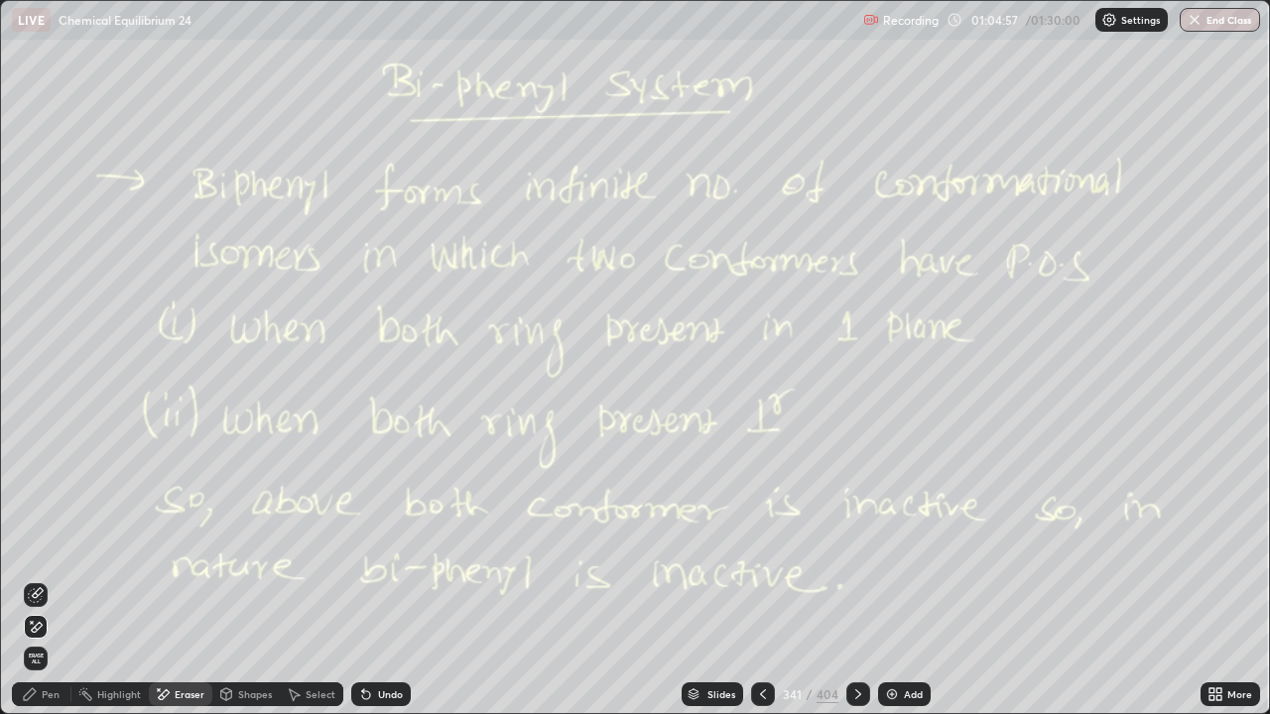
click at [58, 579] on div "Pen" at bounding box center [51, 694] width 18 height 10
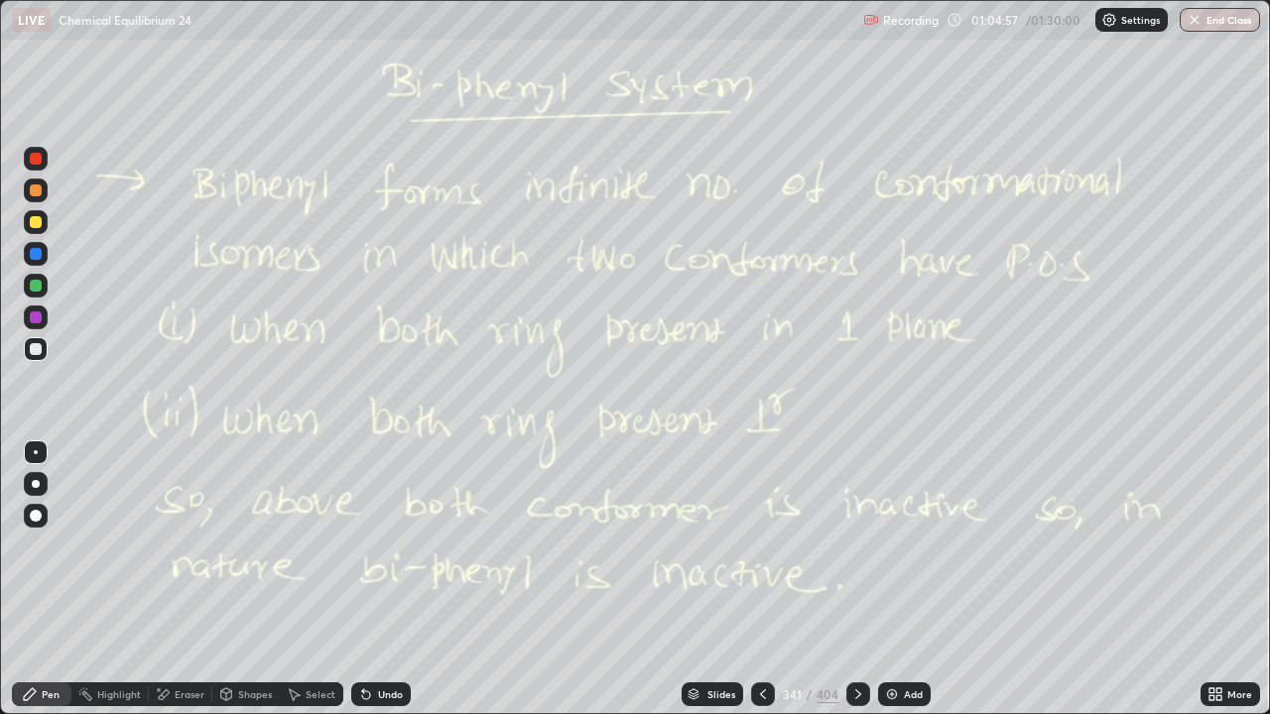
click at [38, 223] on div at bounding box center [36, 222] width 12 height 12
click at [854, 579] on icon at bounding box center [858, 694] width 16 height 16
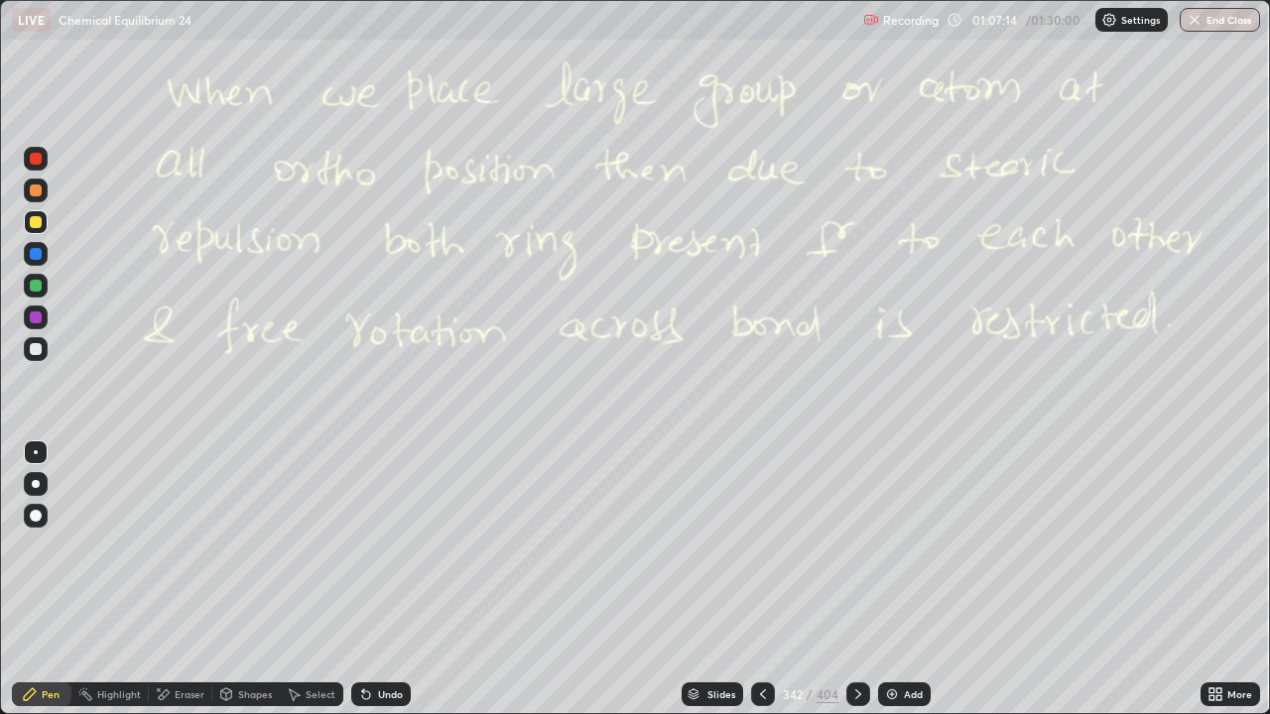
click at [759, 579] on div at bounding box center [763, 695] width 24 height 24
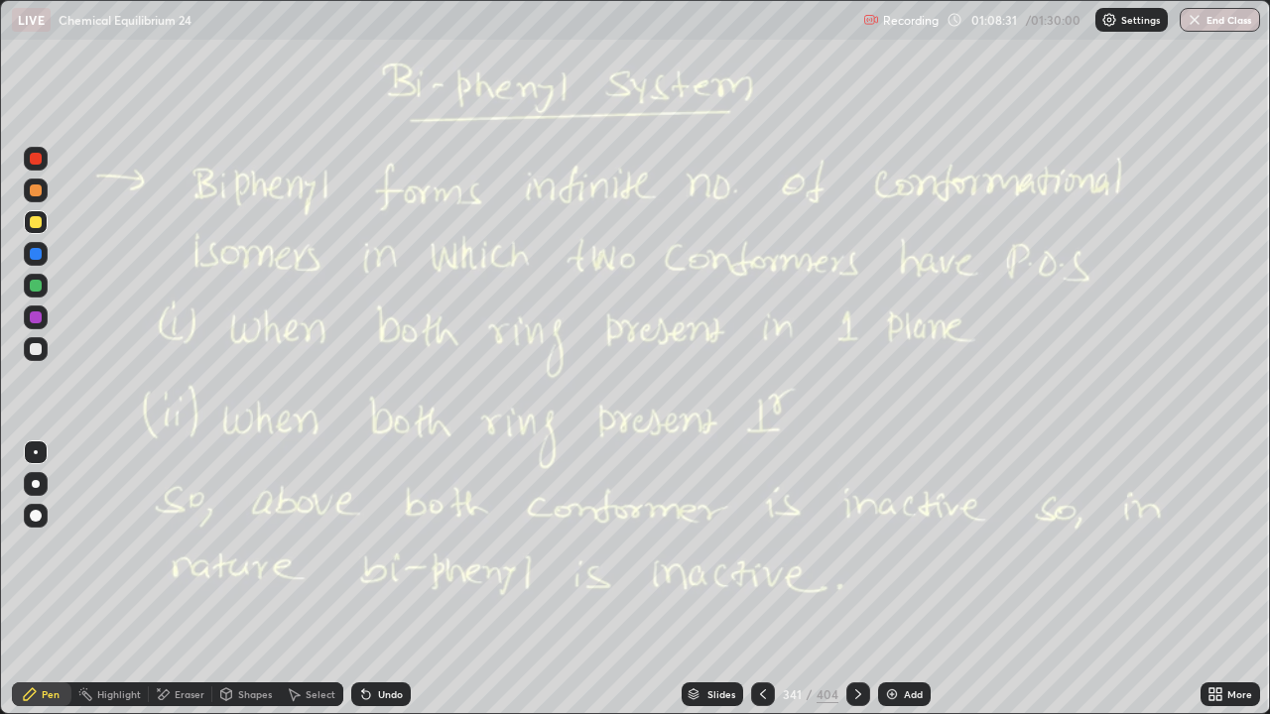
click at [854, 579] on icon at bounding box center [858, 694] width 16 height 16
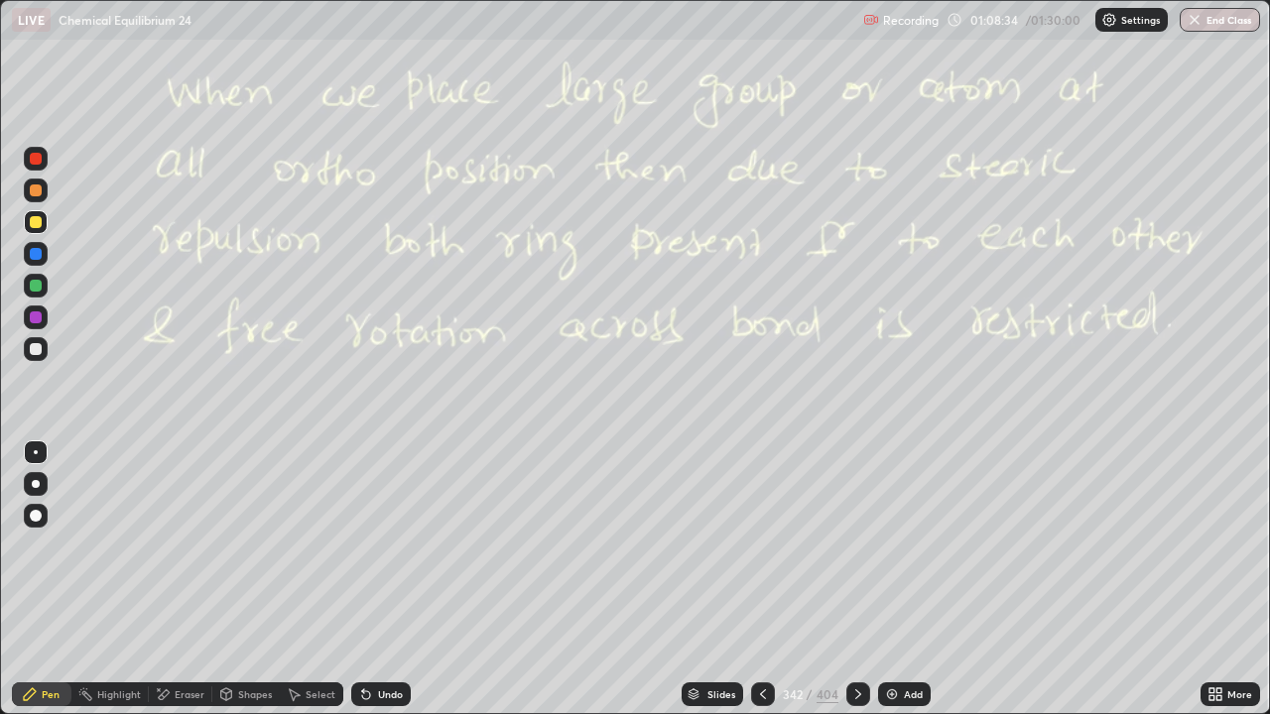
click at [40, 346] on div at bounding box center [36, 349] width 12 height 12
click at [862, 579] on div at bounding box center [858, 695] width 24 height 24
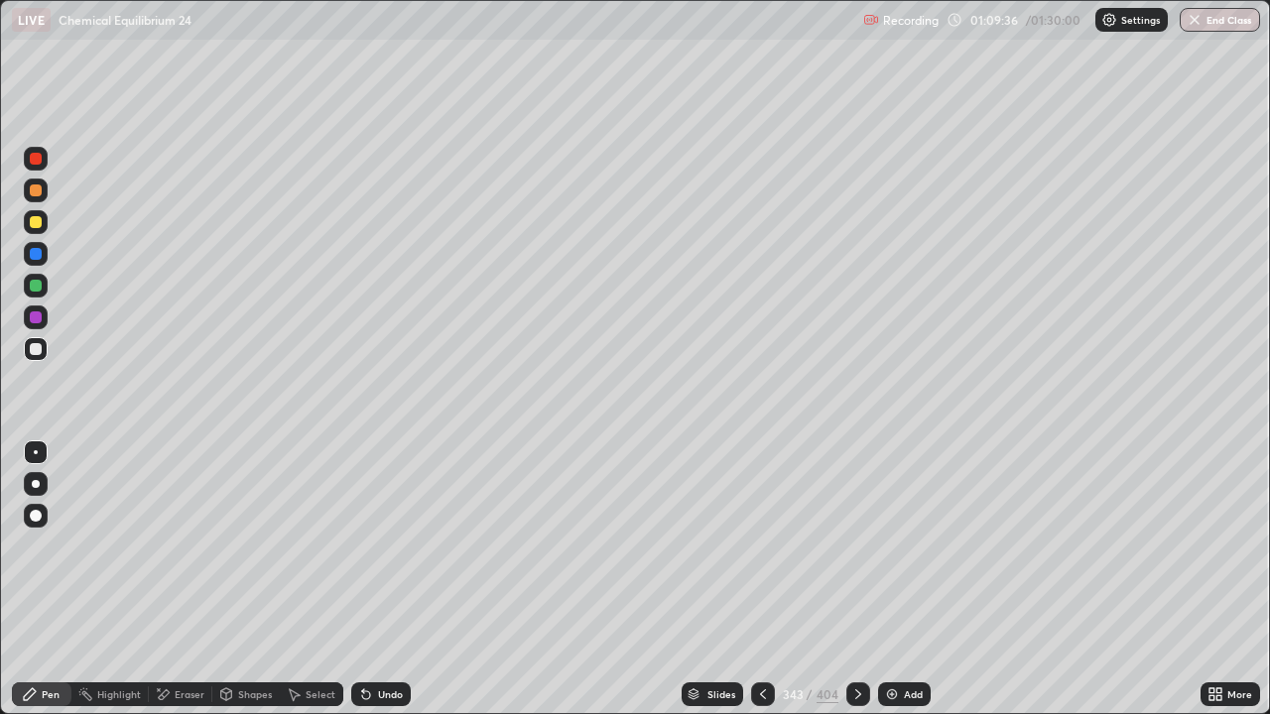
click at [851, 579] on icon at bounding box center [858, 694] width 16 height 16
click at [858, 579] on icon at bounding box center [858, 694] width 16 height 16
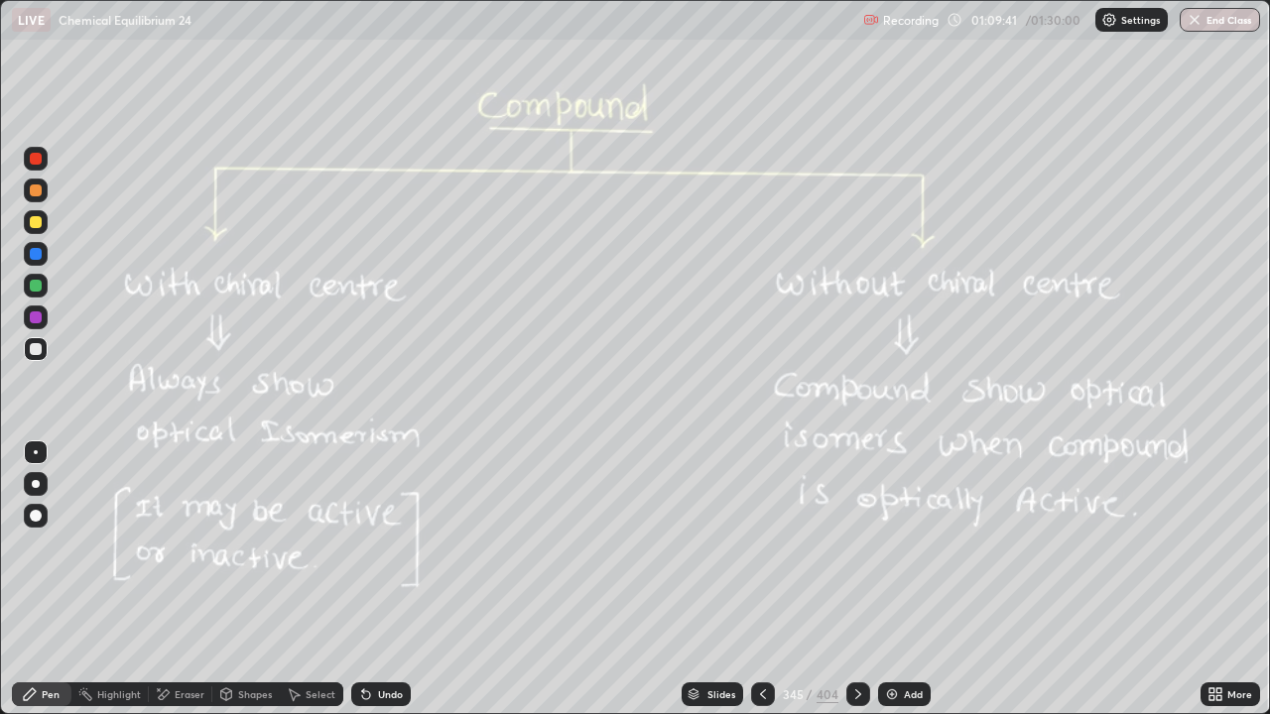
click at [755, 579] on icon at bounding box center [763, 694] width 16 height 16
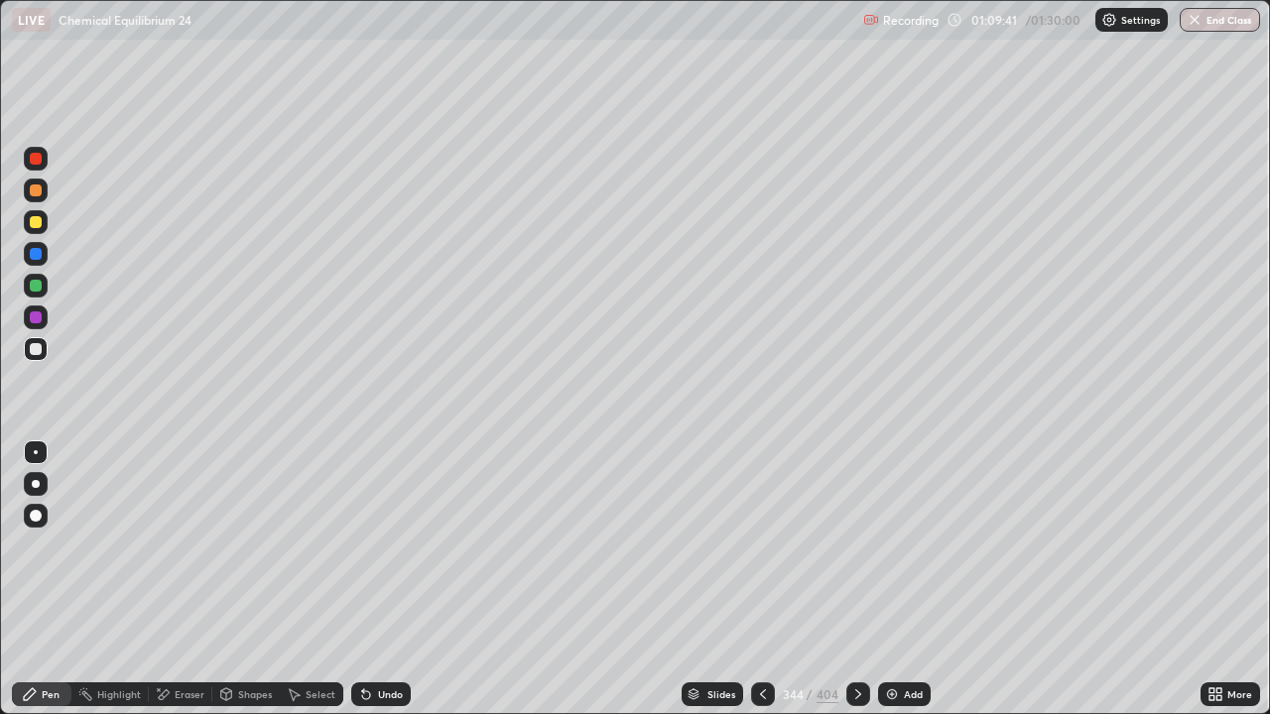
click at [761, 579] on icon at bounding box center [763, 694] width 16 height 16
click at [761, 579] on div at bounding box center [763, 695] width 24 height 40
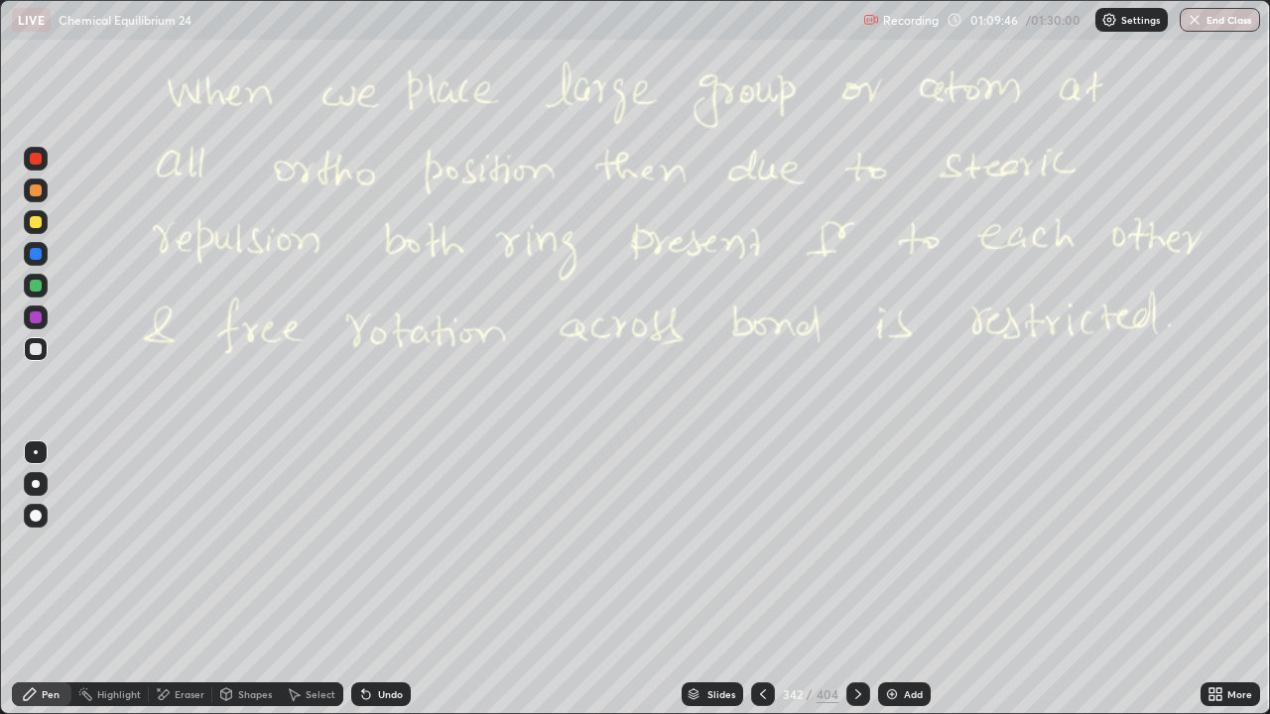
click at [854, 579] on div at bounding box center [858, 695] width 24 height 24
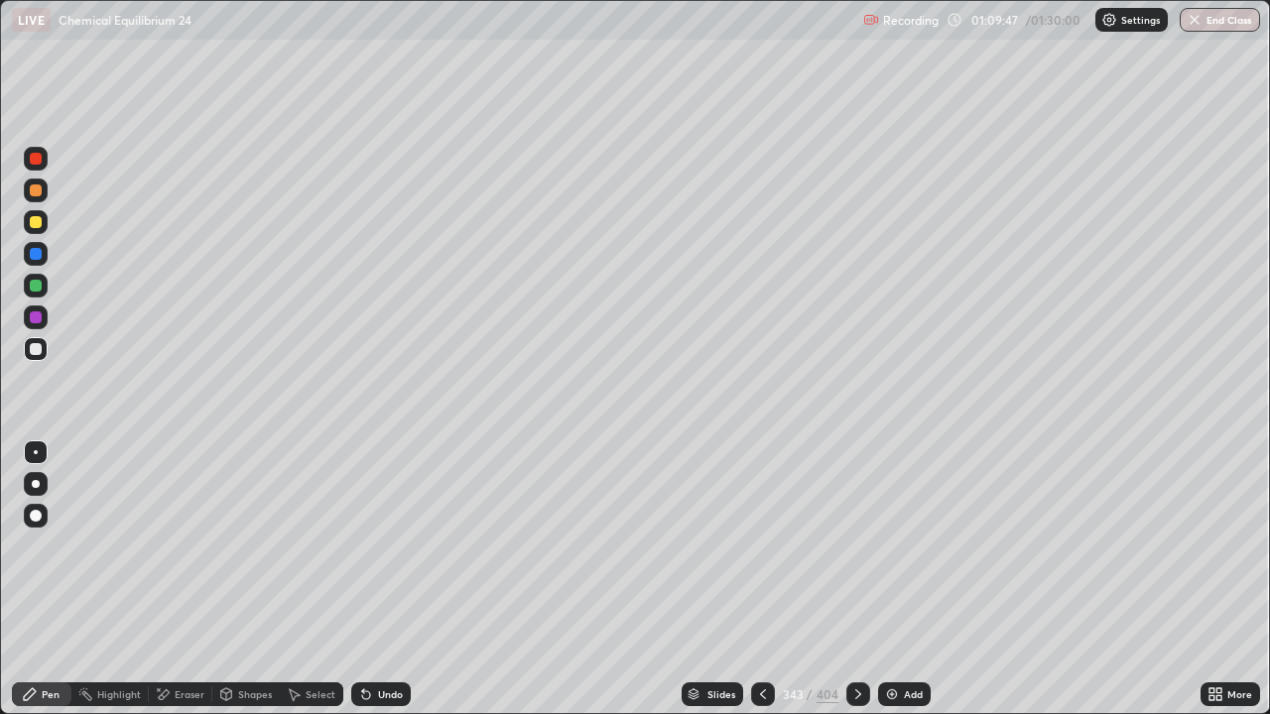
click at [241, 579] on div "Shapes" at bounding box center [255, 694] width 34 height 10
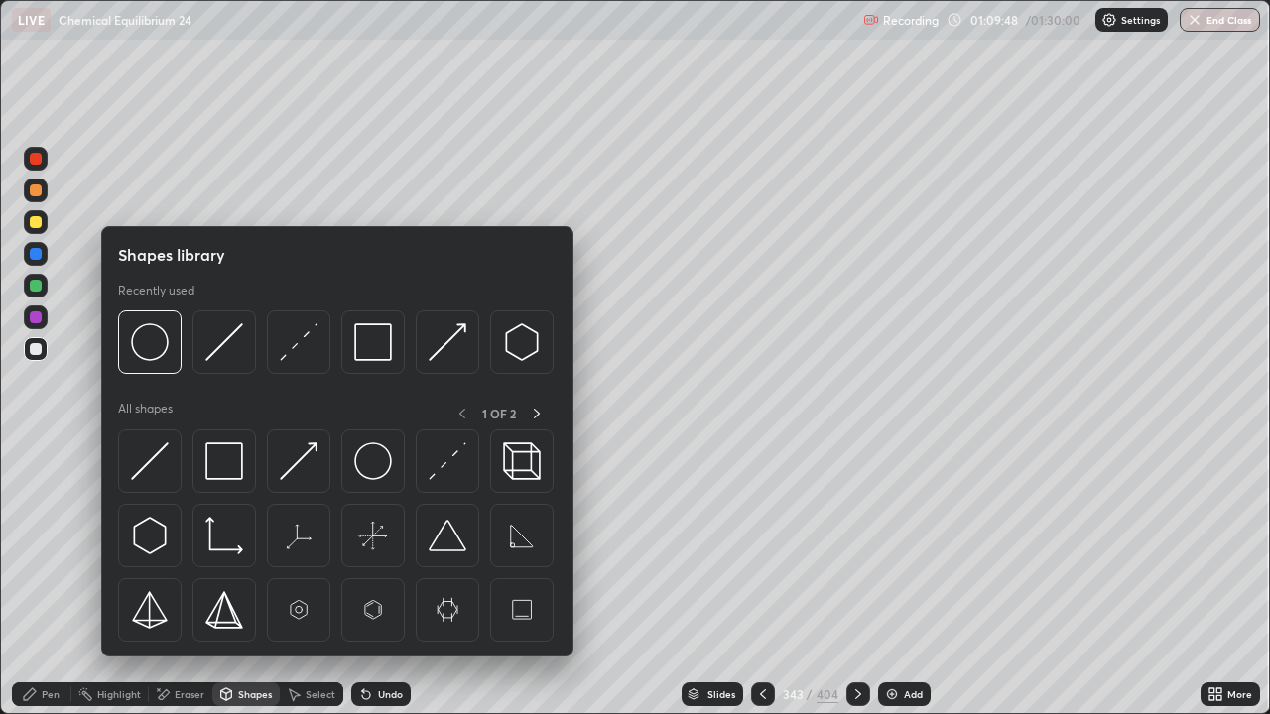
click at [39, 579] on div "Pen" at bounding box center [42, 695] width 60 height 24
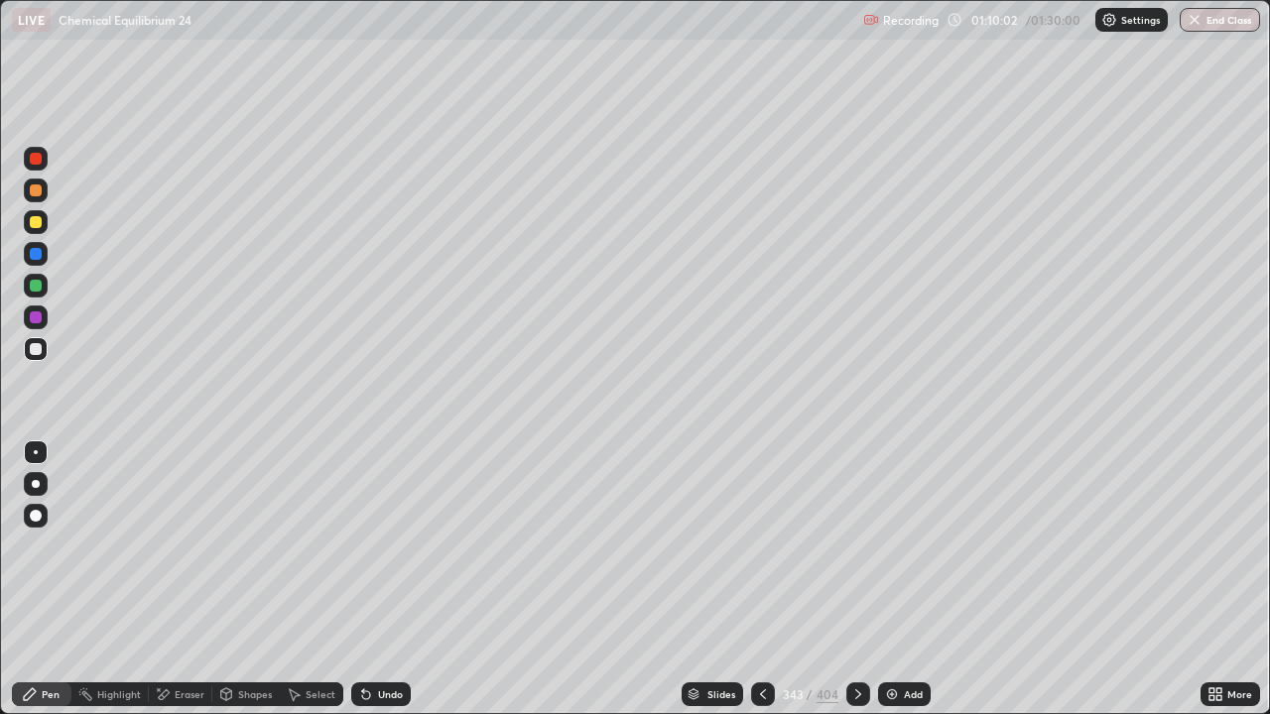
click at [384, 579] on div "Undo" at bounding box center [390, 694] width 25 height 10
click at [379, 579] on div "Undo" at bounding box center [390, 694] width 25 height 10
click at [37, 579] on icon at bounding box center [30, 694] width 16 height 16
click at [390, 579] on div "Undo" at bounding box center [390, 694] width 25 height 10
click at [385, 579] on div "Undo" at bounding box center [390, 694] width 25 height 10
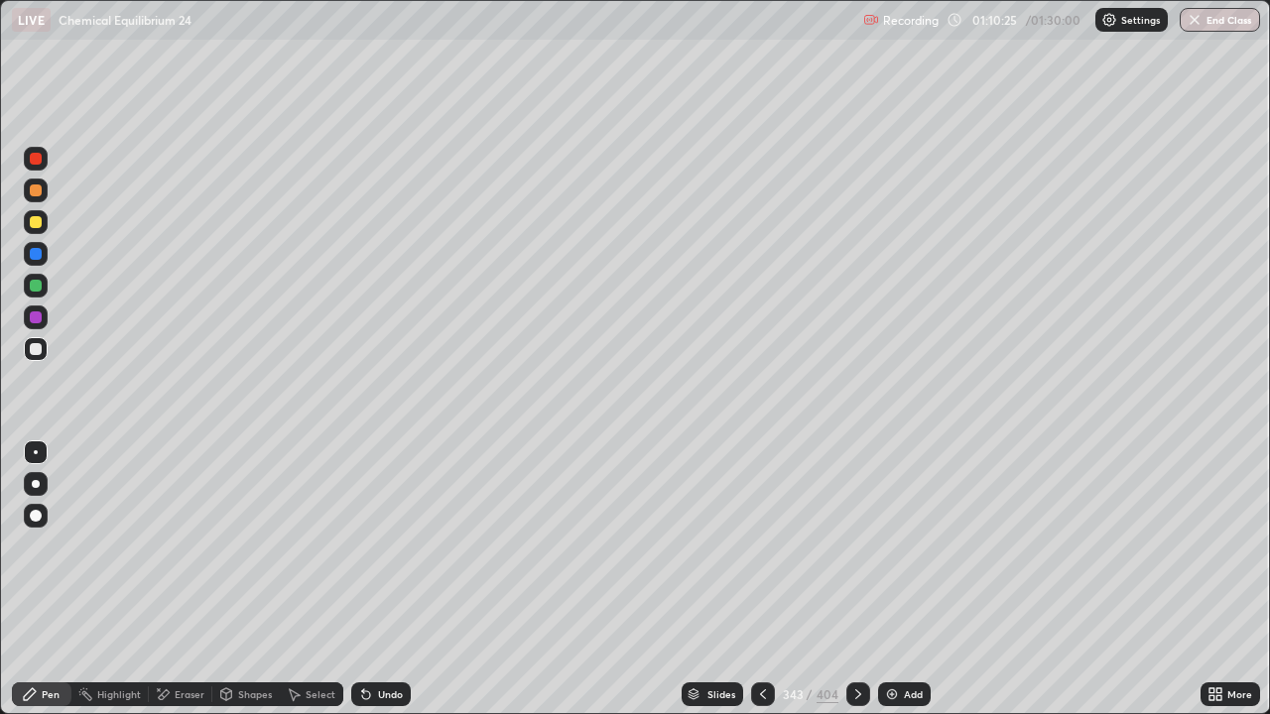
click at [384, 579] on div "Undo" at bounding box center [390, 694] width 25 height 10
click at [307, 579] on div "Select" at bounding box center [311, 695] width 63 height 24
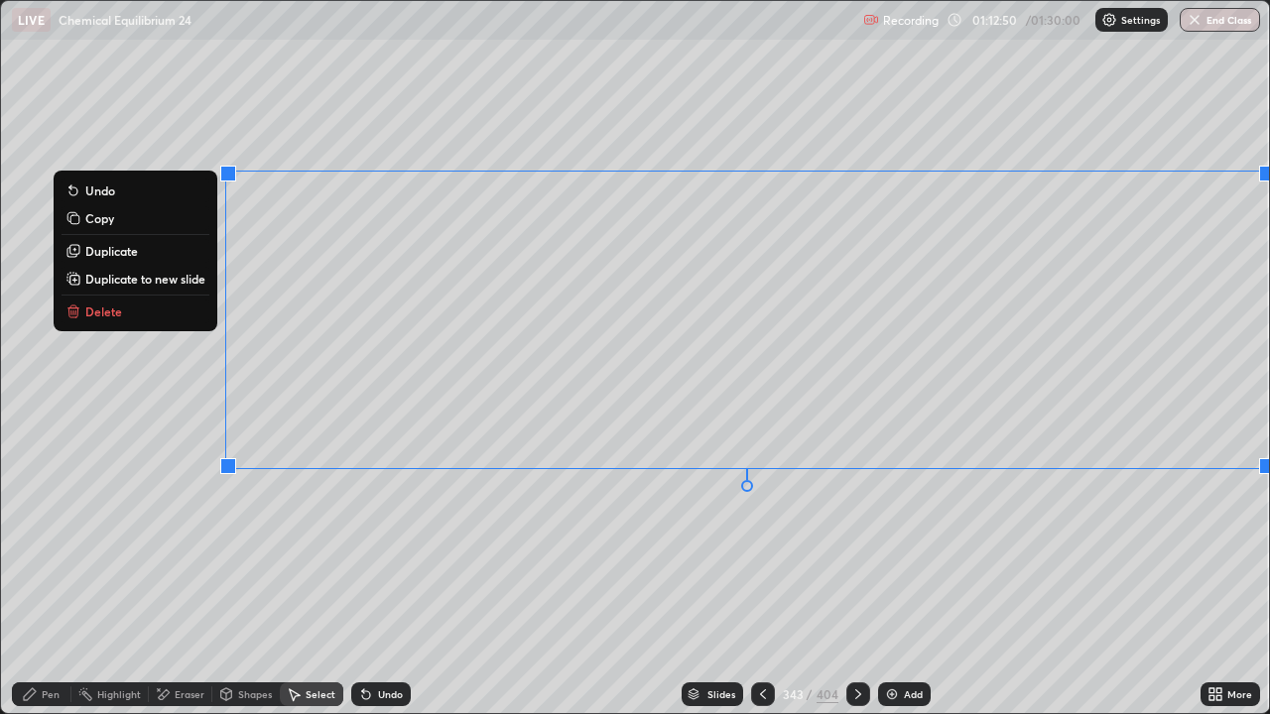
click at [116, 313] on p "Delete" at bounding box center [103, 312] width 37 height 16
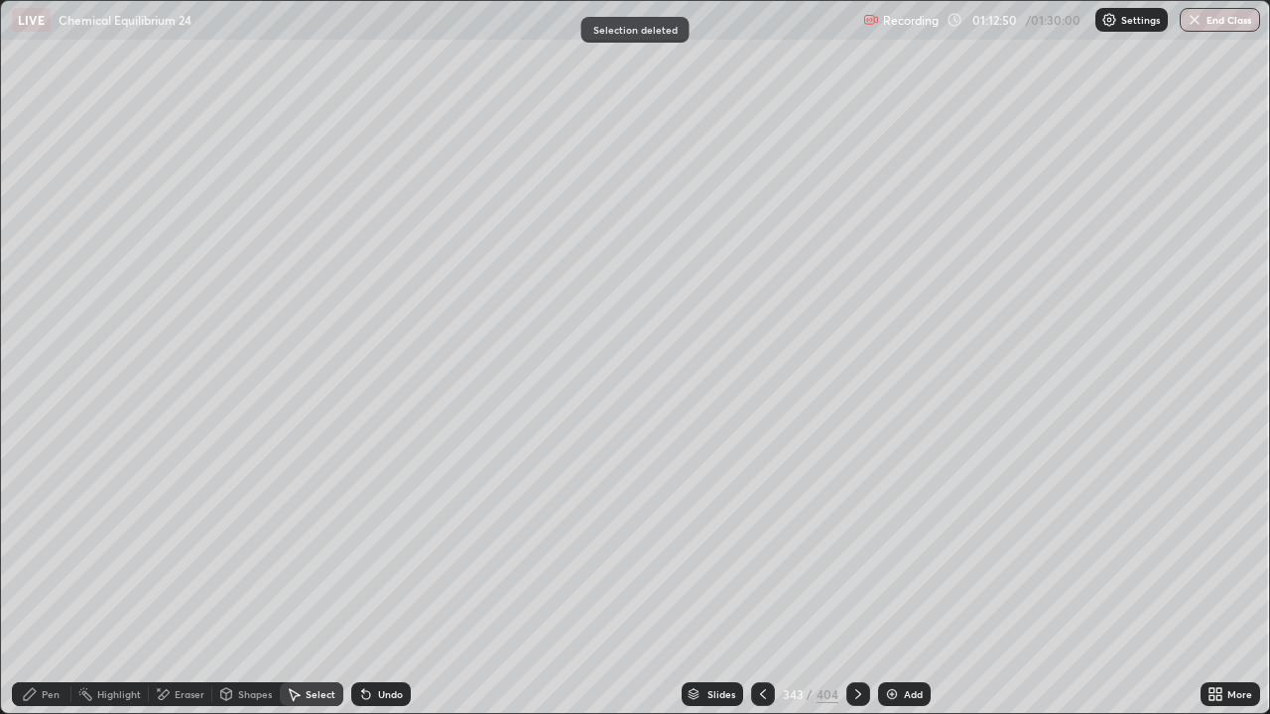
click at [42, 579] on div "Pen" at bounding box center [51, 694] width 18 height 10
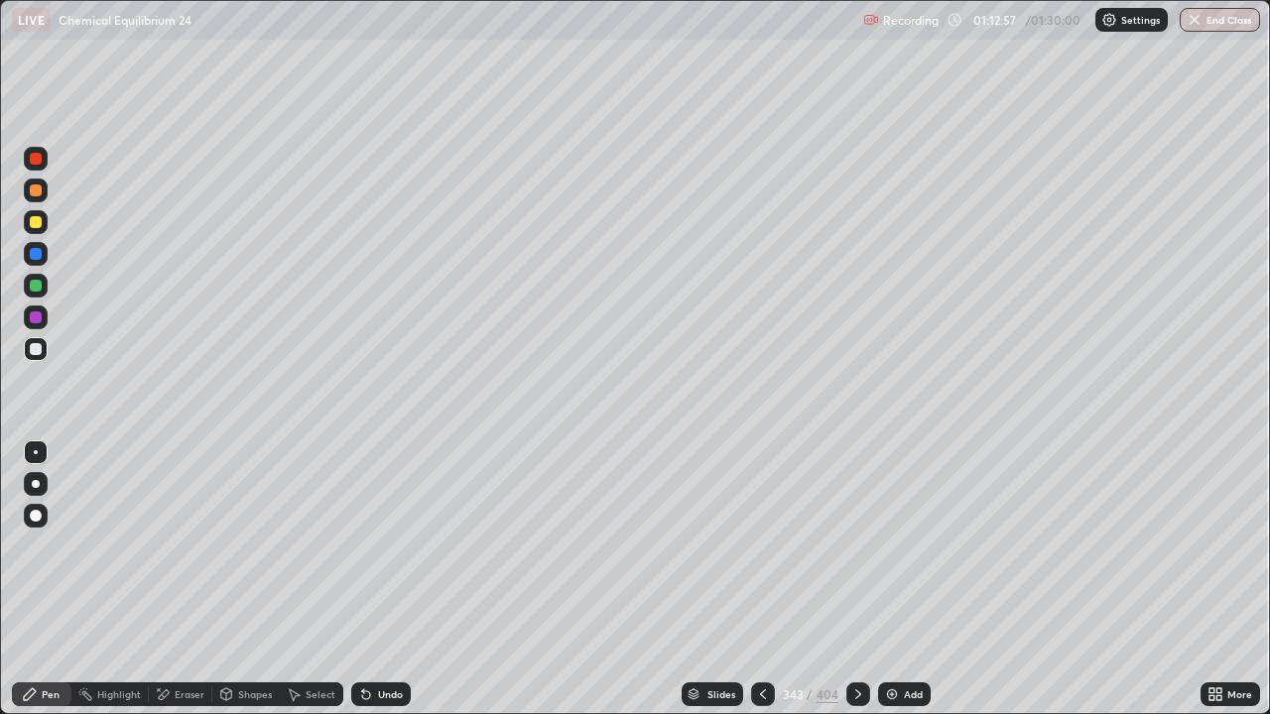
click at [46, 356] on div at bounding box center [36, 349] width 24 height 24
click at [35, 287] on div at bounding box center [36, 286] width 12 height 12
click at [178, 579] on div "Eraser" at bounding box center [180, 695] width 63 height 24
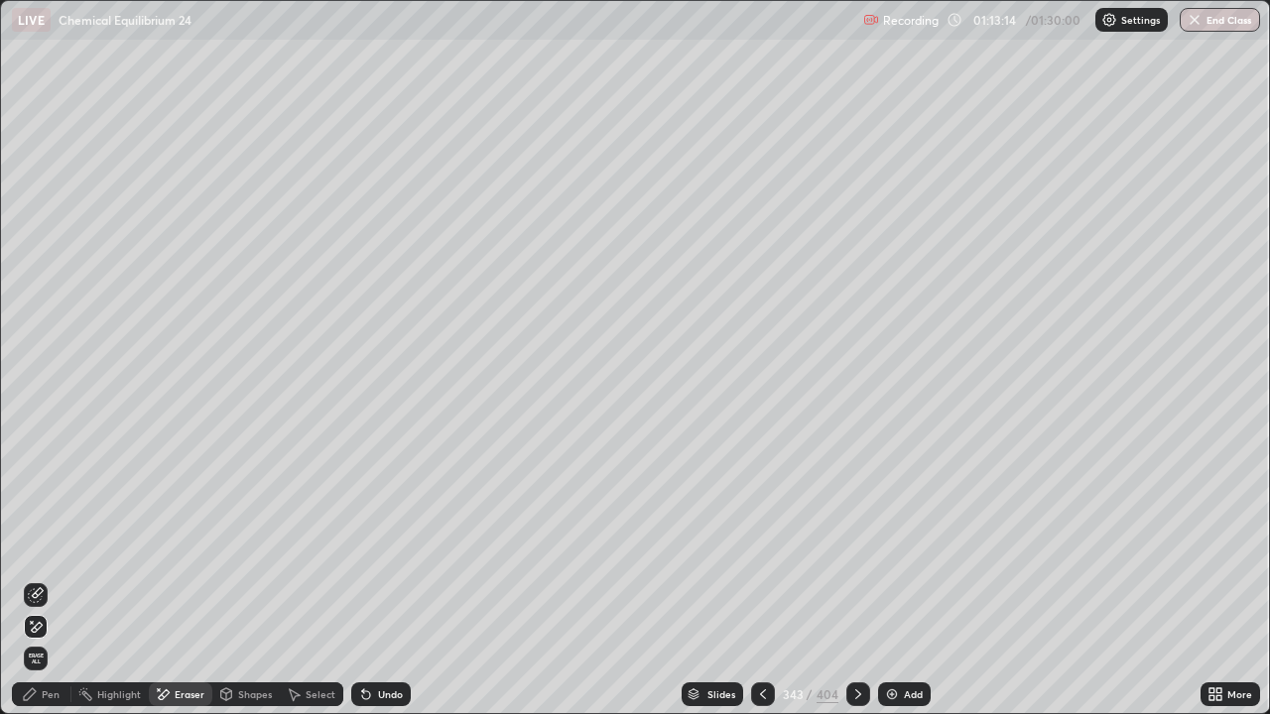
click at [51, 579] on div "Pen" at bounding box center [42, 695] width 60 height 24
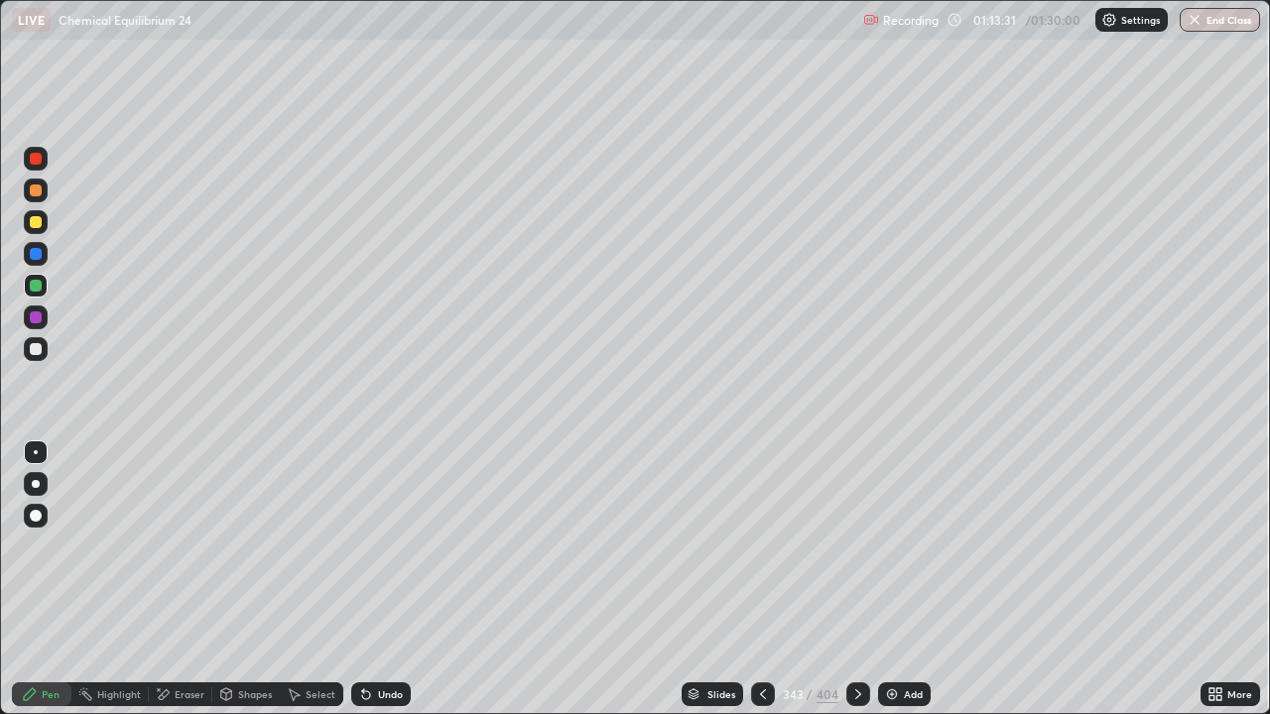
click at [310, 579] on div "Select" at bounding box center [321, 694] width 30 height 10
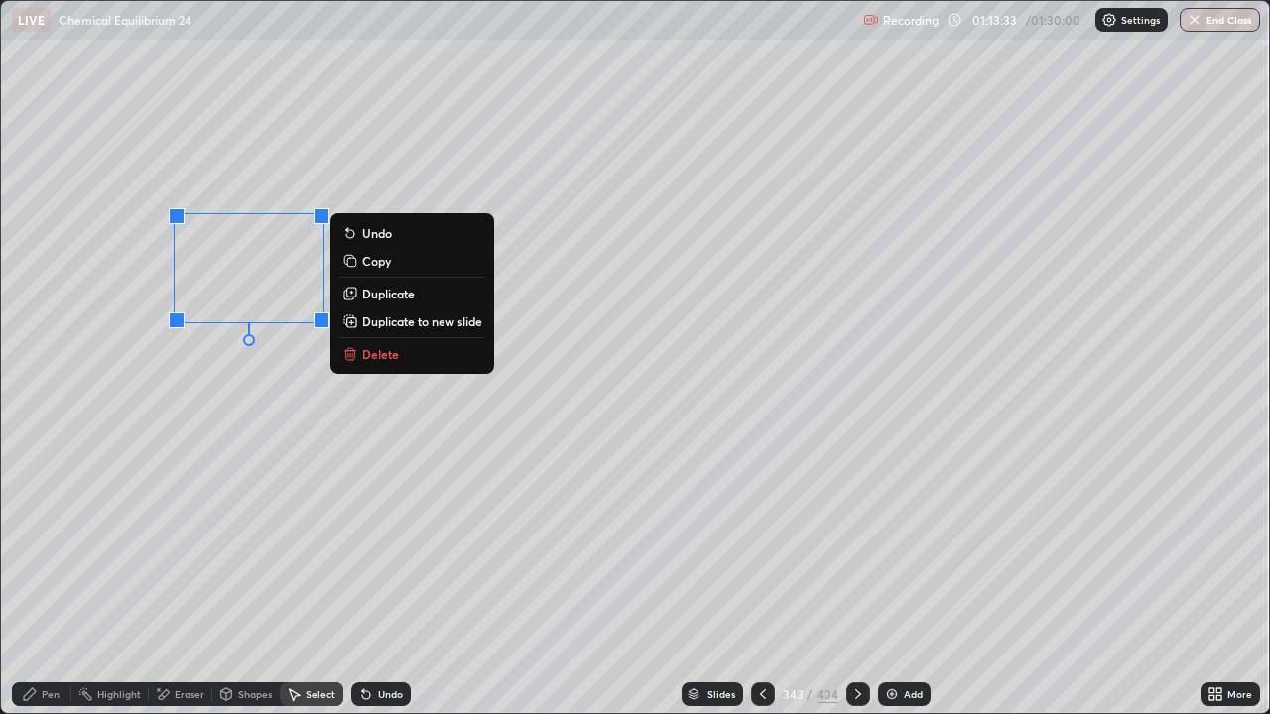
click at [378, 327] on p "Duplicate to new slide" at bounding box center [422, 321] width 120 height 16
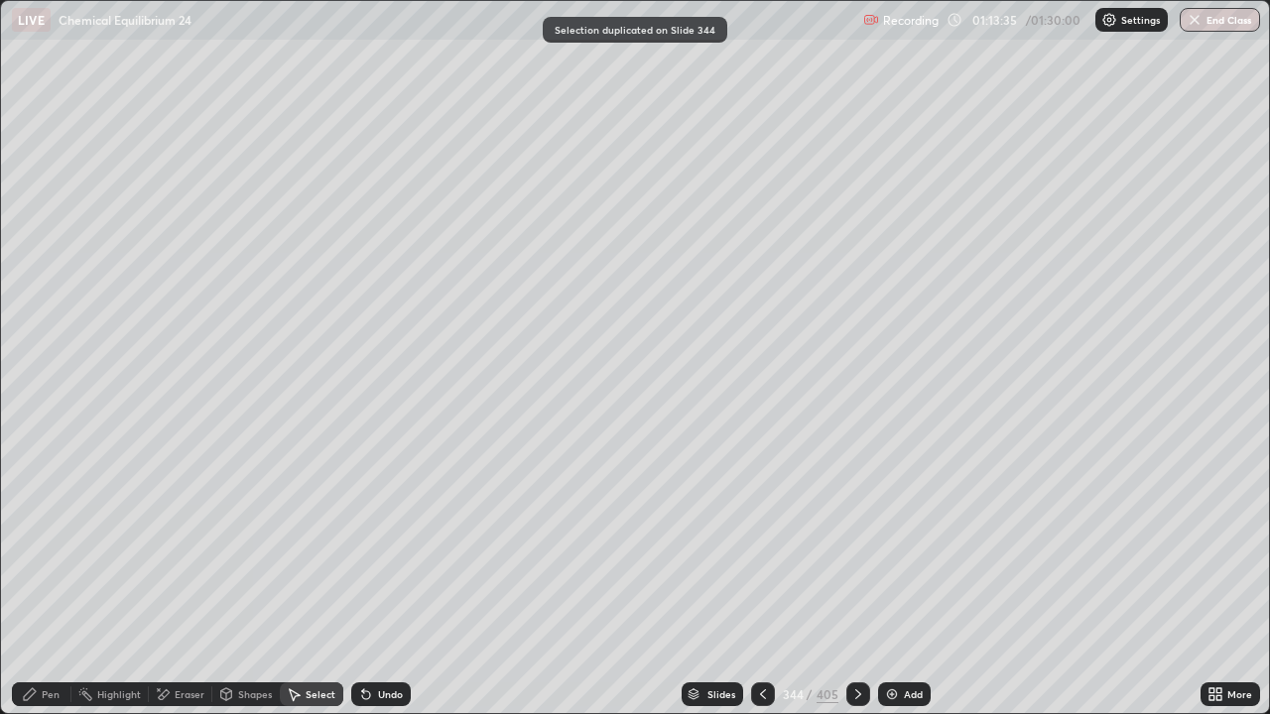
click at [378, 579] on div "Undo" at bounding box center [390, 694] width 25 height 10
click at [363, 579] on icon at bounding box center [366, 695] width 8 height 8
click at [758, 579] on icon at bounding box center [763, 694] width 16 height 16
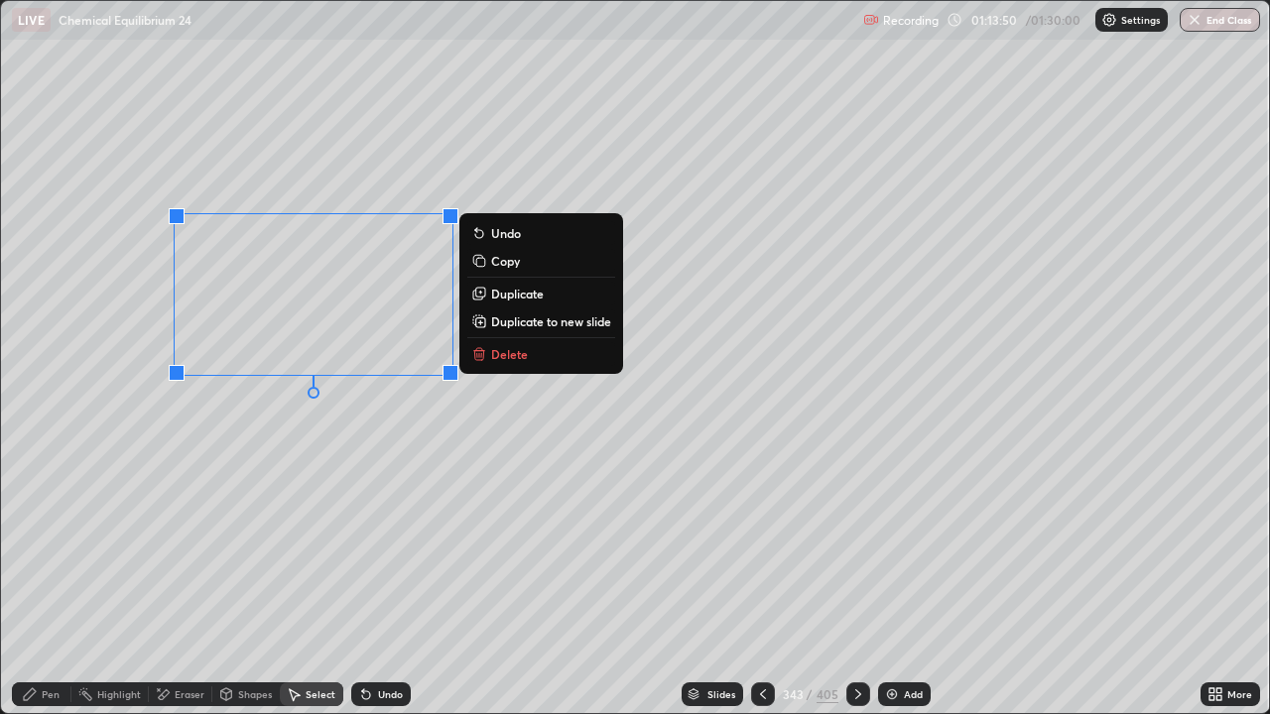
click at [516, 299] on p "Duplicate" at bounding box center [517, 294] width 53 height 16
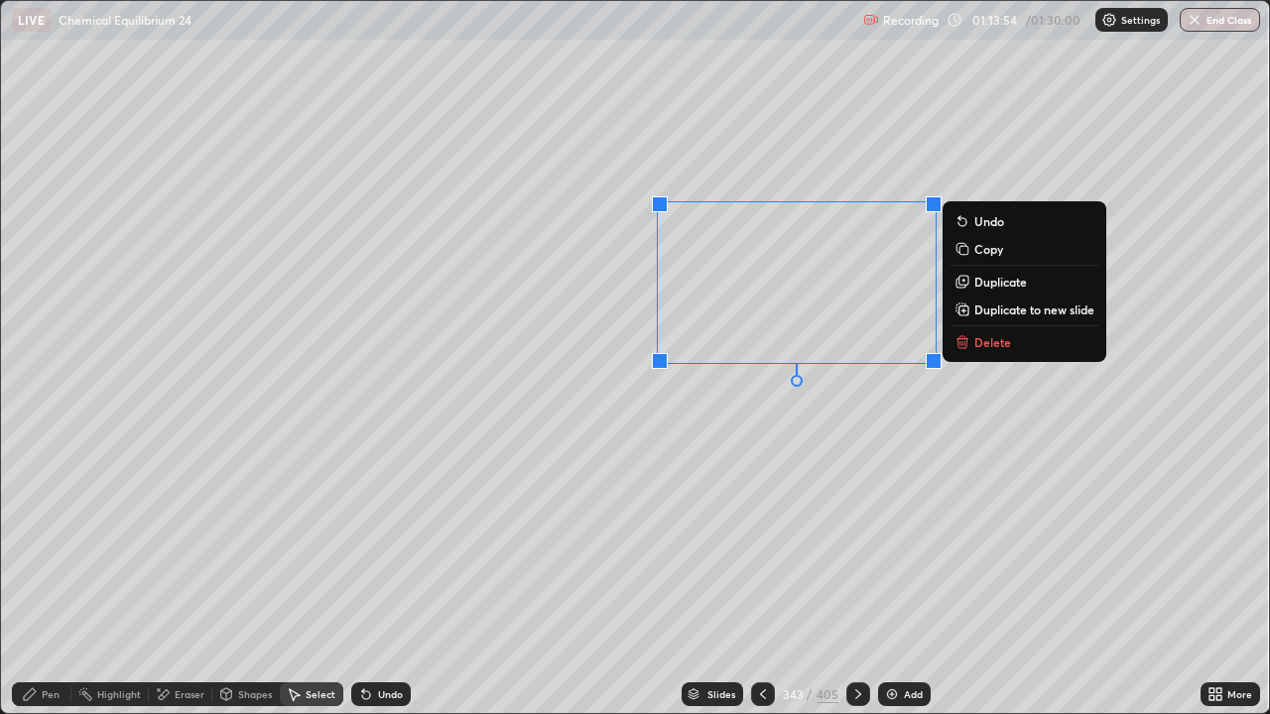
click at [47, 579] on div "Pen" at bounding box center [51, 694] width 18 height 10
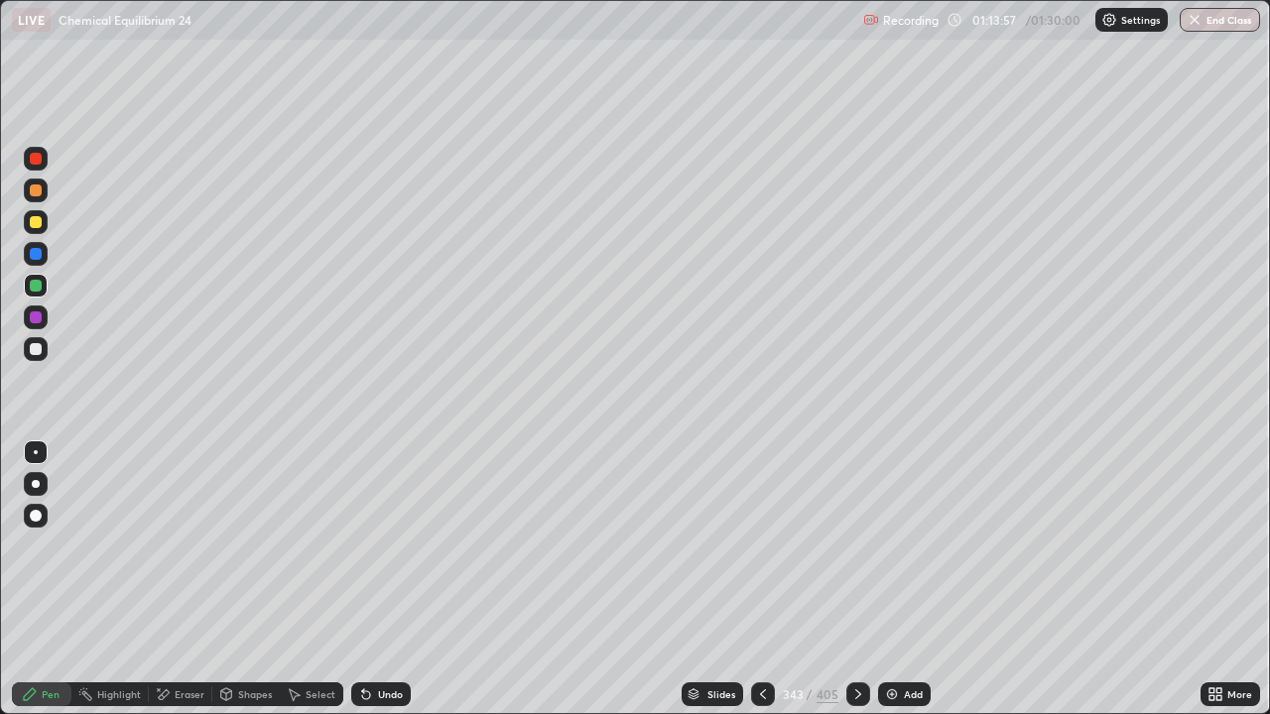
click at [249, 579] on div "Shapes" at bounding box center [255, 694] width 34 height 10
click at [303, 579] on div "Select" at bounding box center [311, 695] width 63 height 24
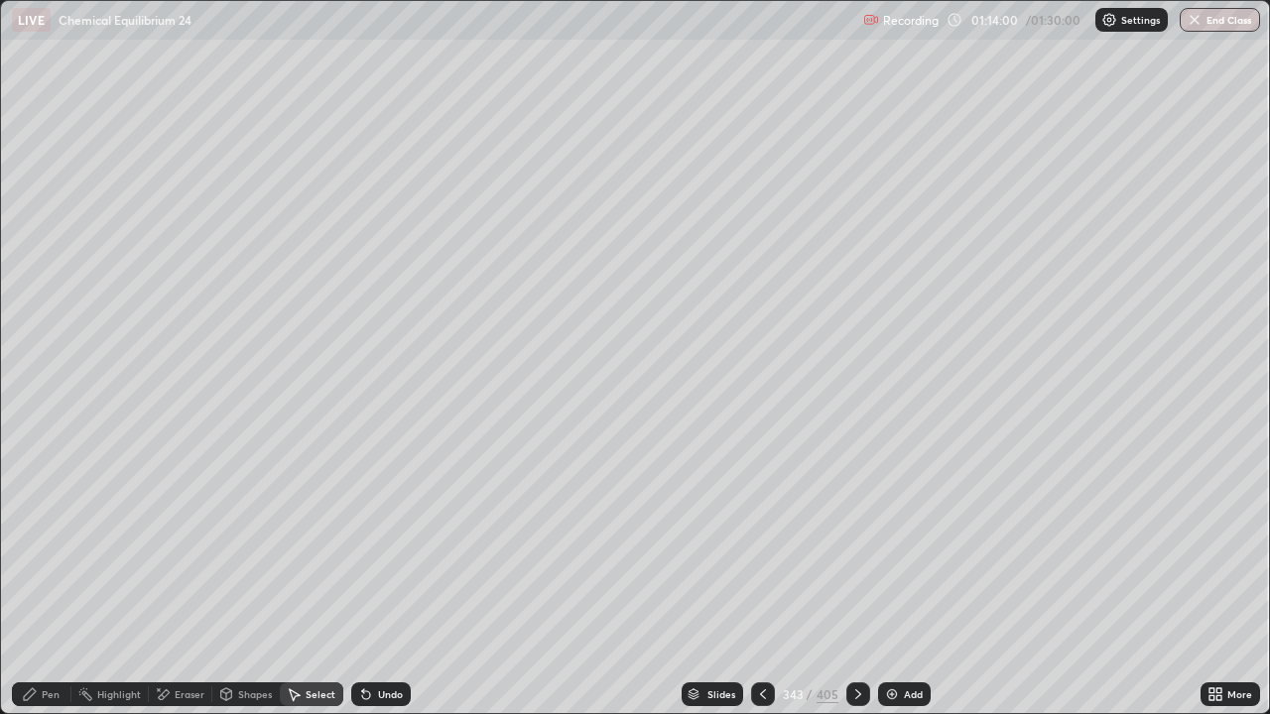
click at [178, 579] on div "Eraser" at bounding box center [180, 695] width 63 height 24
click at [308, 579] on div "Select" at bounding box center [311, 695] width 63 height 24
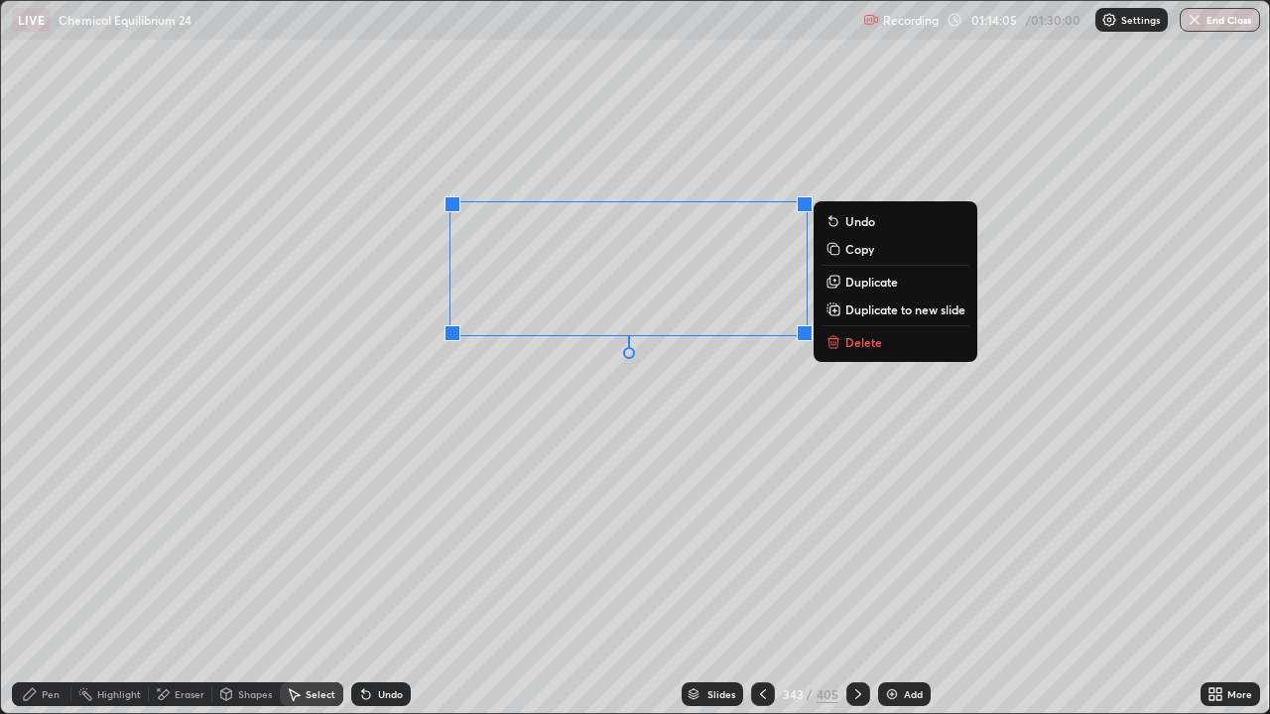
click at [881, 286] on p "Duplicate" at bounding box center [871, 282] width 53 height 16
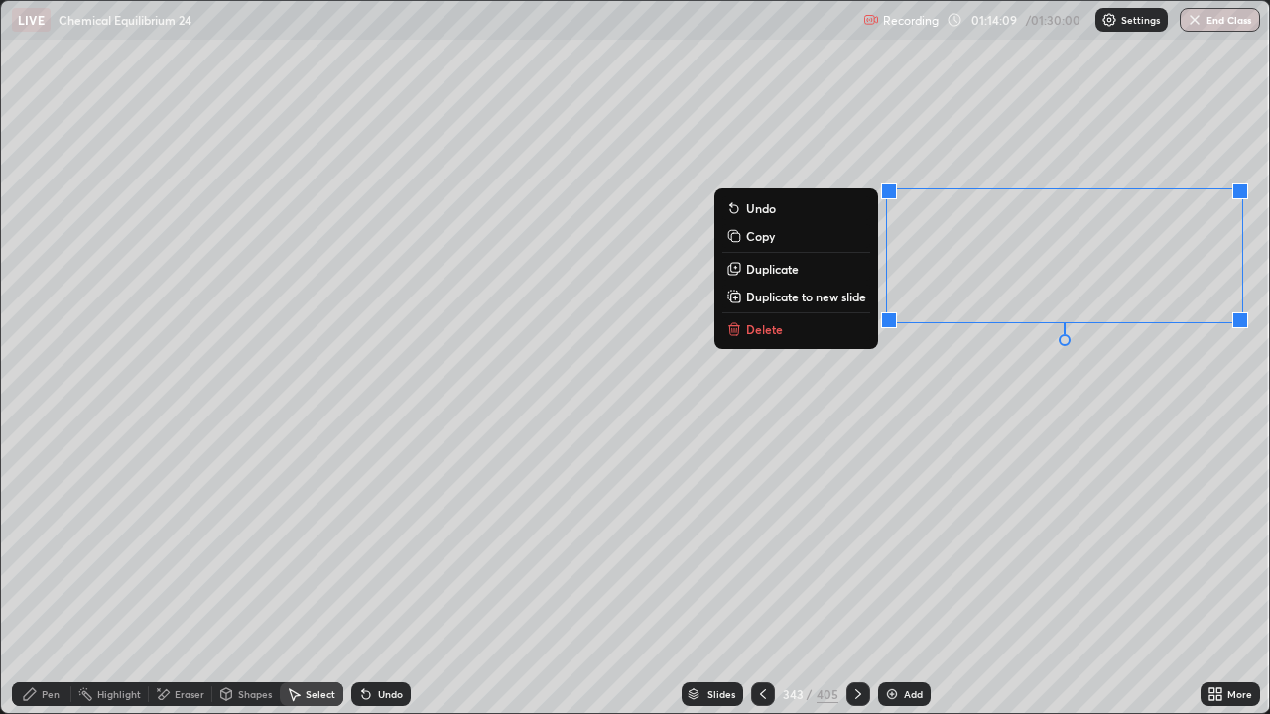
click at [50, 579] on div "Pen" at bounding box center [42, 695] width 60 height 24
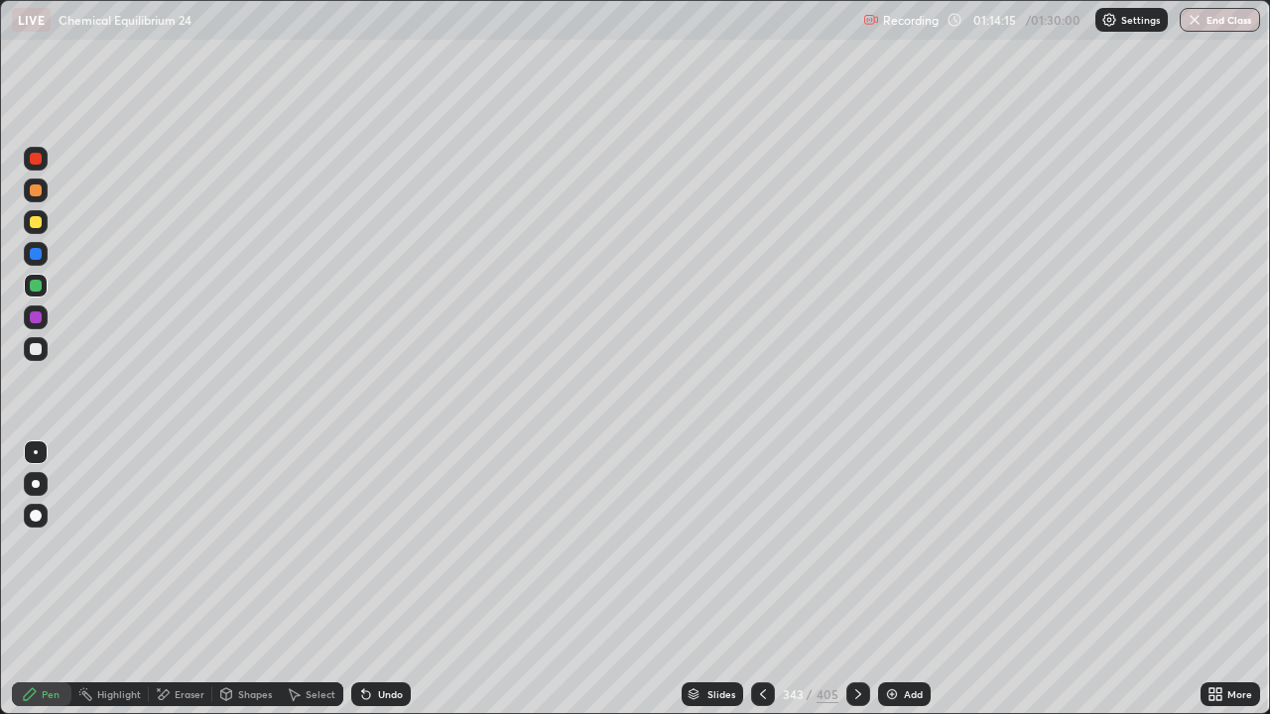
click at [37, 223] on div at bounding box center [36, 222] width 12 height 12
click at [37, 351] on div at bounding box center [36, 349] width 12 height 12
click at [855, 579] on icon at bounding box center [858, 694] width 16 height 16
click at [858, 579] on icon at bounding box center [858, 694] width 16 height 16
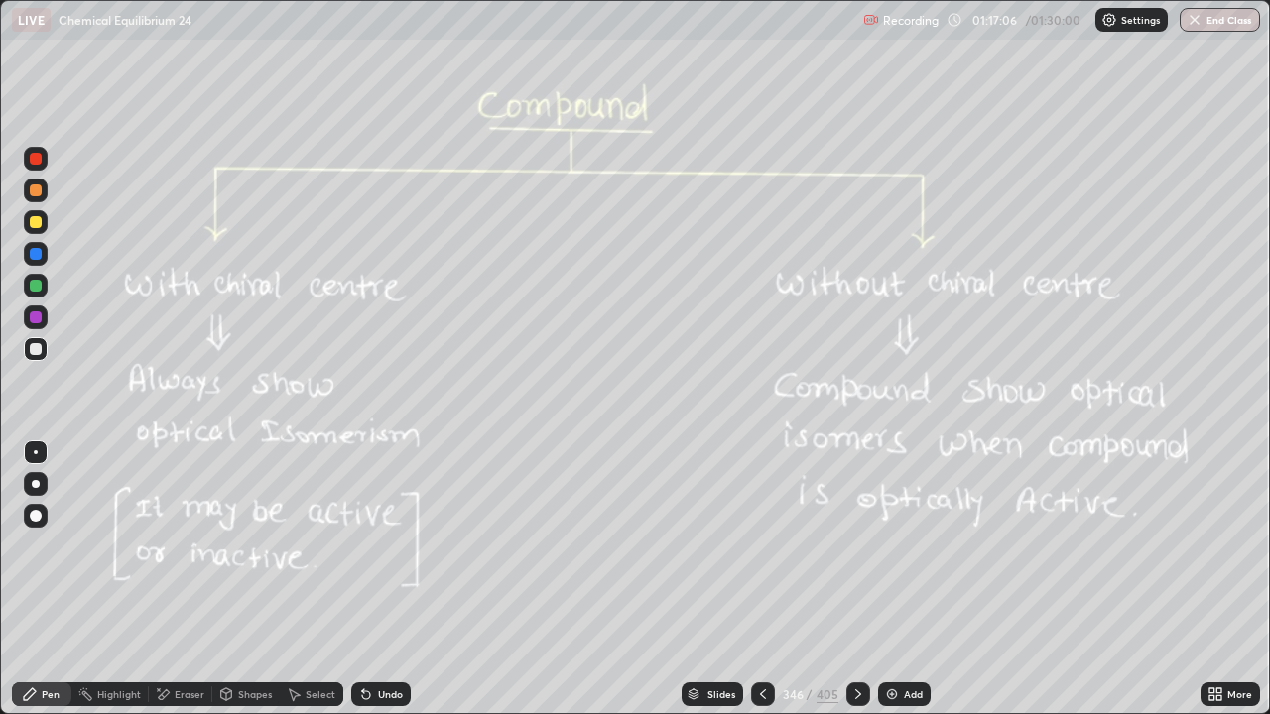
click at [34, 219] on div at bounding box center [36, 222] width 12 height 12
click at [905, 579] on div "Add" at bounding box center [913, 694] width 19 height 10
click at [864, 579] on div at bounding box center [858, 695] width 24 height 24
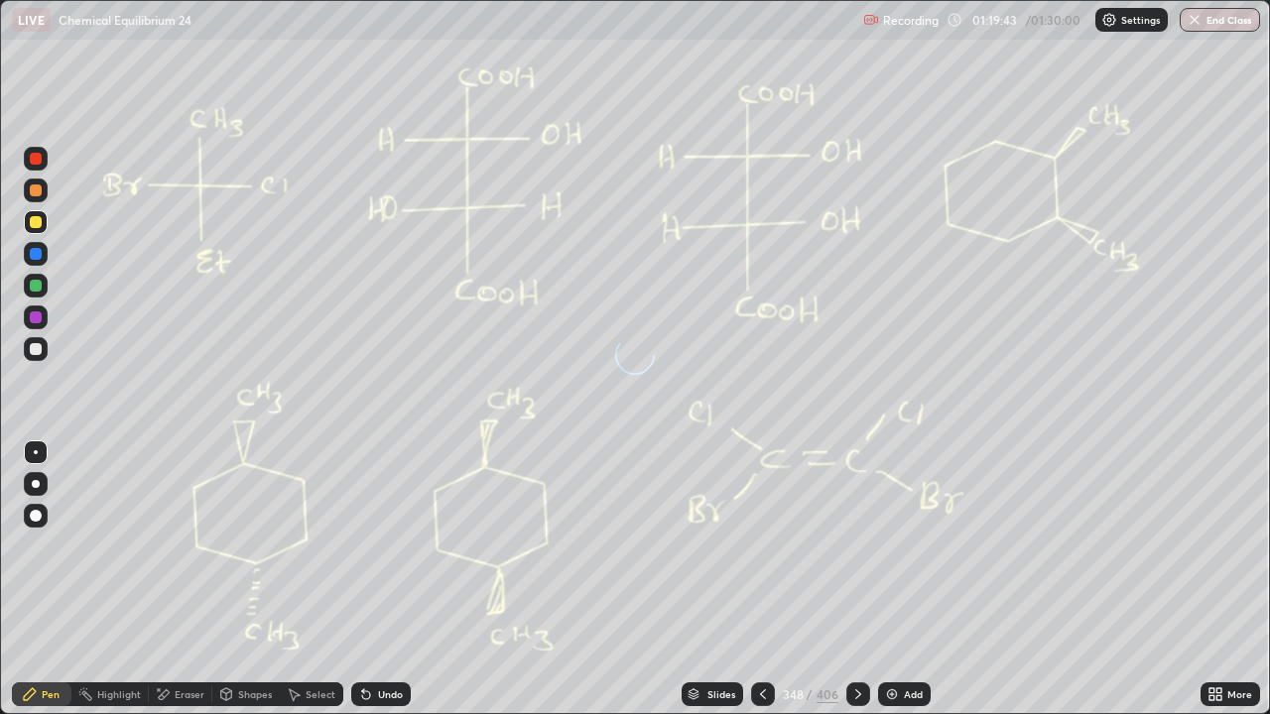
click at [755, 579] on icon at bounding box center [763, 694] width 16 height 16
click at [748, 579] on div "Slides 347 / 406 Add" at bounding box center [806, 695] width 790 height 40
click at [760, 579] on icon at bounding box center [763, 694] width 16 height 16
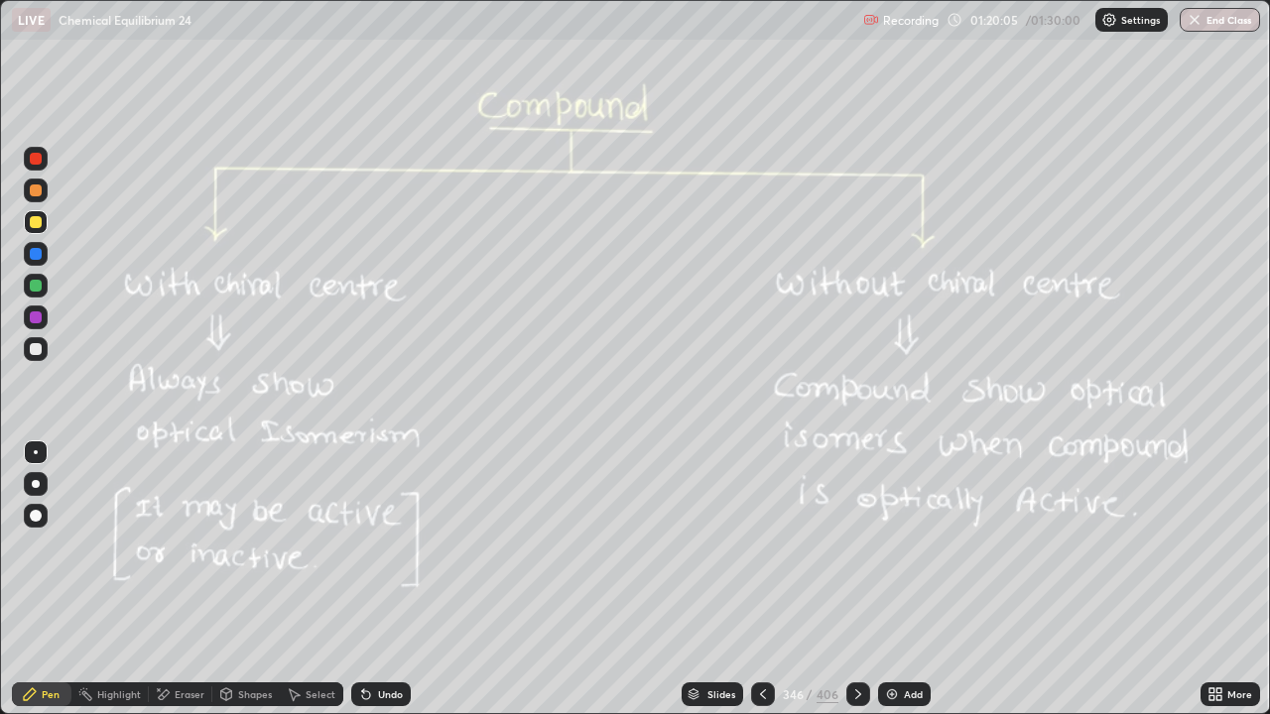
click at [898, 579] on div "Add" at bounding box center [904, 695] width 53 height 24
click at [868, 579] on div "Slides 347 / 407 Add" at bounding box center [806, 695] width 790 height 40
click at [867, 579] on div "Slides 347 / 407 Add" at bounding box center [806, 695] width 790 height 40
click at [865, 579] on div at bounding box center [857, 695] width 24 height 24
click at [854, 579] on icon at bounding box center [857, 694] width 16 height 16
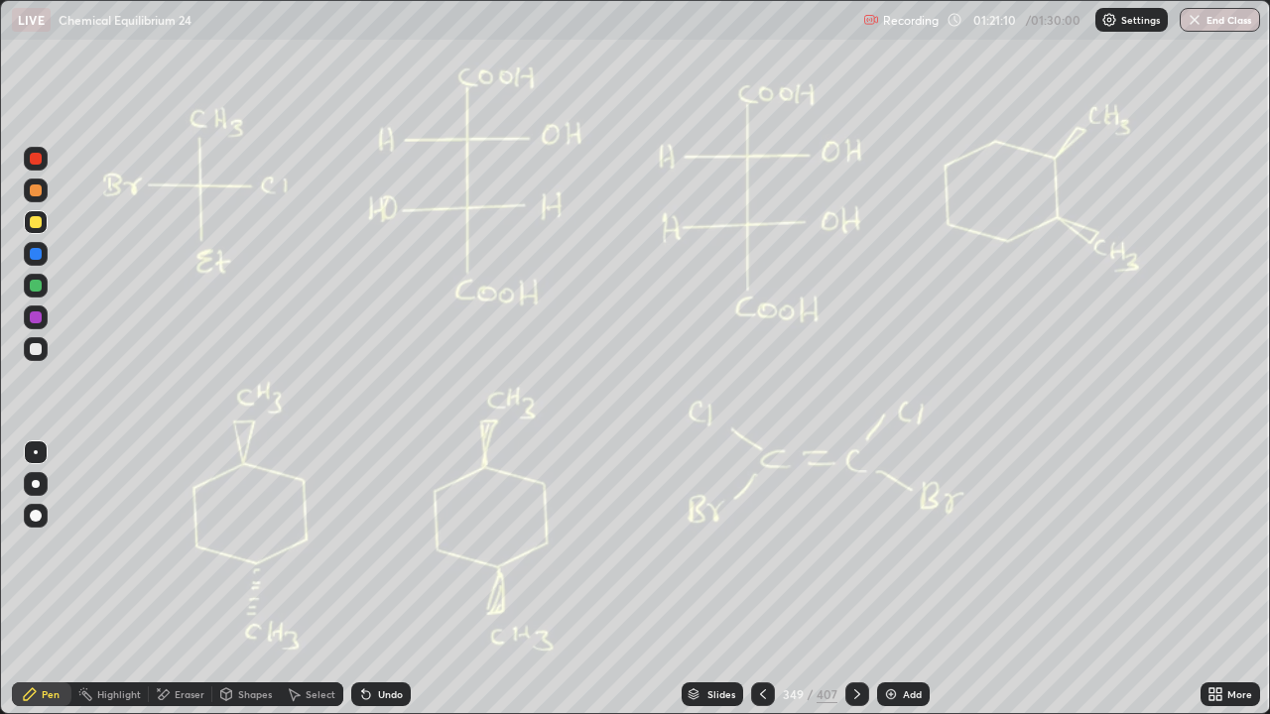
click at [1233, 22] on button "End Class" at bounding box center [1220, 20] width 80 height 24
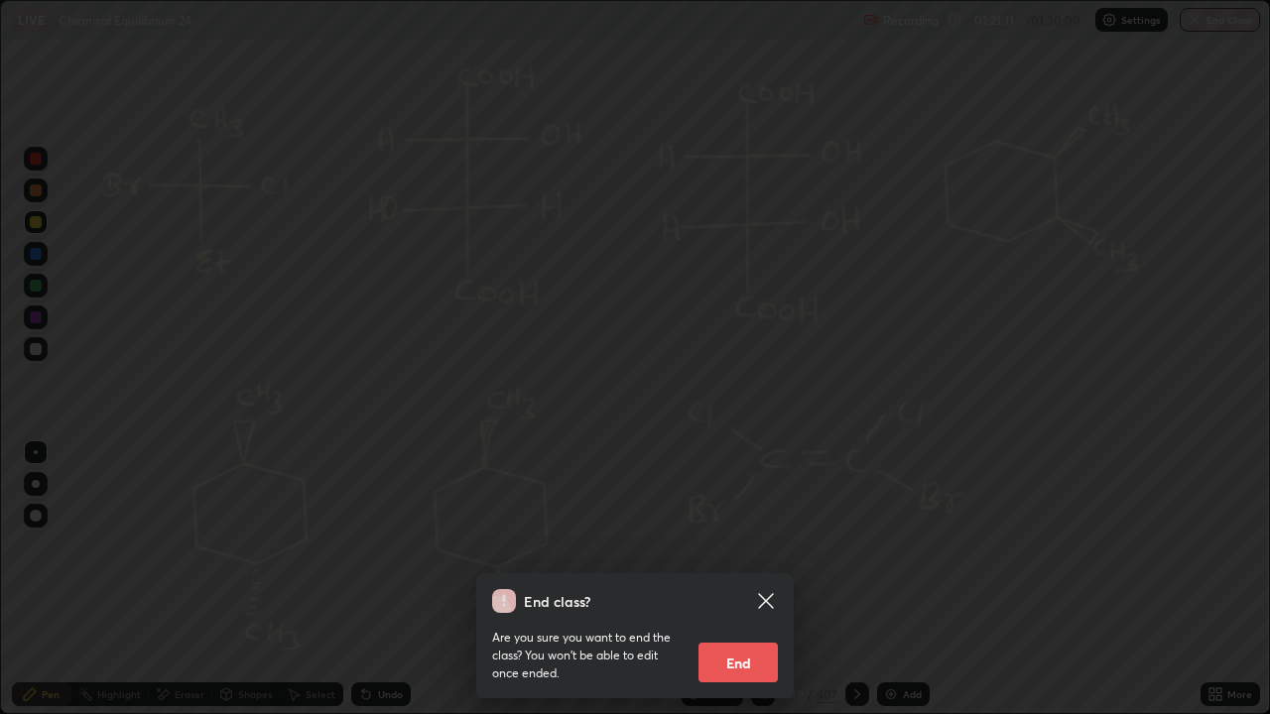
click at [737, 579] on button "End" at bounding box center [737, 663] width 79 height 40
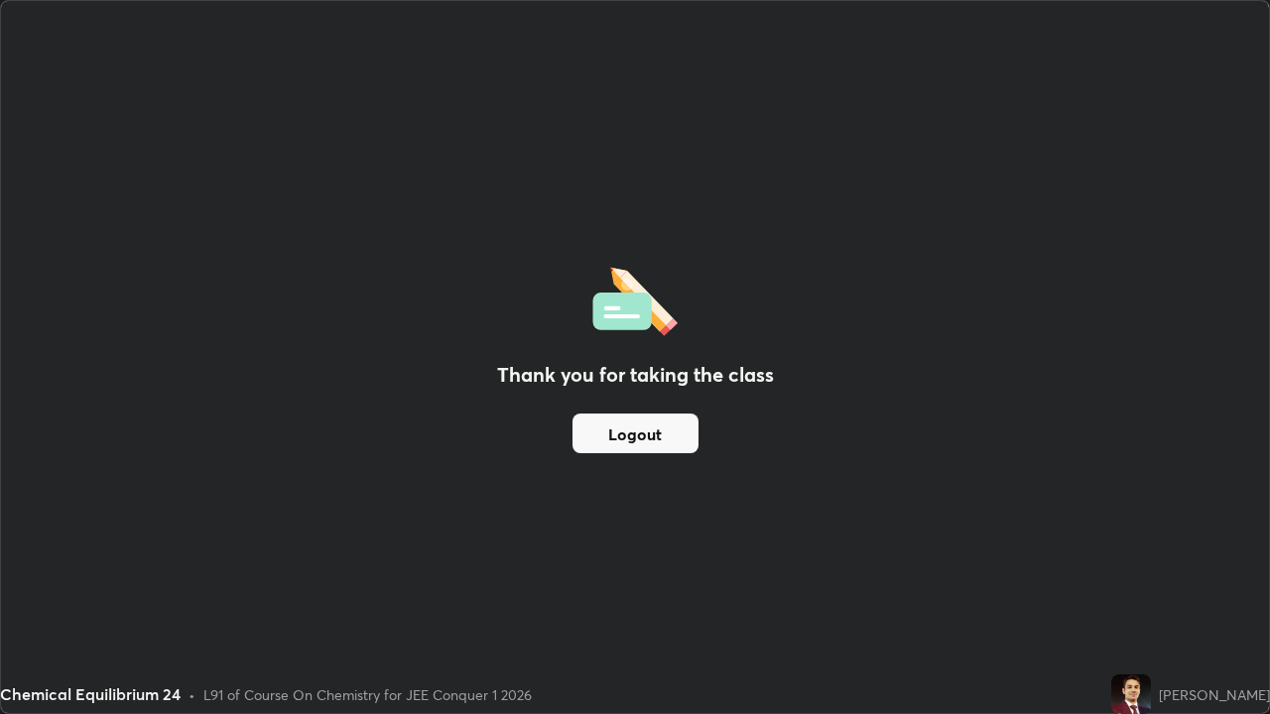
click at [618, 428] on button "Logout" at bounding box center [635, 434] width 126 height 40
click at [616, 425] on button "Logout" at bounding box center [635, 434] width 126 height 40
